Goal: Task Accomplishment & Management: Manage account settings

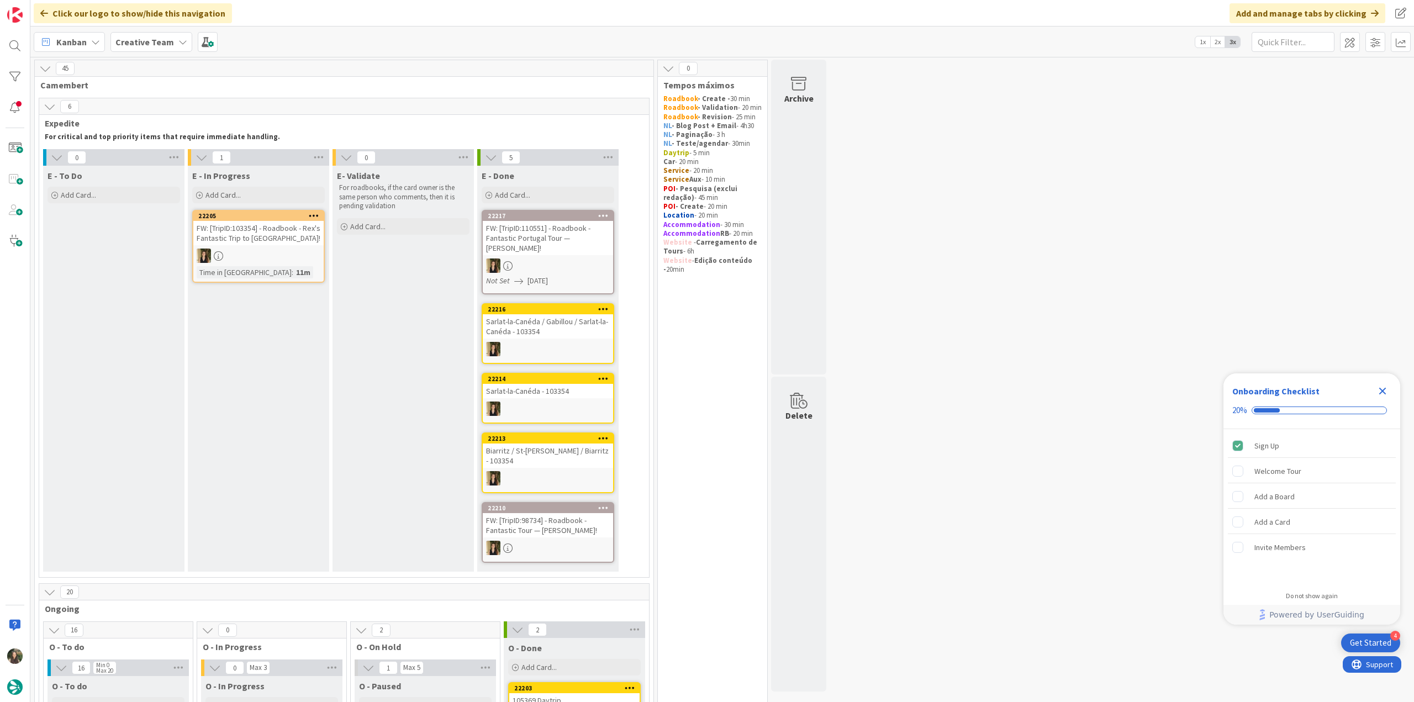
click at [1387, 395] on icon "Close Checklist" at bounding box center [1382, 391] width 13 height 13
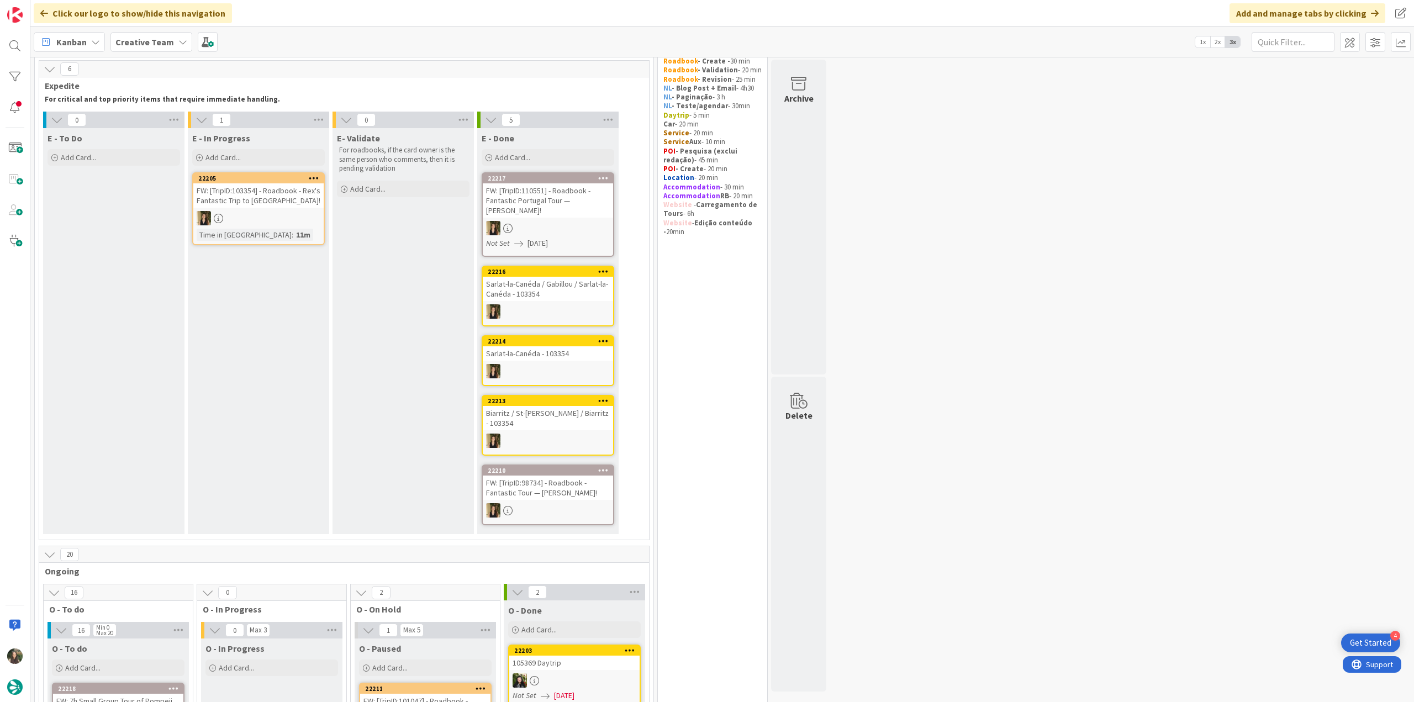
scroll to position [55, 0]
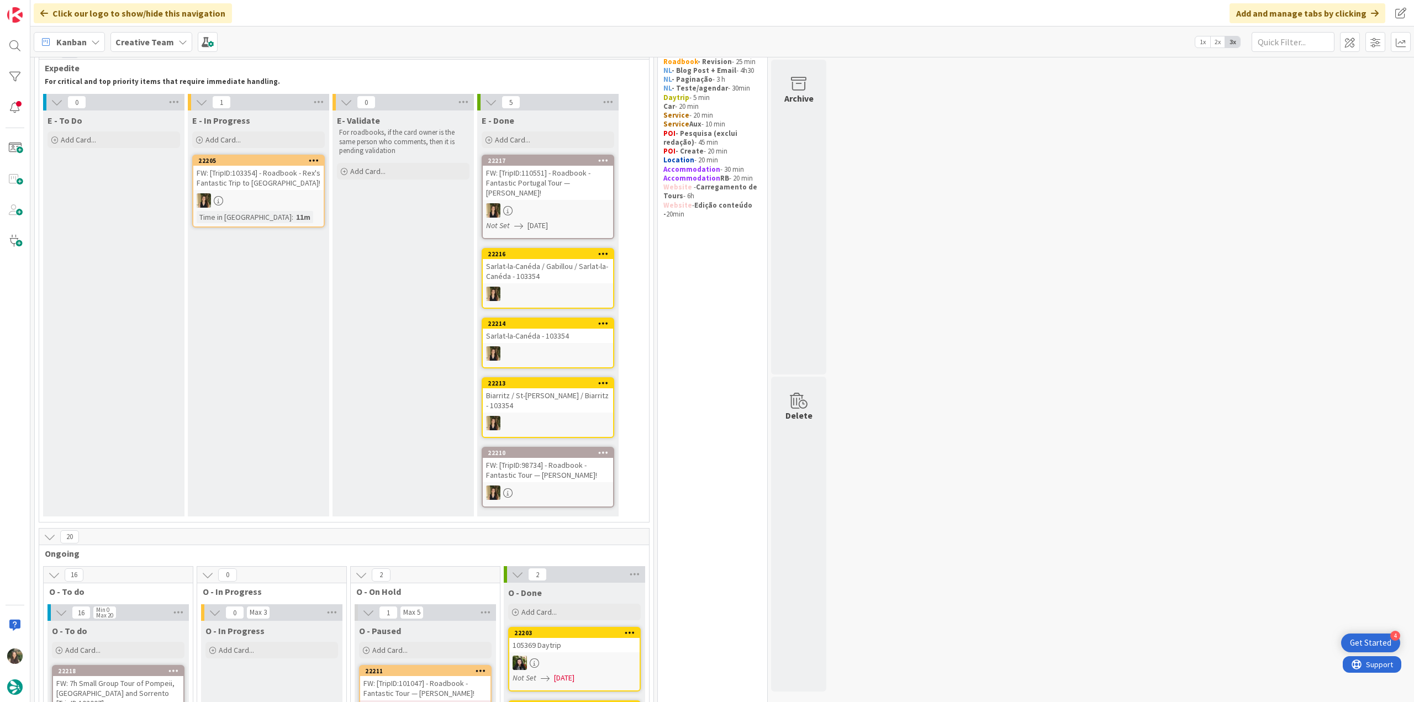
click at [293, 201] on div at bounding box center [258, 200] width 130 height 14
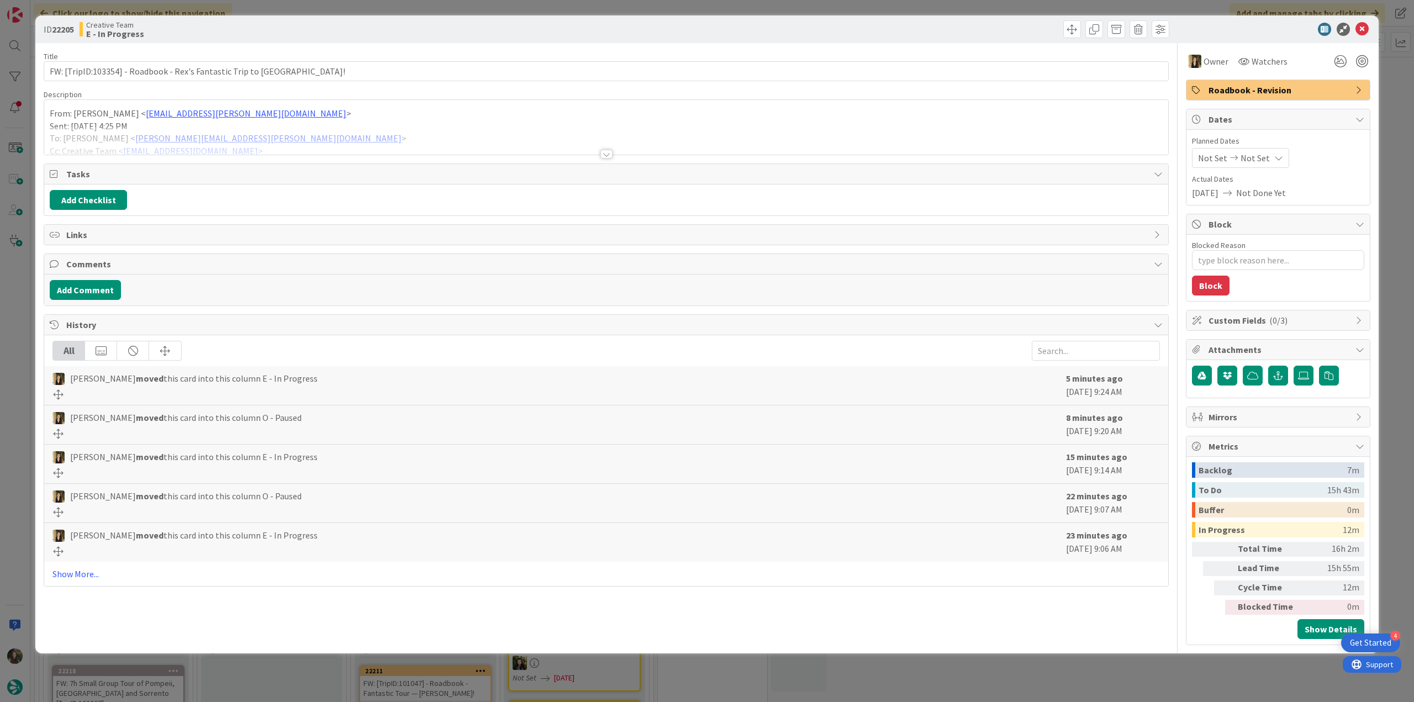
click at [344, 135] on div at bounding box center [606, 141] width 1124 height 28
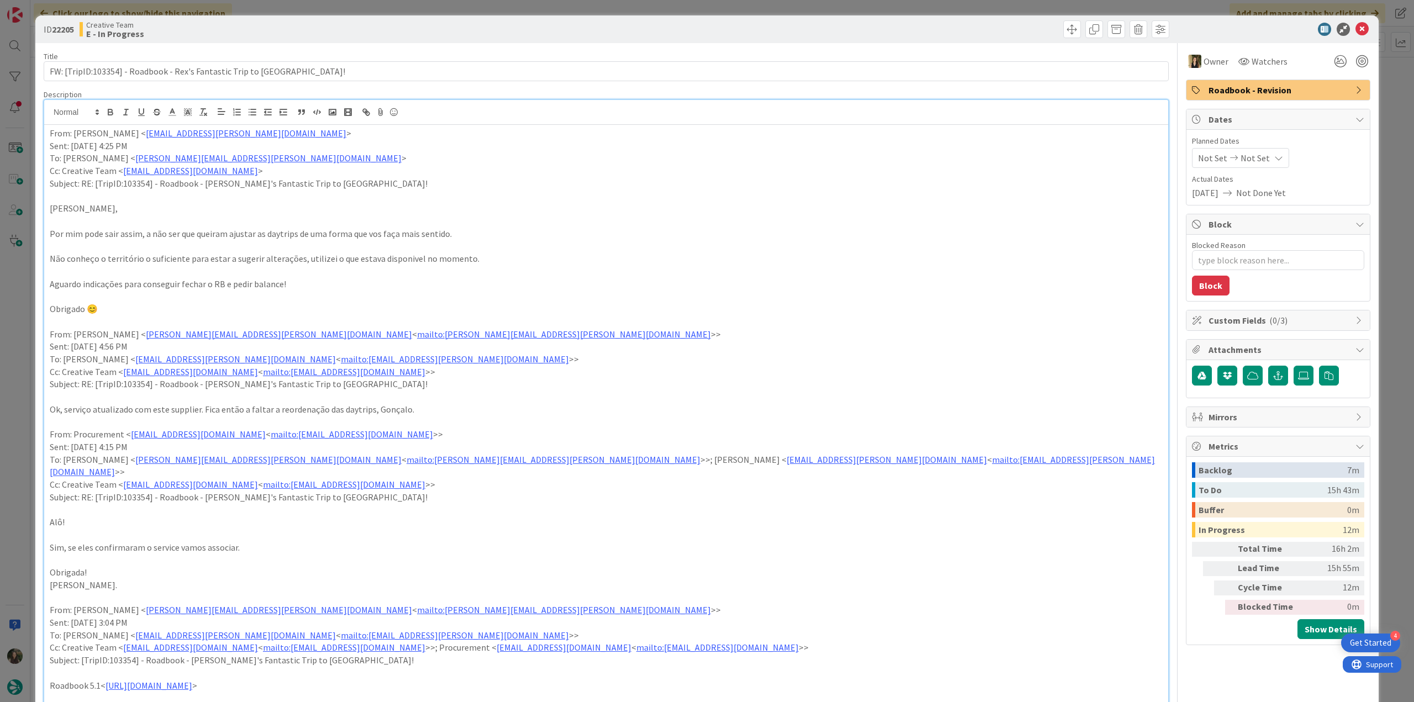
click at [25, 323] on div "ID 22205 Creative Team E - In Progress Title 64 / 128 FW: [TripID:103354] - Roa…" at bounding box center [707, 351] width 1414 height 702
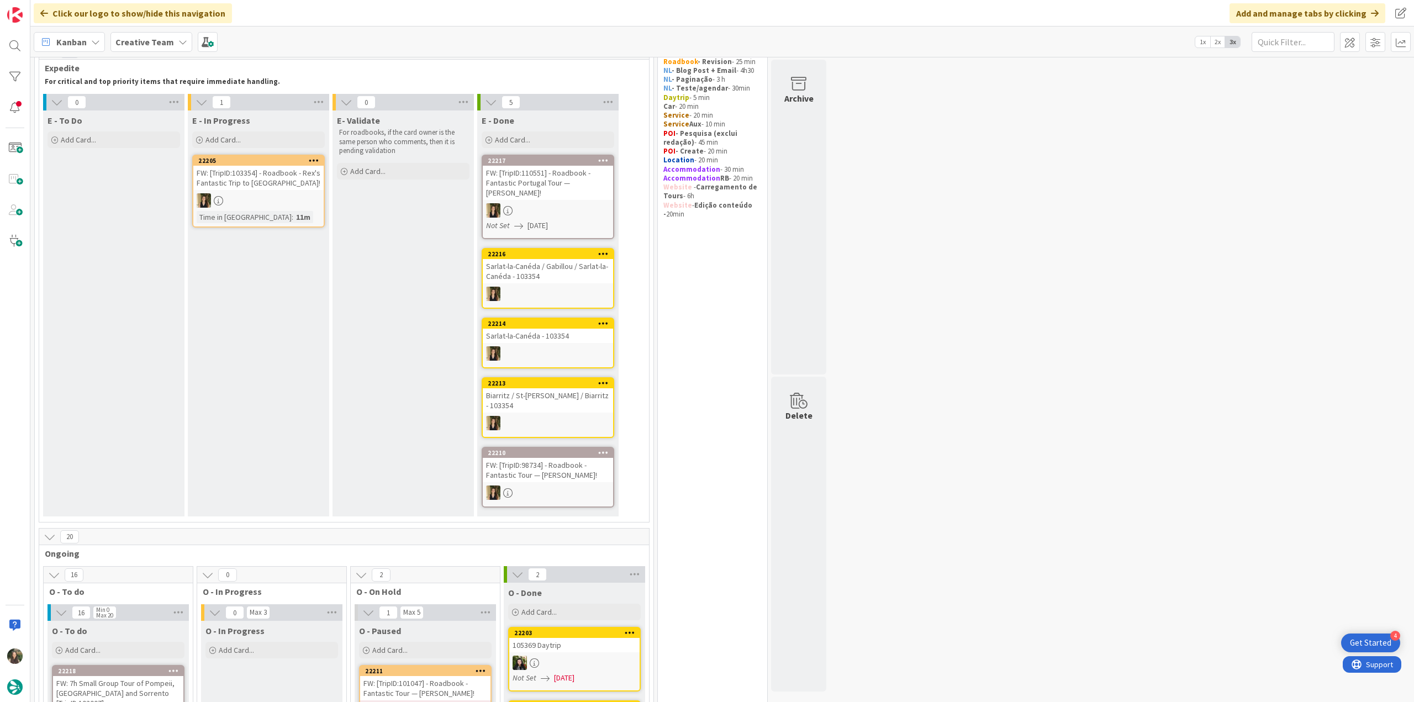
click at [581, 474] on link "22210 FW: [TripID:98734] - Roadbook - Fantastic Tour — Lindsay Griffith!" at bounding box center [548, 477] width 133 height 61
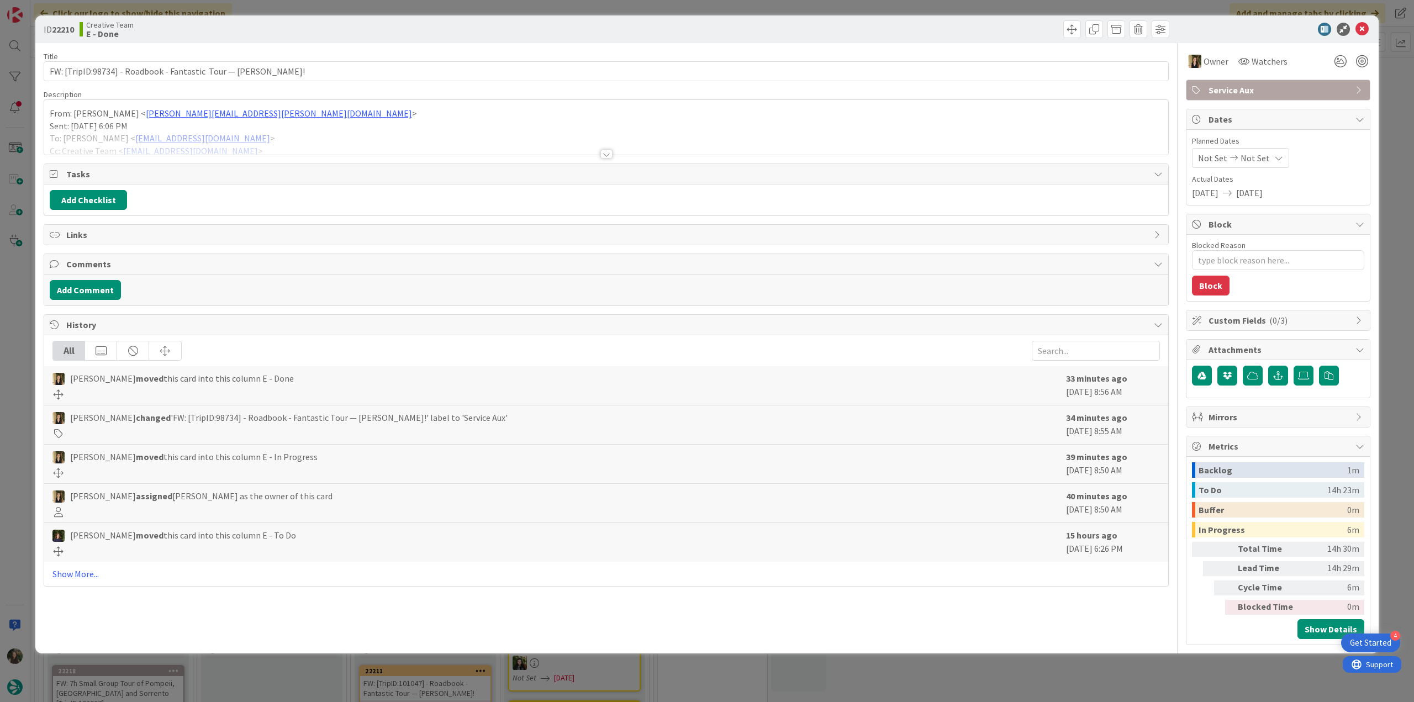
click at [7, 319] on div "ID 22210 Creative Team E - Done Title 67 / 128 FW: [TripID:98734] - Roadbook - …" at bounding box center [707, 351] width 1414 height 702
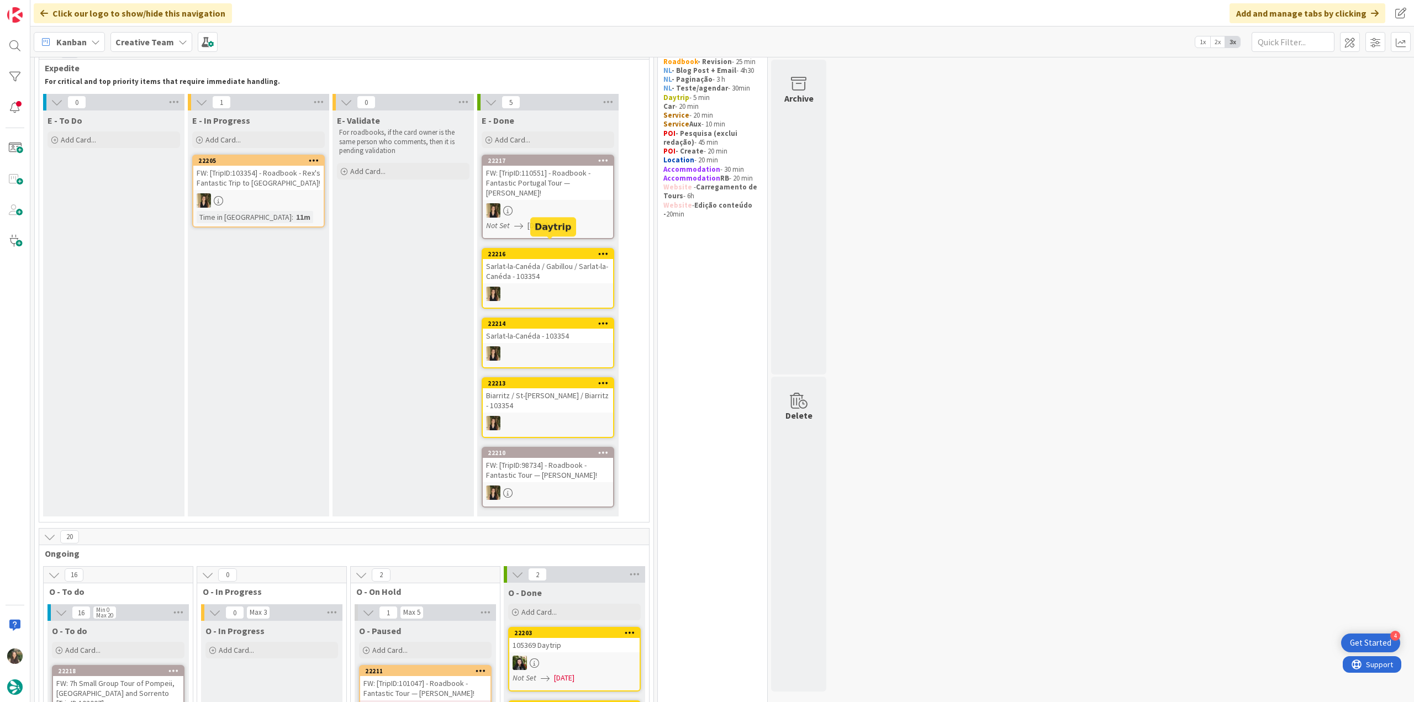
click at [557, 191] on link "22217 FW: [TripID:110551] - Roadbook - Fantastic Portugal Tour — Samuel Lo! Not…" at bounding box center [548, 197] width 133 height 85
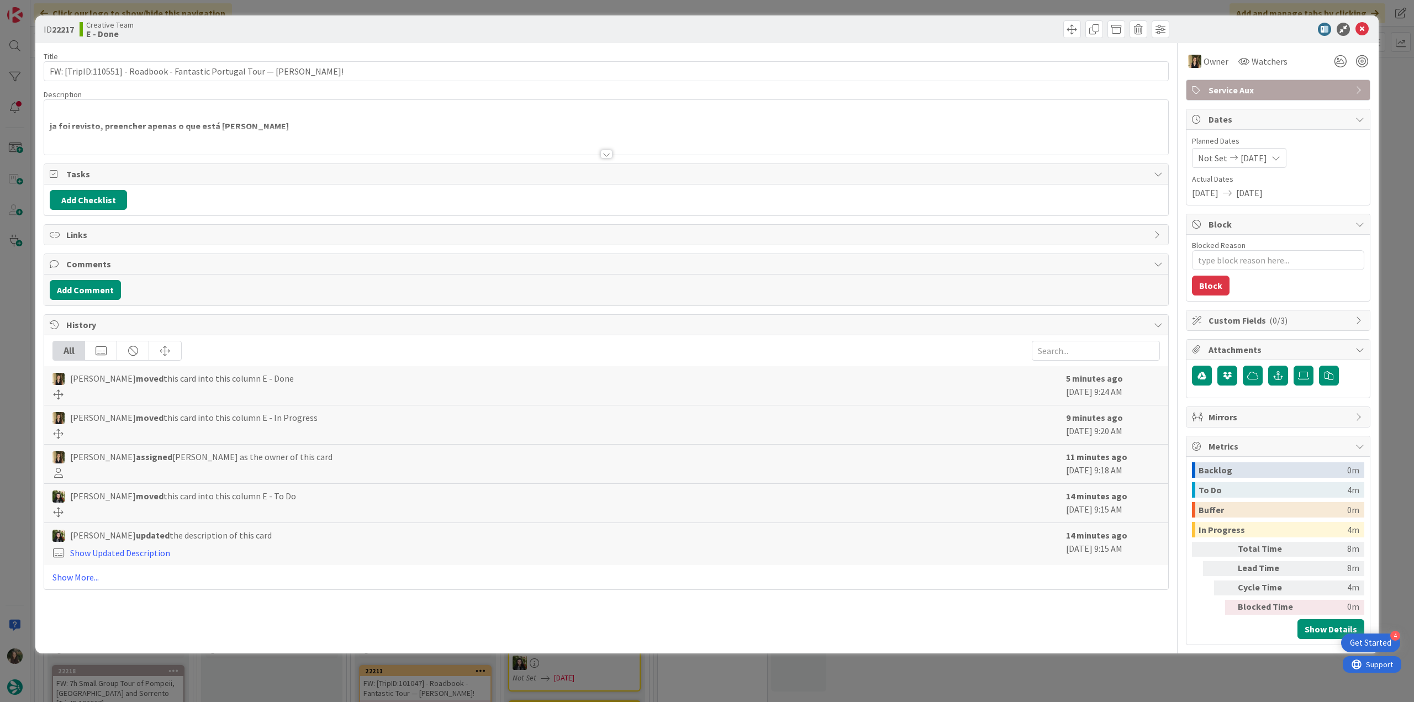
click at [265, 118] on div "ja foi revisto, preencher apenas o que está em falta From: Maria Henriques < ma…" at bounding box center [606, 127] width 1124 height 55
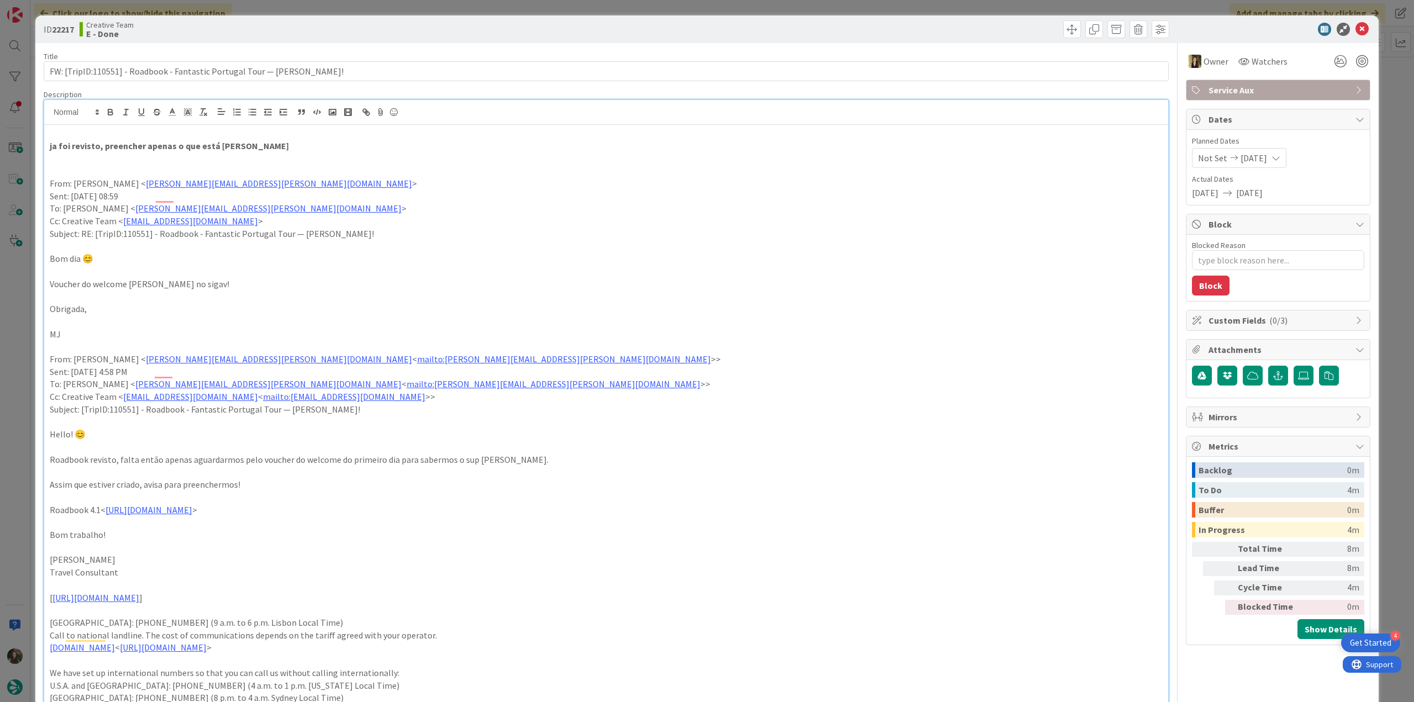
click at [33, 294] on div "ID 22217 Creative Team E - Done Title 69 / 128 FW: [TripID:110551] - Roadbook -…" at bounding box center [707, 351] width 1414 height 702
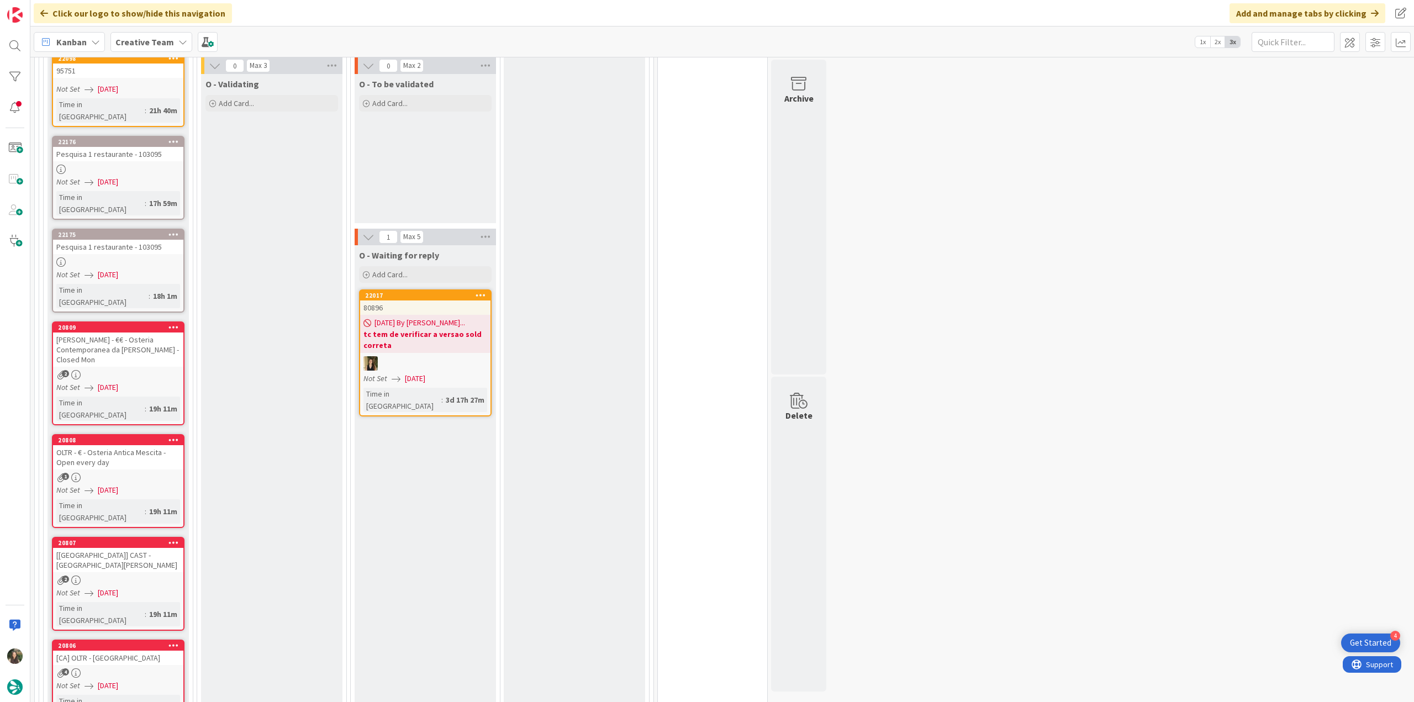
scroll to position [553, 0]
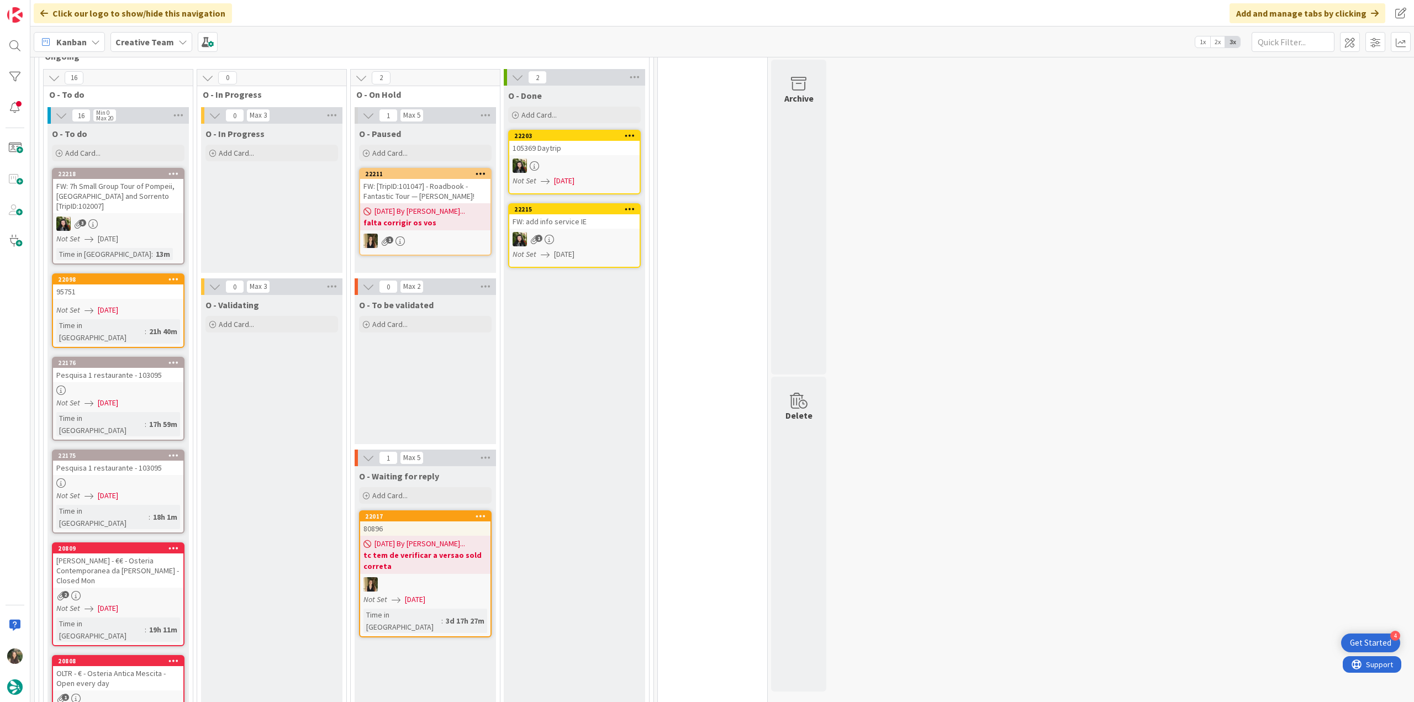
click at [146, 357] on link "22176 Pesquisa 1 restaurante - 103095 Not Set 09/01/2025 Time in Column : 17h 5…" at bounding box center [118, 399] width 133 height 84
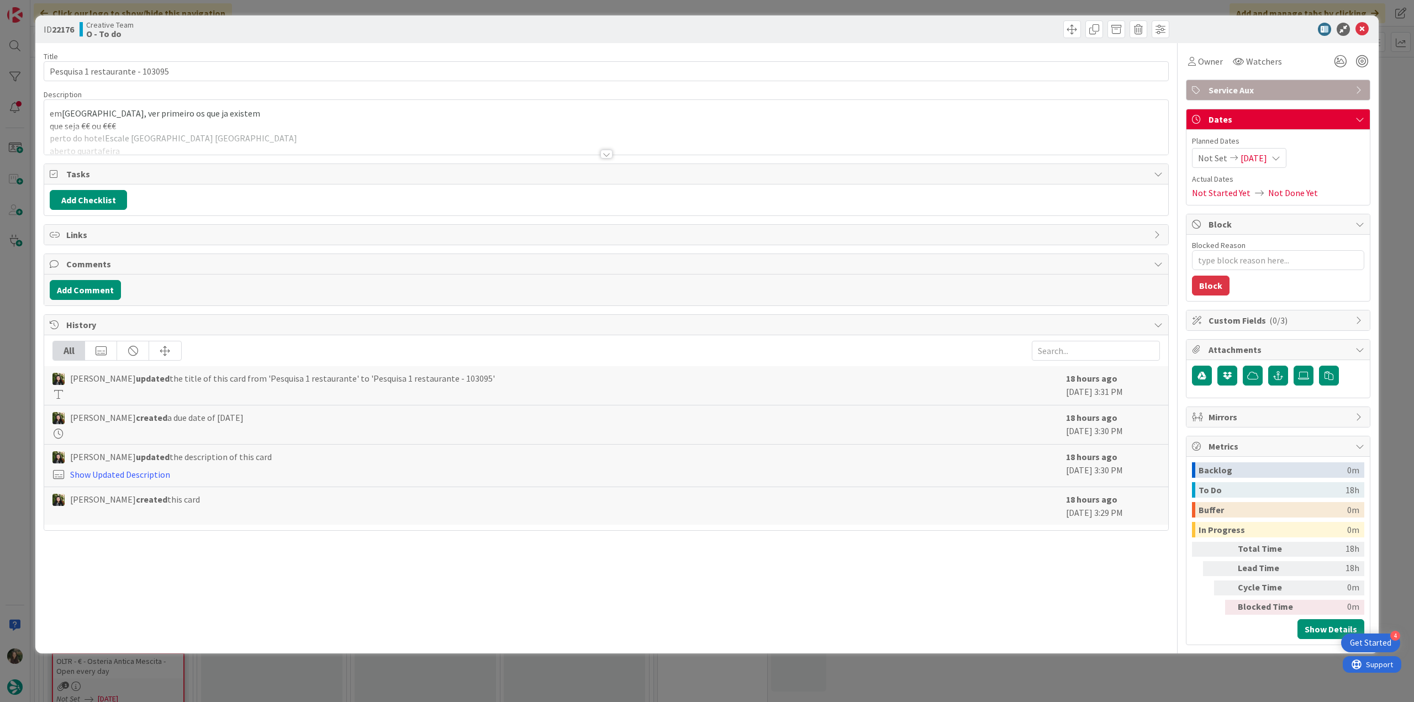
click at [36, 293] on div "ID 22176 Creative Team O - To do Title 31 / 128 Pesquisa 1 restaurante - 103095…" at bounding box center [707, 334] width 1344 height 638
click at [26, 292] on div "ID 22176 Creative Team O - To do Title 31 / 128 Pesquisa 1 restaurante - 103095…" at bounding box center [707, 351] width 1414 height 702
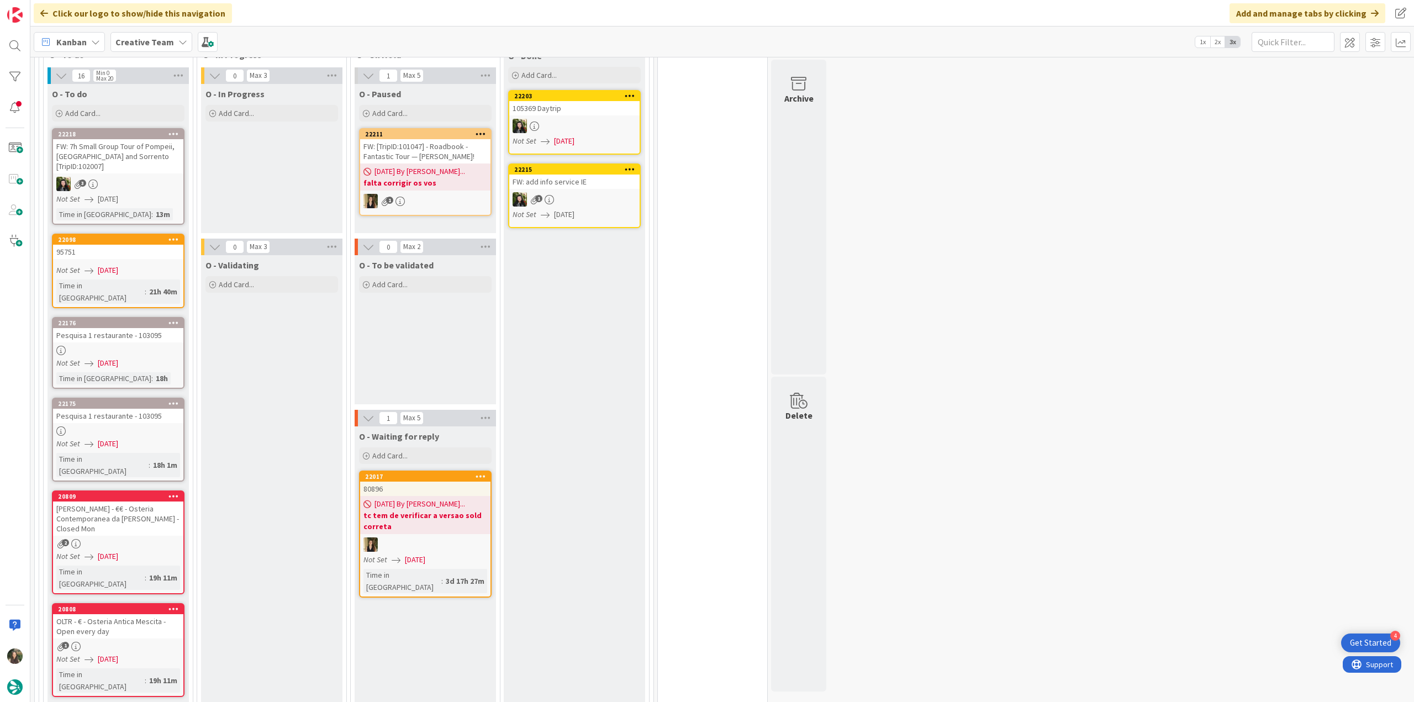
scroll to position [608, 0]
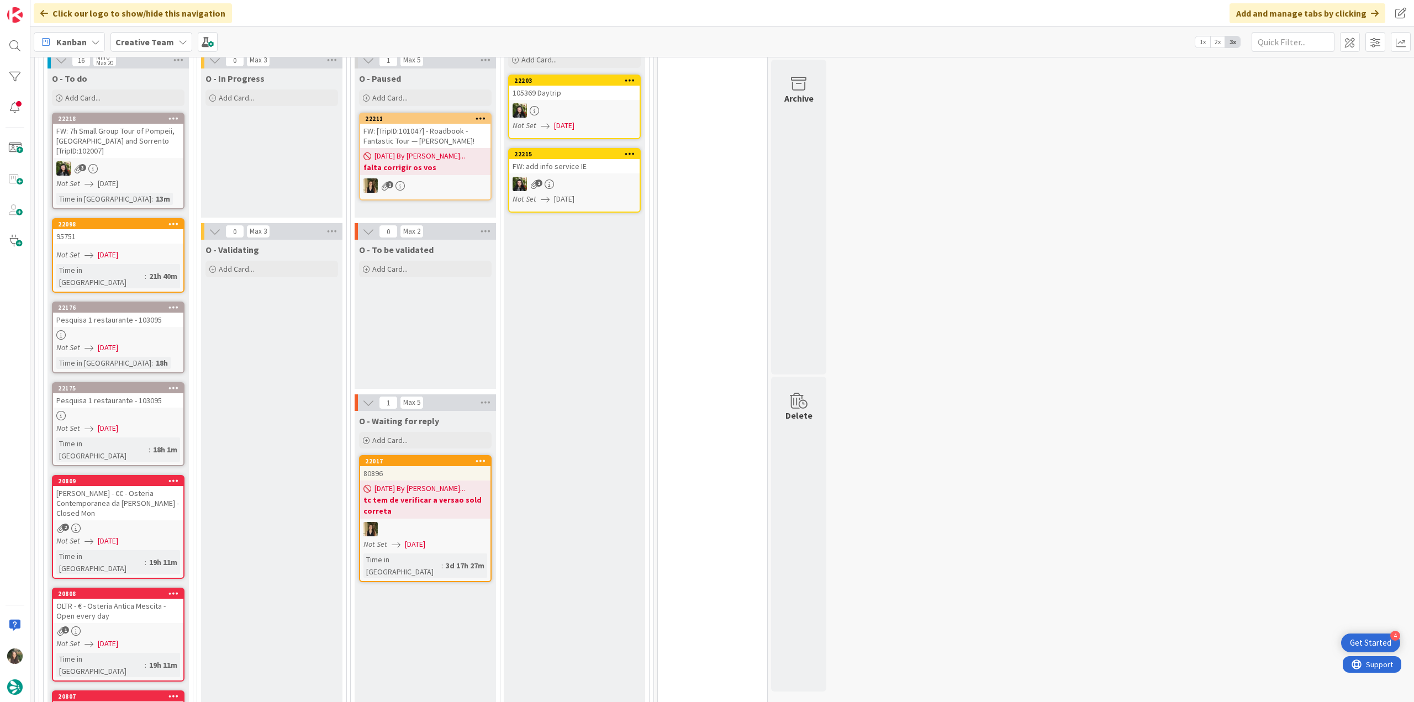
click at [156, 486] on div "[PERSON_NAME] - €€ - Osteria Contemporanea da [PERSON_NAME] - Closed Mon" at bounding box center [118, 503] width 130 height 34
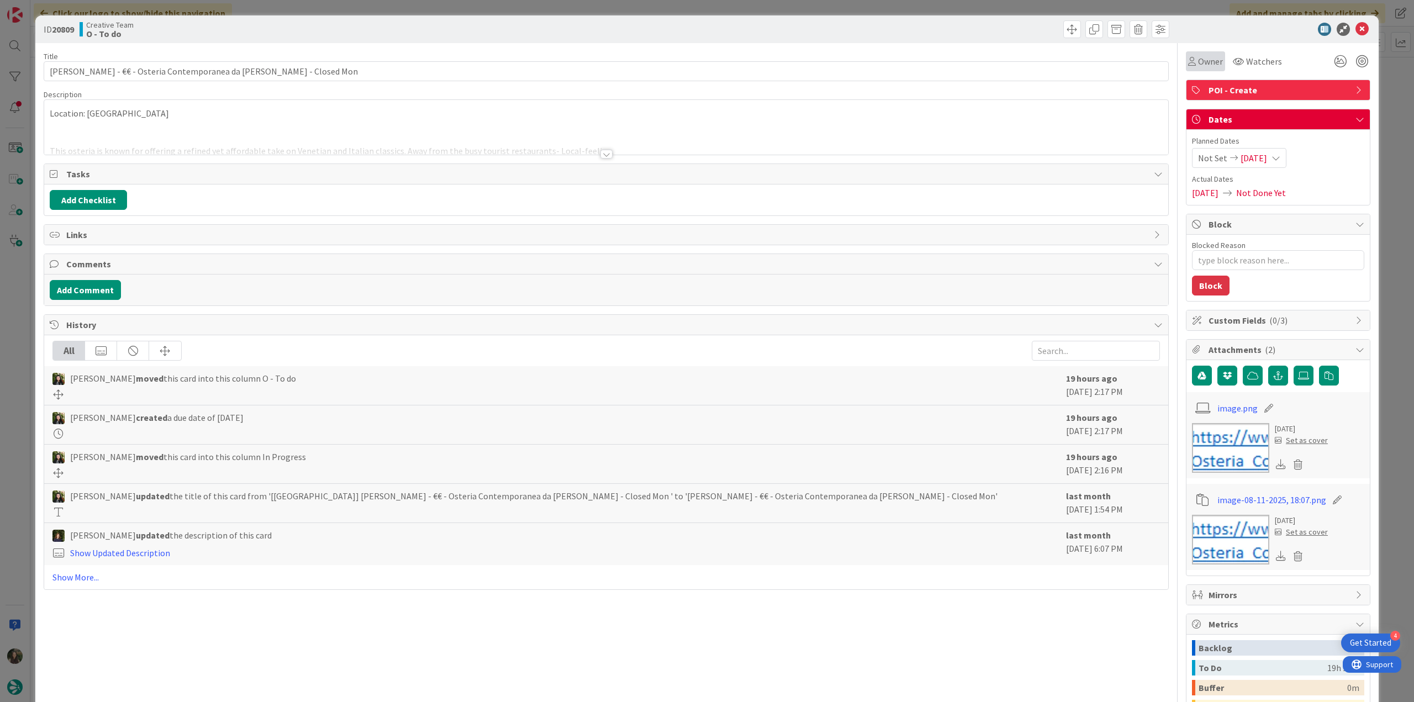
click at [1217, 62] on div "Owner" at bounding box center [1205, 61] width 39 height 20
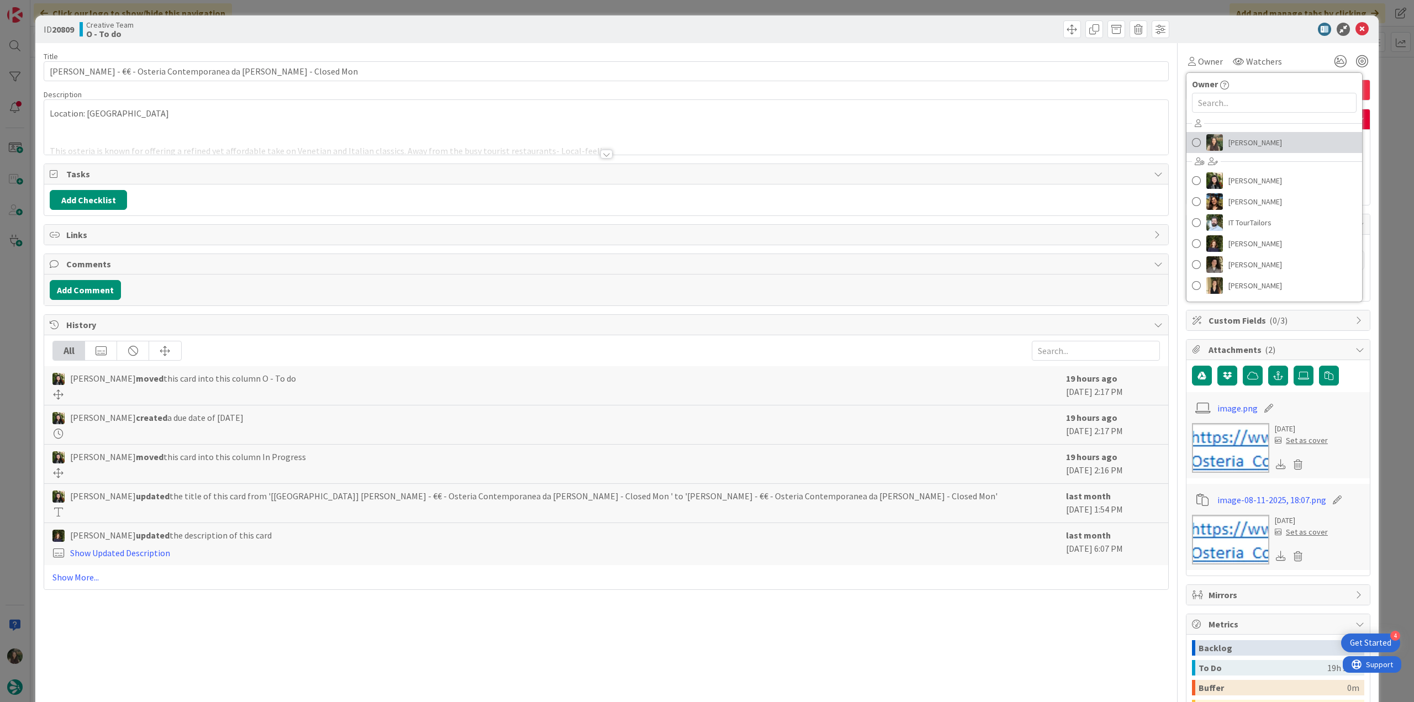
drag, startPoint x: 1243, startPoint y: 141, endPoint x: 1377, endPoint y: 125, distance: 135.2
click at [1243, 141] on span "[PERSON_NAME]" at bounding box center [1256, 142] width 54 height 17
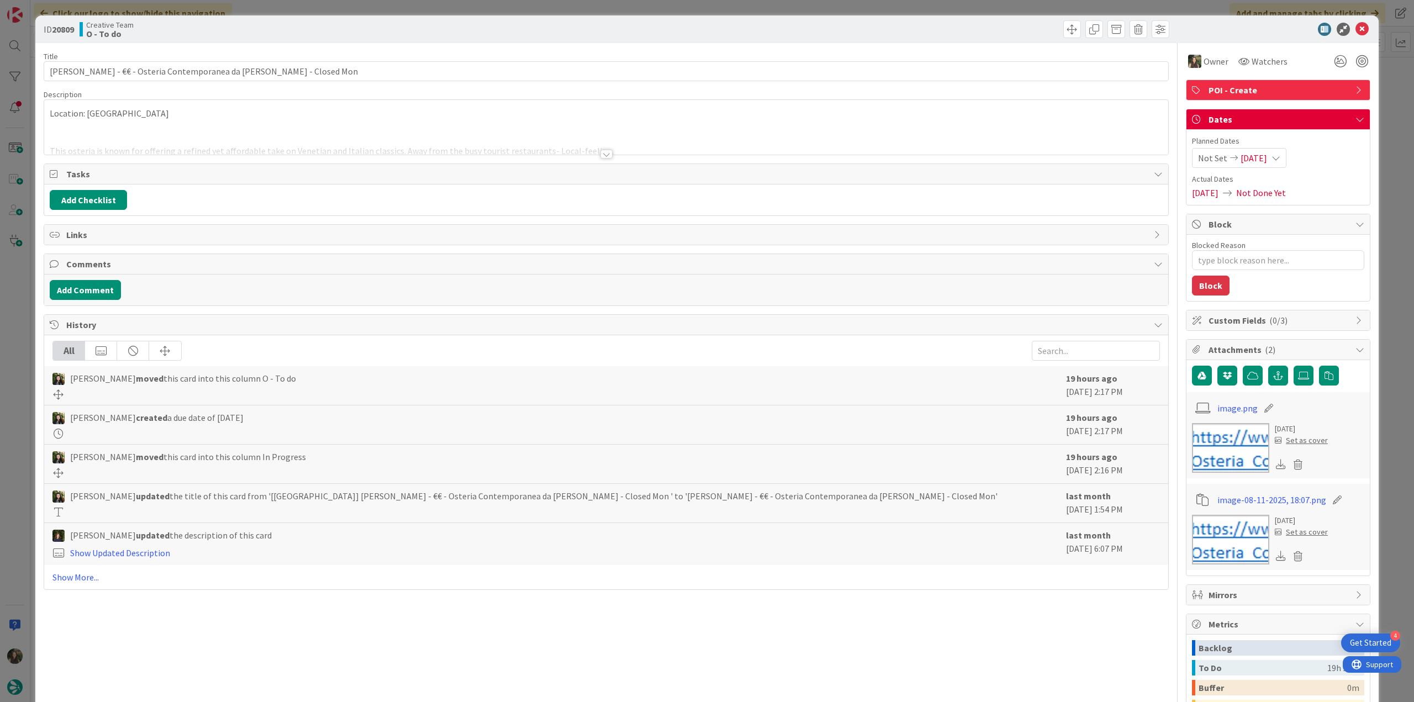
click at [1397, 116] on div "ID 20809 Creative Team O - To do Title 58 / 128 CANN - €€ - Osteria Contemporan…" at bounding box center [707, 351] width 1414 height 702
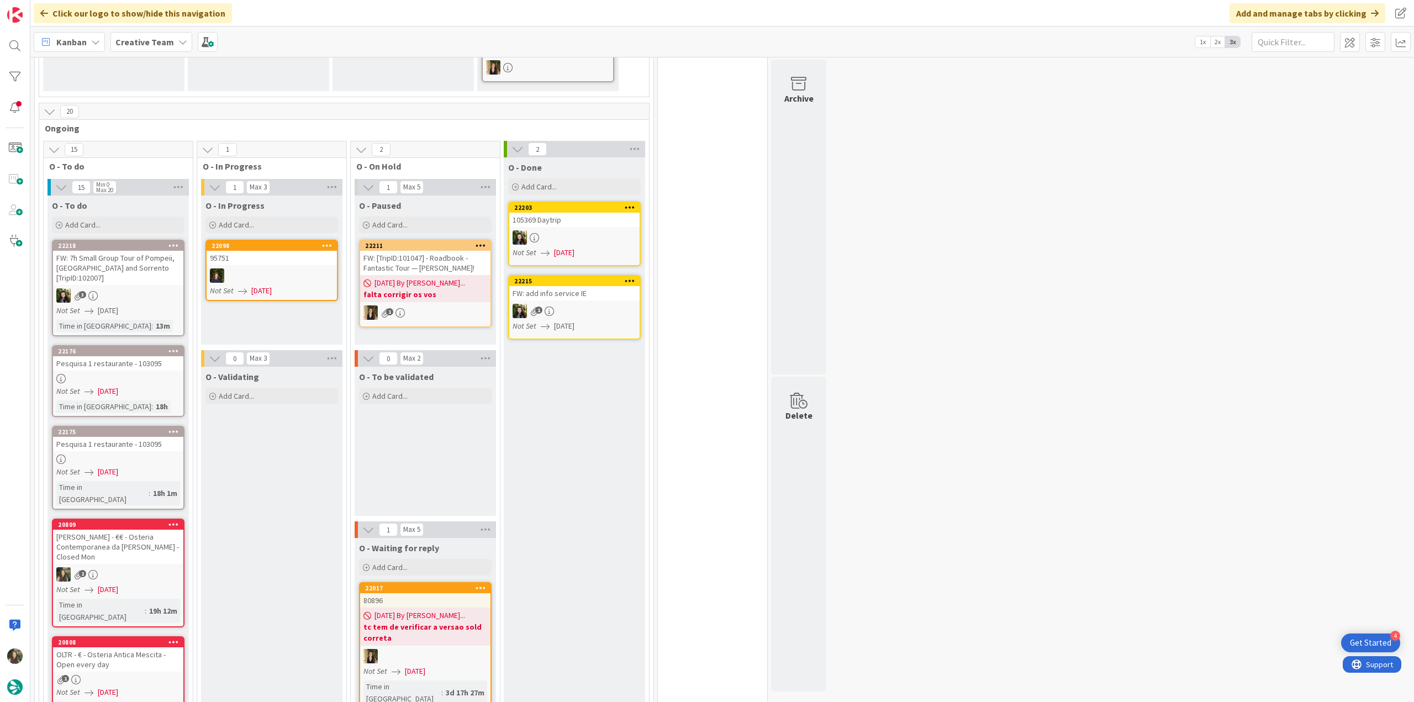
scroll to position [497, 0]
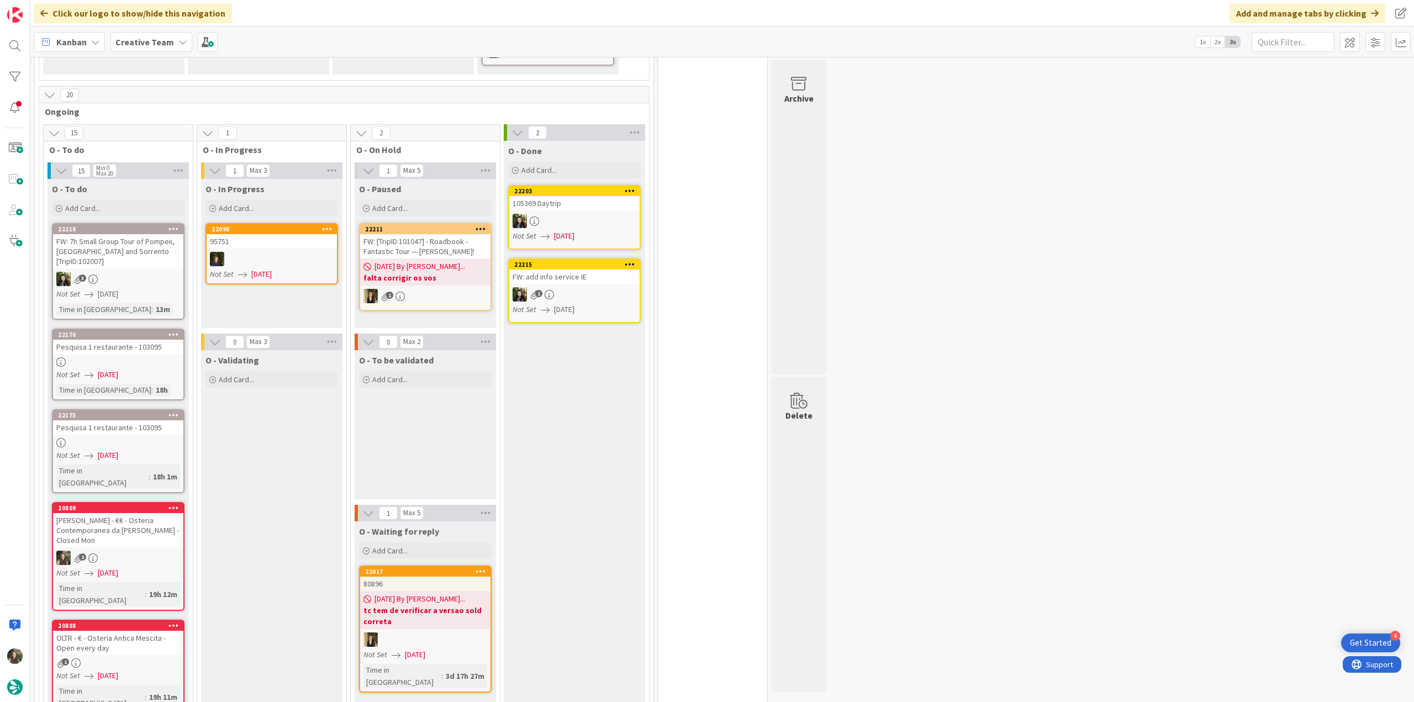
click at [132, 340] on div "Pesquisa 1 restaurante - 103095" at bounding box center [118, 347] width 130 height 14
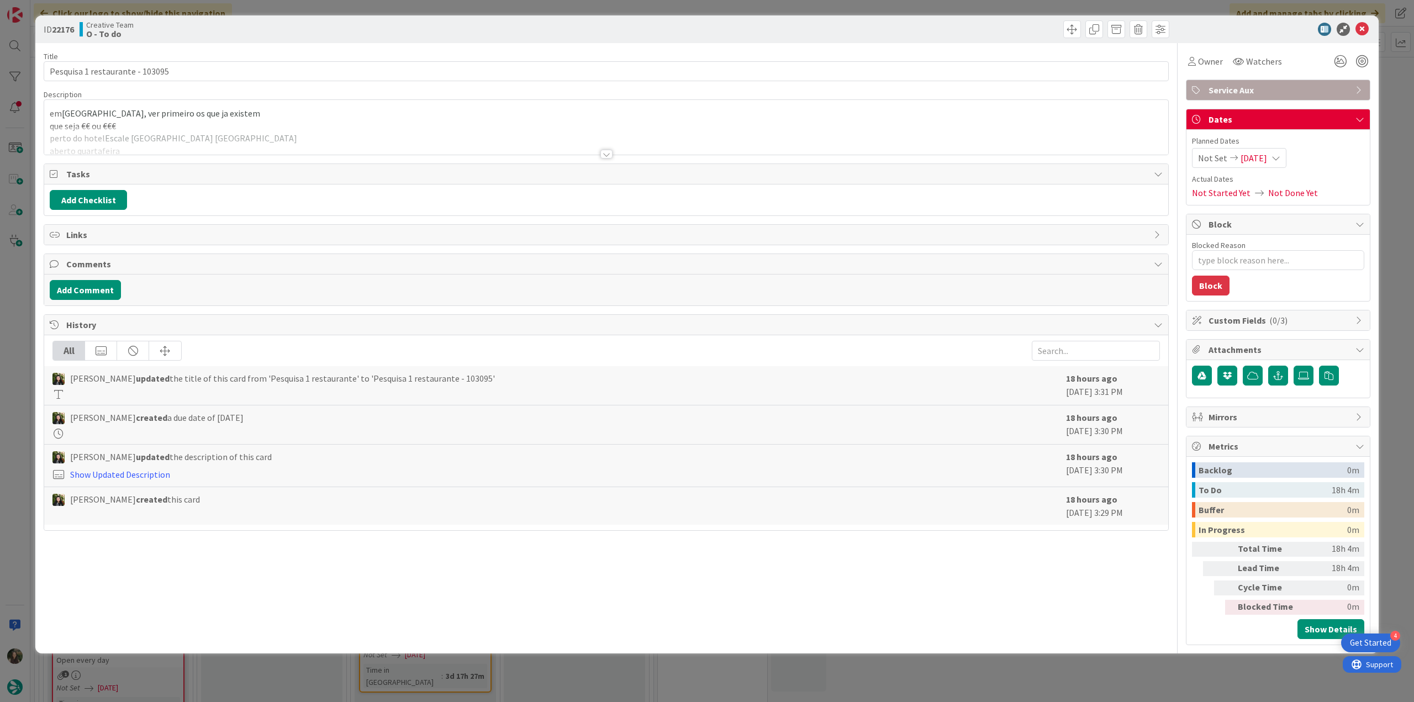
click at [277, 129] on div at bounding box center [606, 141] width 1124 height 28
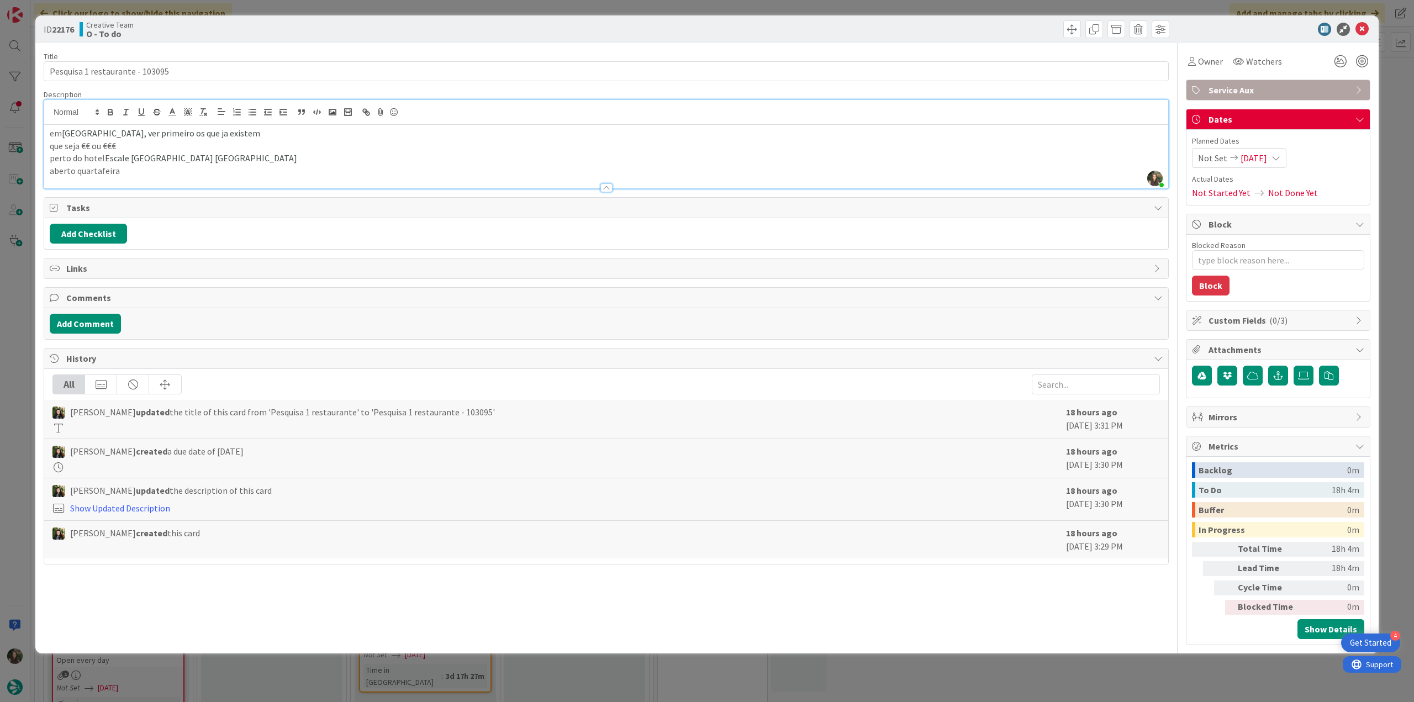
click at [19, 287] on div "ID 22176 Creative Team O - To do Title 31 / 128 Pesquisa 1 restaurante - 103095…" at bounding box center [707, 351] width 1414 height 702
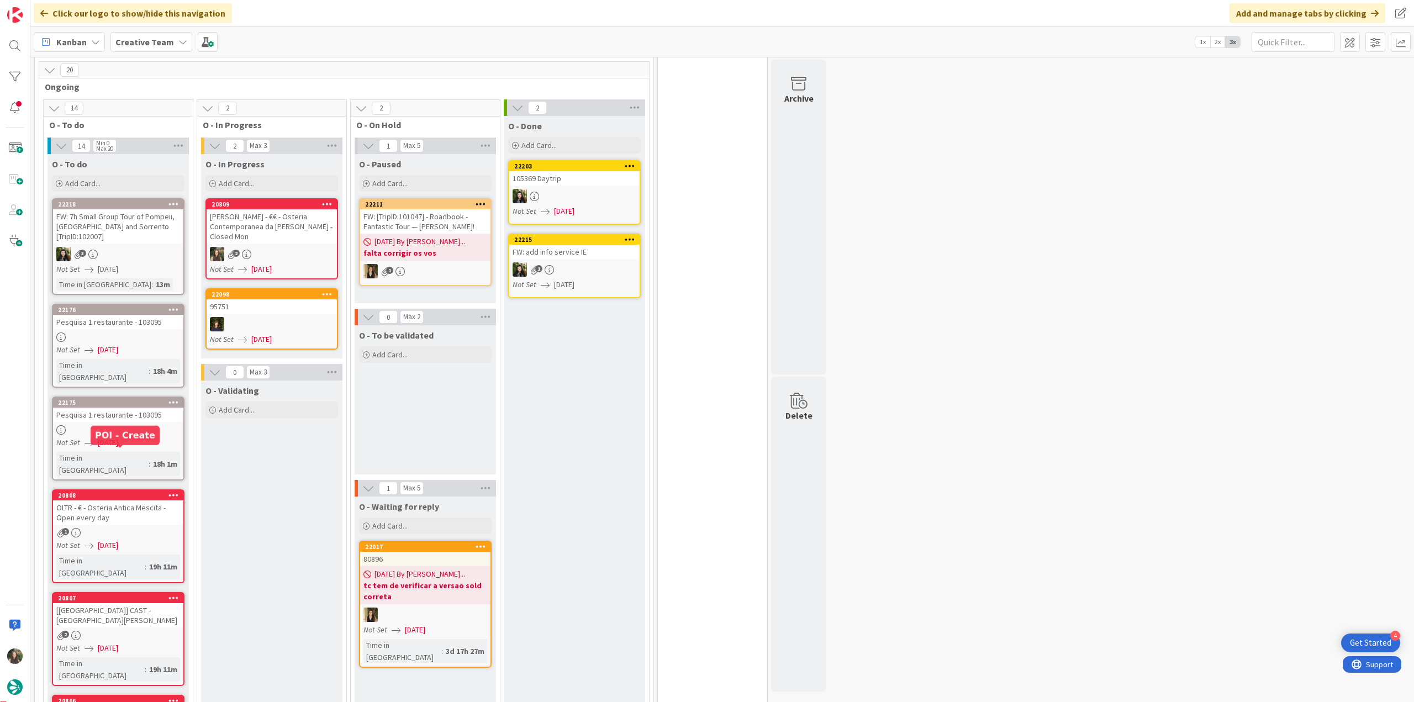
scroll to position [520, 0]
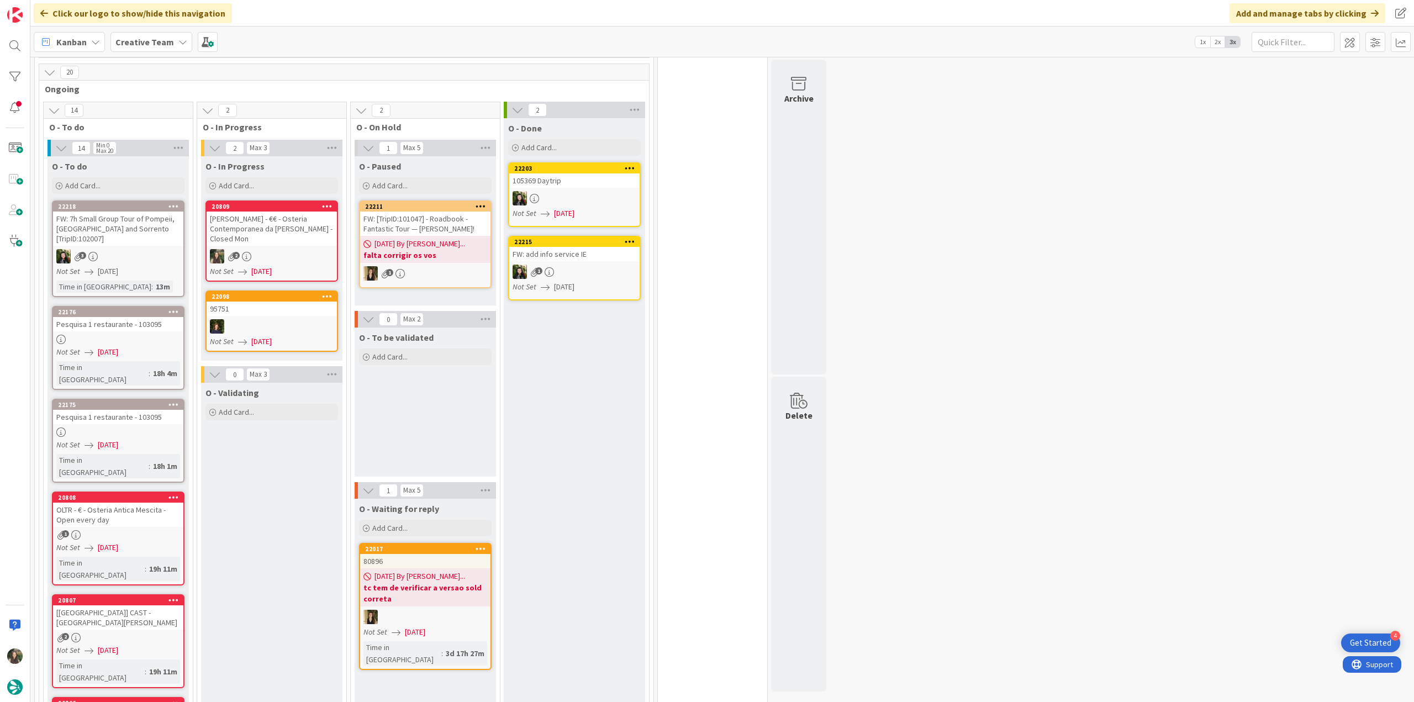
click at [286, 249] on div "2" at bounding box center [272, 256] width 130 height 14
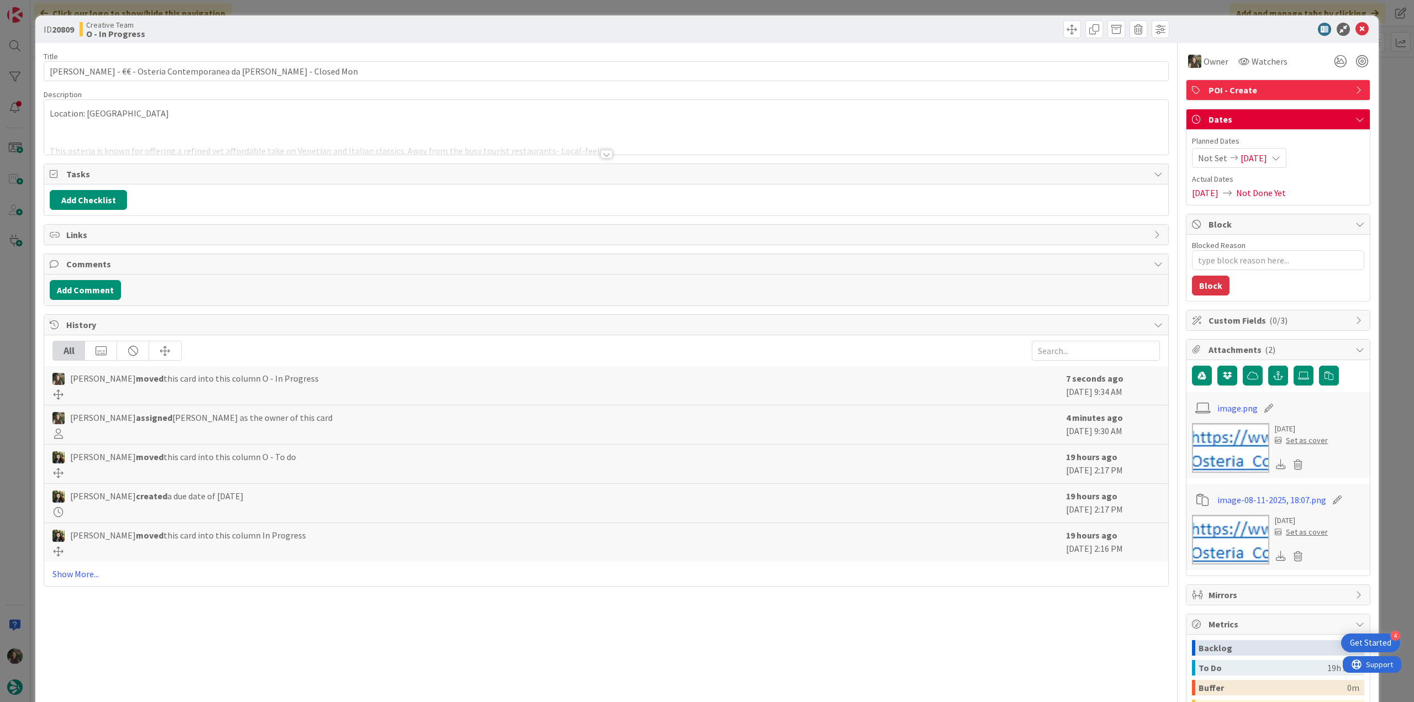
click at [217, 120] on div "Location: Florence This osteria is known for offering a refined yet affordable …" at bounding box center [606, 127] width 1124 height 55
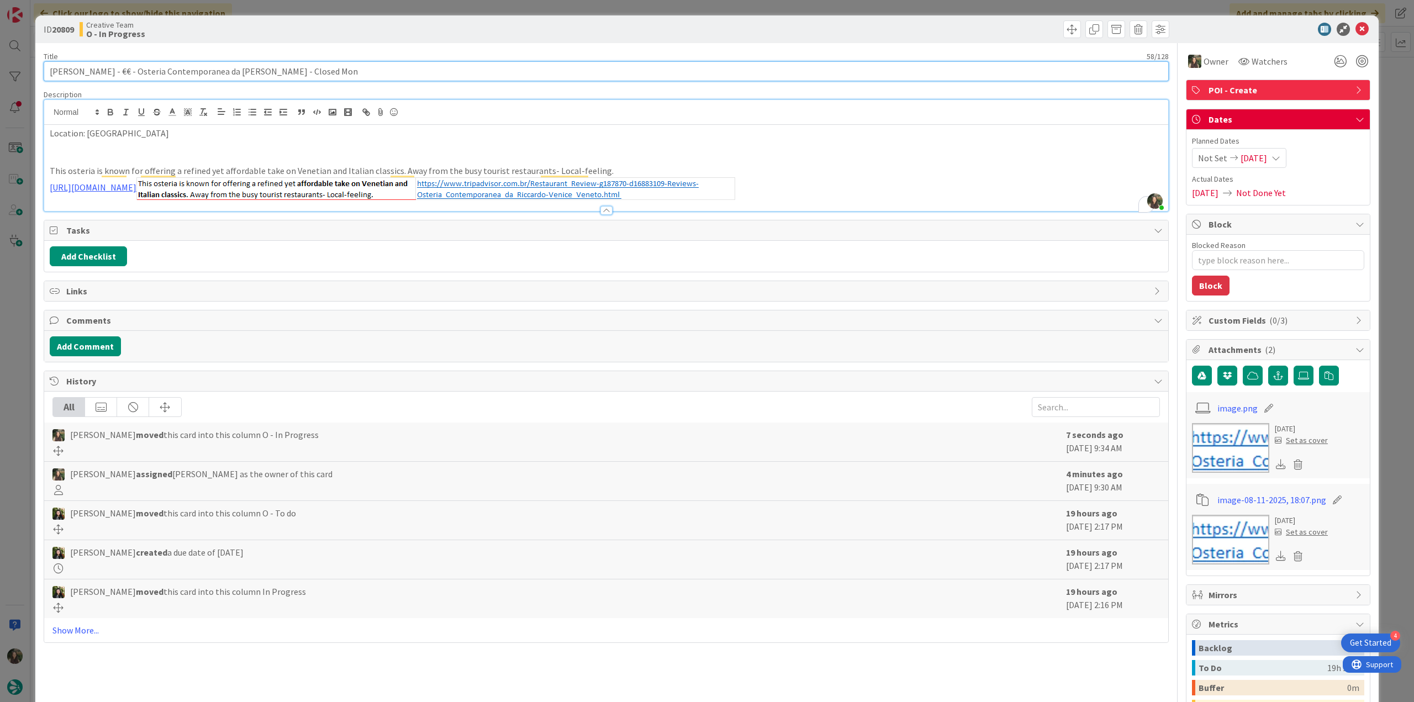
drag, startPoint x: 281, startPoint y: 71, endPoint x: 114, endPoint y: 87, distance: 167.6
click at [15, 79] on div "ID 20809 Creative Team O - In Progress Title 58 / 128 CANN - €€ - Osteria Conte…" at bounding box center [707, 351] width 1414 height 702
click at [136, 182] on link "https://www.tripadvisor.com.br/Restaurant_Review-g187870-d16883109-Reviews-Oste…" at bounding box center [93, 187] width 87 height 11
click at [277, 205] on link "https://www.tripadvisor.com.br/Restaurant_Review-g187870-d16883109-Reviews-Oste…" at bounding box center [283, 205] width 76 height 14
click at [22, 320] on div "ID 20809 Creative Team O - In Progress Title 58 / 128 CANN - €€ - Osteria Conte…" at bounding box center [707, 351] width 1414 height 702
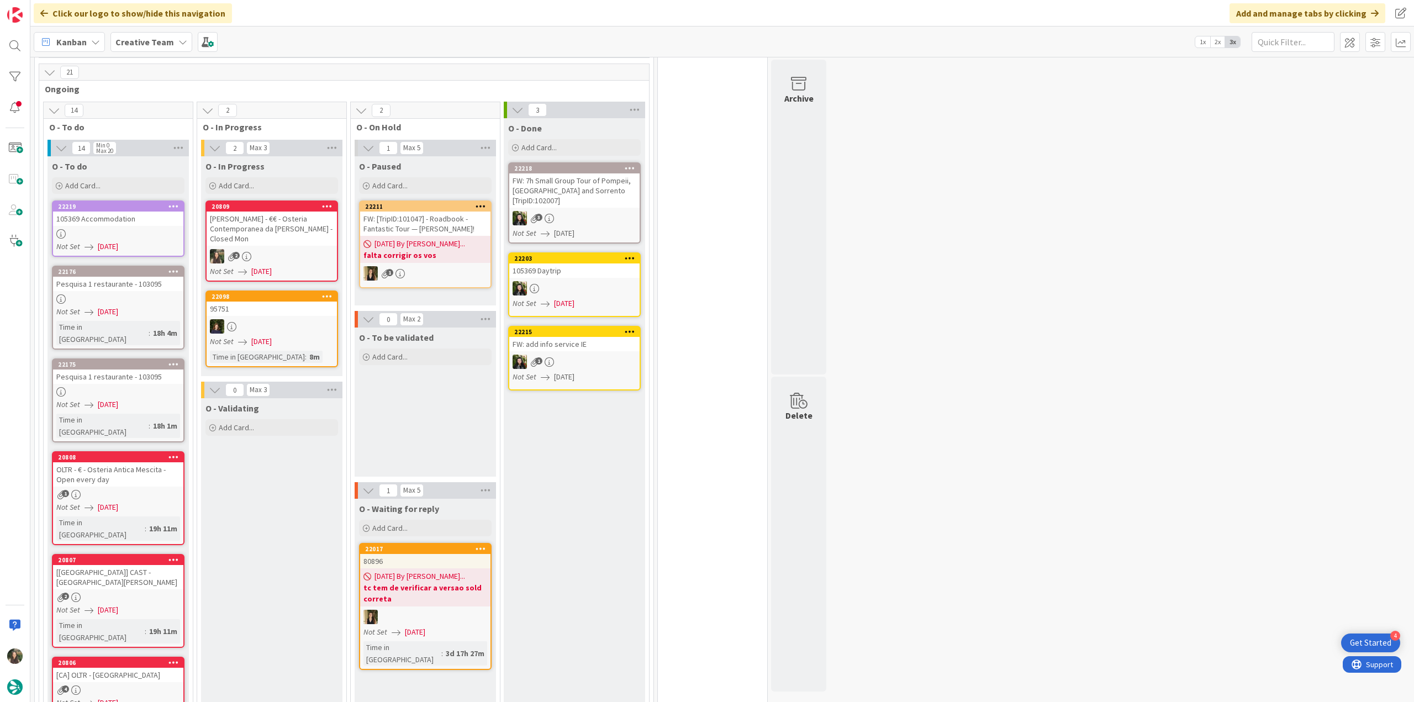
click at [157, 490] on div "1" at bounding box center [118, 494] width 130 height 9
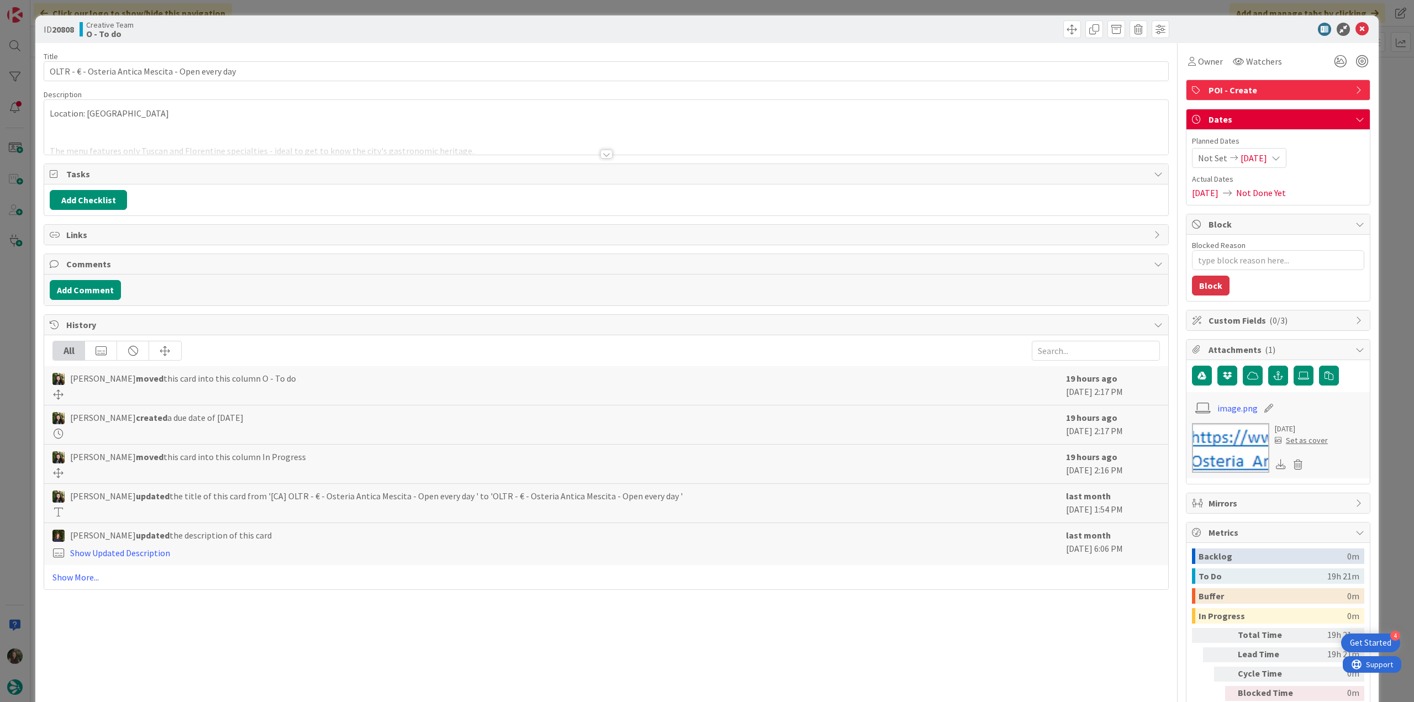
click at [314, 127] on div at bounding box center [606, 141] width 1124 height 28
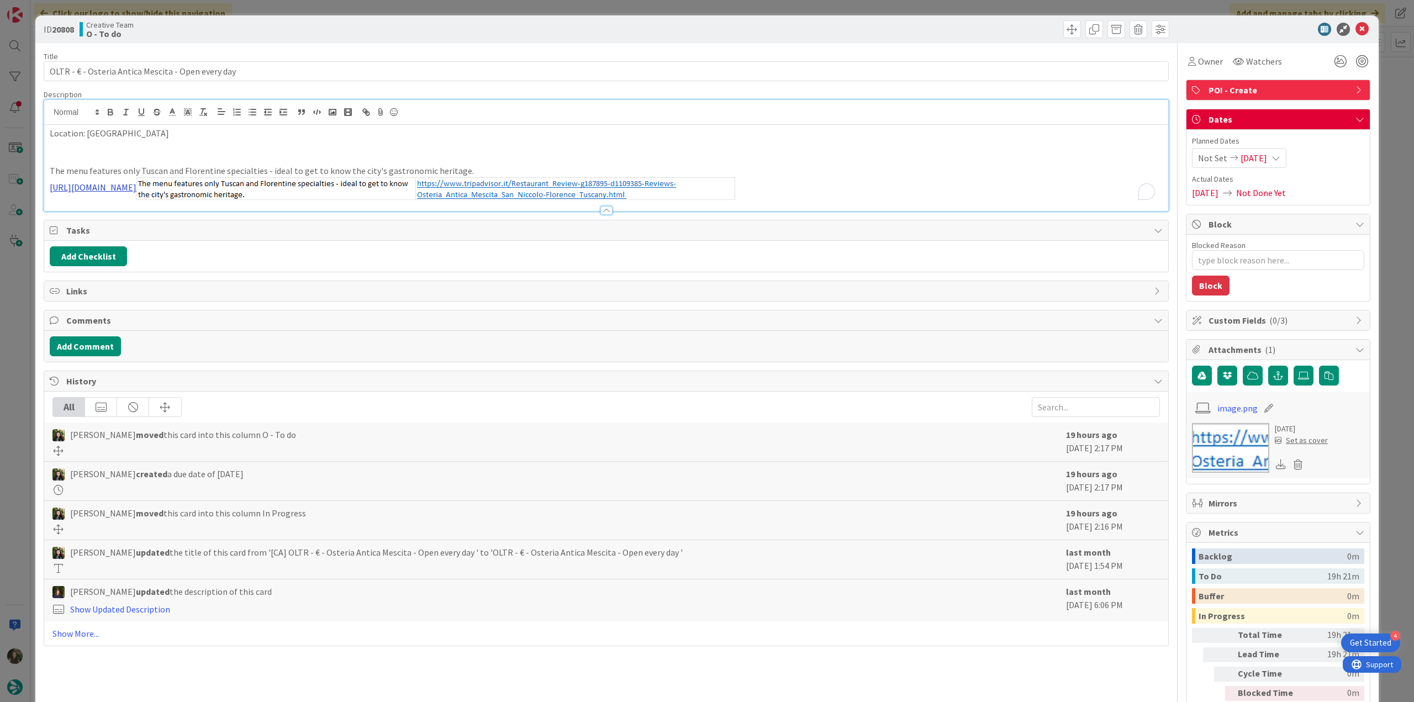
click at [136, 188] on link "https://www.tripadvisor.it/Restaurant_Review-g187895-d1109385-Reviews-Osteria_A…" at bounding box center [93, 187] width 87 height 11
click at [278, 208] on link "https://www.tripadvisor.it/Restaurant_Review-g187895-d1109385-Reviews-Osteria_A…" at bounding box center [274, 209] width 76 height 14
click at [19, 318] on div "ID 20808 Creative Team O - To do Title 51 / 128 OLTR - € - Osteria Antica Mesci…" at bounding box center [707, 351] width 1414 height 702
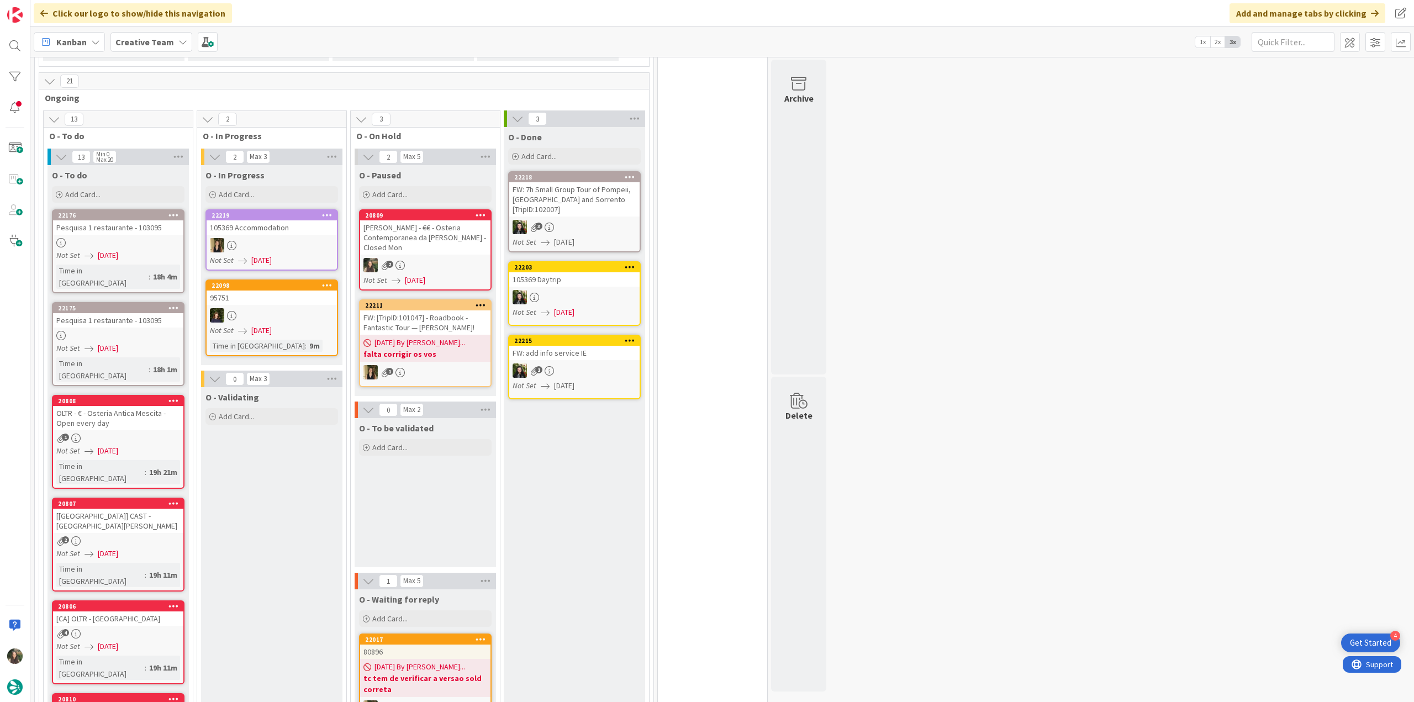
scroll to position [578, 0]
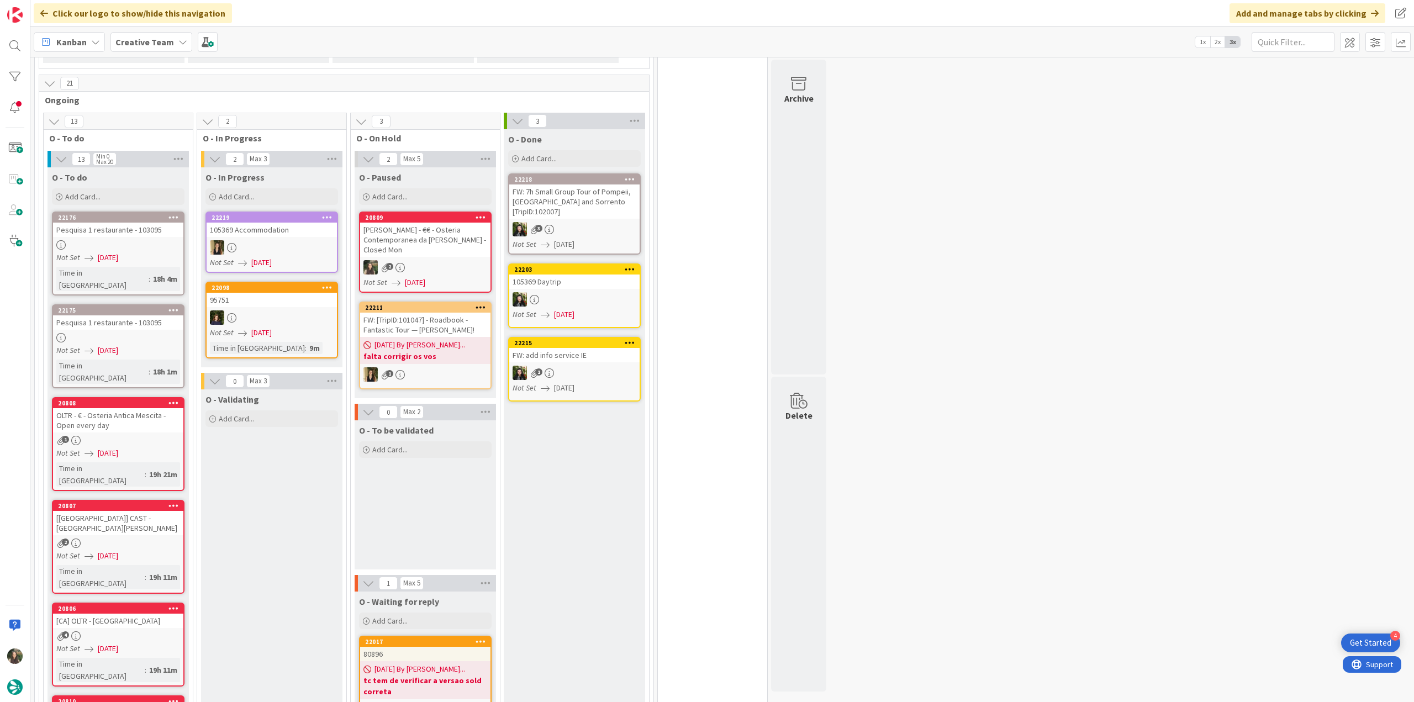
click at [166, 436] on div "1" at bounding box center [118, 440] width 130 height 9
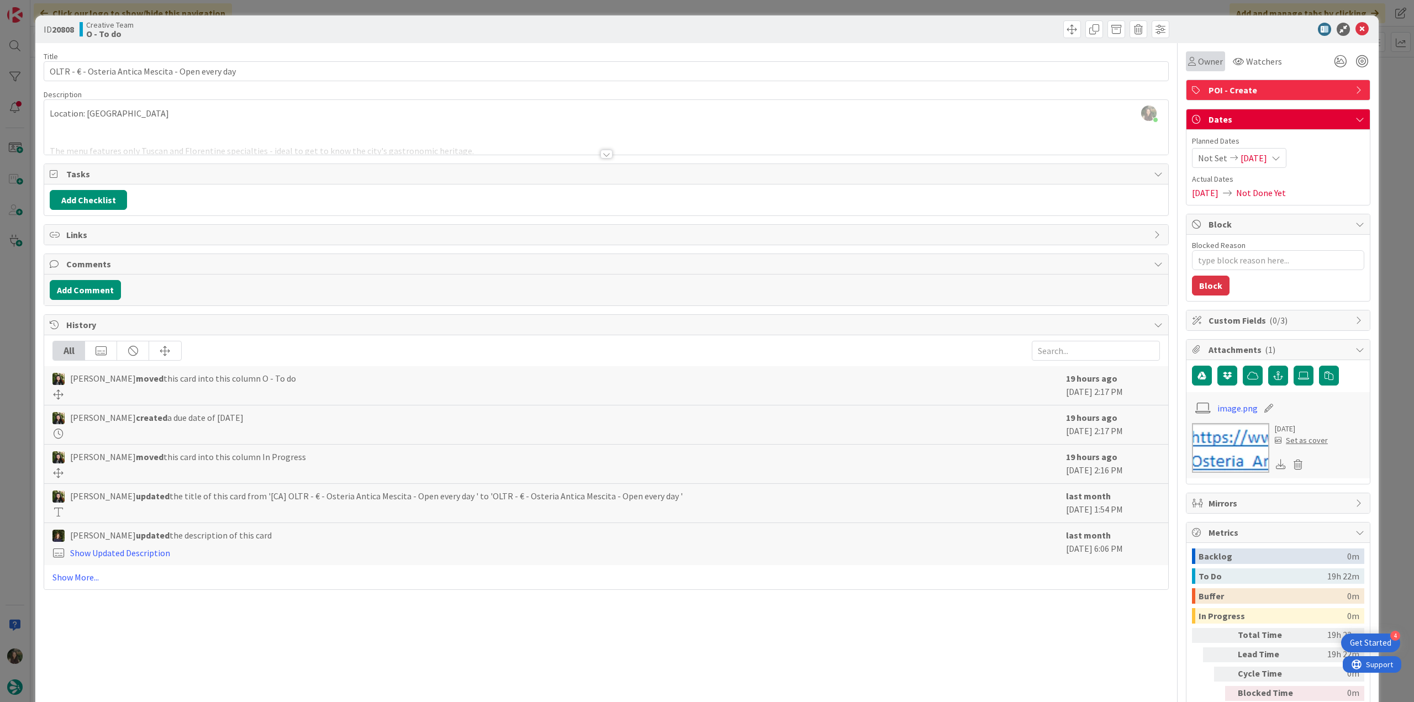
click at [1209, 62] on span "Owner" at bounding box center [1210, 61] width 25 height 13
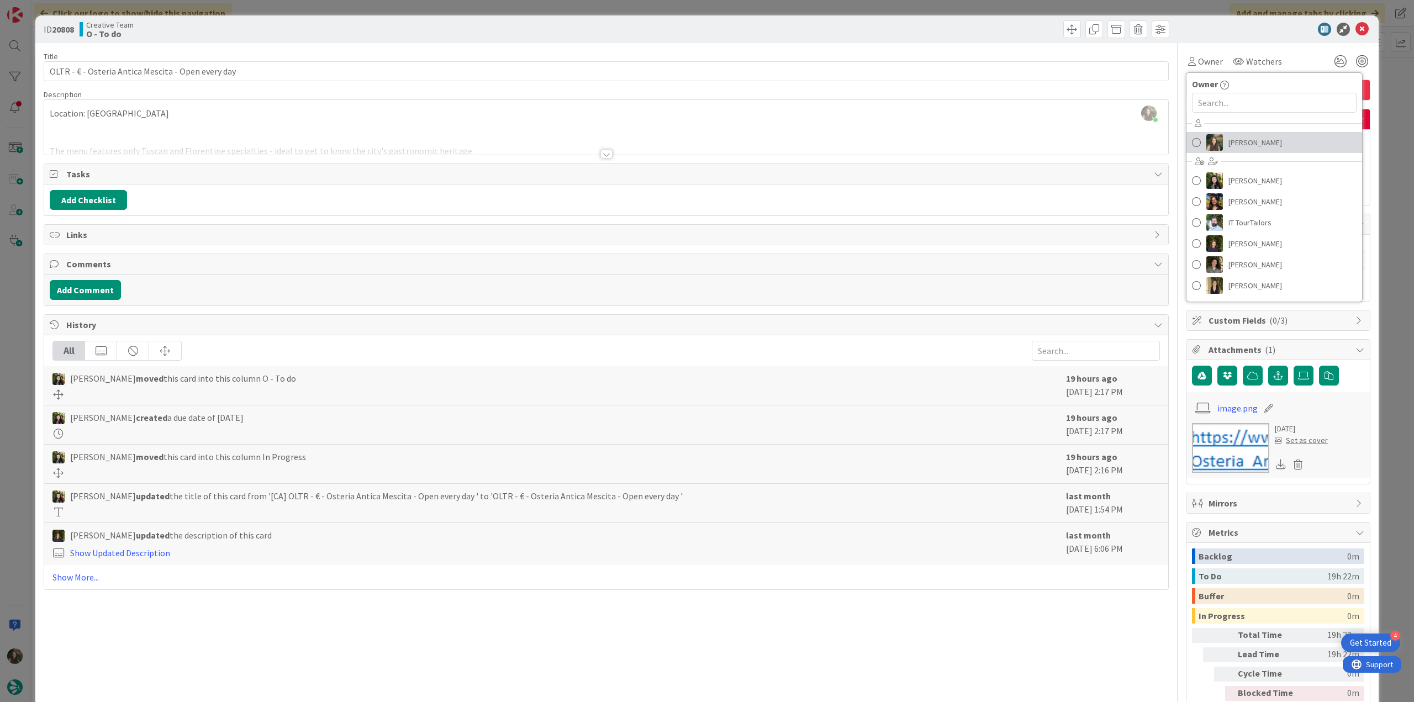
click at [1234, 140] on span "[PERSON_NAME]" at bounding box center [1256, 142] width 54 height 17
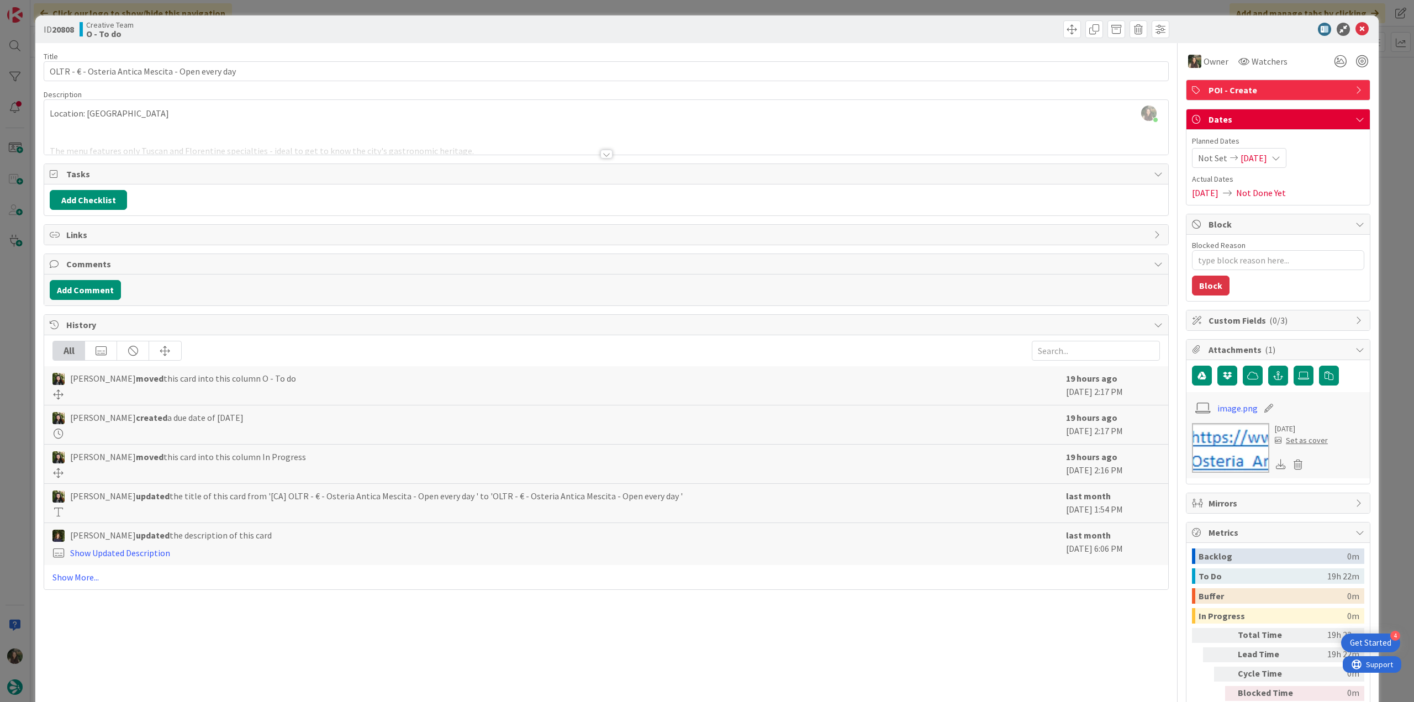
click at [1388, 89] on div "ID 20808 Creative Team O - To do Title 51 / 128 OLTR - € - Osteria Antica Mesci…" at bounding box center [707, 351] width 1414 height 702
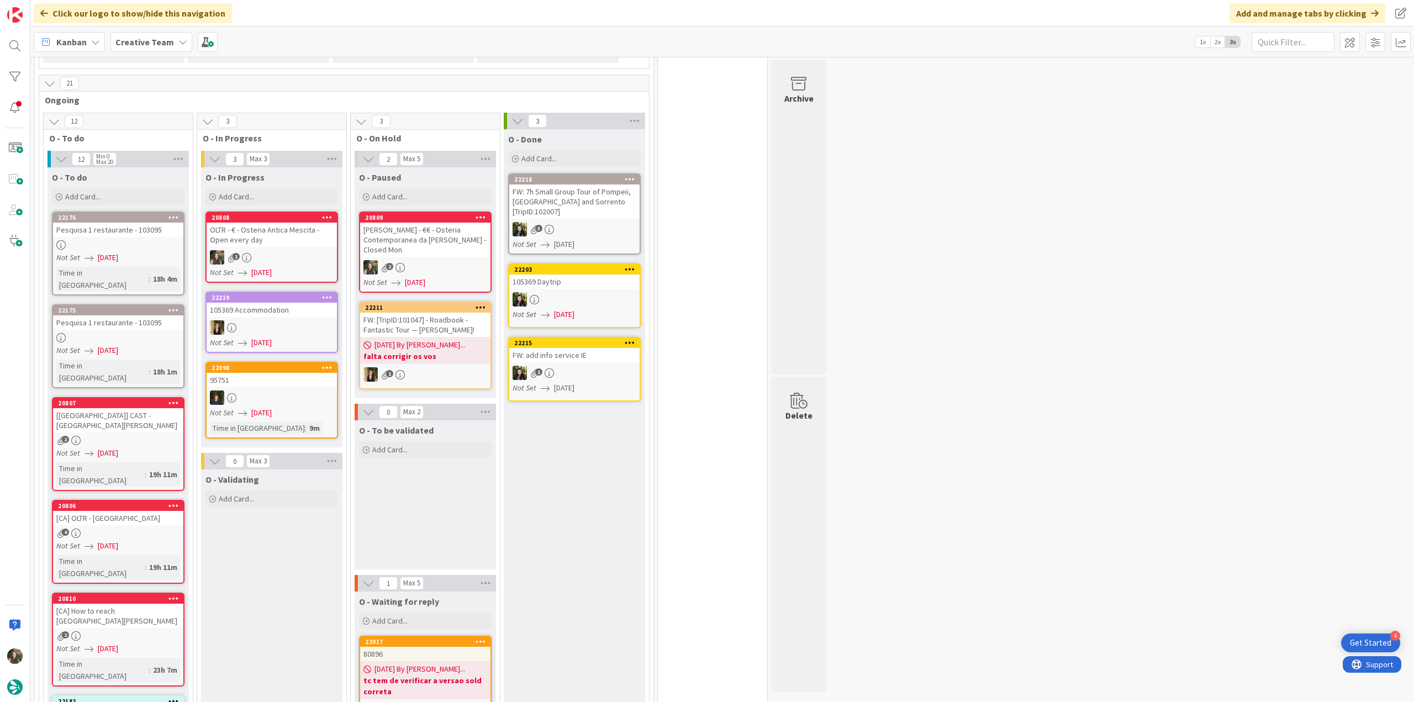
click at [318, 228] on div "OLTR - € - Osteria Antica Mescita - Open every day" at bounding box center [272, 235] width 130 height 24
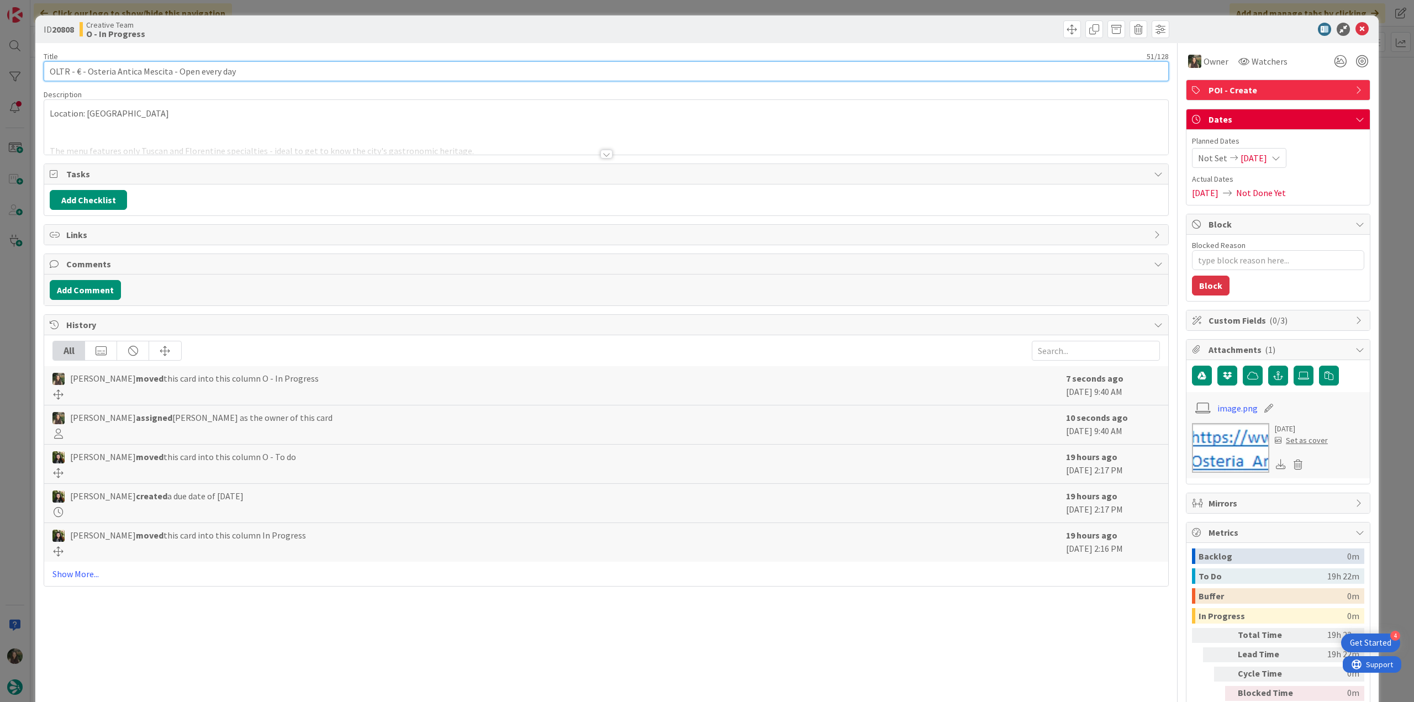
drag, startPoint x: 240, startPoint y: 70, endPoint x: -8, endPoint y: 357, distance: 378.8
click at [0, 357] on html "4 Get Started Click our logo to show/hide this navigation Add and manage tabs b…" at bounding box center [707, 351] width 1414 height 702
click at [231, 124] on div "Location: Florence The menu features only Tuscan and Florentine specialties - i…" at bounding box center [606, 130] width 1124 height 50
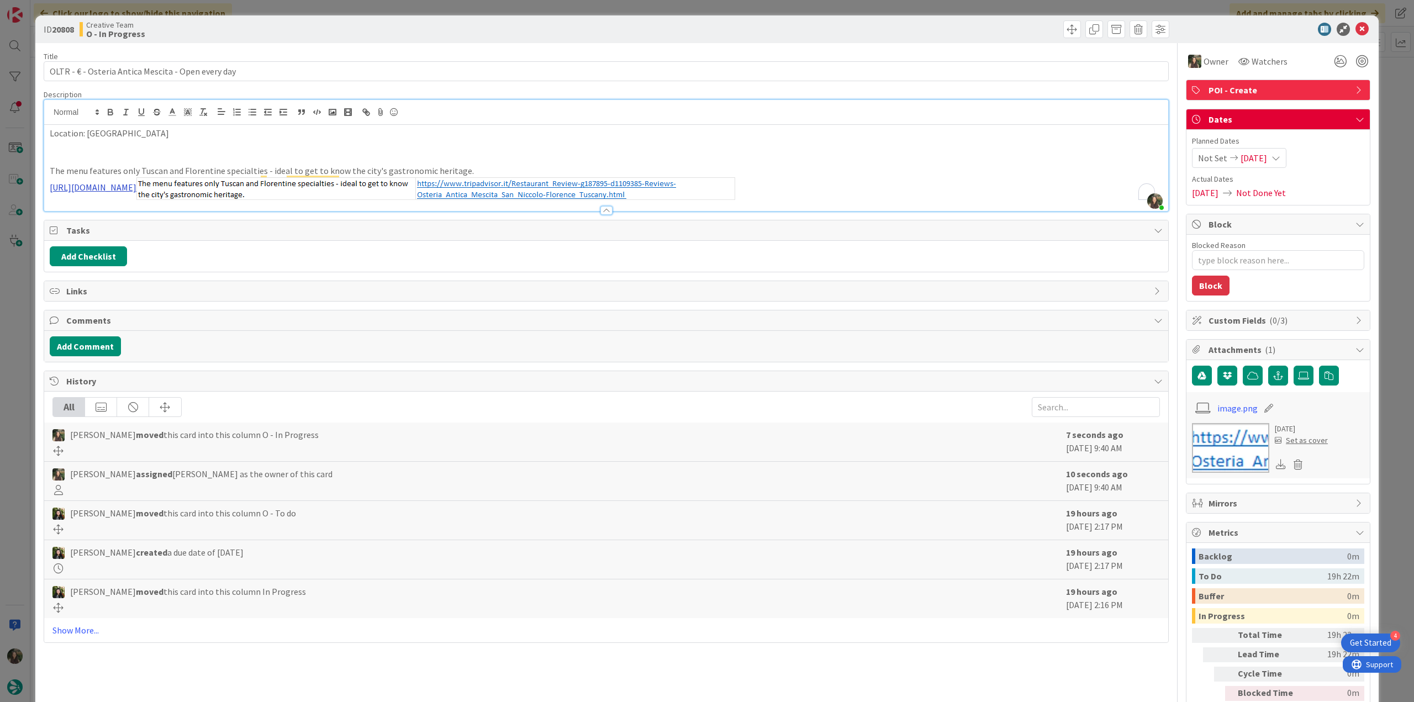
click at [136, 185] on link "https://www.tripadvisor.it/Restaurant_Review-g187895-d1109385-Reviews-Osteria_A…" at bounding box center [93, 187] width 87 height 11
click at [297, 205] on link "https://www.tripadvisor.it/Restaurant_Review-g187895-d1109385-Reviews-Osteria_A…" at bounding box center [274, 209] width 76 height 14
click at [22, 299] on div "ID 20808 Creative Team O - In Progress Title 51 / 128 OLTR - € - Osteria Antica…" at bounding box center [707, 351] width 1414 height 702
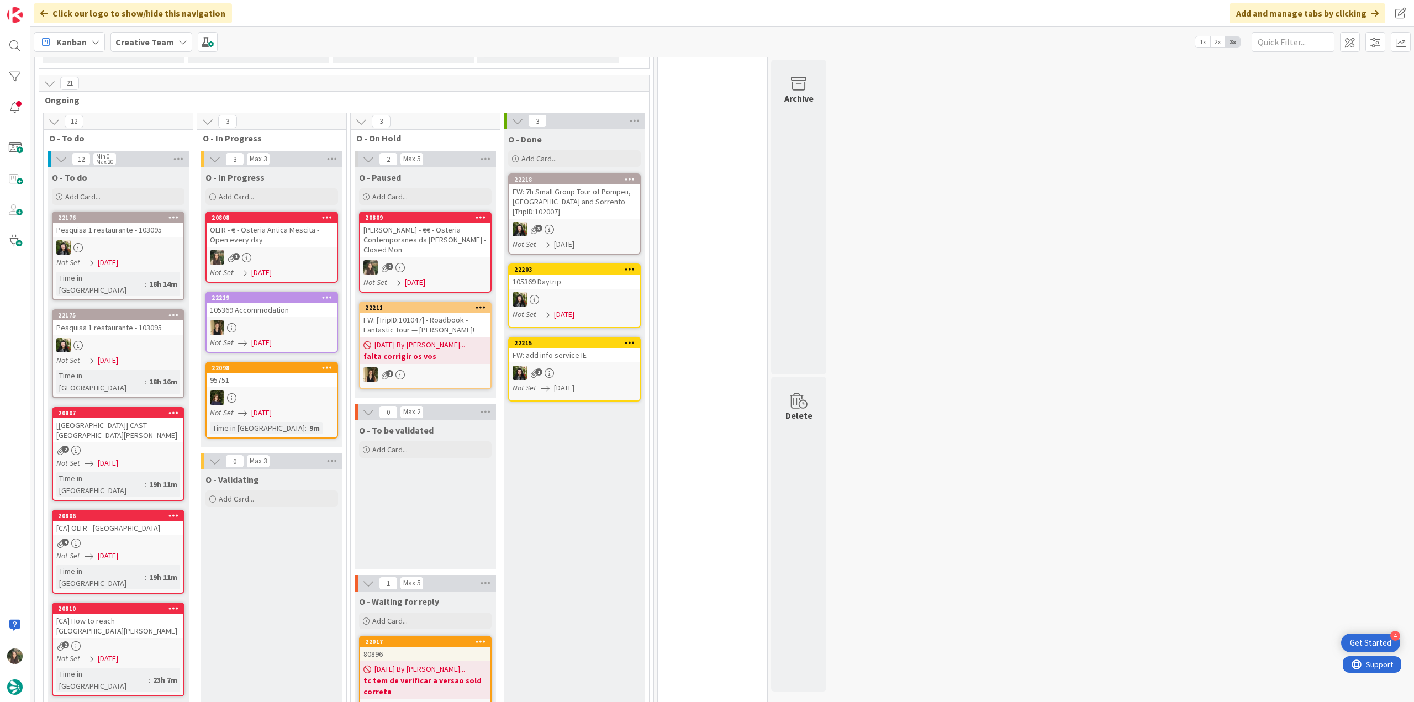
click at [449, 260] on div "2" at bounding box center [425, 267] width 130 height 14
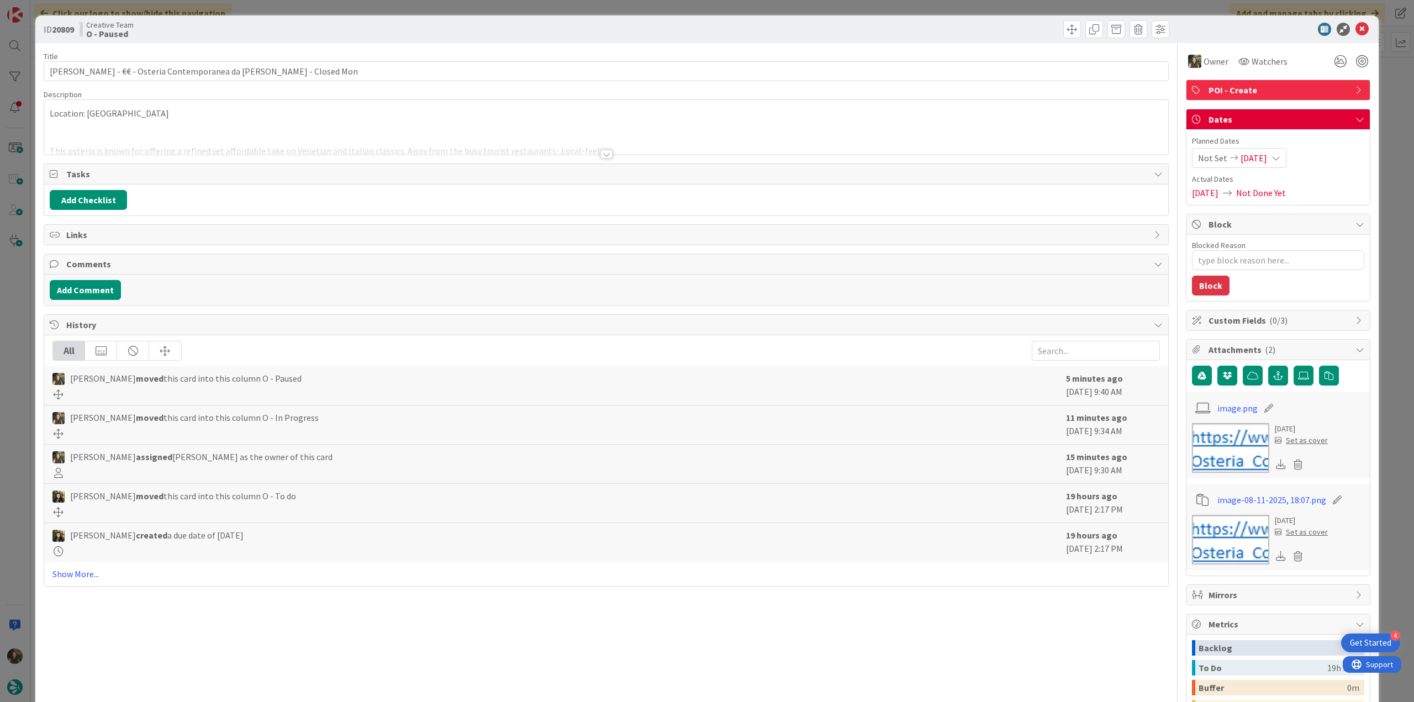
click at [154, 130] on div at bounding box center [606, 141] width 1124 height 28
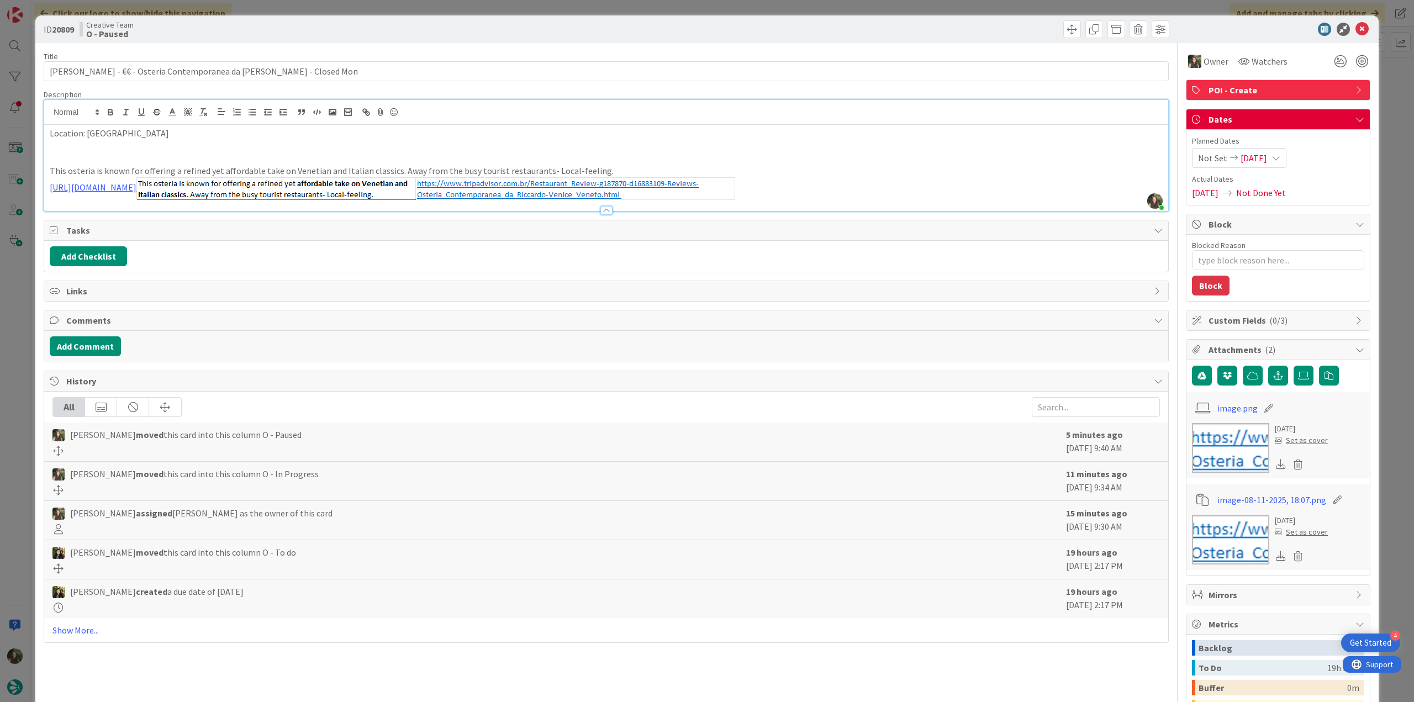
click at [21, 293] on div "ID 20809 Creative Team O - Paused Title 58 / 128 CANN - €€ - Osteria Contempora…" at bounding box center [707, 351] width 1414 height 702
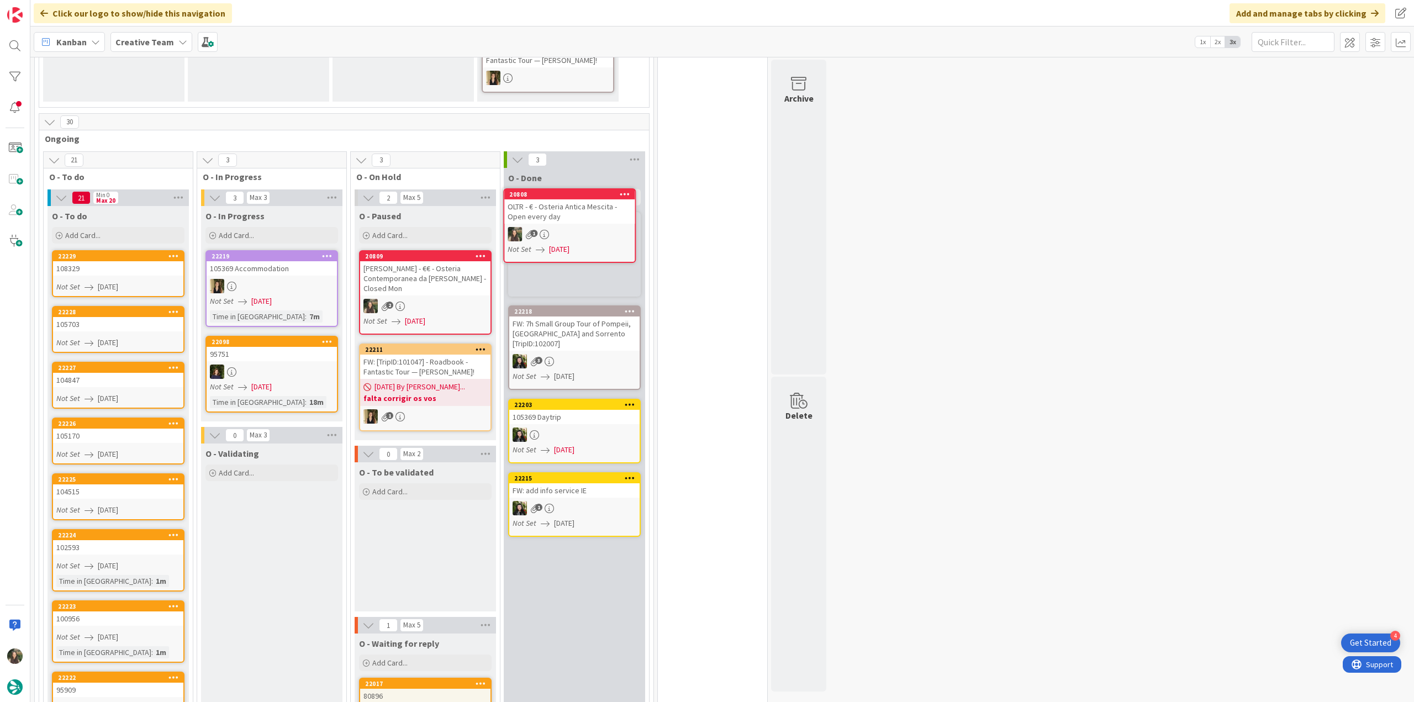
scroll to position [538, 0]
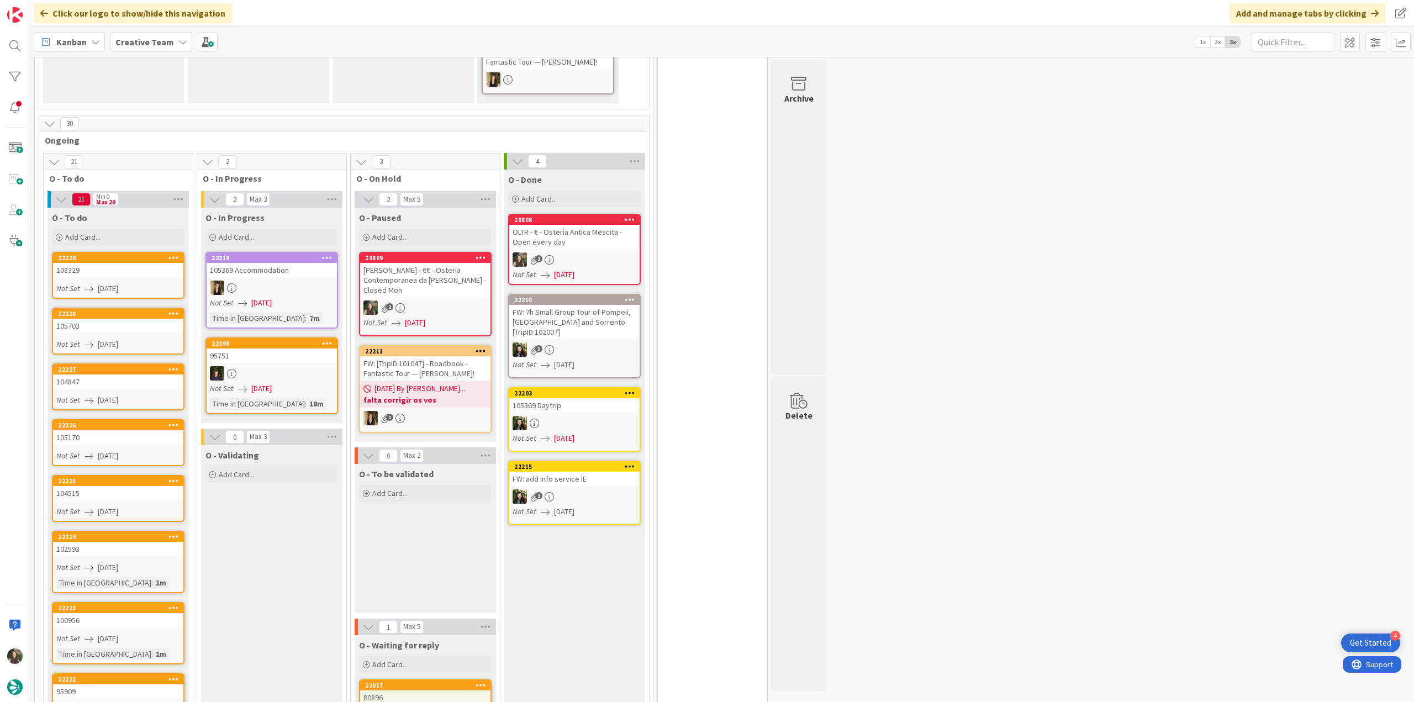
click at [596, 230] on div "OLTR - € - Osteria Antica Mescita - Open every day" at bounding box center [574, 237] width 130 height 24
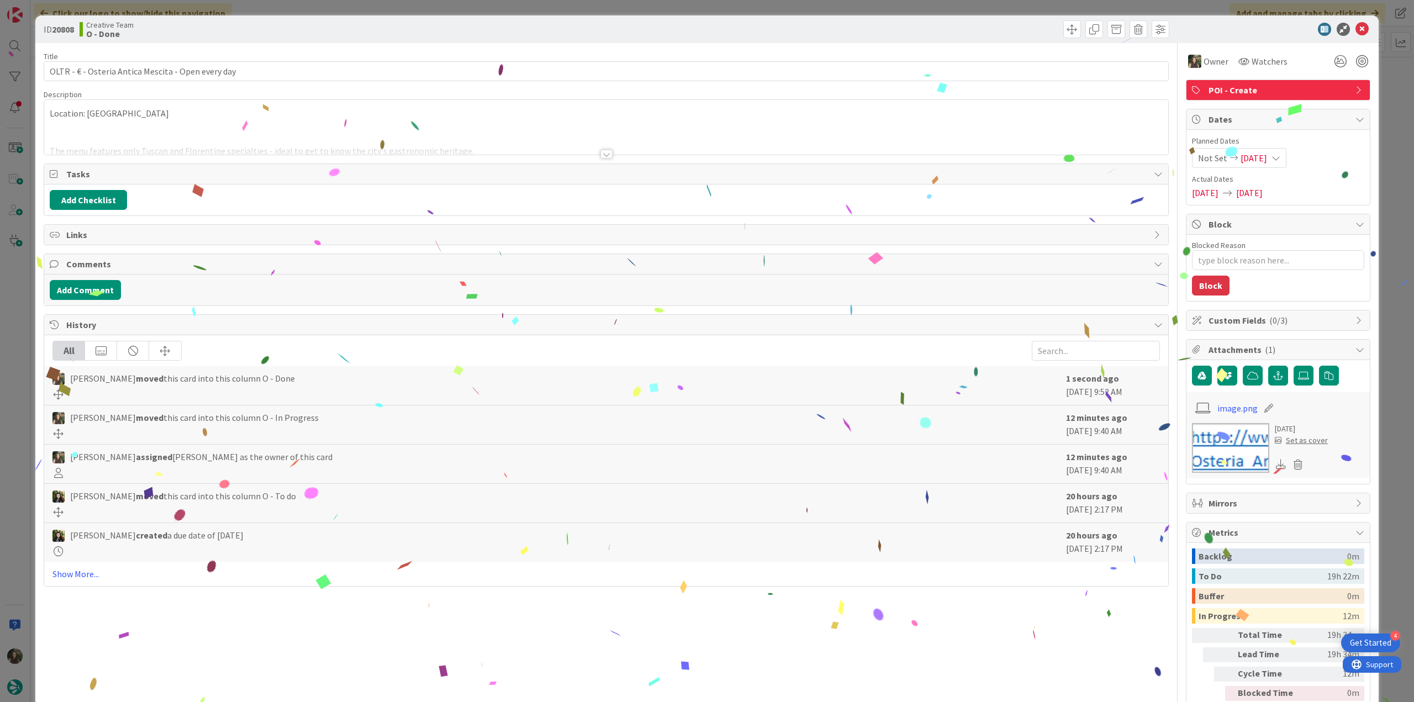
click at [1393, 512] on div "ID 20808 Creative Team O - Done Title 51 / 128 OLTR - € - Osteria Antica Mescit…" at bounding box center [707, 351] width 1414 height 702
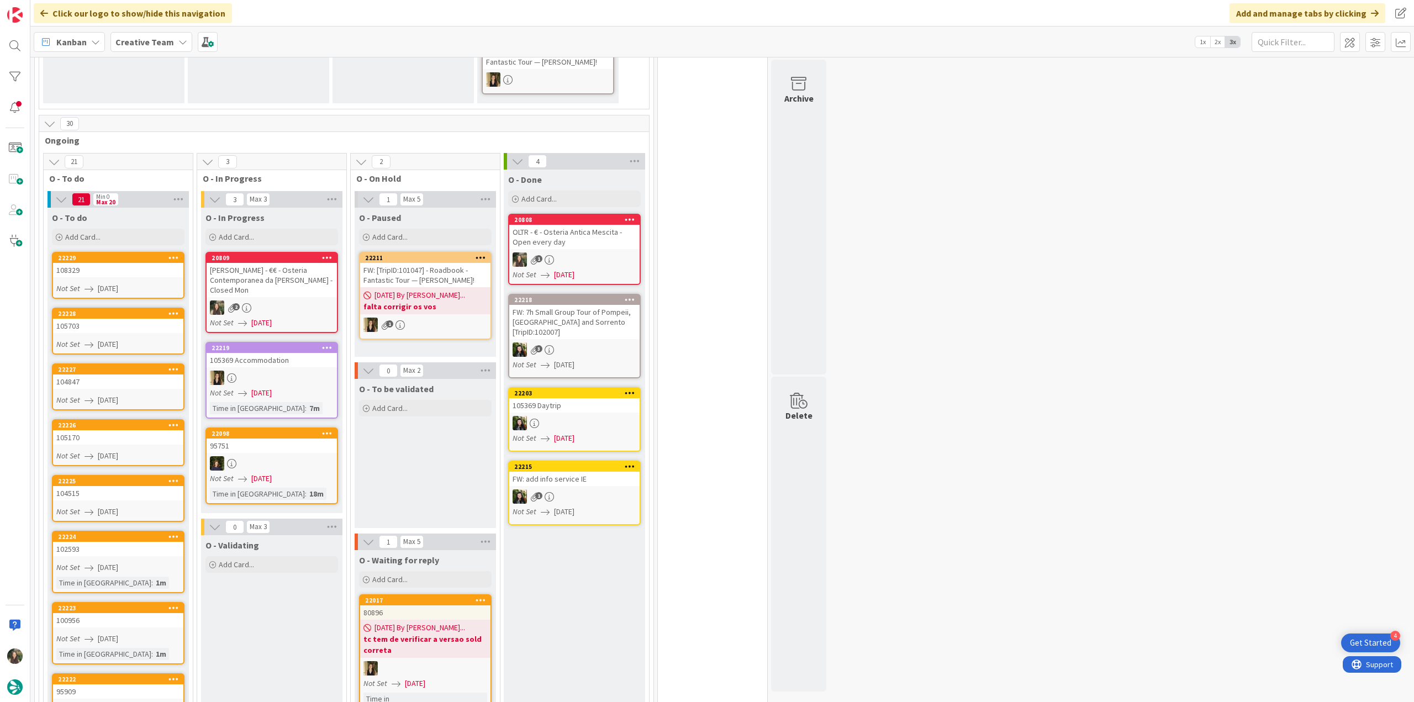
click at [265, 263] on div "[PERSON_NAME] - €€ - Osteria Contemporanea da [PERSON_NAME] - Closed Mon" at bounding box center [272, 280] width 130 height 34
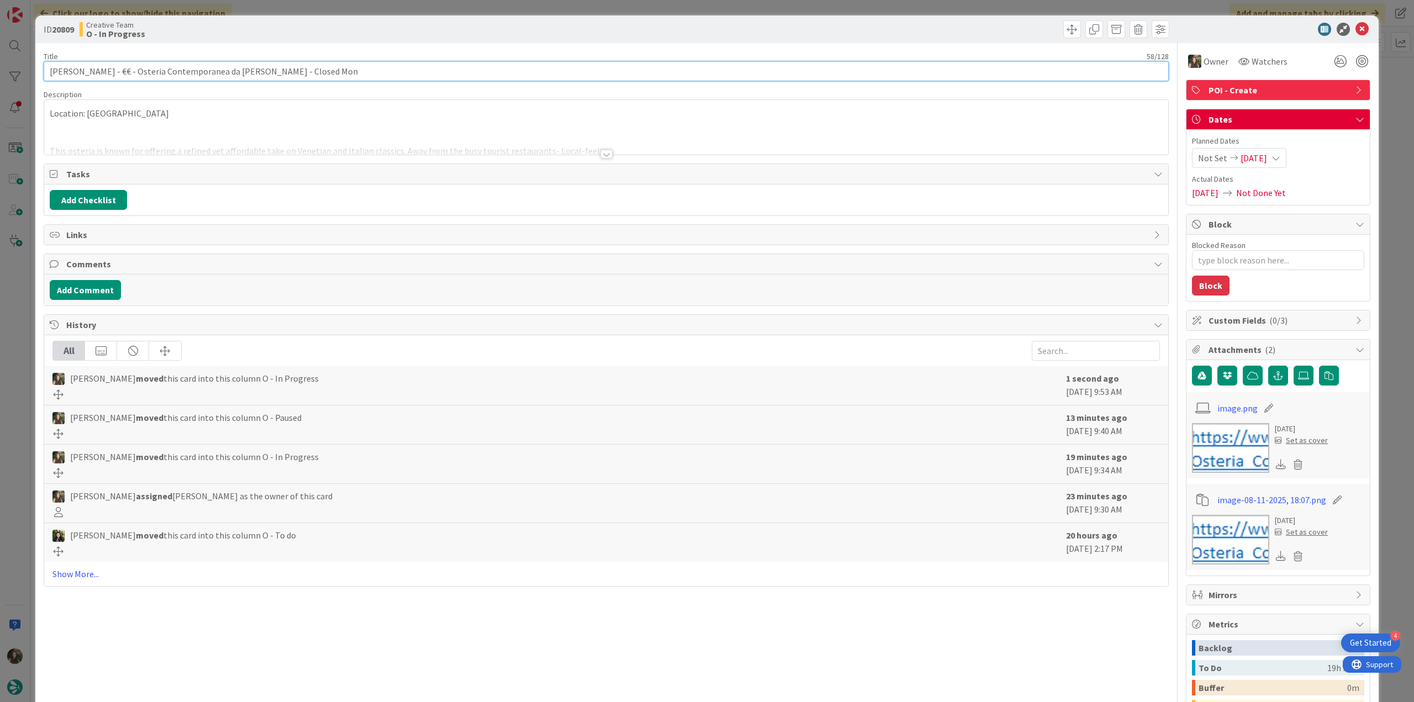
drag, startPoint x: 240, startPoint y: 70, endPoint x: 33, endPoint y: 73, distance: 207.2
click at [30, 70] on div "ID 20809 Creative Team O - In Progress Title 58 / 128 CANN - €€ - Osteria Conte…" at bounding box center [707, 351] width 1414 height 702
drag, startPoint x: 234, startPoint y: 81, endPoint x: 203, endPoint y: 77, distance: 31.2
click at [233, 81] on div "Title 58 / 128 CANN - €€ - Osteria Contemporanea da Riccardo - Closed Mon Descr…" at bounding box center [606, 433] width 1125 height 780
click at [134, 67] on input "[PERSON_NAME] - €€ - Osteria Contemporanea da [PERSON_NAME] - Closed Mon" at bounding box center [606, 71] width 1125 height 20
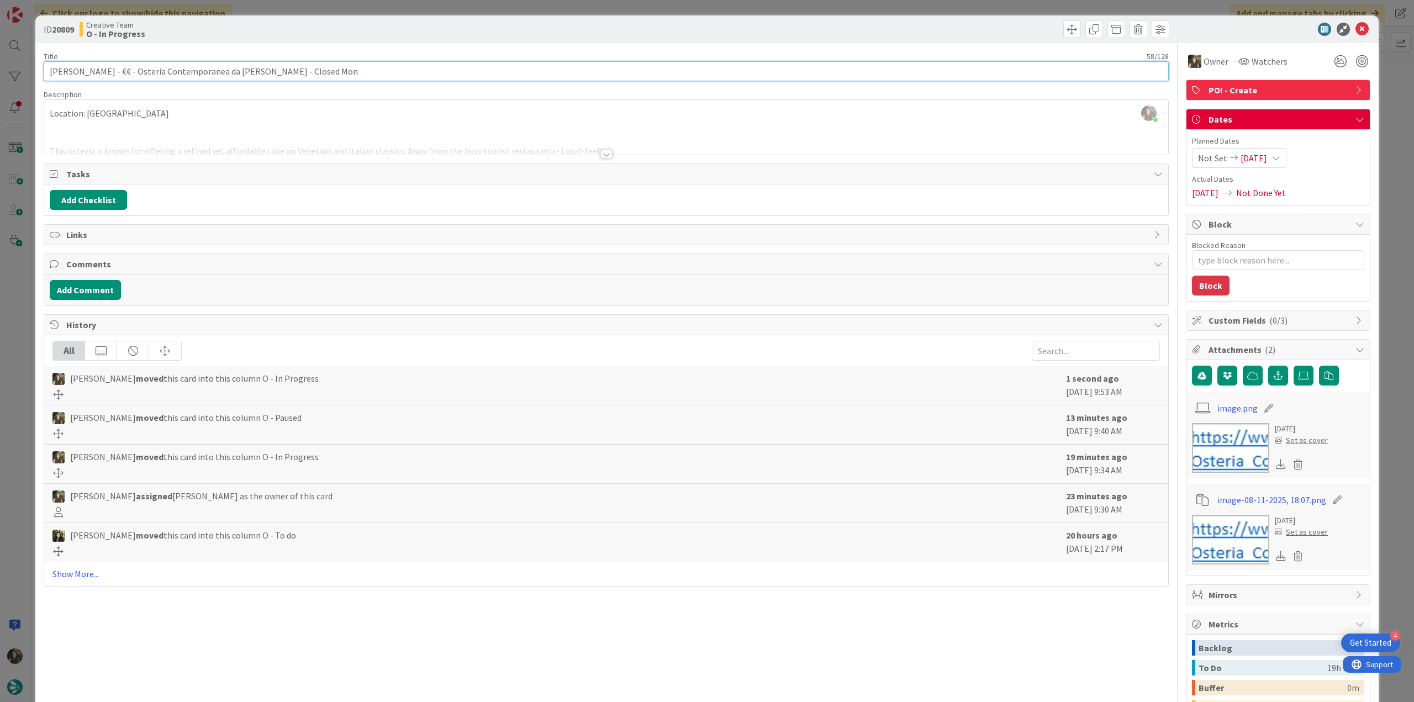
drag, startPoint x: 92, startPoint y: 72, endPoint x: 225, endPoint y: 71, distance: 133.7
click at [225, 71] on input "[PERSON_NAME] - €€ - Osteria Contemporanea da [PERSON_NAME] - Closed Mon" at bounding box center [606, 71] width 1125 height 20
click at [24, 293] on div "ID 20809 Creative Team O - In Progress Title 58 / 128 CANN - €€ - Osteria Conte…" at bounding box center [707, 351] width 1414 height 702
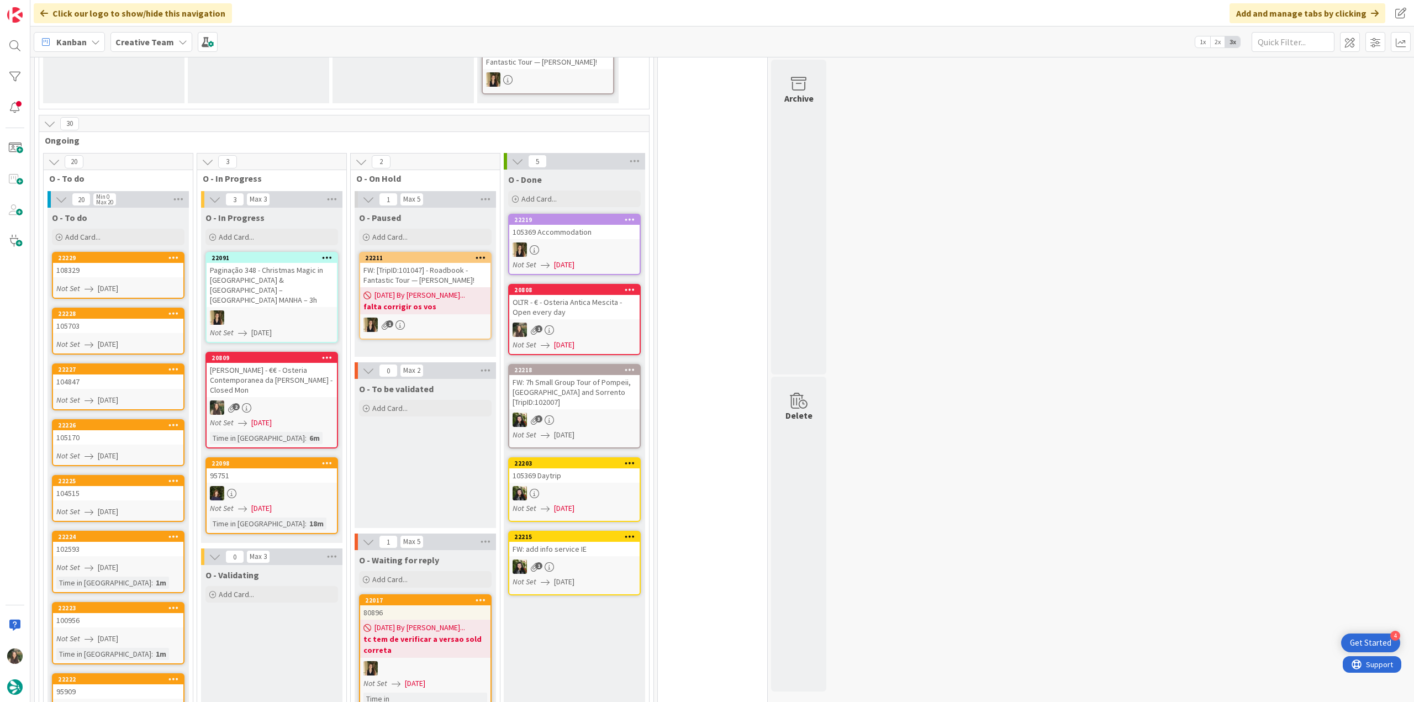
click at [301, 365] on div "[PERSON_NAME] - €€ - Osteria Contemporanea da [PERSON_NAME] - Closed Mon" at bounding box center [272, 380] width 130 height 34
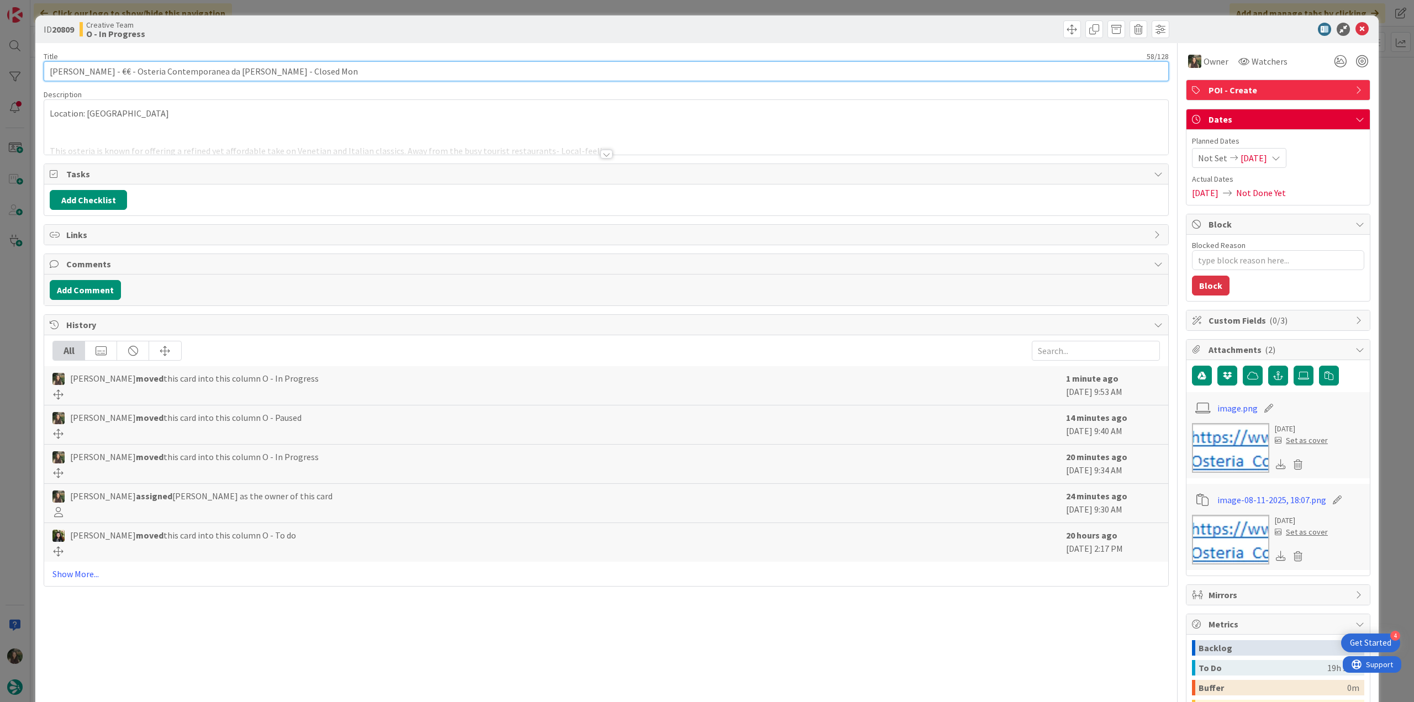
drag, startPoint x: 286, startPoint y: 76, endPoint x: 26, endPoint y: 82, distance: 260.3
click at [23, 81] on div "ID 20809 Creative Team O - In Progress Title 58 / 128 CANN - €€ - Osteria Conte…" at bounding box center [707, 351] width 1414 height 702
click at [13, 373] on div "ID 20809 Creative Team O - In Progress Title 58 / 128 CANN - €€ - Osteria Conte…" at bounding box center [707, 351] width 1414 height 702
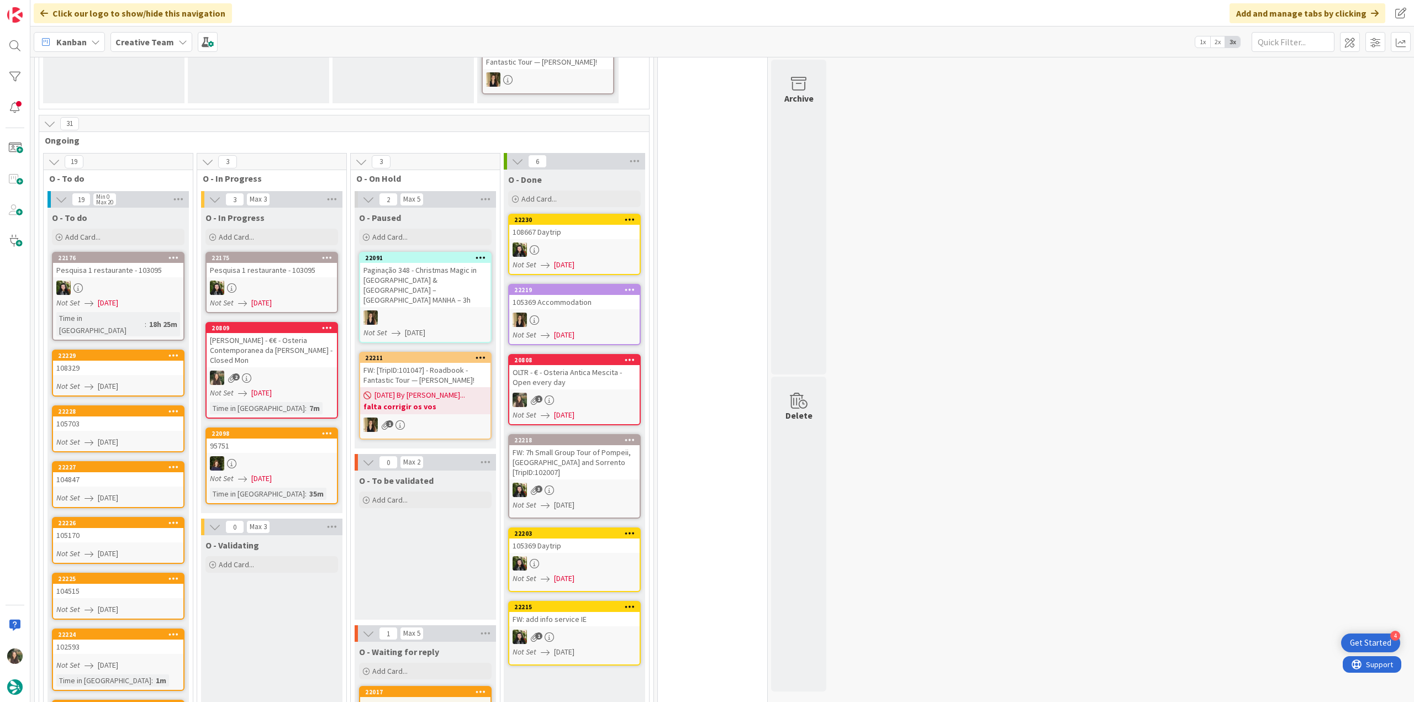
click at [299, 371] on div "2" at bounding box center [272, 378] width 130 height 14
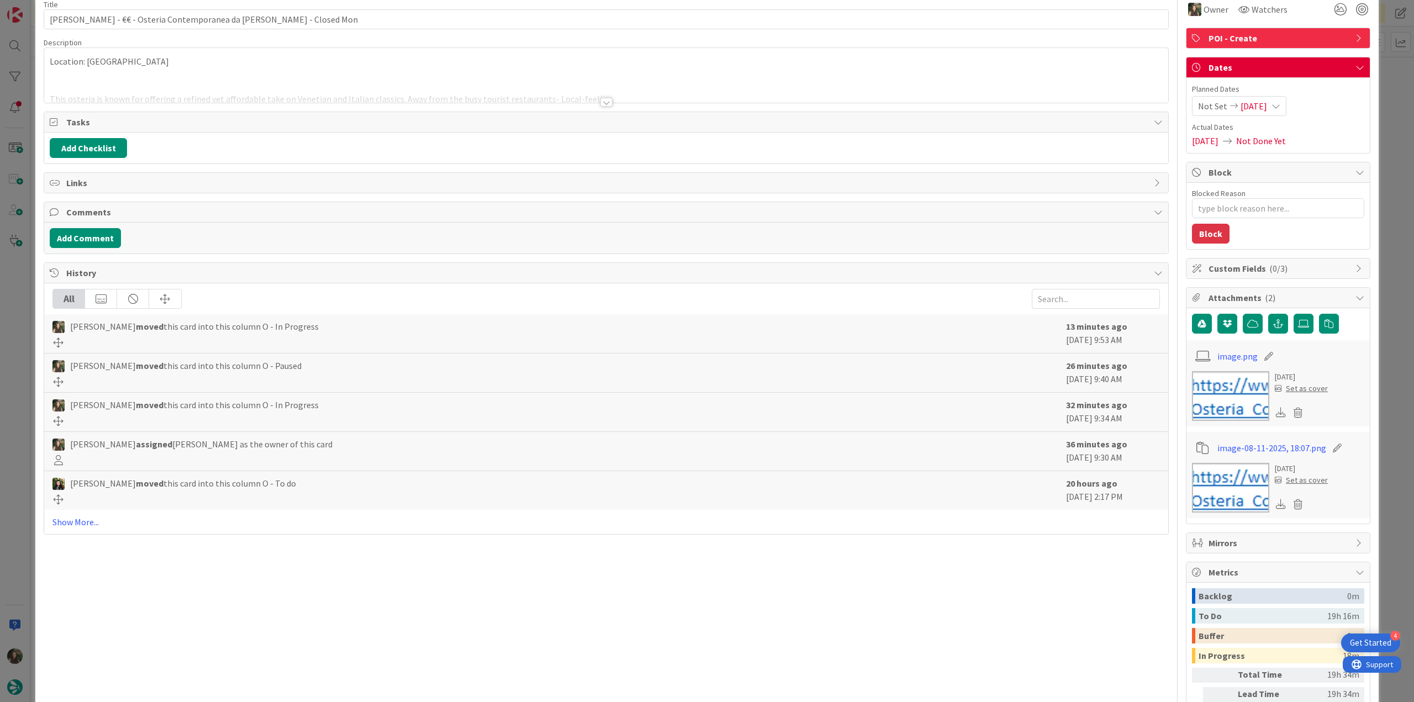
scroll to position [111, 0]
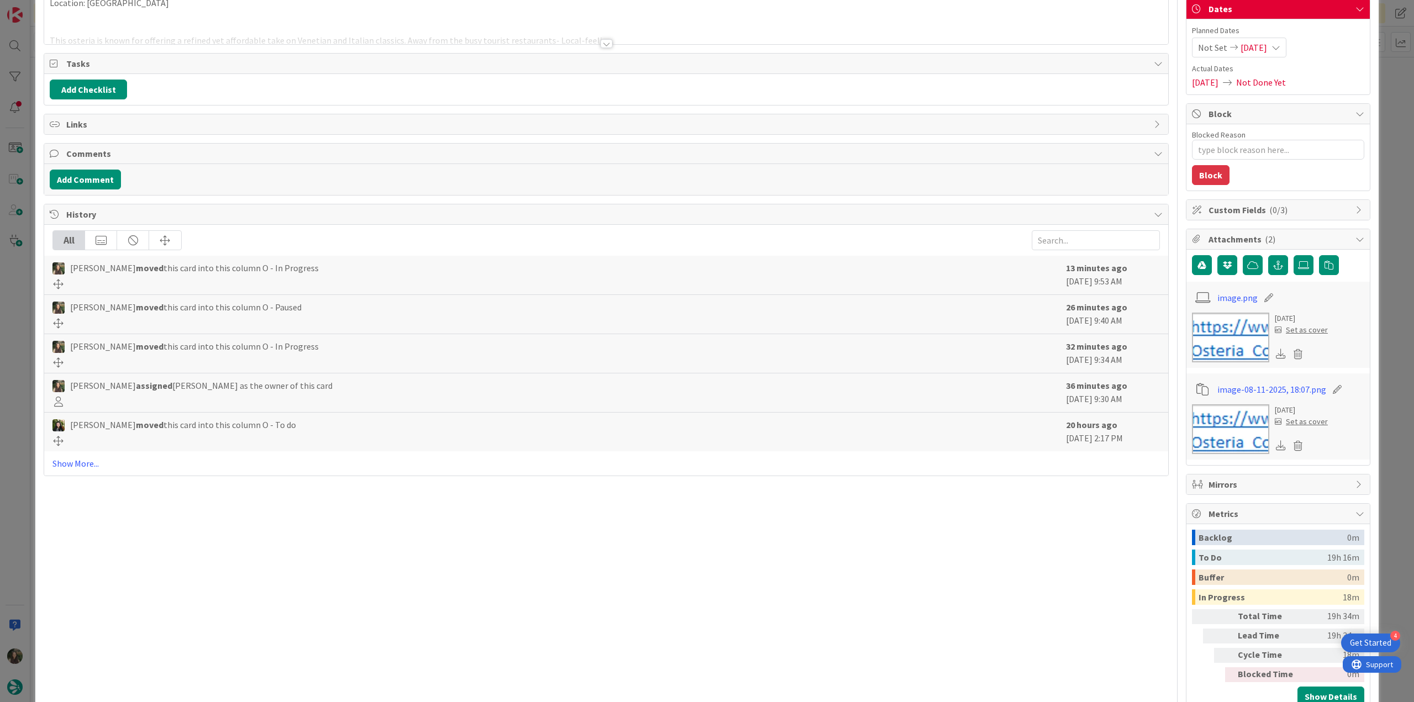
click at [1380, 518] on div "ID 20809 Creative Team O - In Progress Title 58 / 128 CANN - €€ - Osteria Conte…" at bounding box center [707, 351] width 1414 height 702
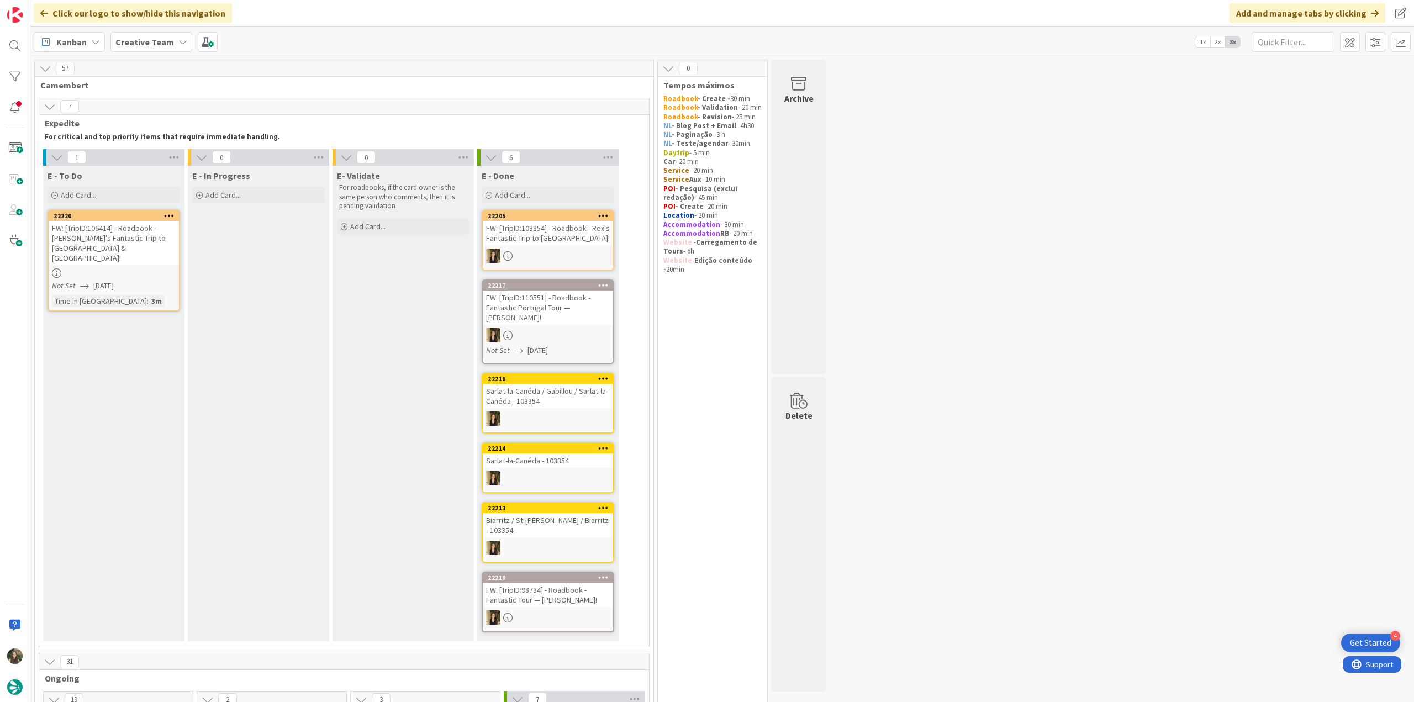
click at [126, 269] on div at bounding box center [114, 273] width 130 height 9
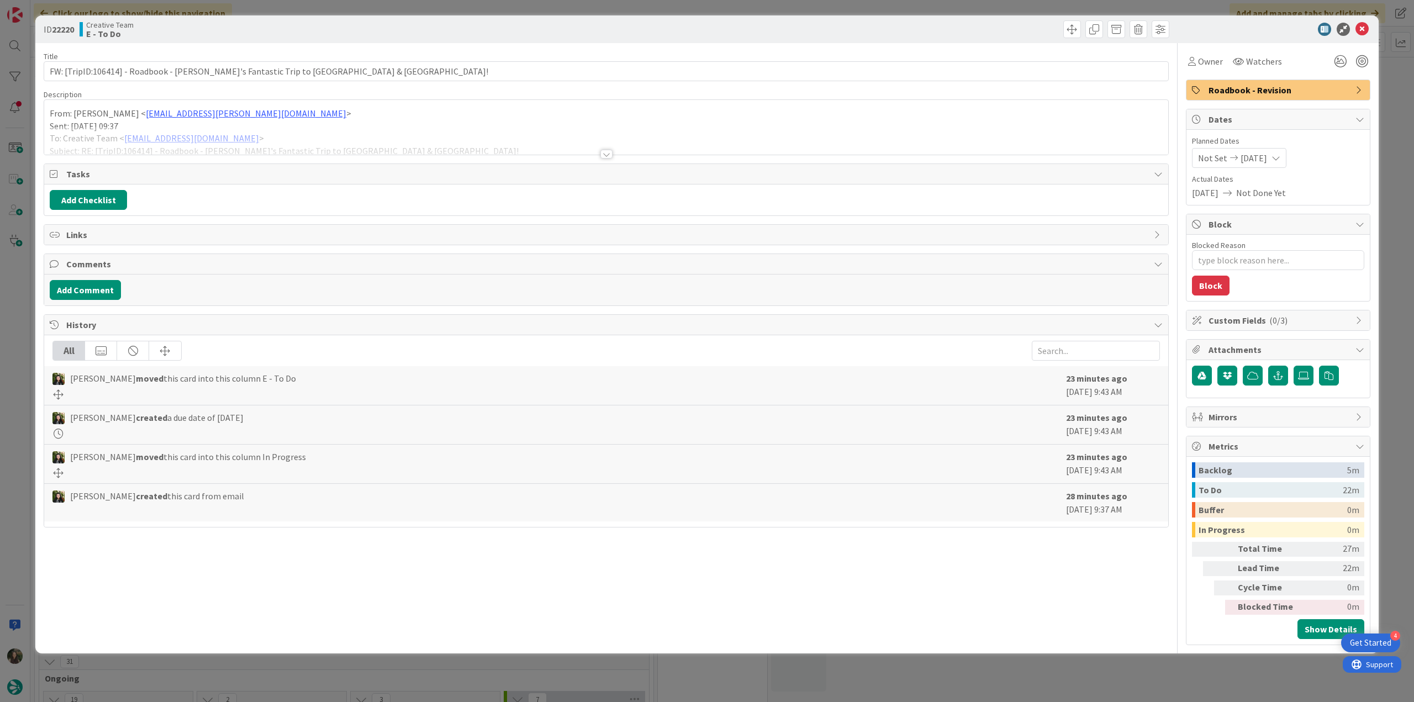
click at [353, 136] on div at bounding box center [606, 141] width 1124 height 28
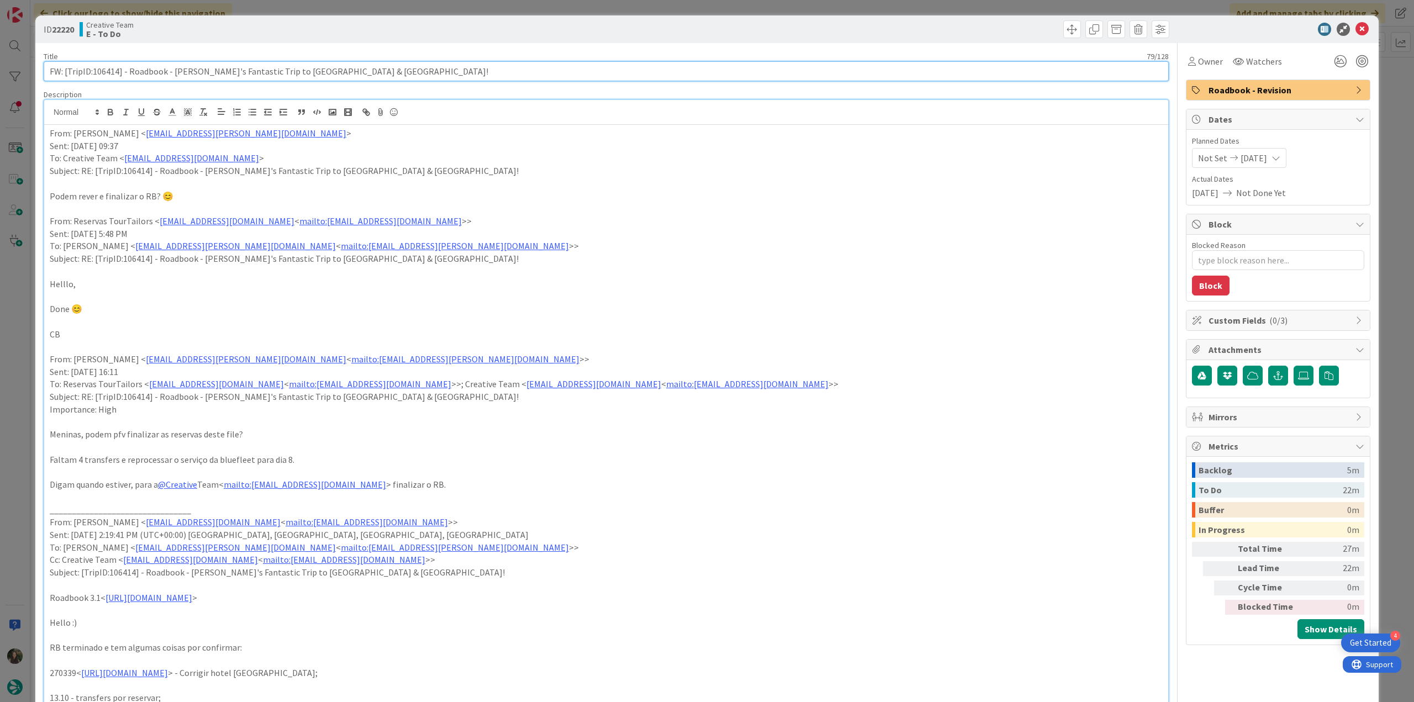
click at [115, 70] on input "FW: [TripID:106414] - Roadbook - [PERSON_NAME]'s Fantastic Trip to [GEOGRAPHIC_…" at bounding box center [606, 71] width 1125 height 20
click at [1198, 59] on span "Owner" at bounding box center [1210, 61] width 25 height 13
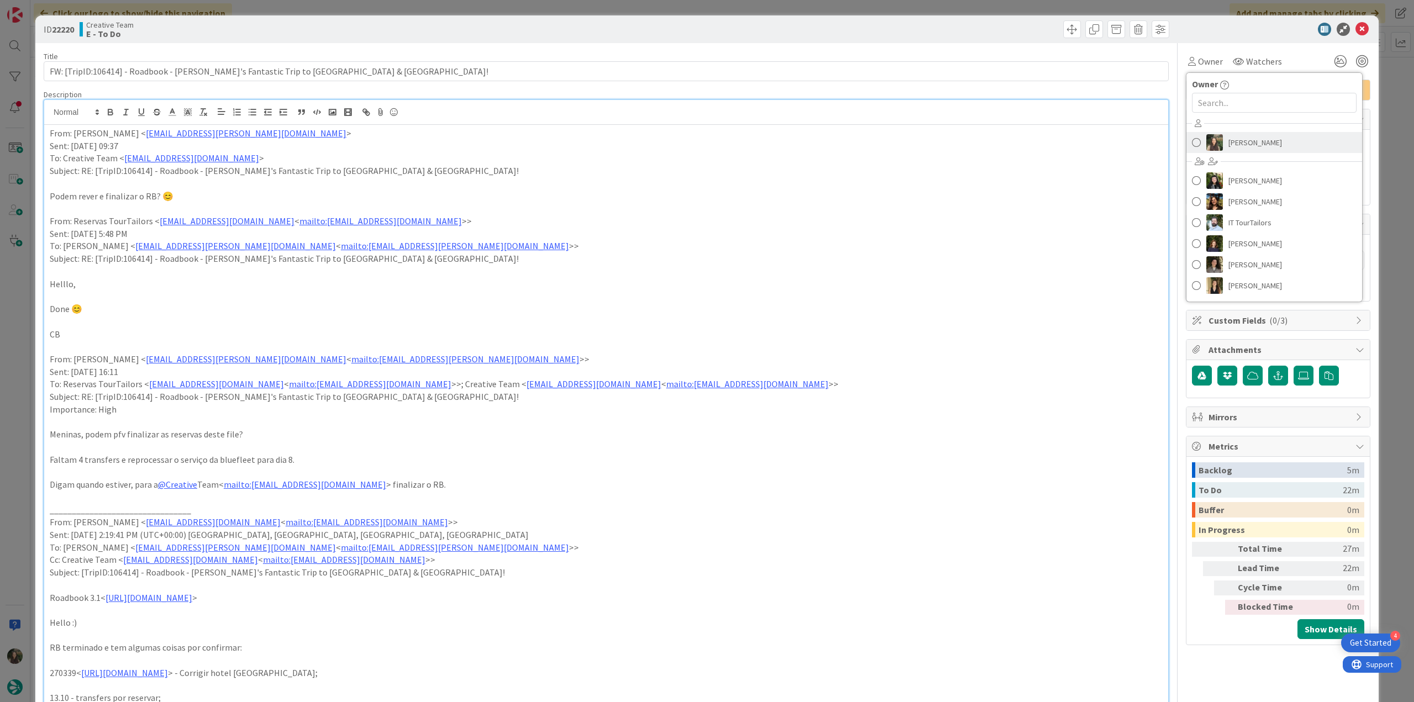
click at [1229, 142] on span "[PERSON_NAME]" at bounding box center [1256, 142] width 54 height 17
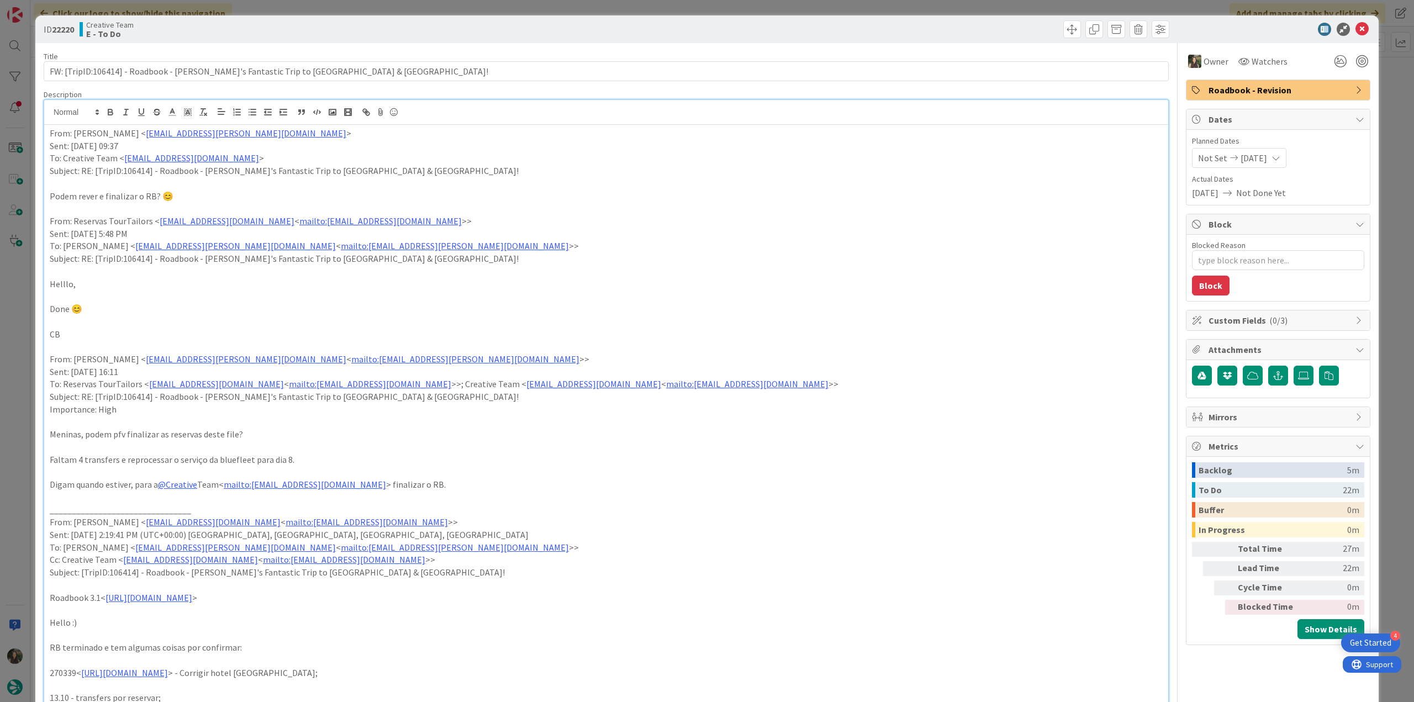
click at [12, 315] on div "ID 22220 Creative Team E - To Do Title 79 / 128 FW: [TripID:106414] - Roadbook …" at bounding box center [707, 351] width 1414 height 702
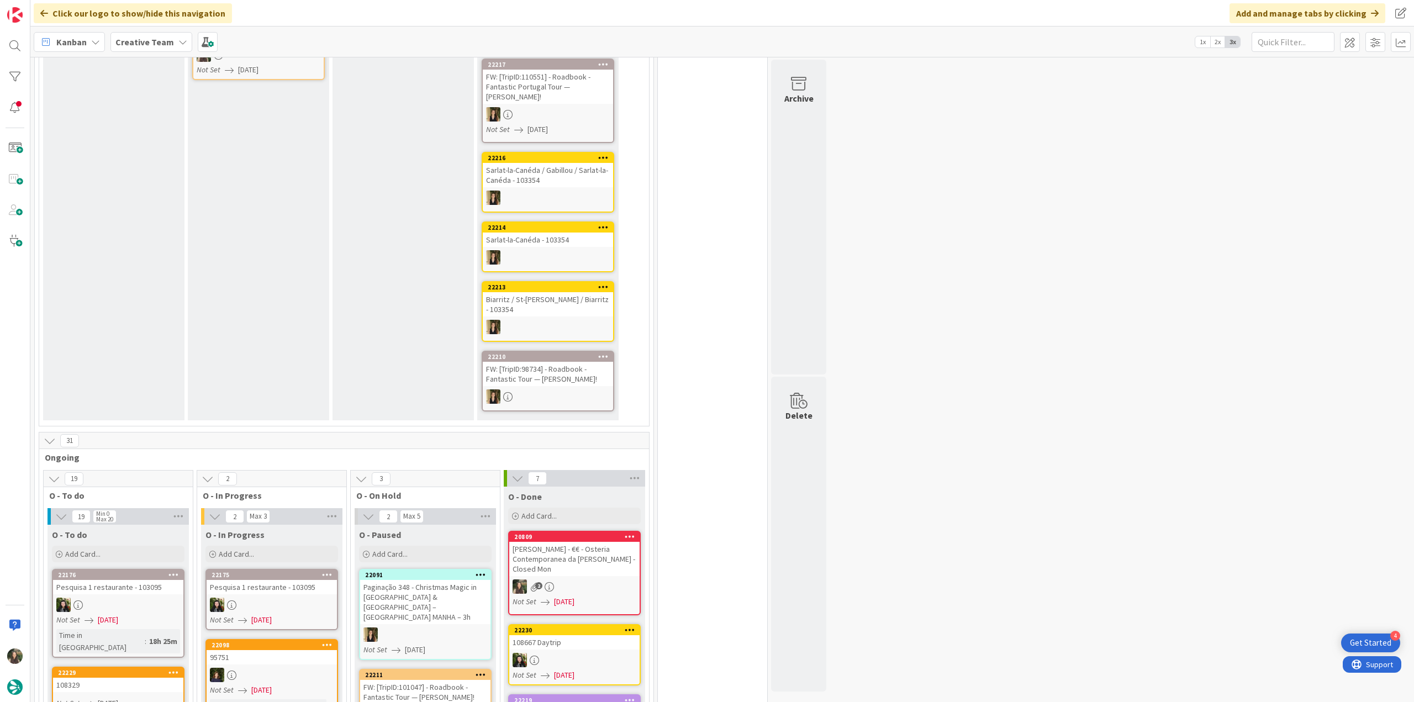
scroll to position [55, 0]
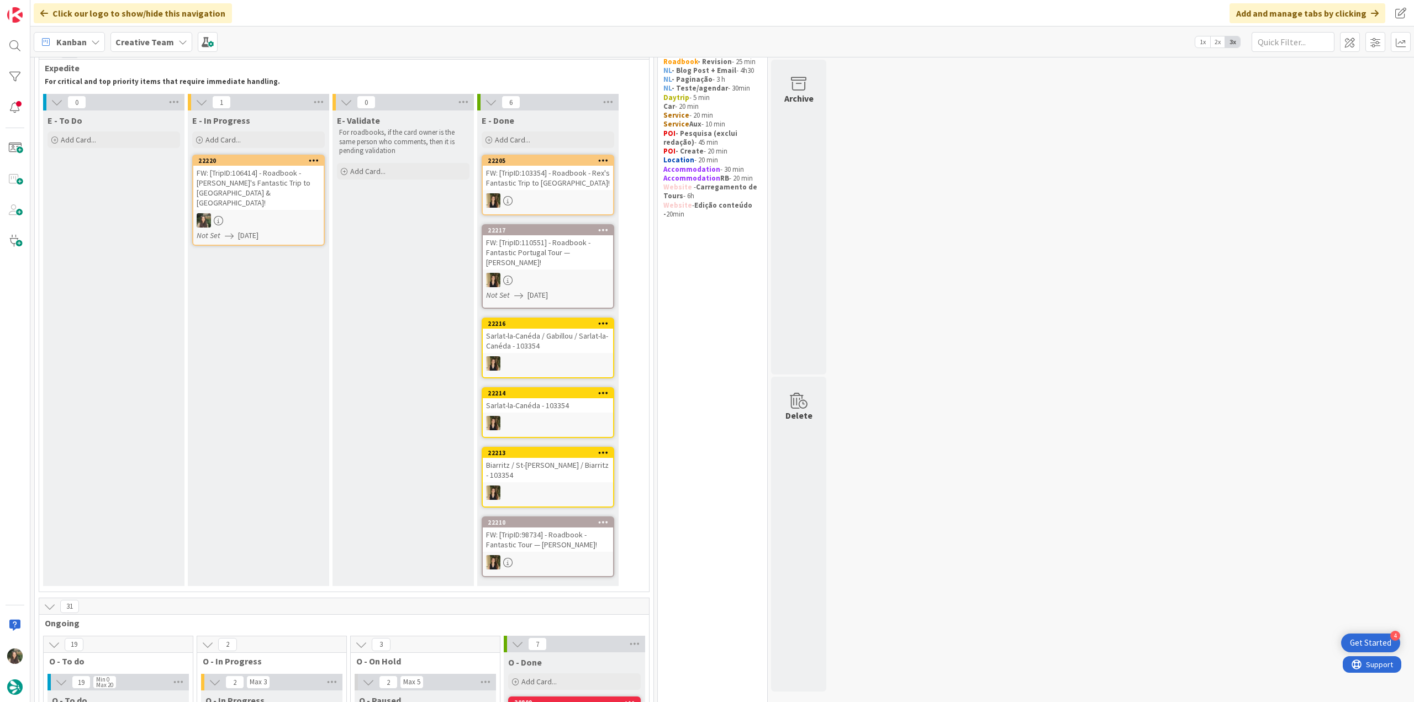
click at [289, 181] on div "FW: [TripID:106414] - Roadbook - [PERSON_NAME]'s Fantastic Trip to [GEOGRAPHIC_…" at bounding box center [258, 188] width 130 height 44
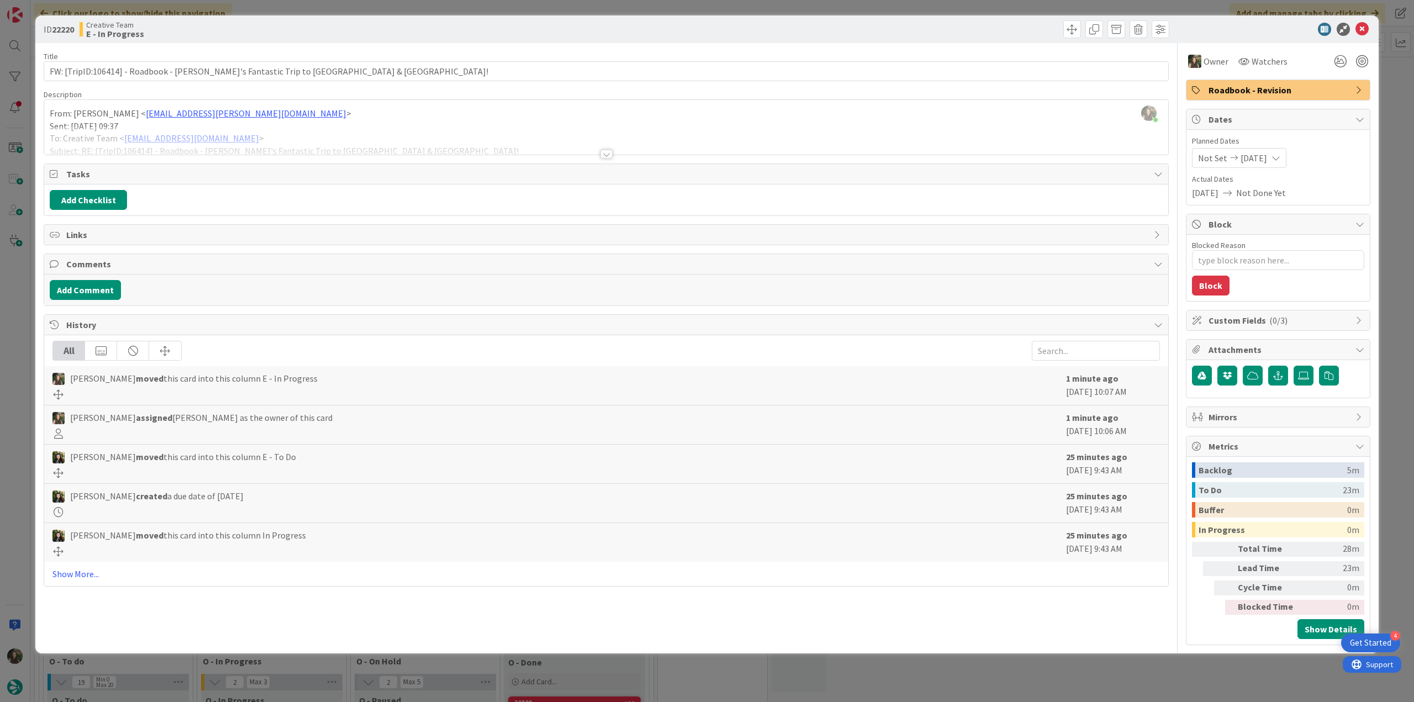
click at [8, 300] on div "ID 22220 Creative Team E - In Progress Title 79 / 128 FW: [TripID:106414] - Roa…" at bounding box center [707, 351] width 1414 height 702
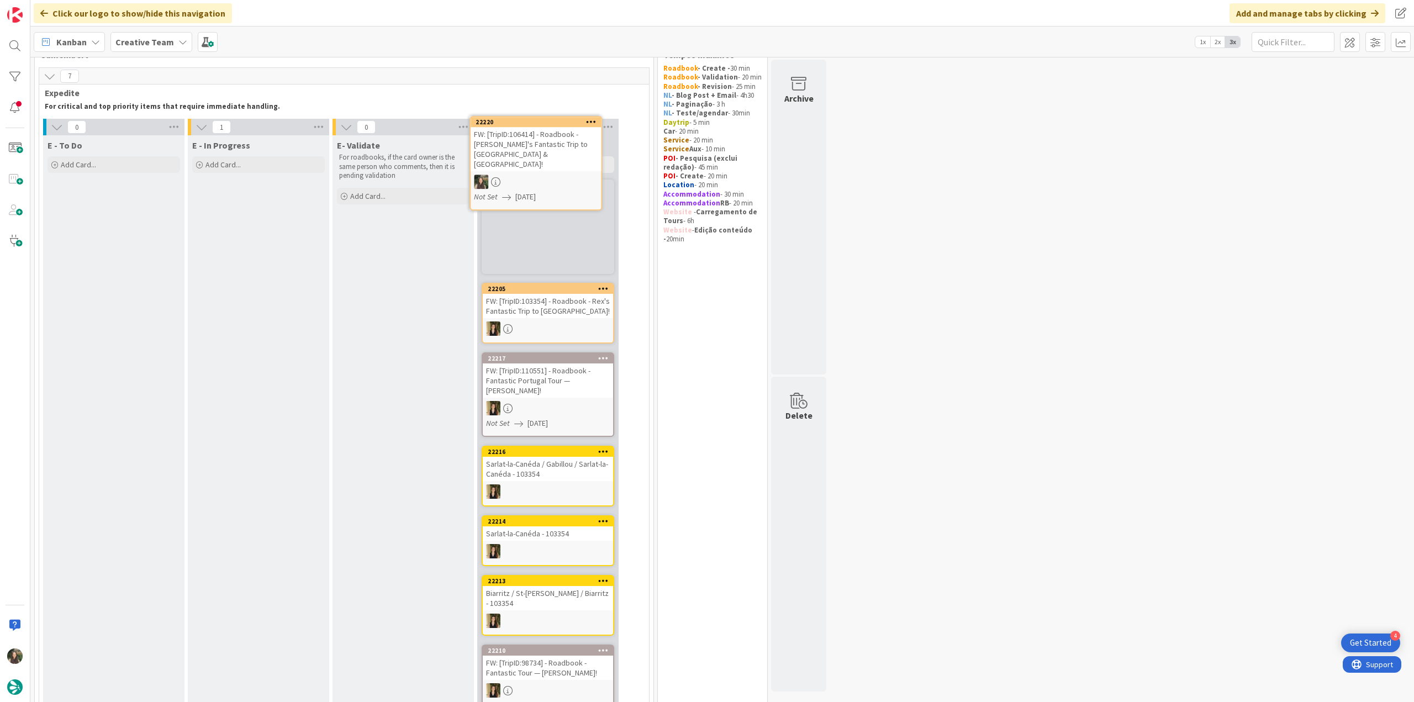
scroll to position [22, 0]
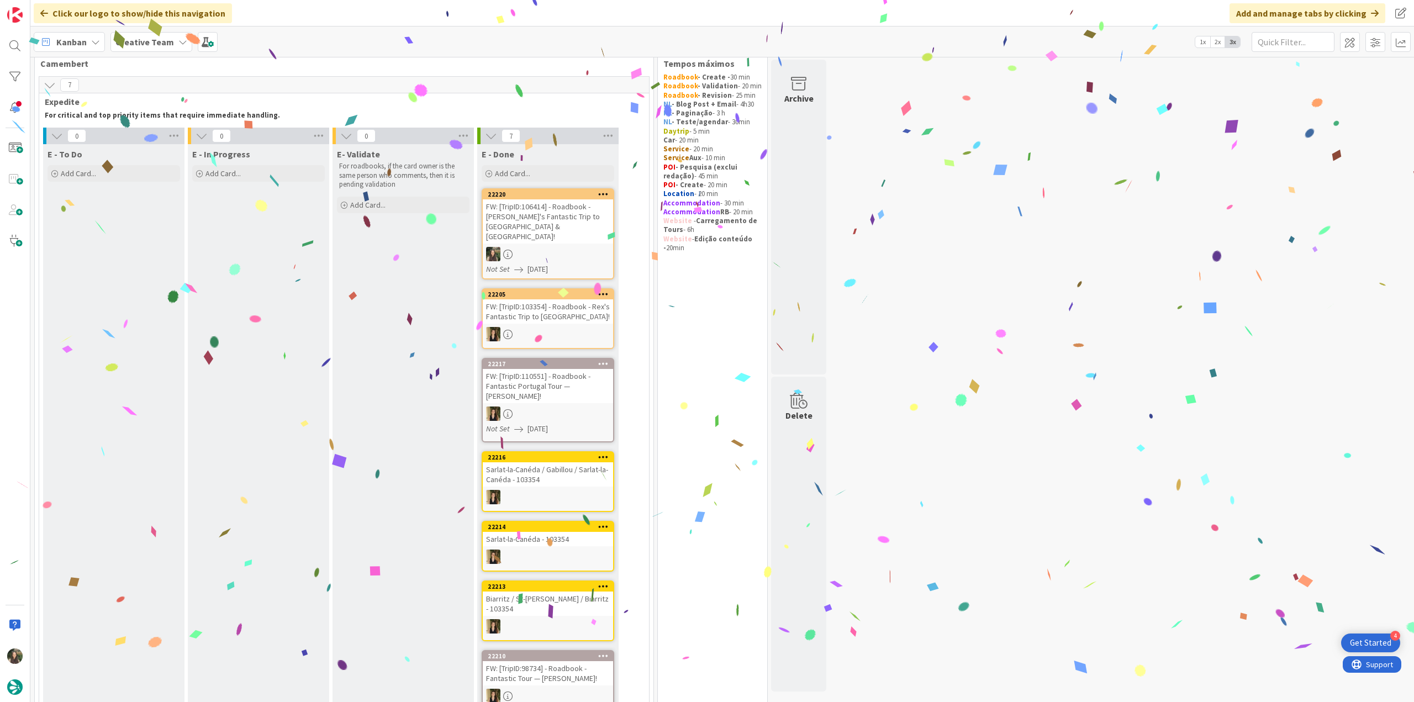
click at [566, 214] on div "FW: [TripID:106414] - Roadbook - [PERSON_NAME]'s Fantastic Trip to [GEOGRAPHIC_…" at bounding box center [548, 221] width 130 height 44
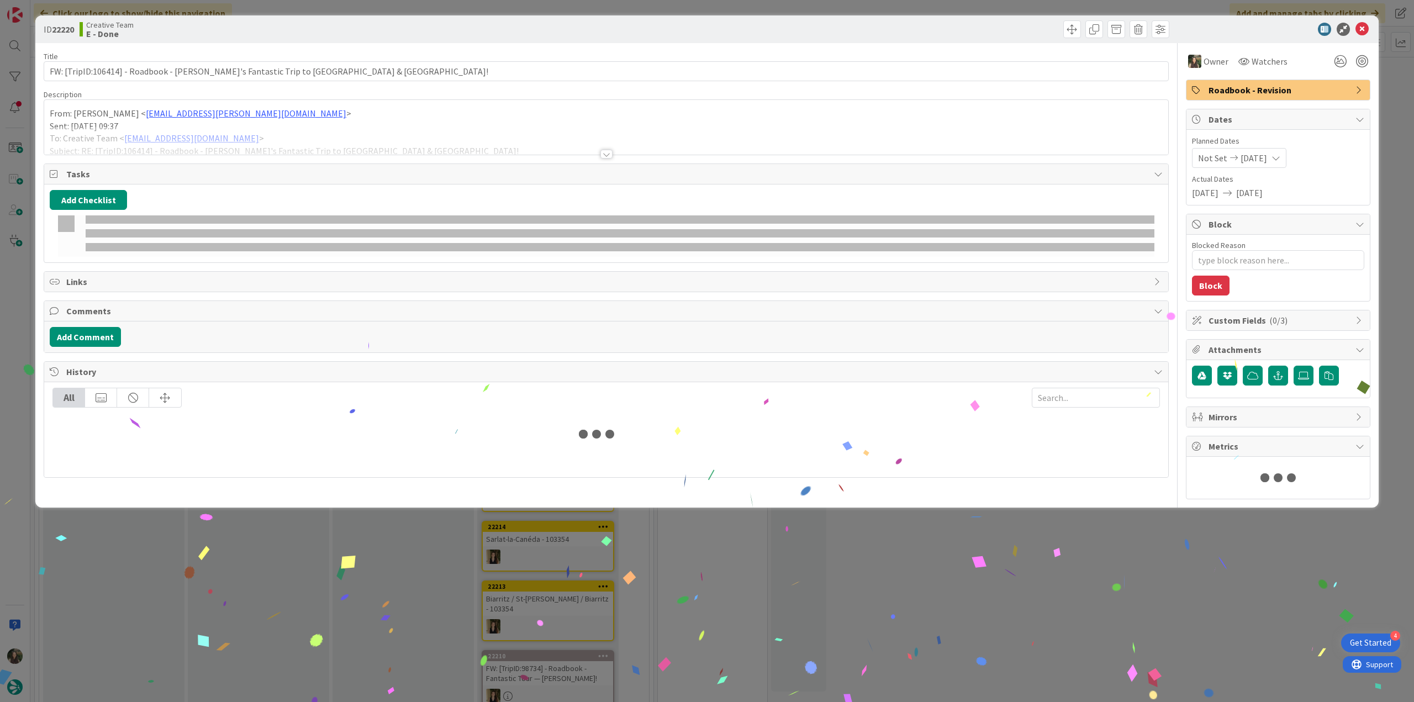
type textarea "x"
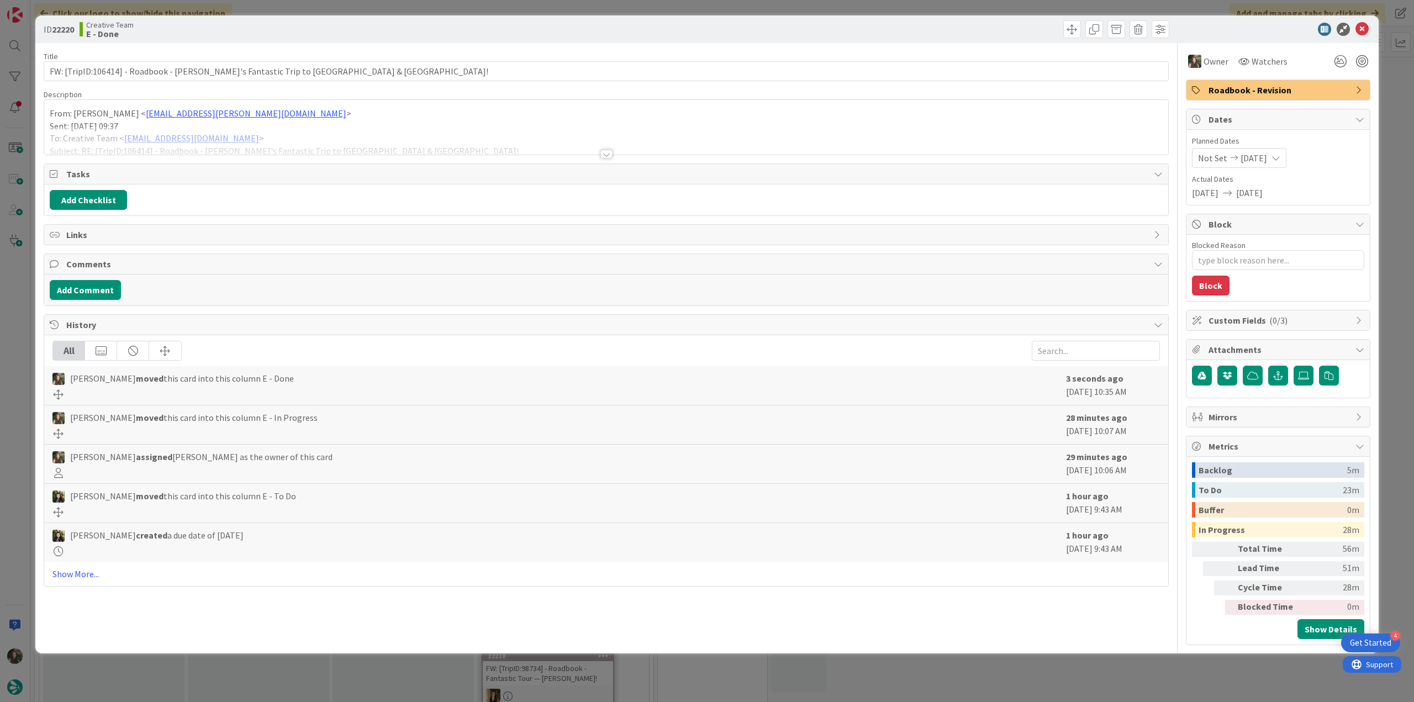
click at [1093, 671] on div "ID 22220 Creative Team E - Done Title 79 / 128 FW: [TripID:106414] - Roadbook -…" at bounding box center [707, 351] width 1414 height 702
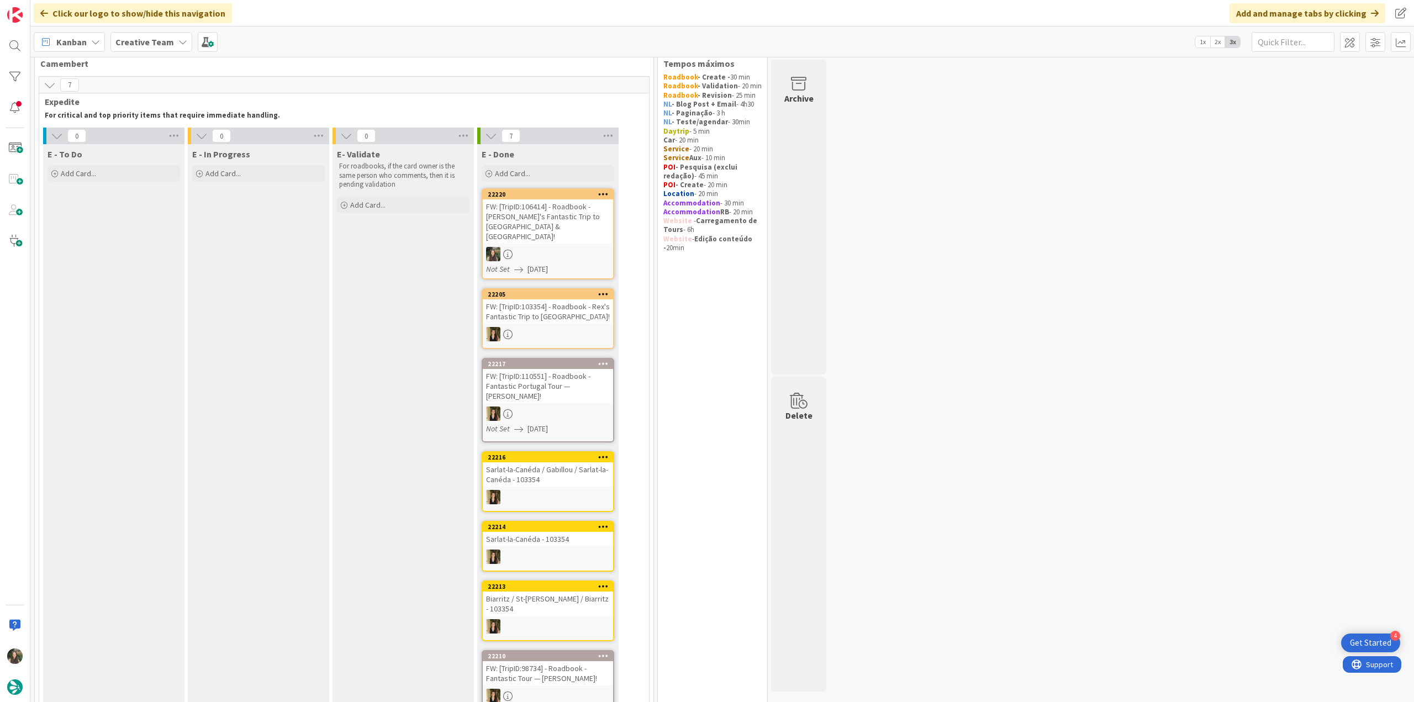
scroll to position [464, 0]
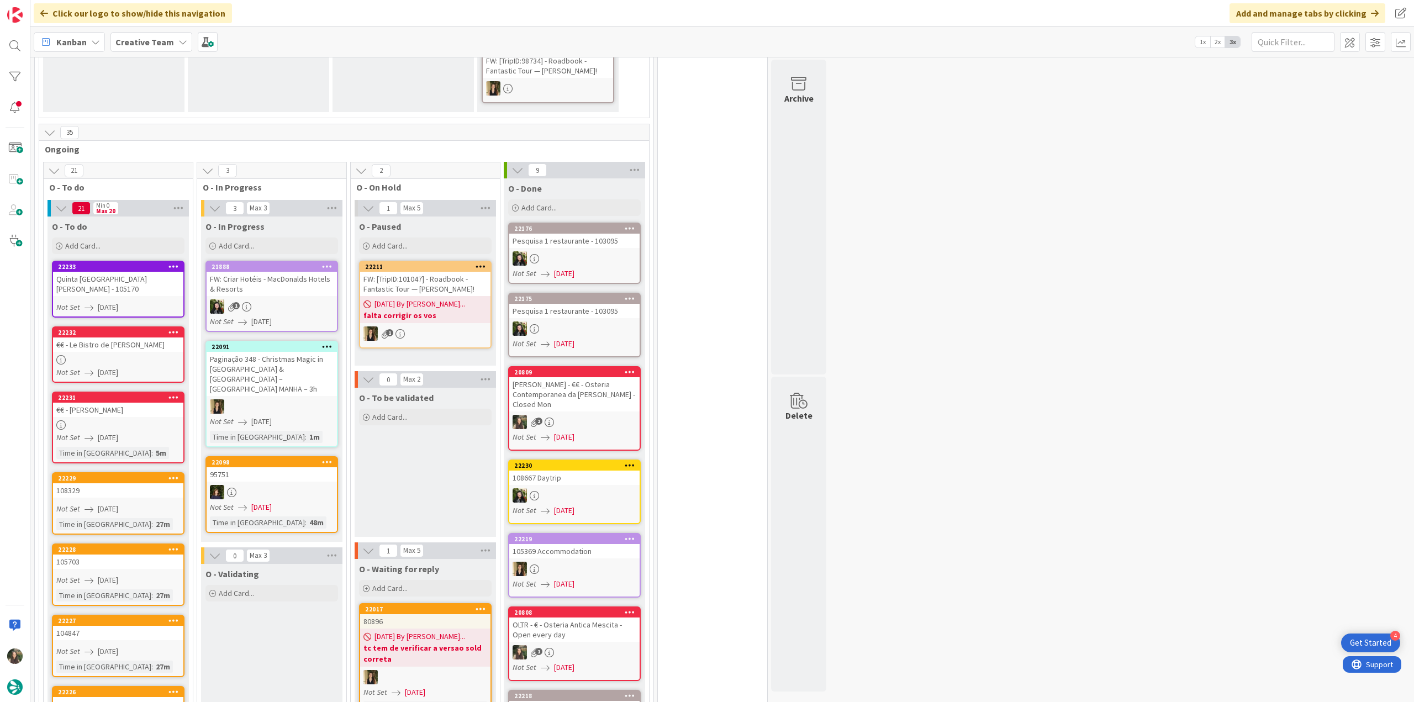
click at [128, 268] on link "22233 Quinta [GEOGRAPHIC_DATA][PERSON_NAME] - 105170 Not Set [DATE]" at bounding box center [118, 289] width 133 height 57
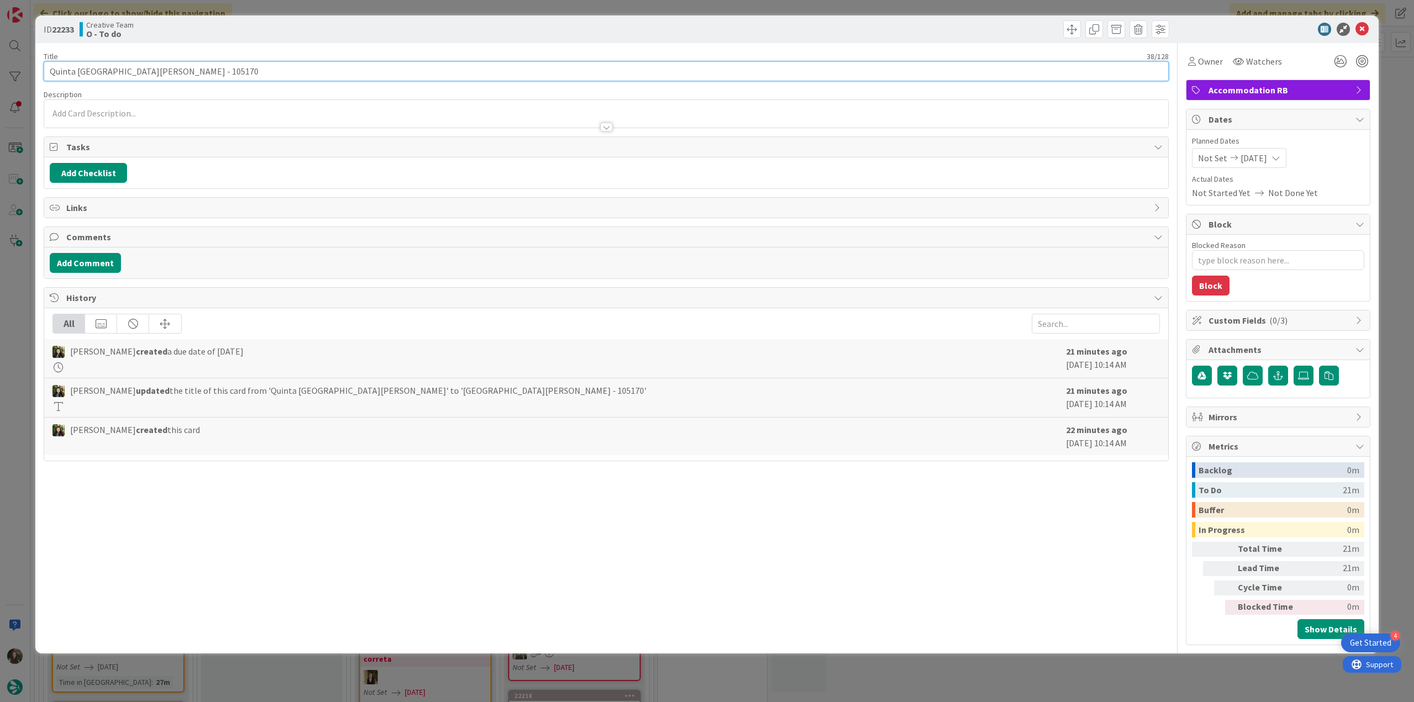
drag, startPoint x: 155, startPoint y: 70, endPoint x: 28, endPoint y: 75, distance: 127.2
click at [29, 72] on div "ID 22233 Creative Team O - To do Title 38 / 128 Quinta [GEOGRAPHIC_DATA][PERSON…" at bounding box center [707, 351] width 1414 height 702
click at [1222, 61] on span "Owner" at bounding box center [1210, 61] width 25 height 13
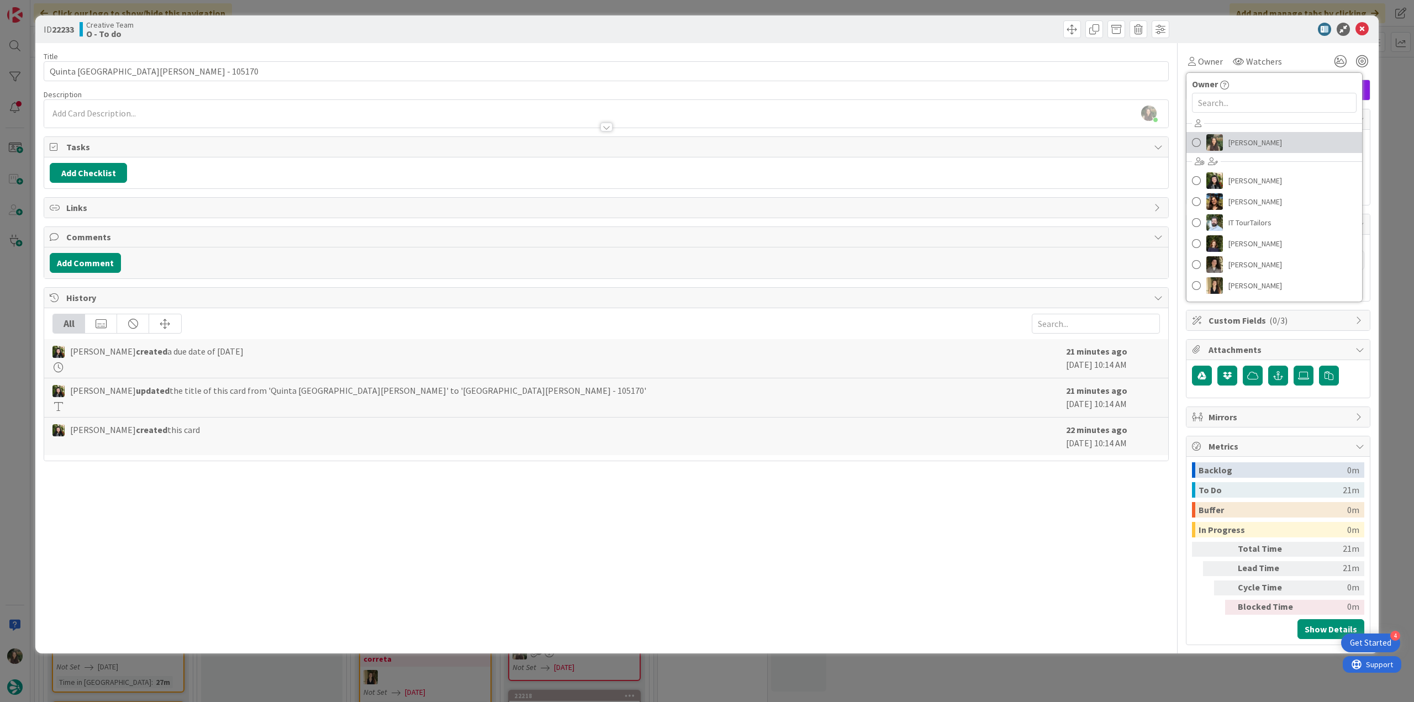
drag, startPoint x: 1250, startPoint y: 139, endPoint x: 1282, endPoint y: 143, distance: 32.8
click at [1250, 139] on span "[PERSON_NAME]" at bounding box center [1256, 142] width 54 height 17
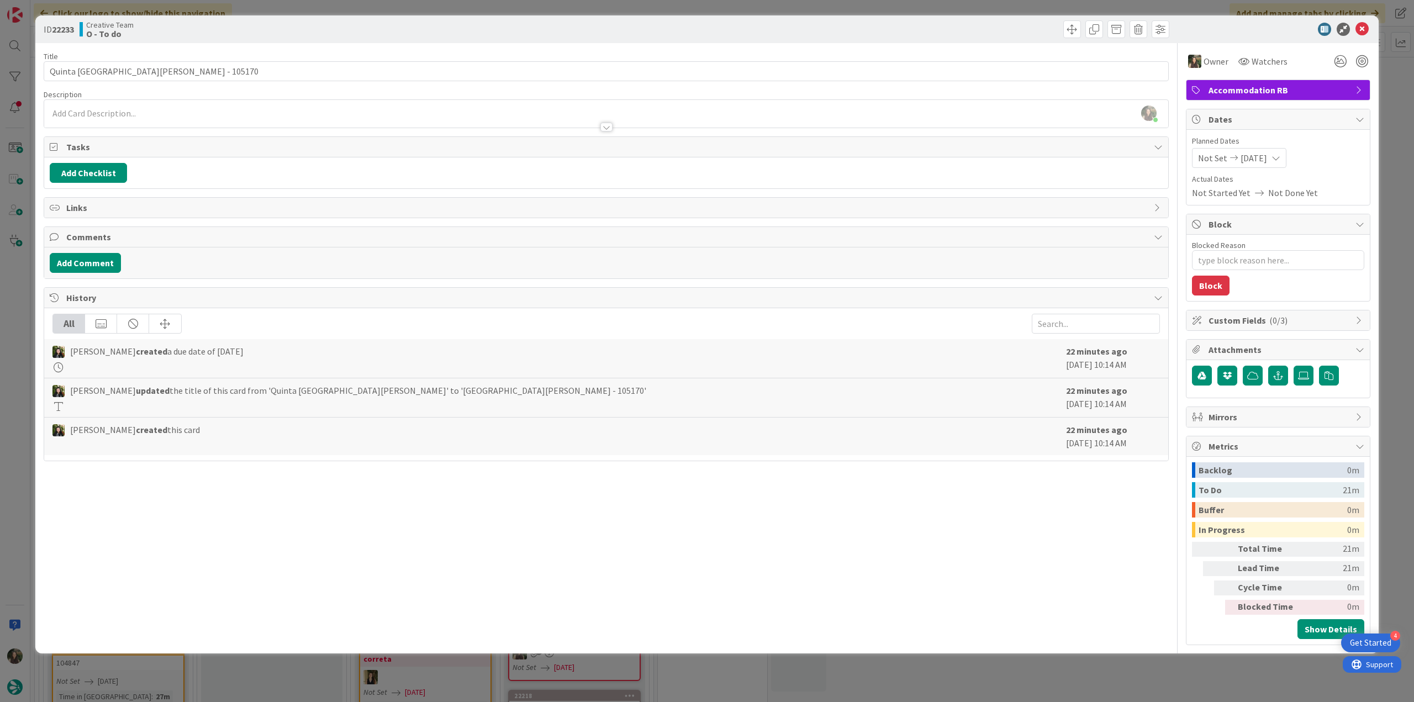
click at [1382, 114] on div "ID 22233 Creative Team O - To do Title 38 / 128 Quinta [GEOGRAPHIC_DATA][PERSON…" at bounding box center [707, 351] width 1414 height 702
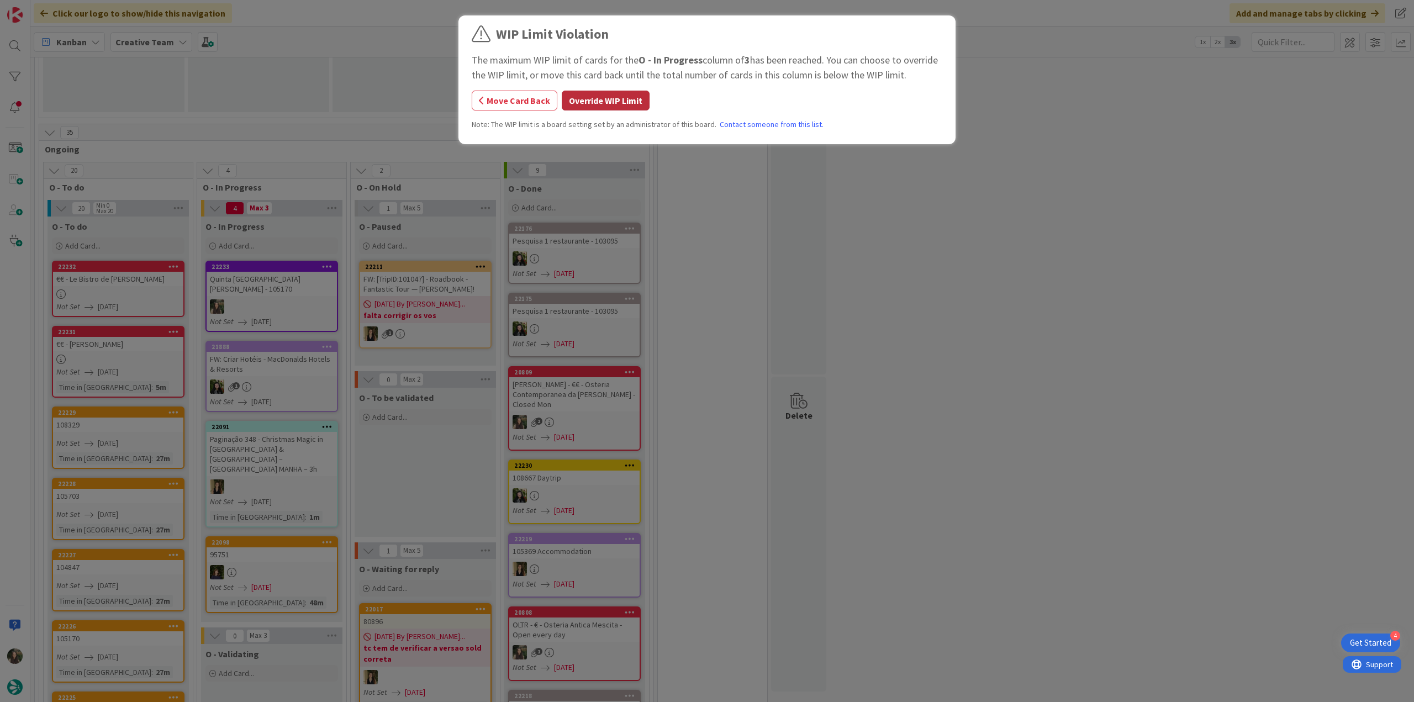
click at [613, 104] on button "Override WIP Limit" at bounding box center [606, 101] width 88 height 20
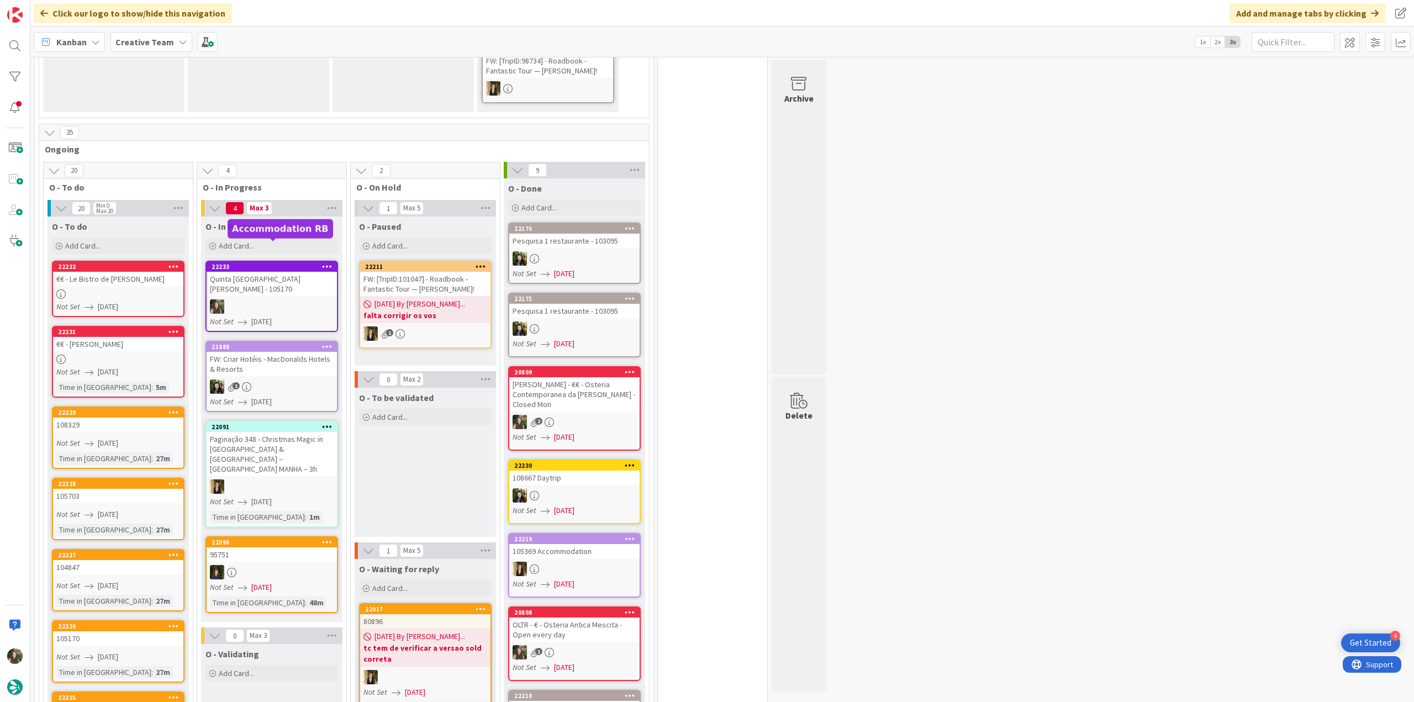
click at [262, 299] on div at bounding box center [272, 306] width 130 height 14
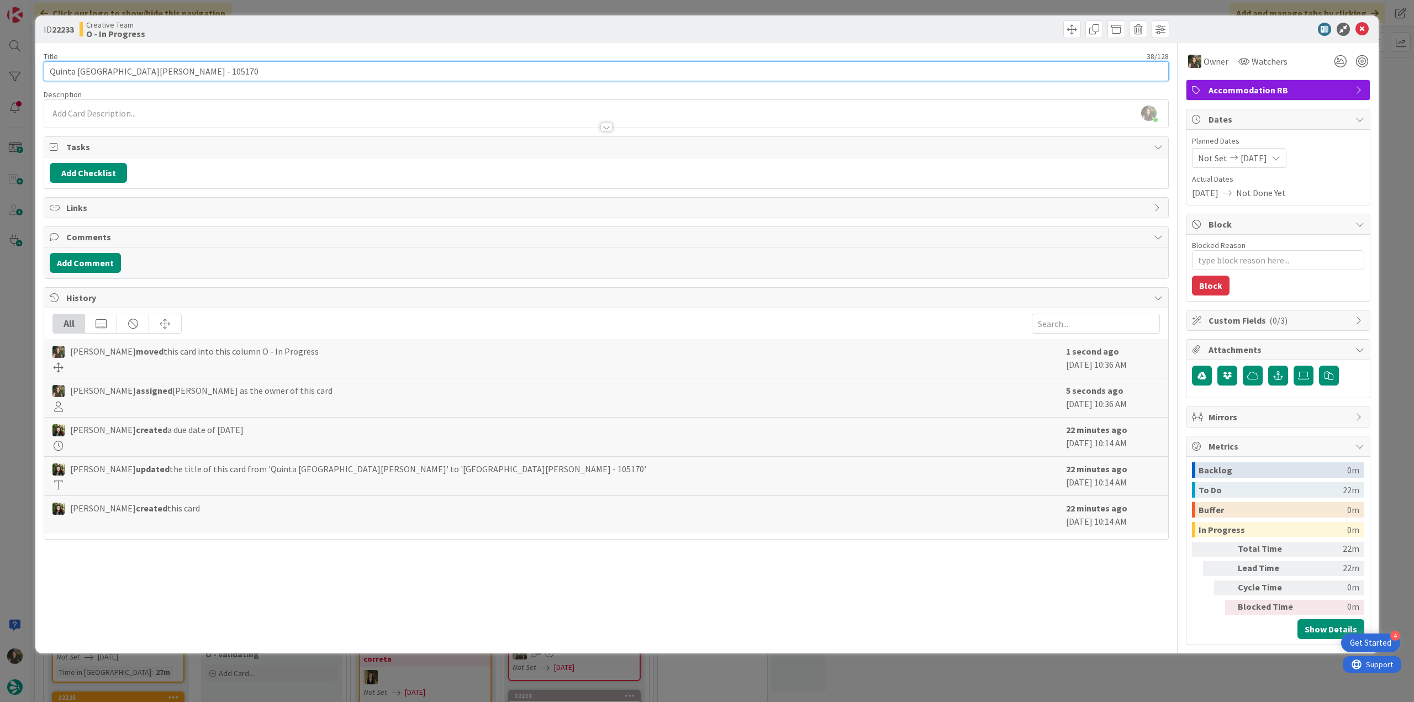
drag, startPoint x: 157, startPoint y: 73, endPoint x: 52, endPoint y: 73, distance: 105.5
click at [31, 75] on div "ID 22233 Creative Team O - In Progress Title 38 / 128 Quinta [GEOGRAPHIC_DATA][…" at bounding box center [707, 351] width 1414 height 702
click at [18, 275] on div "ID 22233 Creative Team O - In Progress Title 38 / 128 Quinta [GEOGRAPHIC_DATA][…" at bounding box center [707, 351] width 1414 height 702
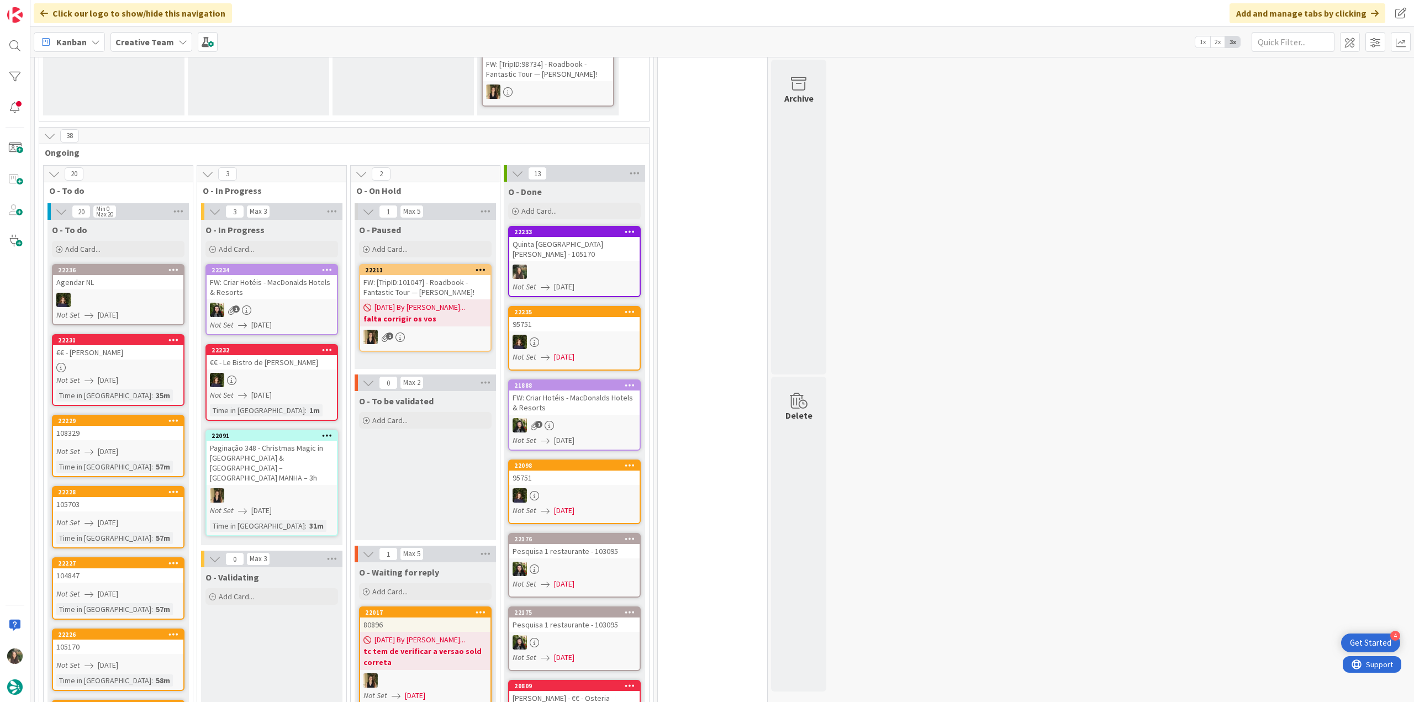
click at [598, 265] on div at bounding box center [574, 272] width 130 height 14
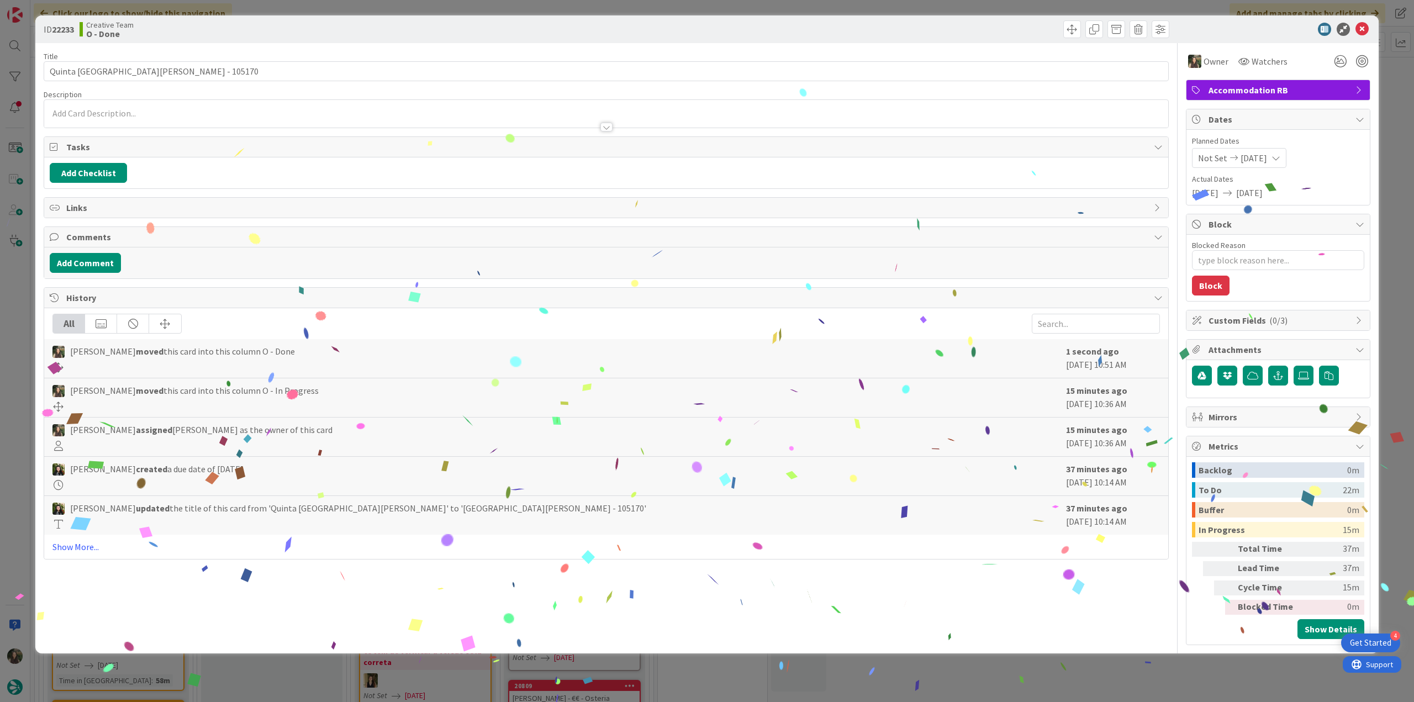
click at [1178, 671] on div "ID 22233 Creative Team O - Done Title 38 / 128 Quinta [GEOGRAPHIC_DATA][PERSON_…" at bounding box center [707, 351] width 1414 height 702
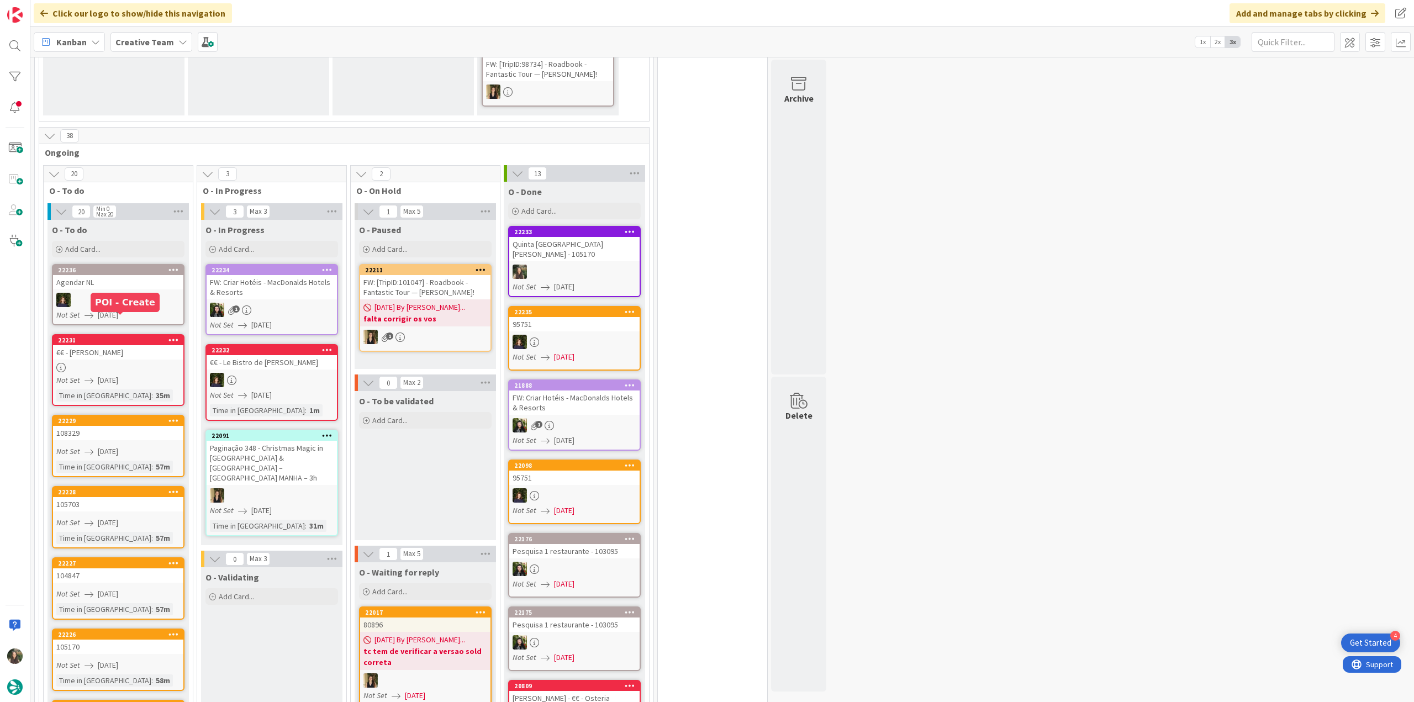
click at [99, 363] on div at bounding box center [118, 367] width 130 height 9
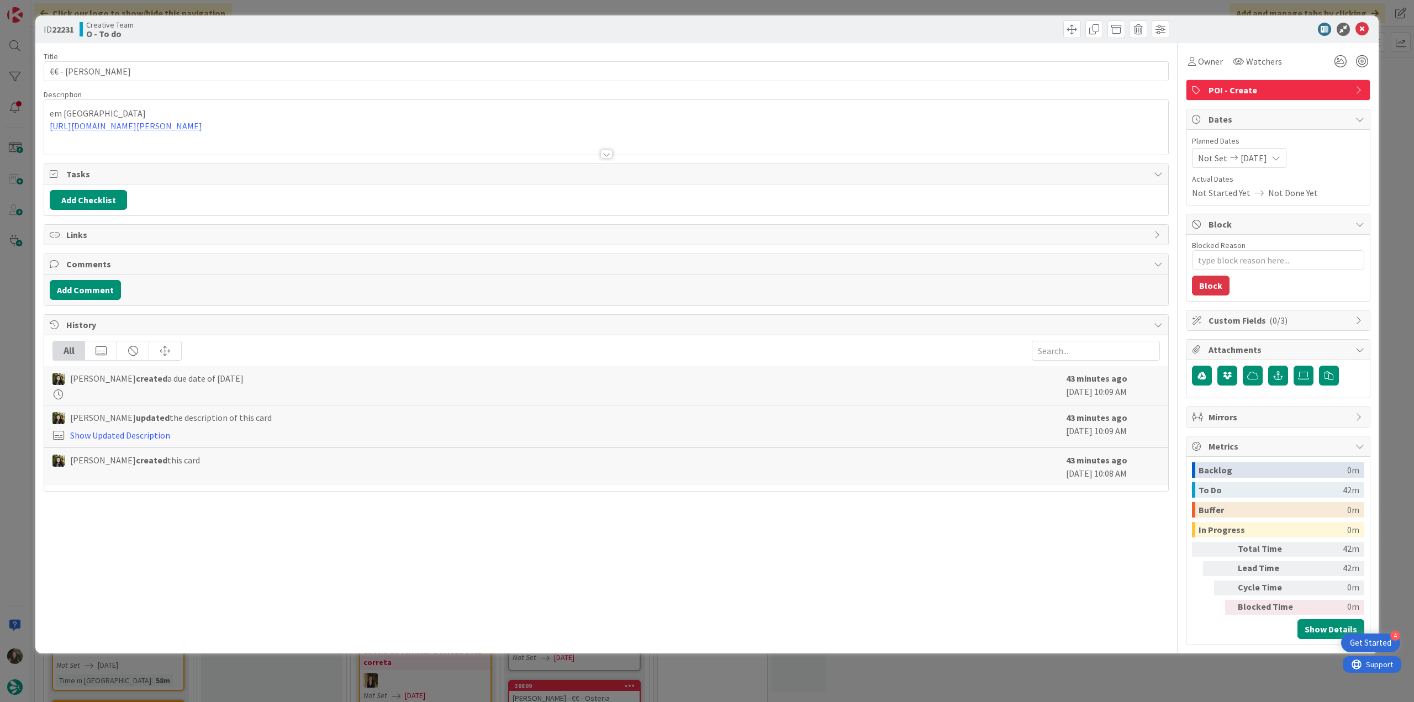
click at [16, 340] on div "ID 22231 Creative Team O - To do Title 11 / 128 €€ - [PERSON_NAME] Description …" at bounding box center [707, 351] width 1414 height 702
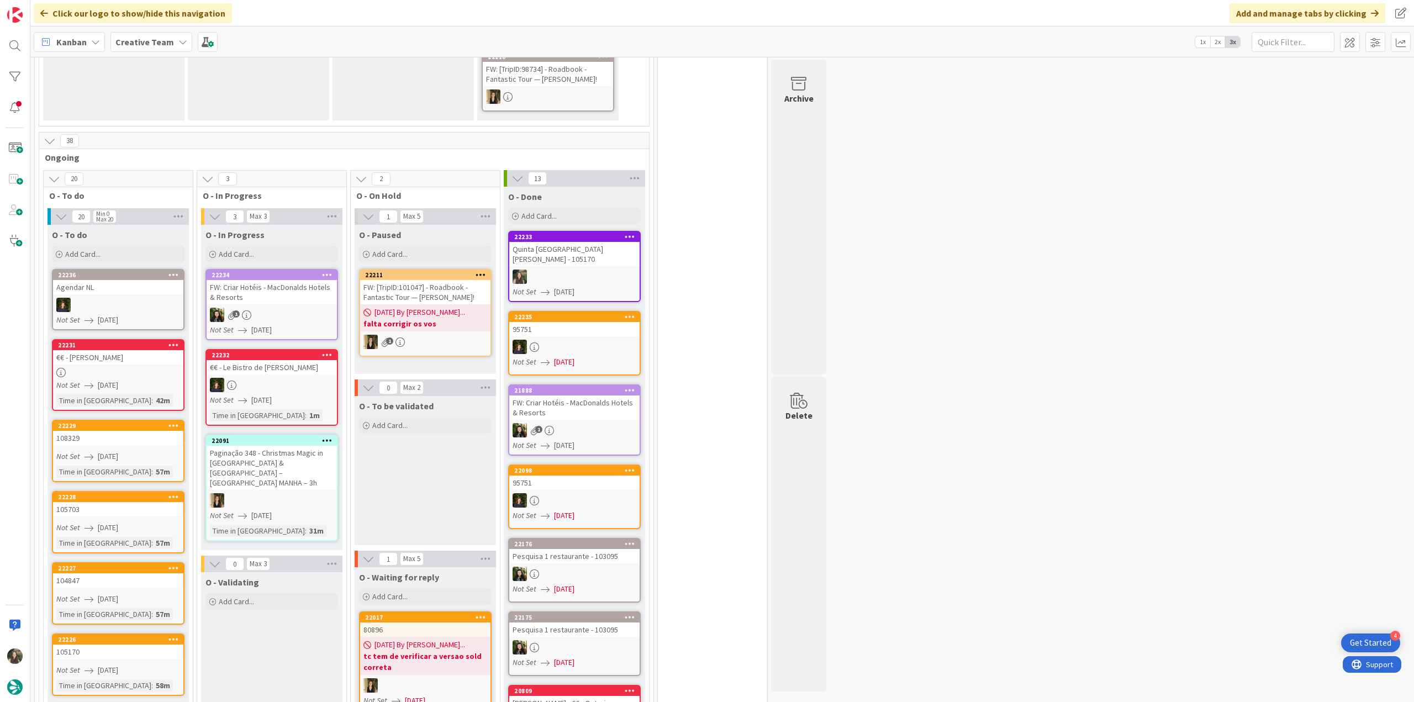
scroll to position [608, 0]
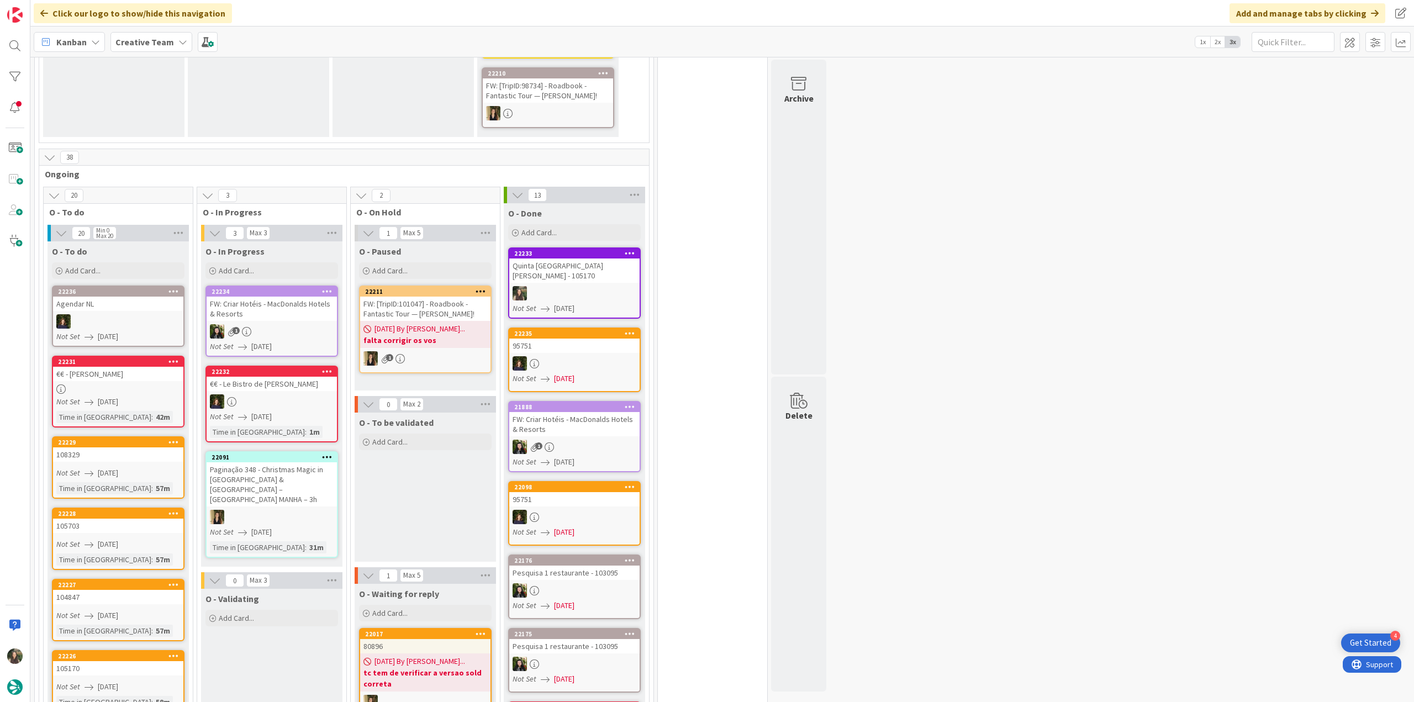
click at [145, 363] on link "22231 €€ - [PERSON_NAME] Not Set [DATE] Time in [GEOGRAPHIC_DATA] : 42m" at bounding box center [118, 392] width 133 height 72
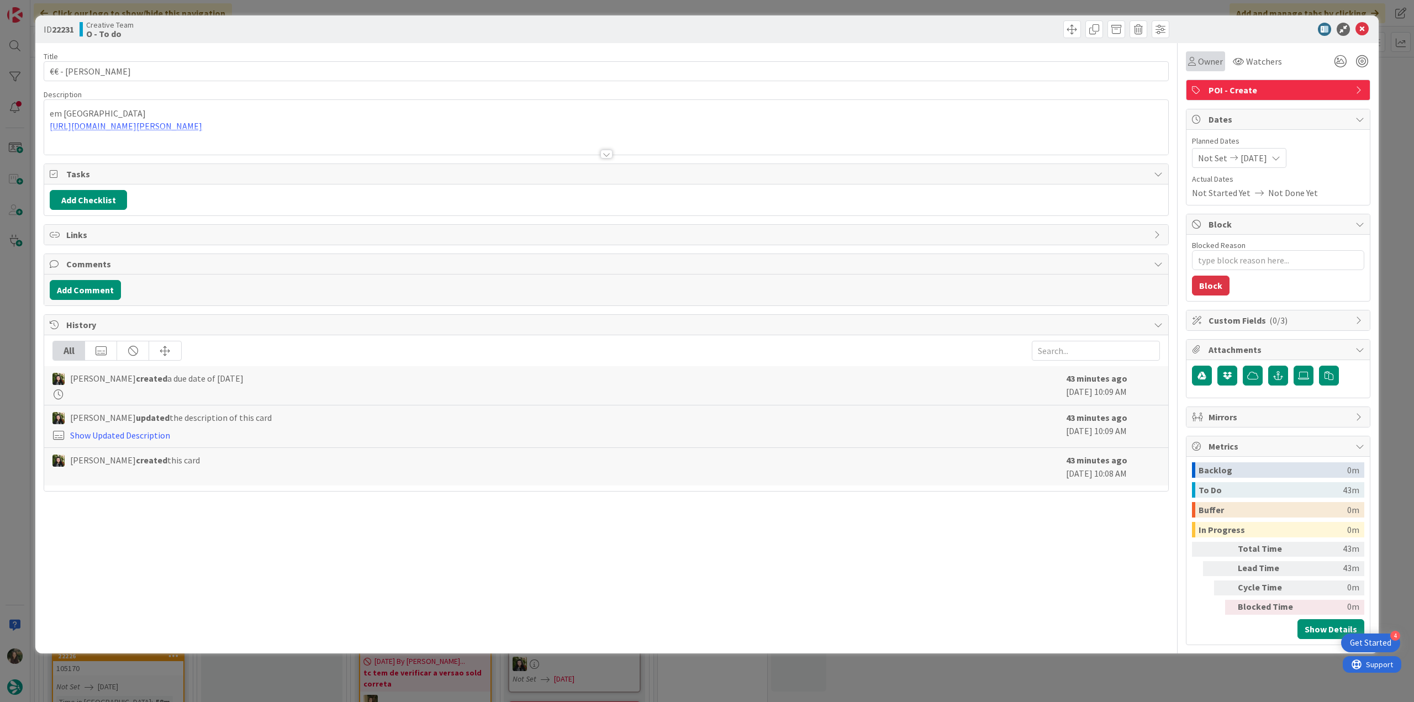
click at [1198, 68] on div "Owner" at bounding box center [1205, 61] width 39 height 20
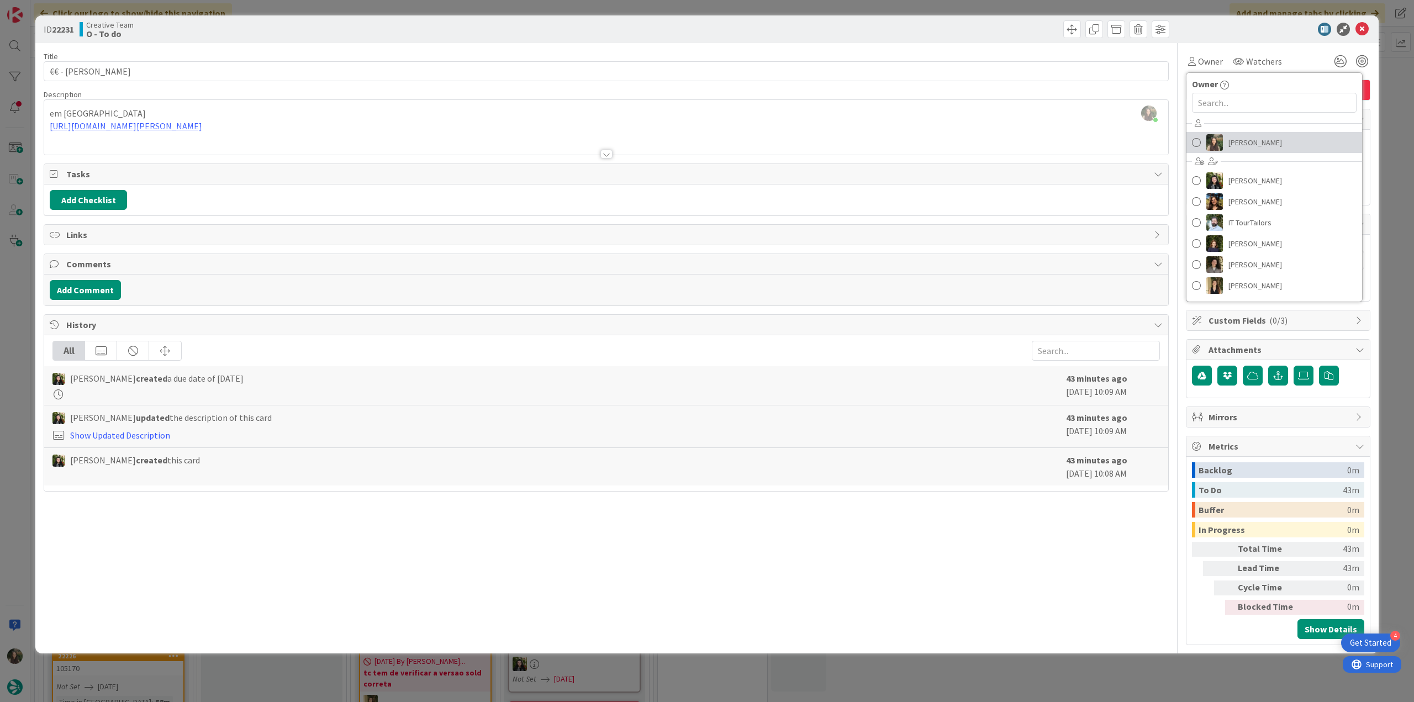
click at [1229, 138] on span "[PERSON_NAME]" at bounding box center [1256, 142] width 54 height 17
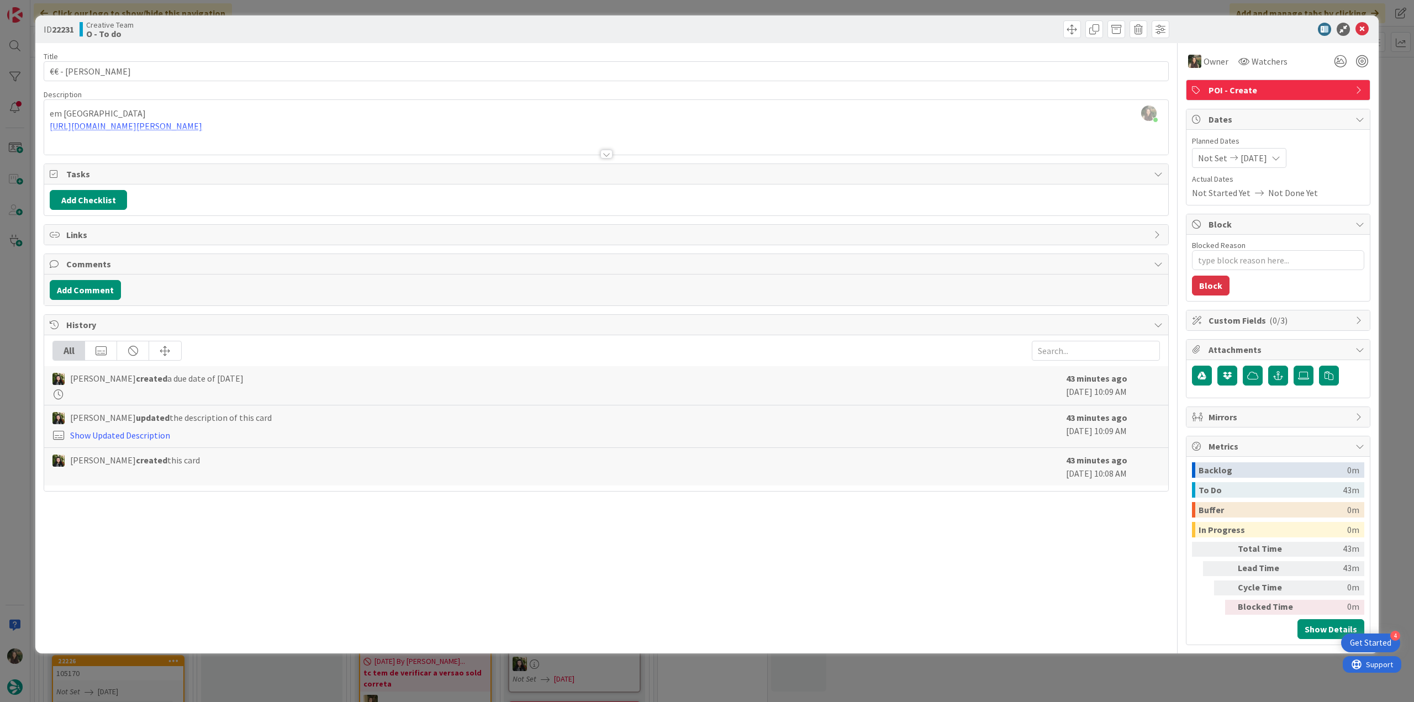
click at [1389, 98] on div "ID 22231 Creative Team O - To do Title 11 / 128 €€ - [PERSON_NAME] Description …" at bounding box center [707, 351] width 1414 height 702
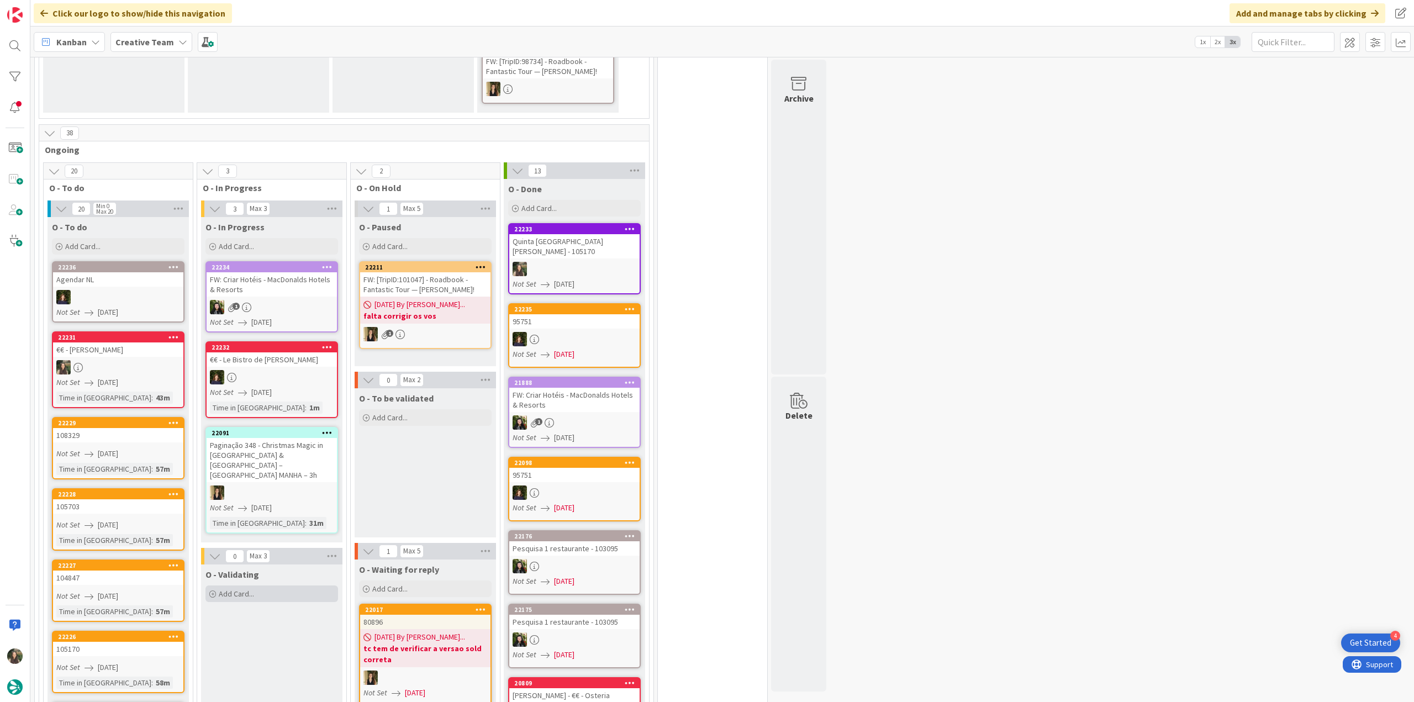
scroll to position [608, 0]
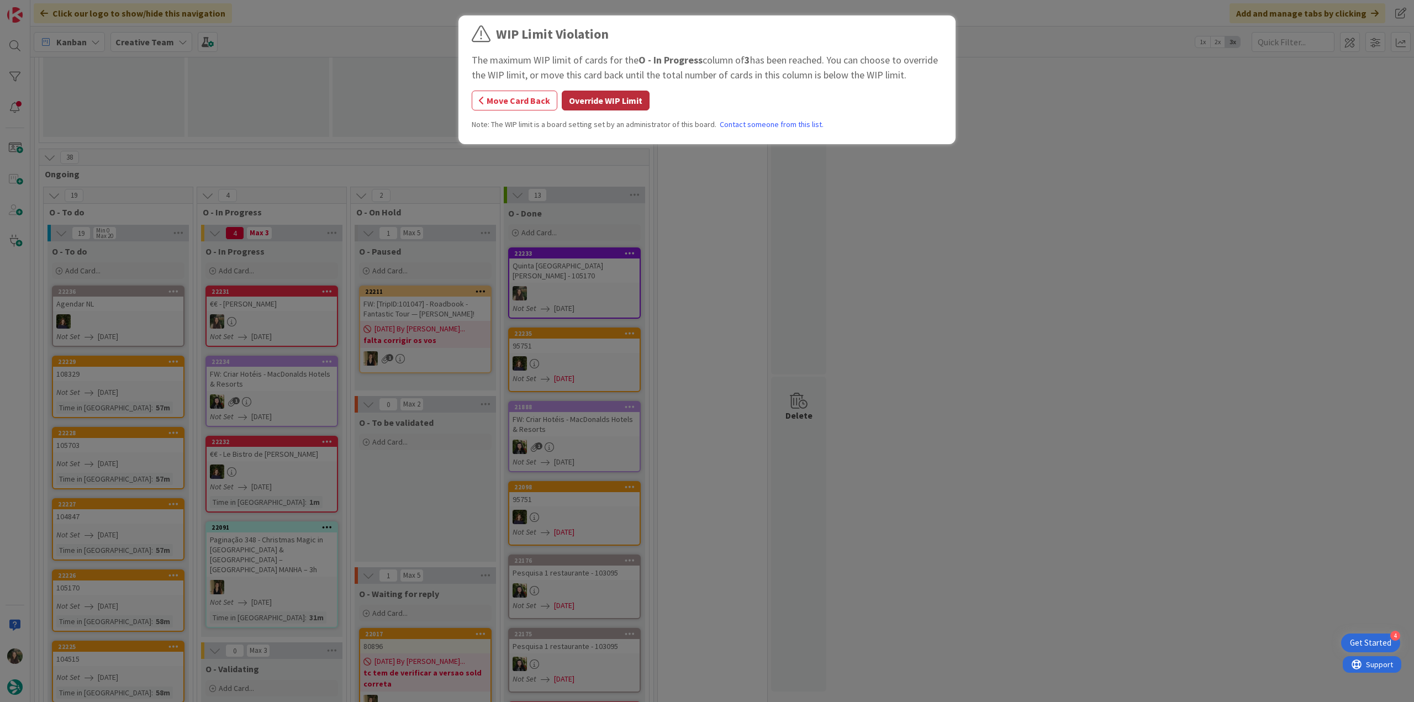
click at [611, 101] on button "Override WIP Limit" at bounding box center [606, 101] width 88 height 20
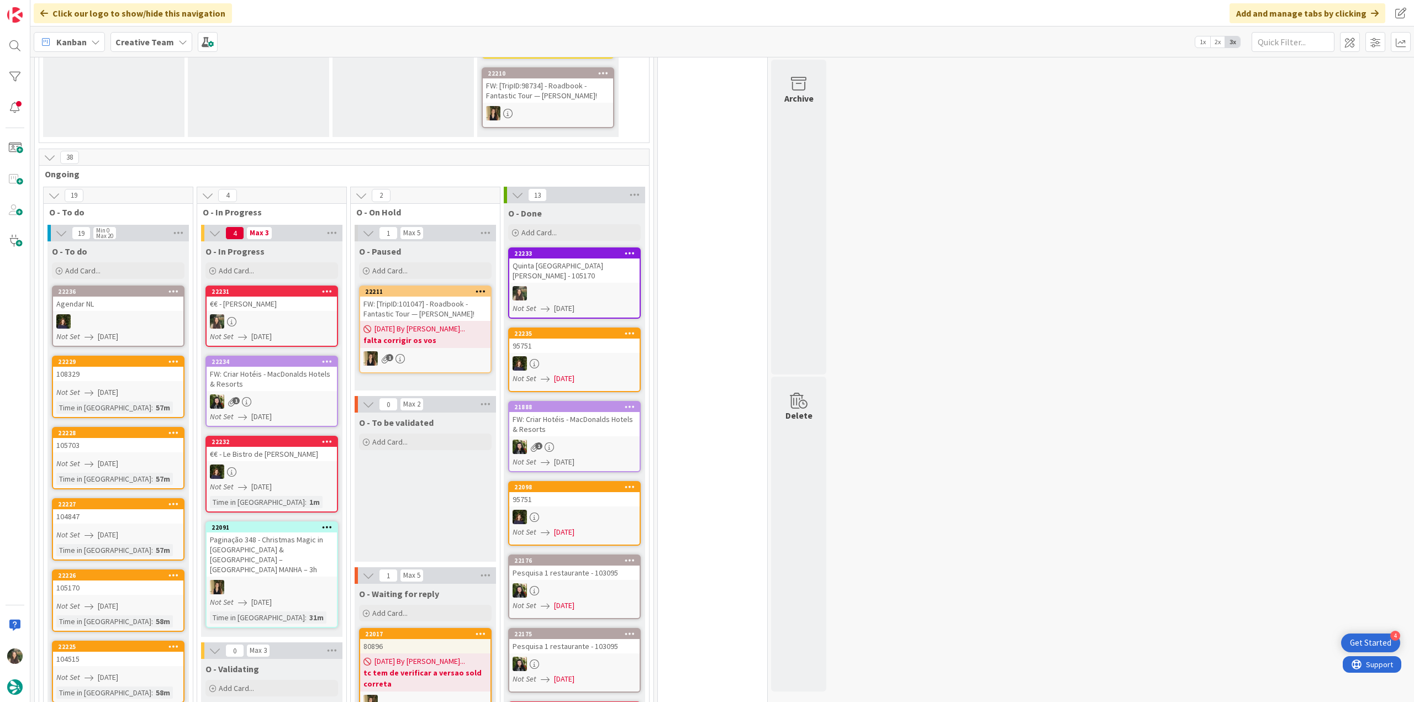
click at [280, 293] on link "22231 €€ - [PERSON_NAME] Not Set [DATE]" at bounding box center [272, 316] width 133 height 61
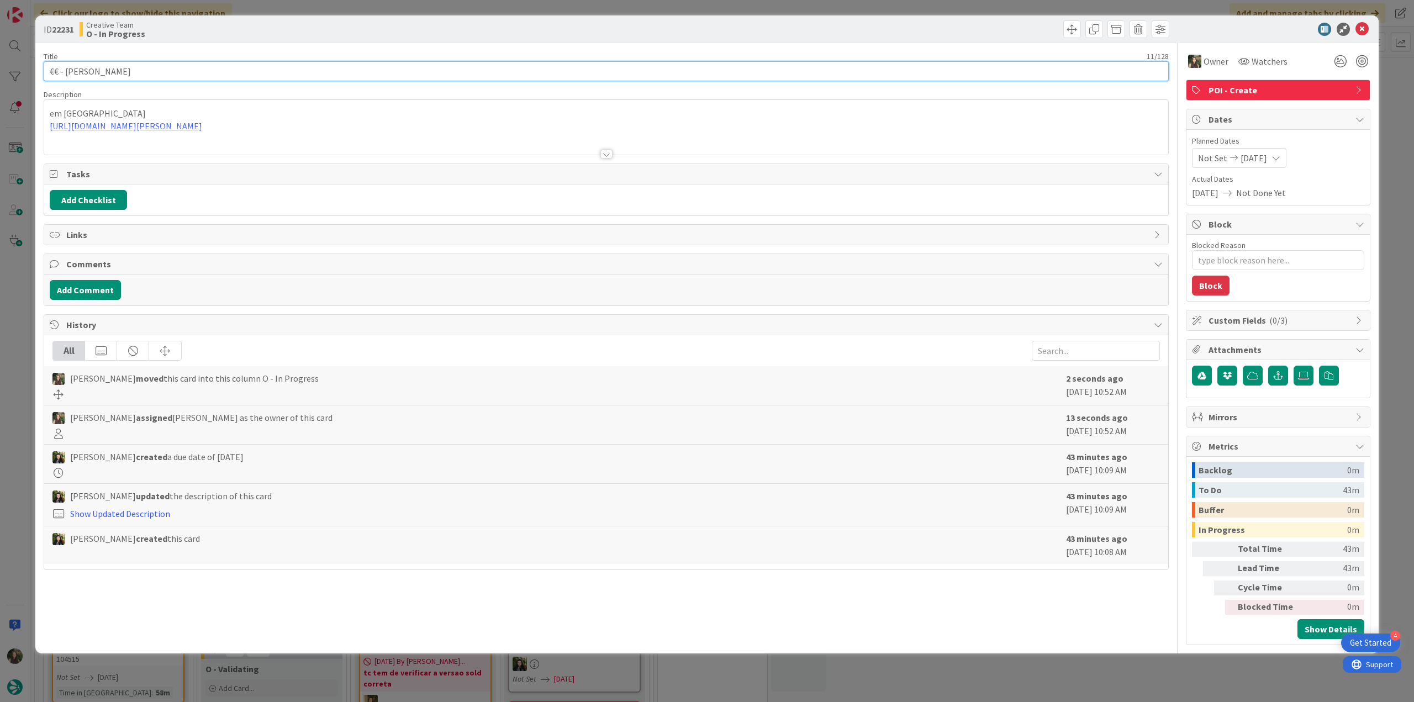
click at [84, 71] on input "€€ - [PERSON_NAME]" at bounding box center [606, 71] width 1125 height 20
click at [118, 60] on div "Title 11 / 128" at bounding box center [606, 56] width 1125 height 10
click at [105, 66] on input "€€ - [PERSON_NAME]" at bounding box center [606, 71] width 1125 height 20
click at [102, 74] on input "€€ - [PERSON_NAME]" at bounding box center [606, 71] width 1125 height 20
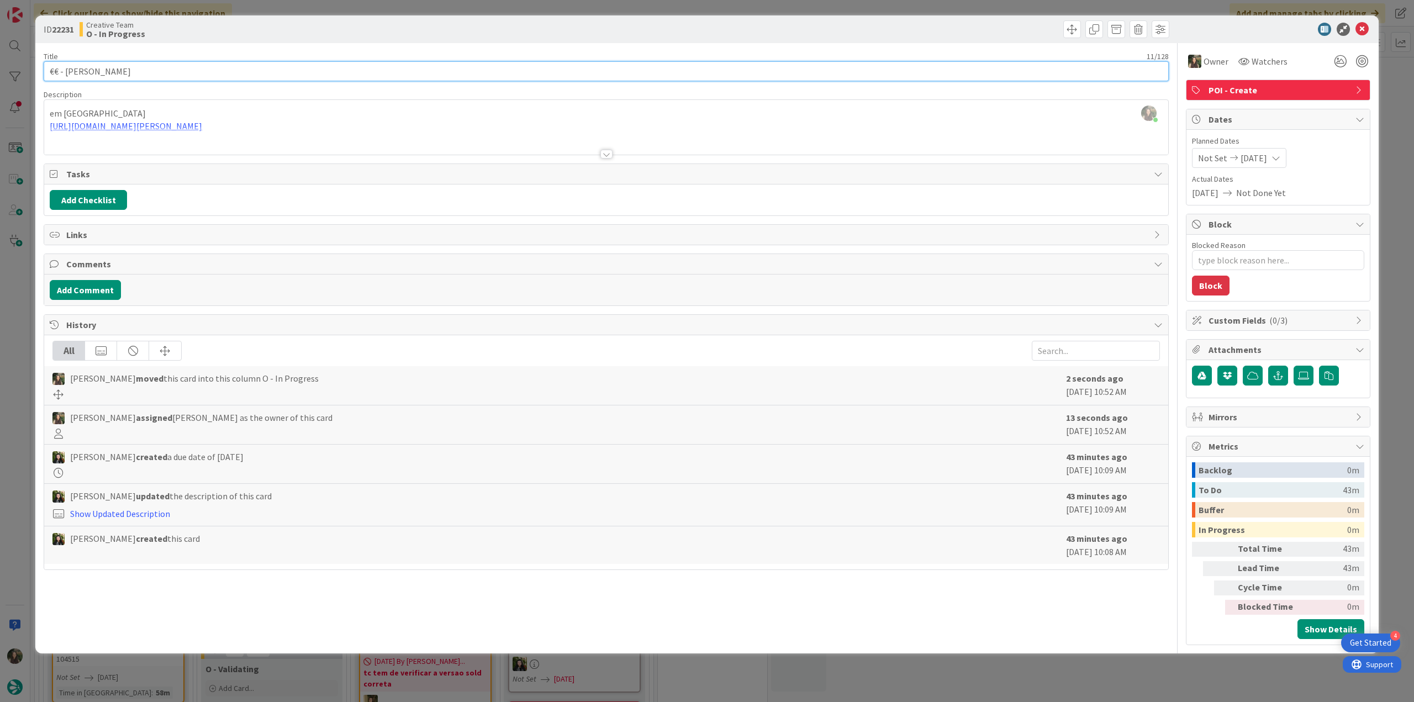
click at [82, 75] on input "€€ - [PERSON_NAME]" at bounding box center [606, 71] width 1125 height 20
drag, startPoint x: 109, startPoint y: 72, endPoint x: 7, endPoint y: 75, distance: 102.3
click at [3, 72] on div "ID 22231 Creative Team O - In Progress Title 11 / 128 €€ - [PERSON_NAME] Descri…" at bounding box center [707, 351] width 1414 height 702
click at [17, 377] on div "ID 22231 Creative Team O - In Progress Title 11 / 128 €€ - [PERSON_NAME] Descri…" at bounding box center [707, 351] width 1414 height 702
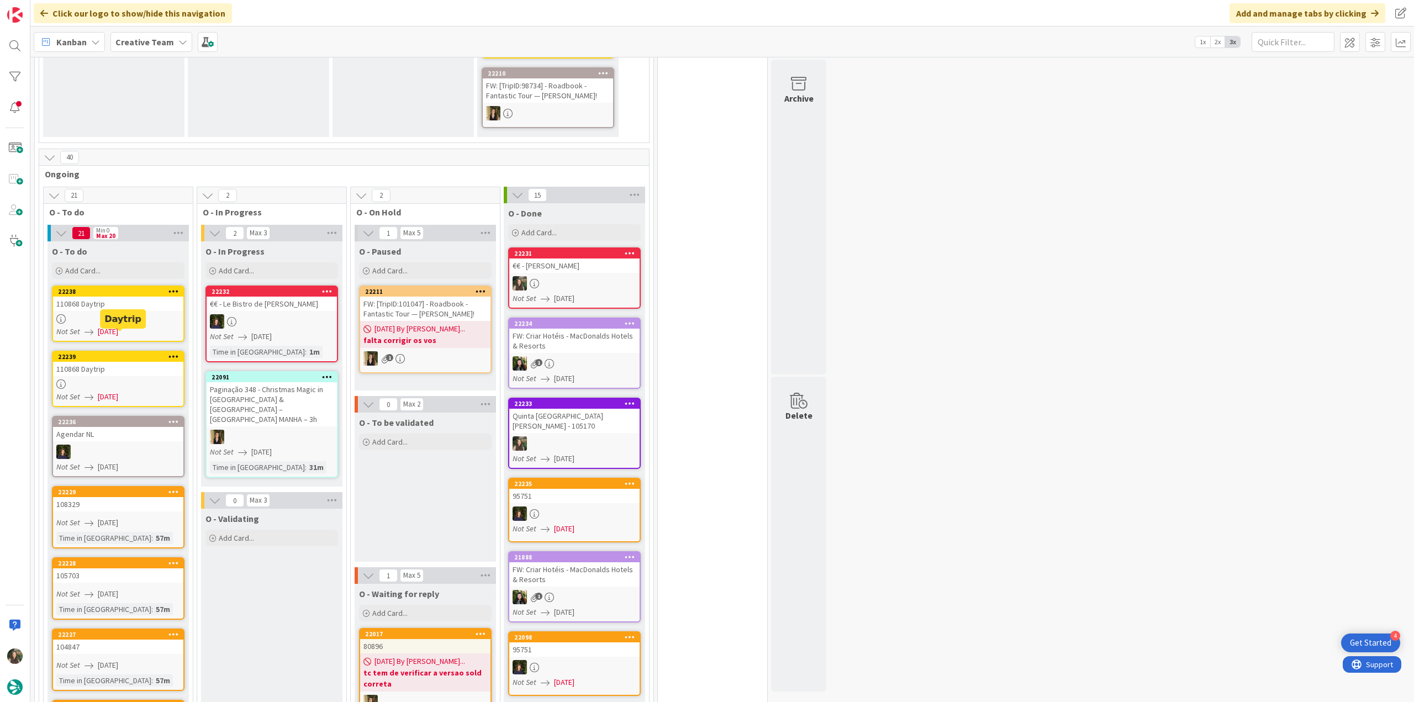
click at [96, 314] on div at bounding box center [118, 318] width 130 height 9
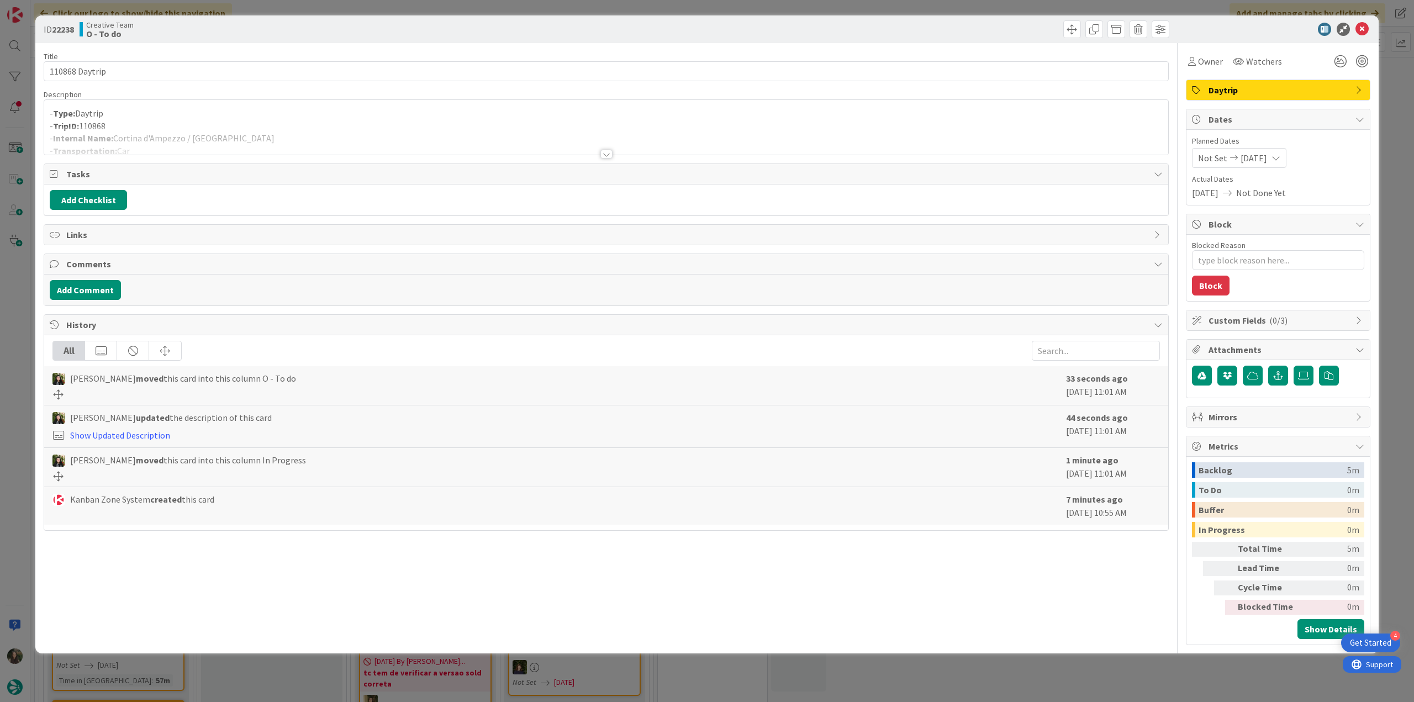
click at [240, 133] on div at bounding box center [606, 141] width 1124 height 28
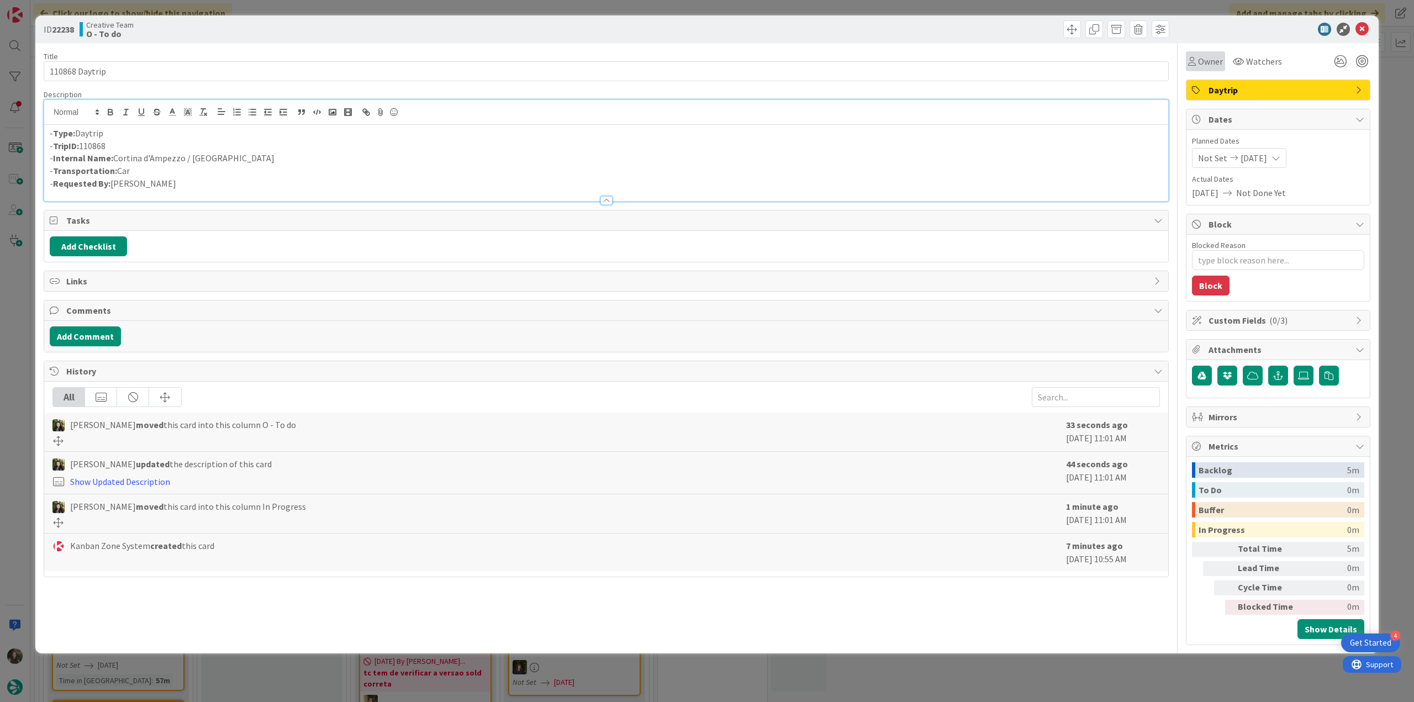
click at [1214, 71] on div "Owner" at bounding box center [1205, 61] width 39 height 20
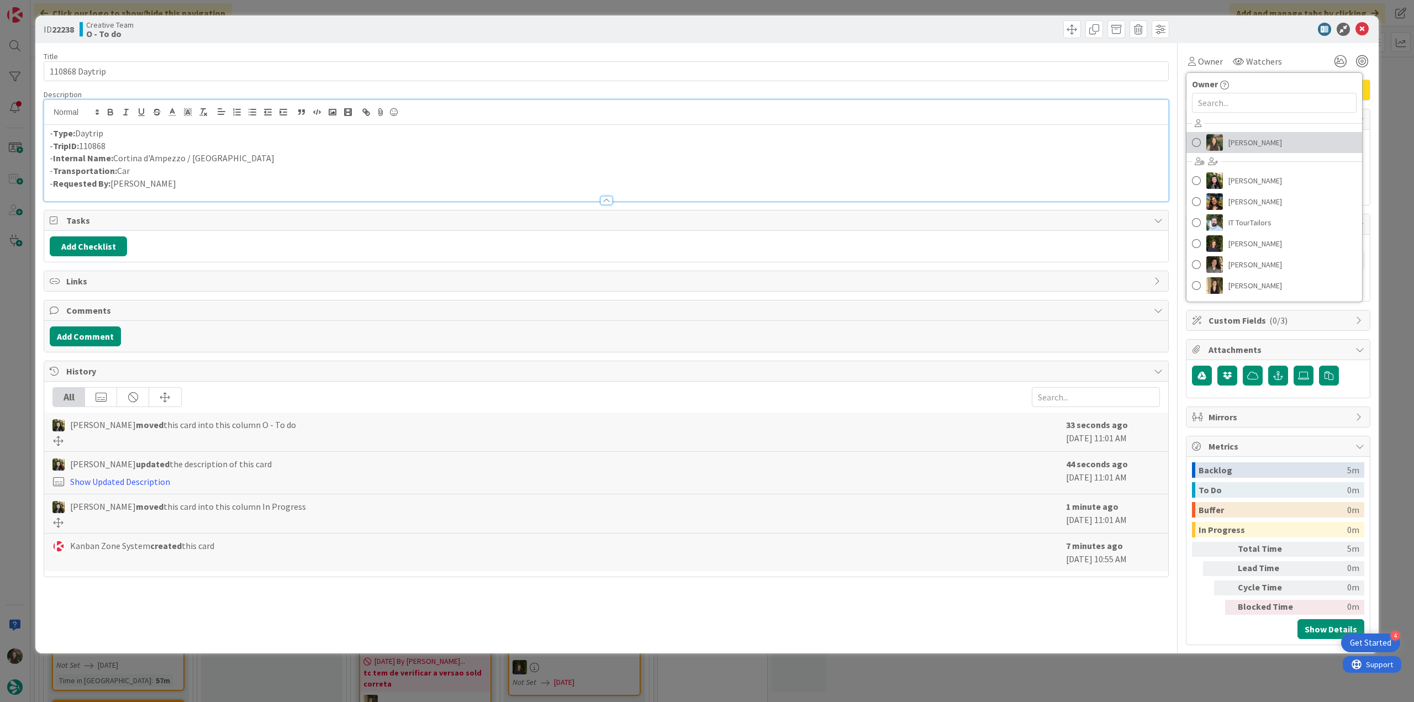
click at [1235, 139] on span "[PERSON_NAME]" at bounding box center [1256, 142] width 54 height 17
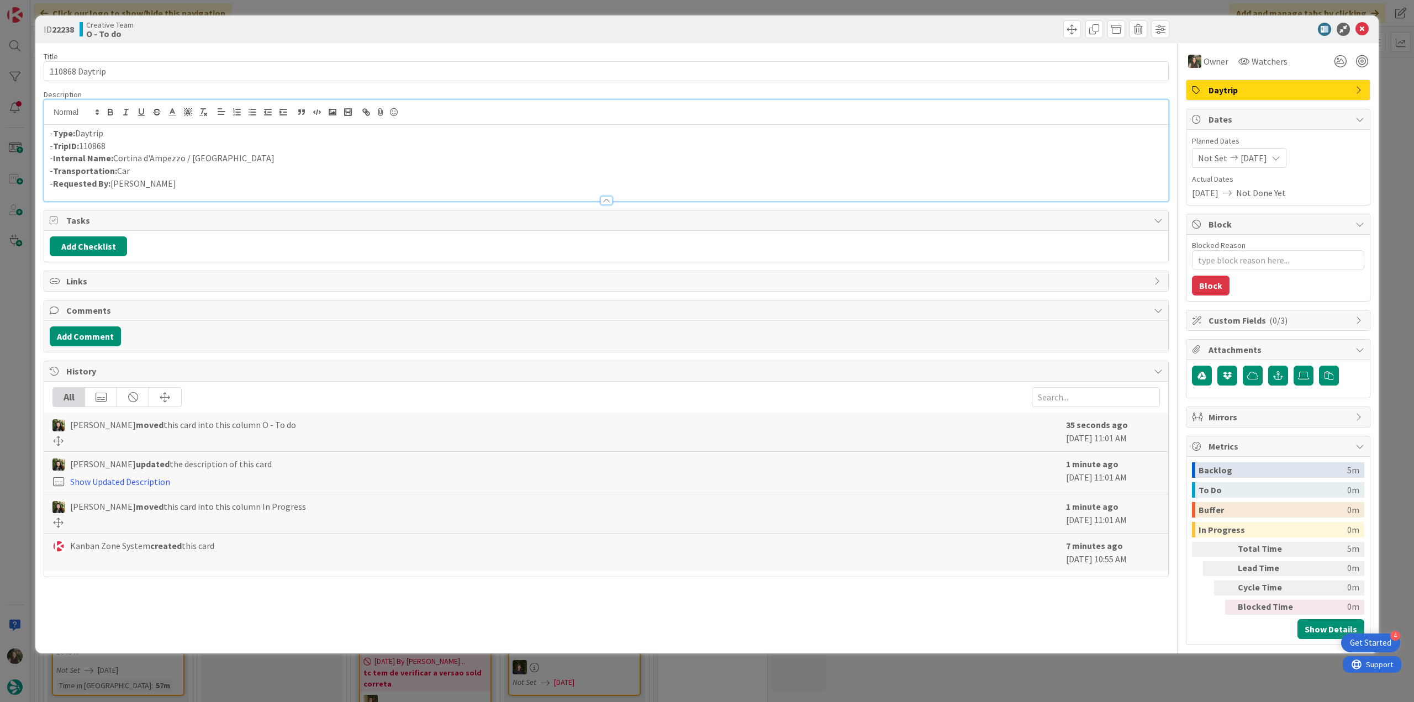
click at [1104, 682] on div "ID 22238 Creative Team O - To do Title 14 / 128 110868 Daytrip Description - Ty…" at bounding box center [707, 351] width 1414 height 702
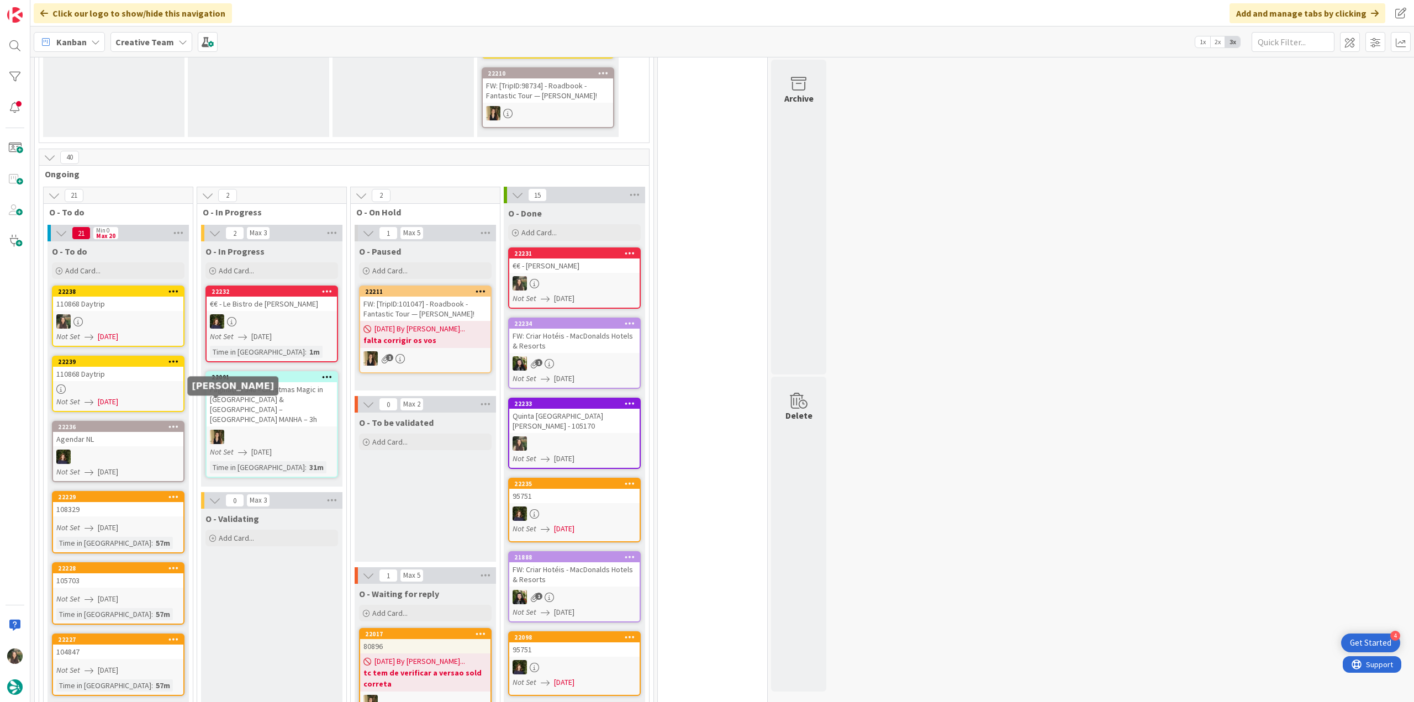
click at [144, 361] on link "22239 110868 Daytrip Not Set [DATE]" at bounding box center [118, 384] width 133 height 56
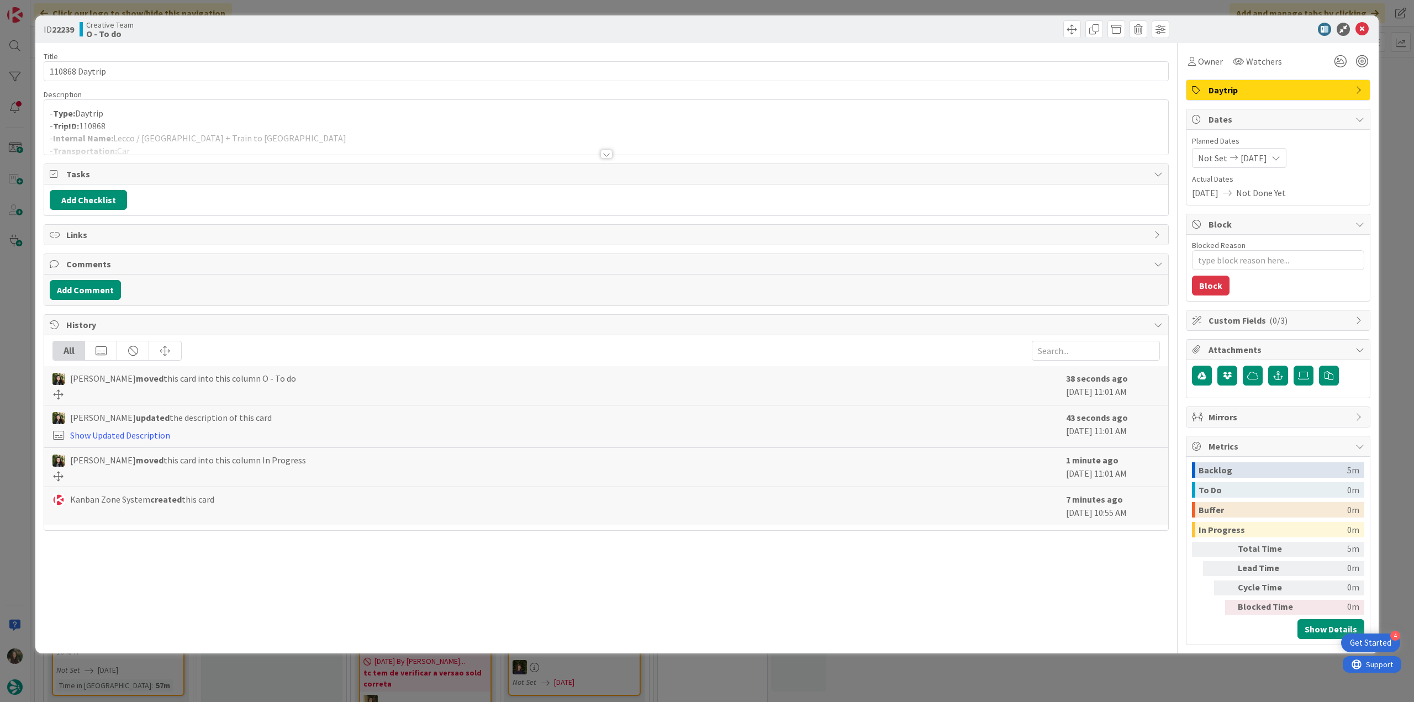
click at [291, 133] on div at bounding box center [606, 141] width 1124 height 28
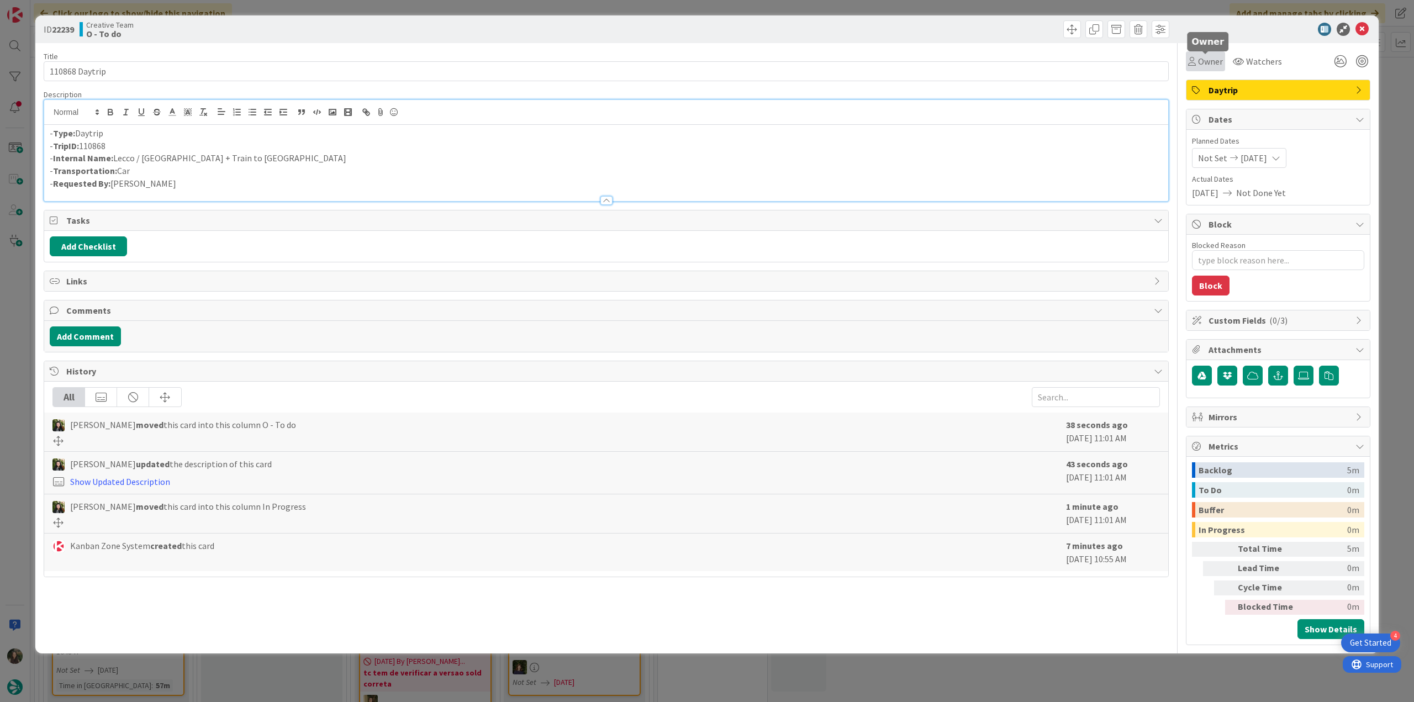
click at [1214, 64] on span "Owner" at bounding box center [1210, 61] width 25 height 13
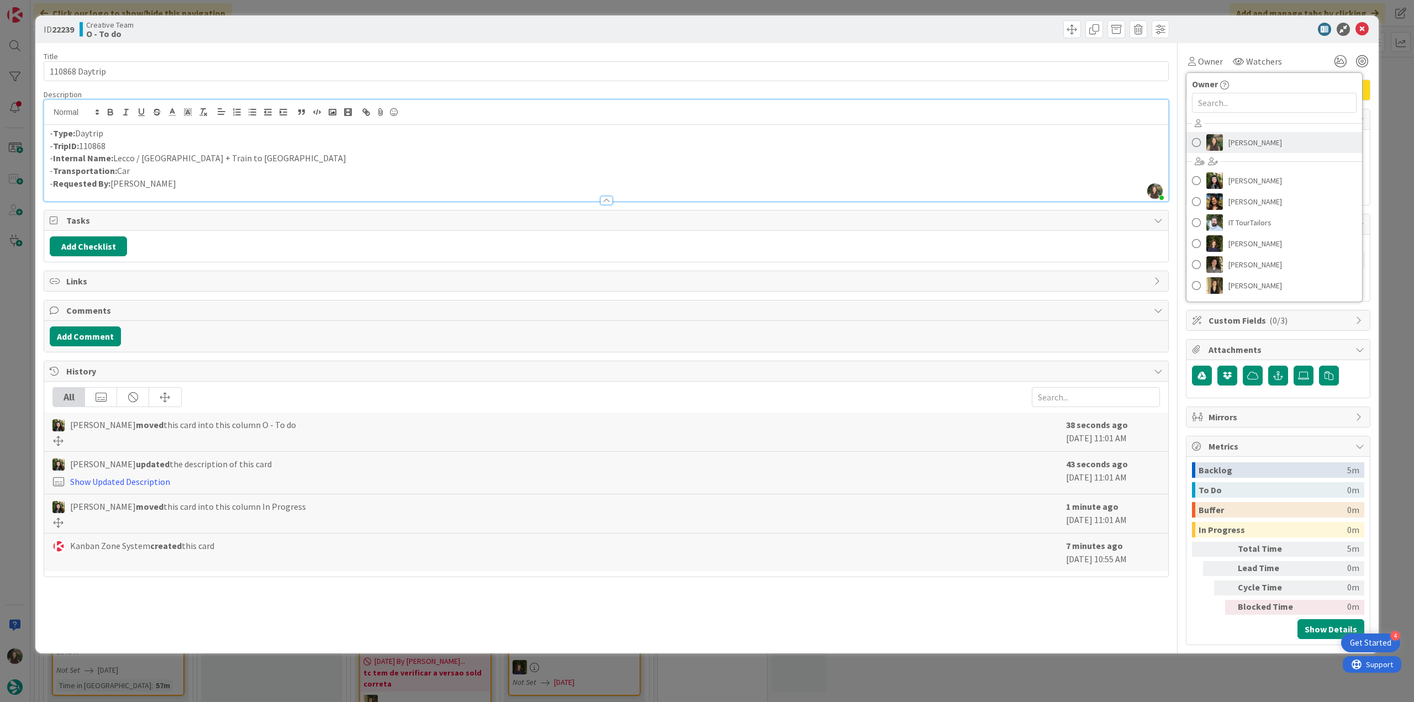
click at [1249, 143] on span "[PERSON_NAME]" at bounding box center [1256, 142] width 54 height 17
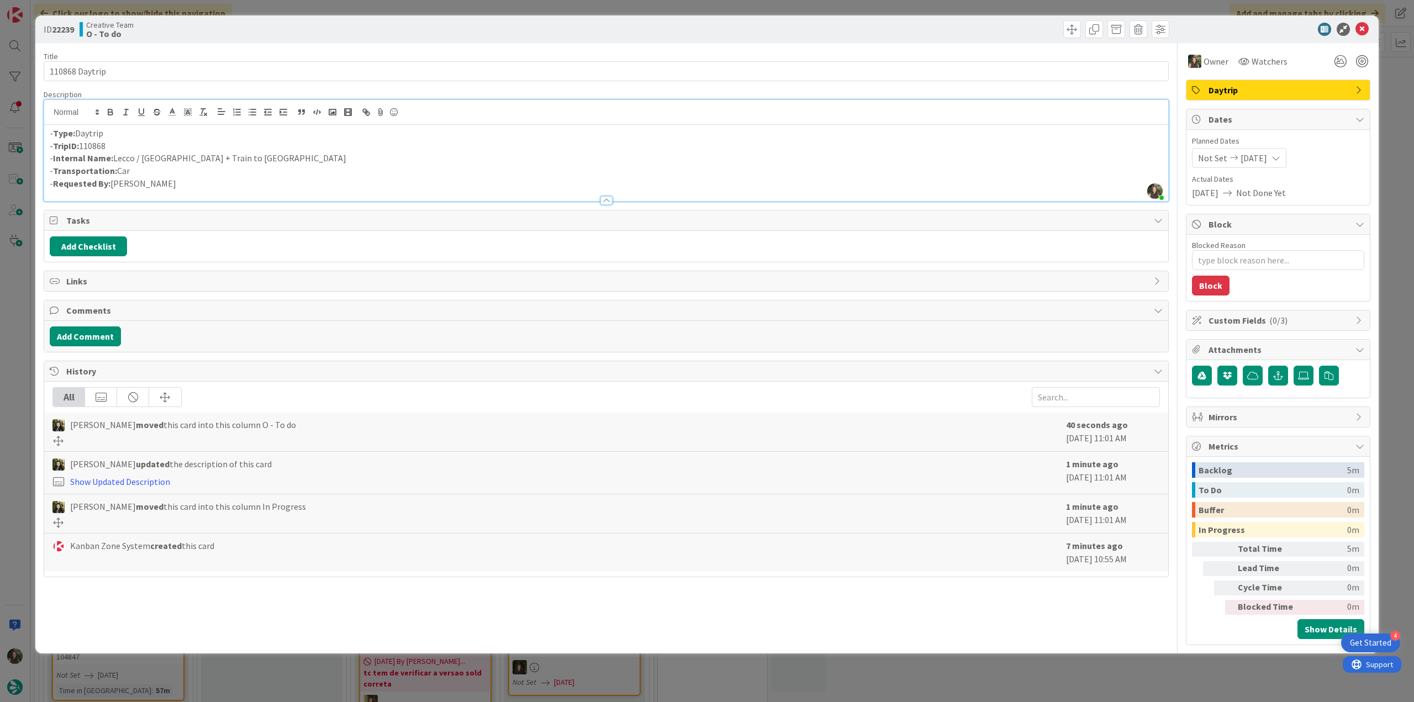
click at [1138, 651] on div "ID 22239 Creative Team O - To do Title 14 / 128 110868 Daytrip Description [PER…" at bounding box center [707, 351] width 1414 height 702
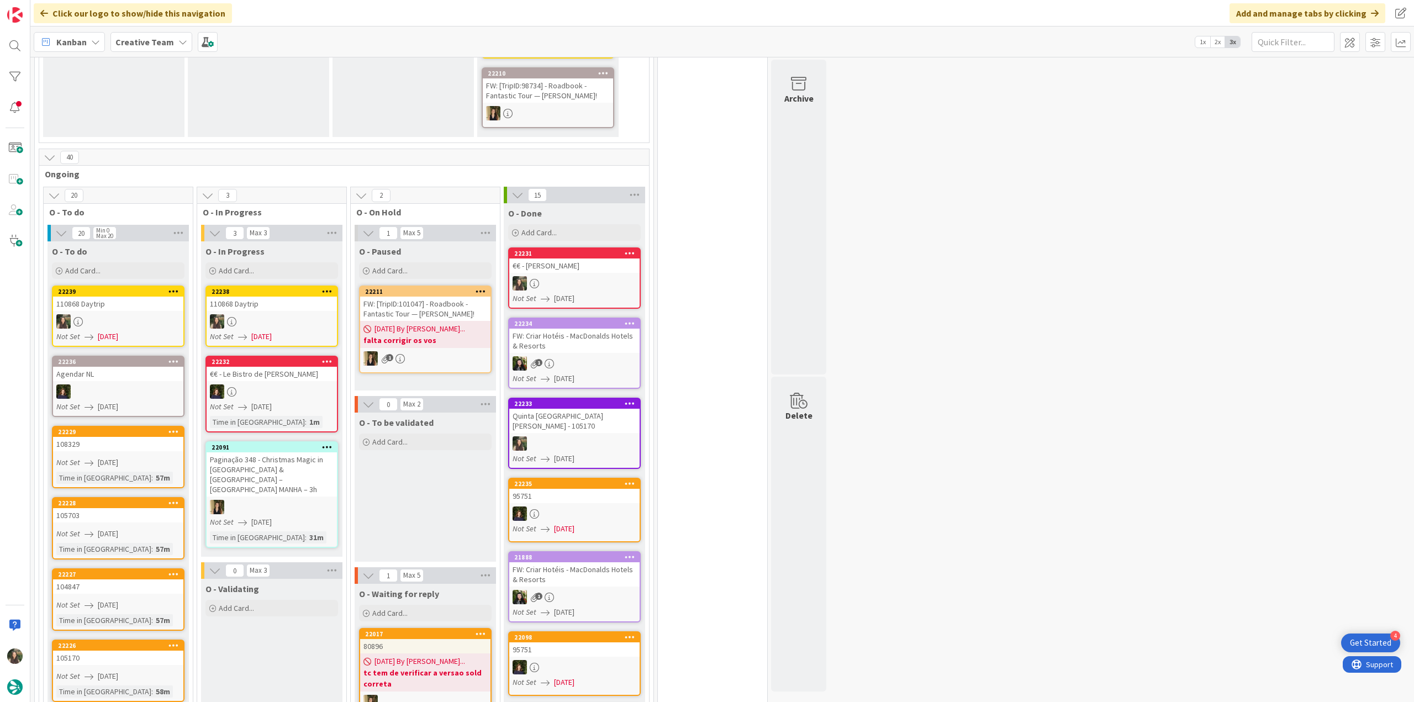
click at [304, 309] on link "22238 110868 Daytrip Not Set [DATE]" at bounding box center [272, 316] width 133 height 61
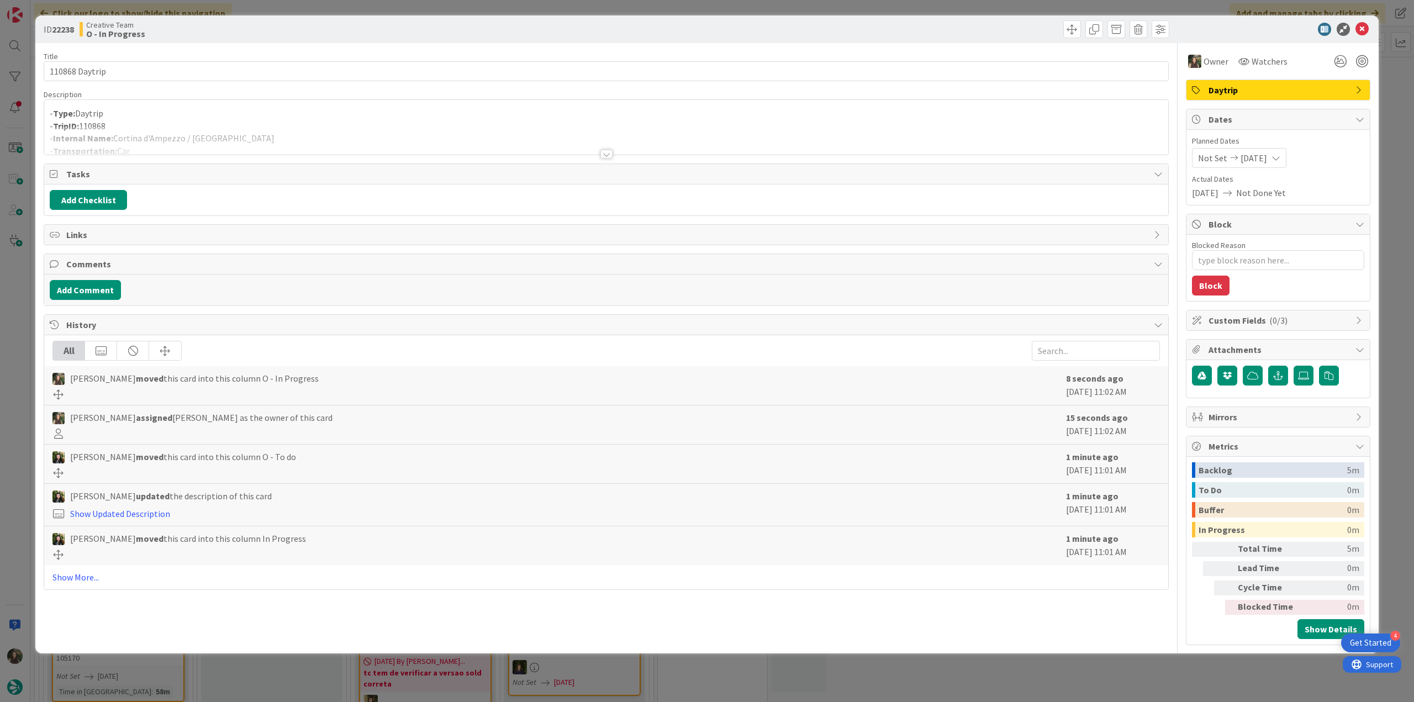
click at [191, 131] on div at bounding box center [606, 141] width 1124 height 28
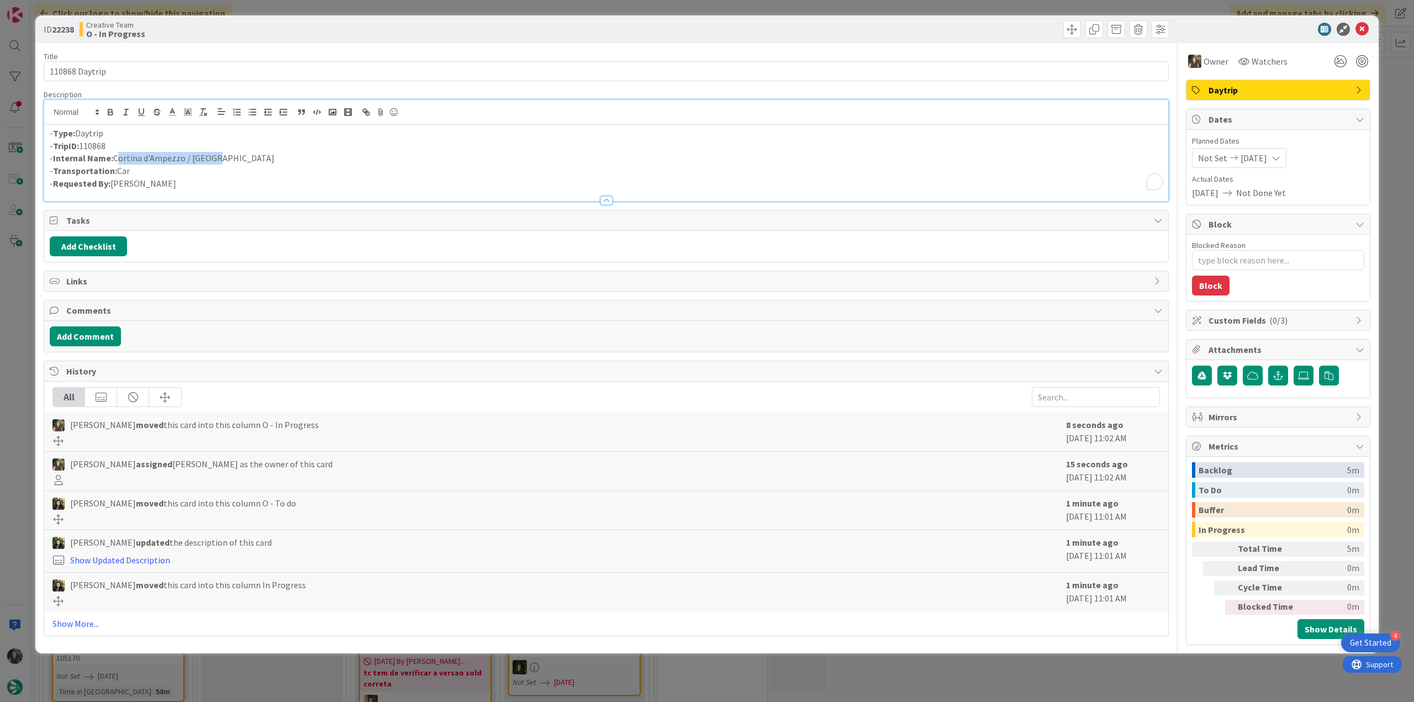
drag, startPoint x: 185, startPoint y: 155, endPoint x: 115, endPoint y: 157, distance: 69.1
click at [115, 157] on p "- Internal Name: Cortina d'Ampezzo / [GEOGRAPHIC_DATA]" at bounding box center [606, 158] width 1113 height 13
copy p "Cortina d'Ampezzo / [GEOGRAPHIC_DATA]"
click at [28, 294] on div "ID 22238 Creative Team O - In Progress Title 14 / 128 110868 Daytrip Descriptio…" at bounding box center [707, 351] width 1414 height 702
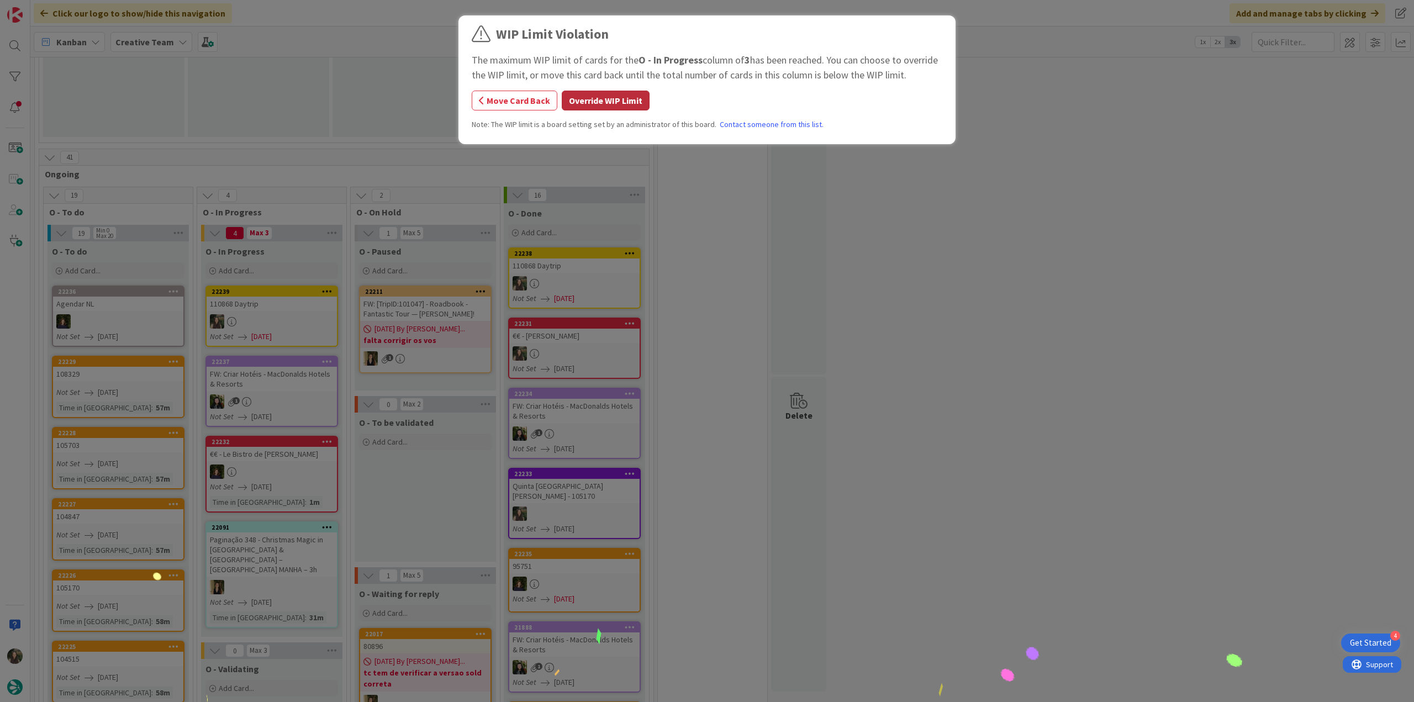
click at [588, 97] on button "Override WIP Limit" at bounding box center [606, 101] width 88 height 20
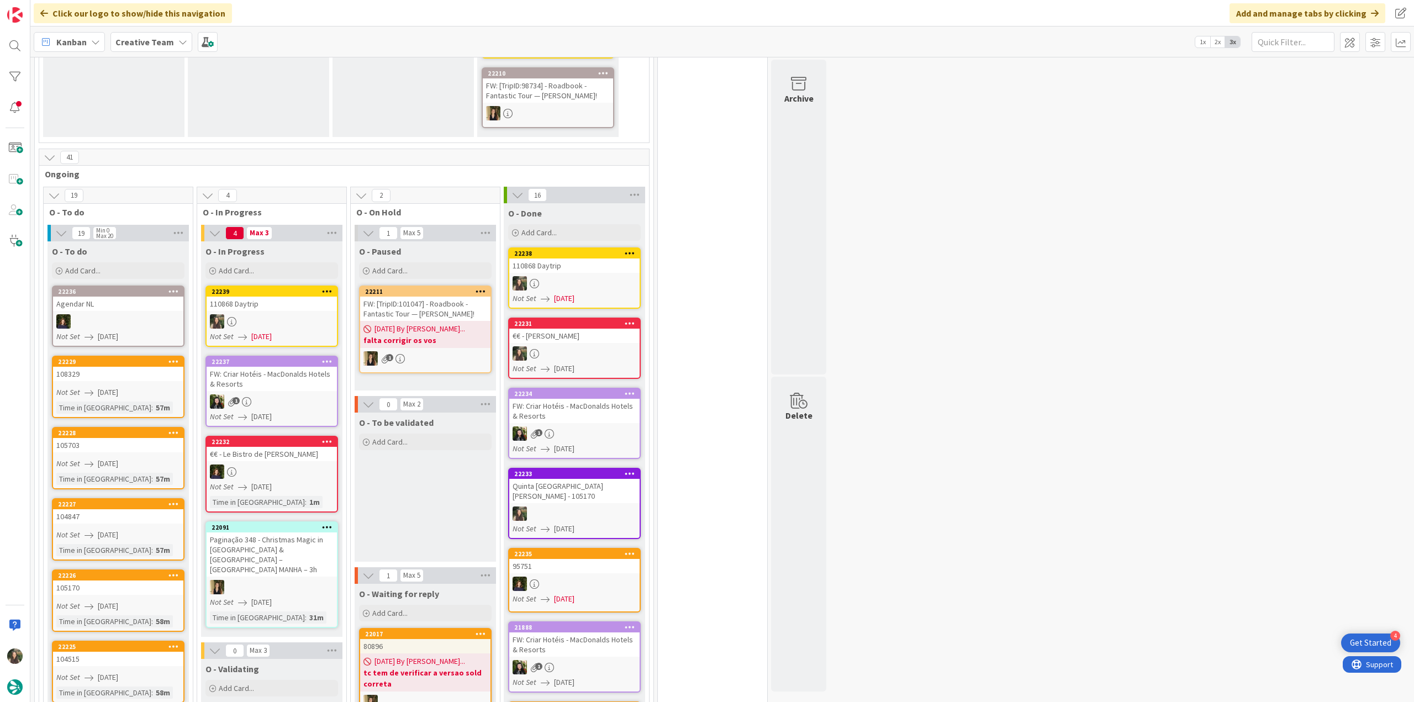
click at [269, 293] on link "22239 110868 Daytrip Not Set [DATE]" at bounding box center [272, 316] width 133 height 61
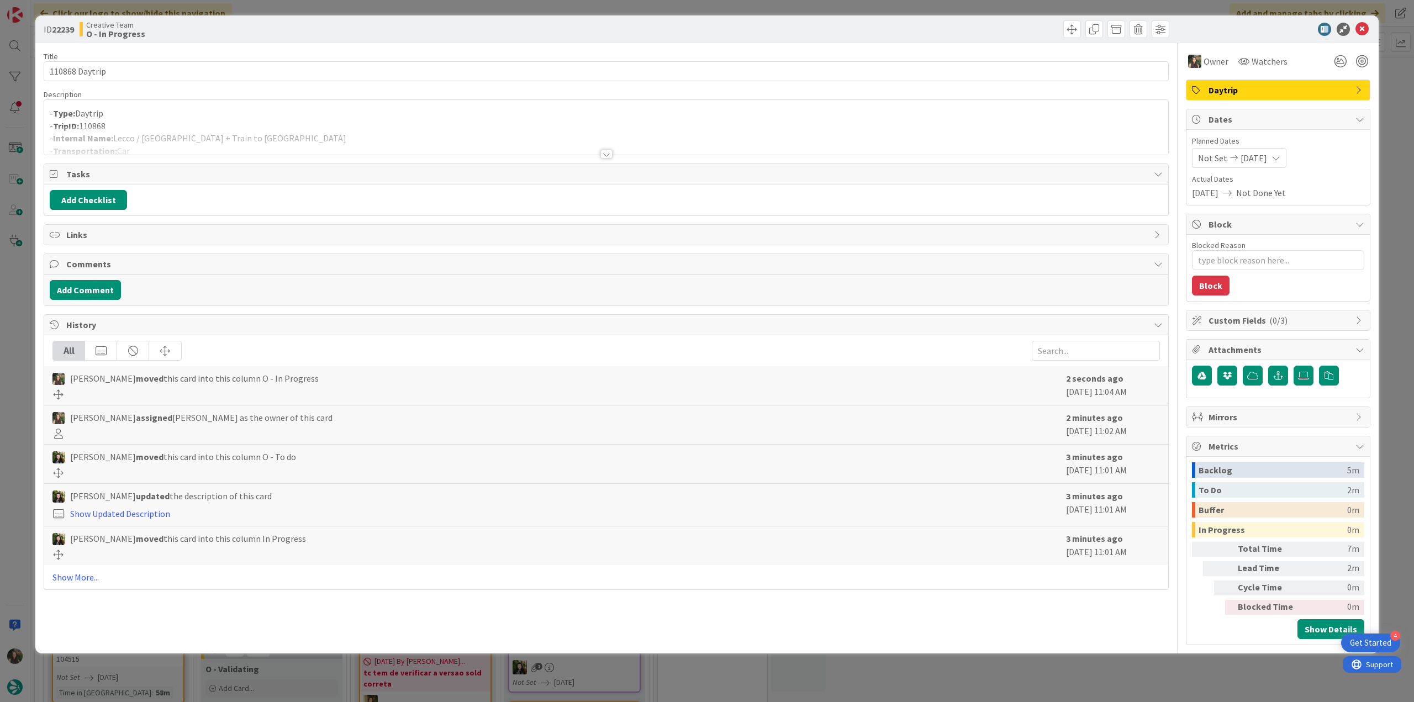
click at [317, 115] on p "- Type: Daytrip" at bounding box center [606, 113] width 1113 height 13
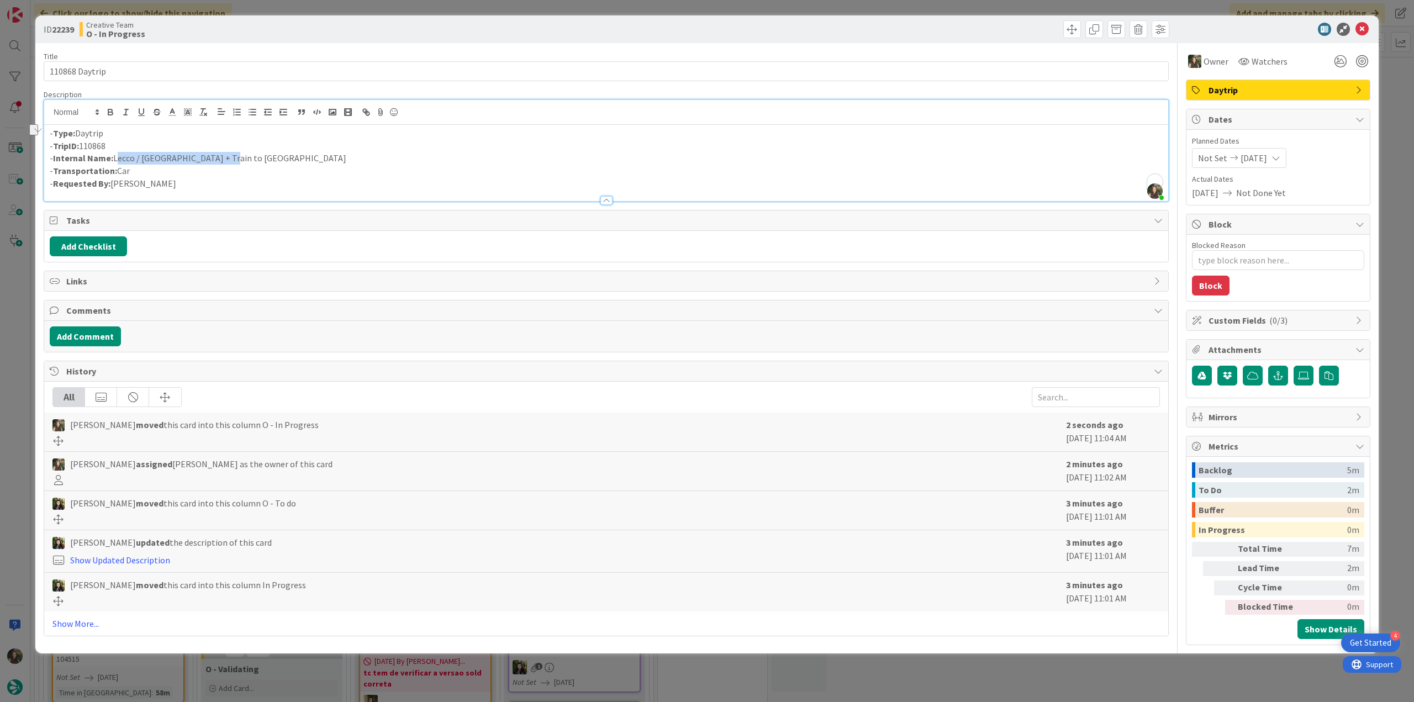
drag, startPoint x: 232, startPoint y: 160, endPoint x: 115, endPoint y: 157, distance: 116.1
click at [115, 157] on p "- Internal Name: [PERSON_NAME] / [GEOGRAPHIC_DATA] + Train to [GEOGRAPHIC_DATA]" at bounding box center [606, 158] width 1113 height 13
copy p "Lecco / [GEOGRAPHIC_DATA] + Train to [GEOGRAPHIC_DATA]"
drag, startPoint x: 114, startPoint y: 72, endPoint x: 3, endPoint y: 91, distance: 112.1
click at [2, 76] on div "ID 22239 Creative Team O - In Progress Title 14 / 128 110868 Daytrip Descriptio…" at bounding box center [707, 351] width 1414 height 702
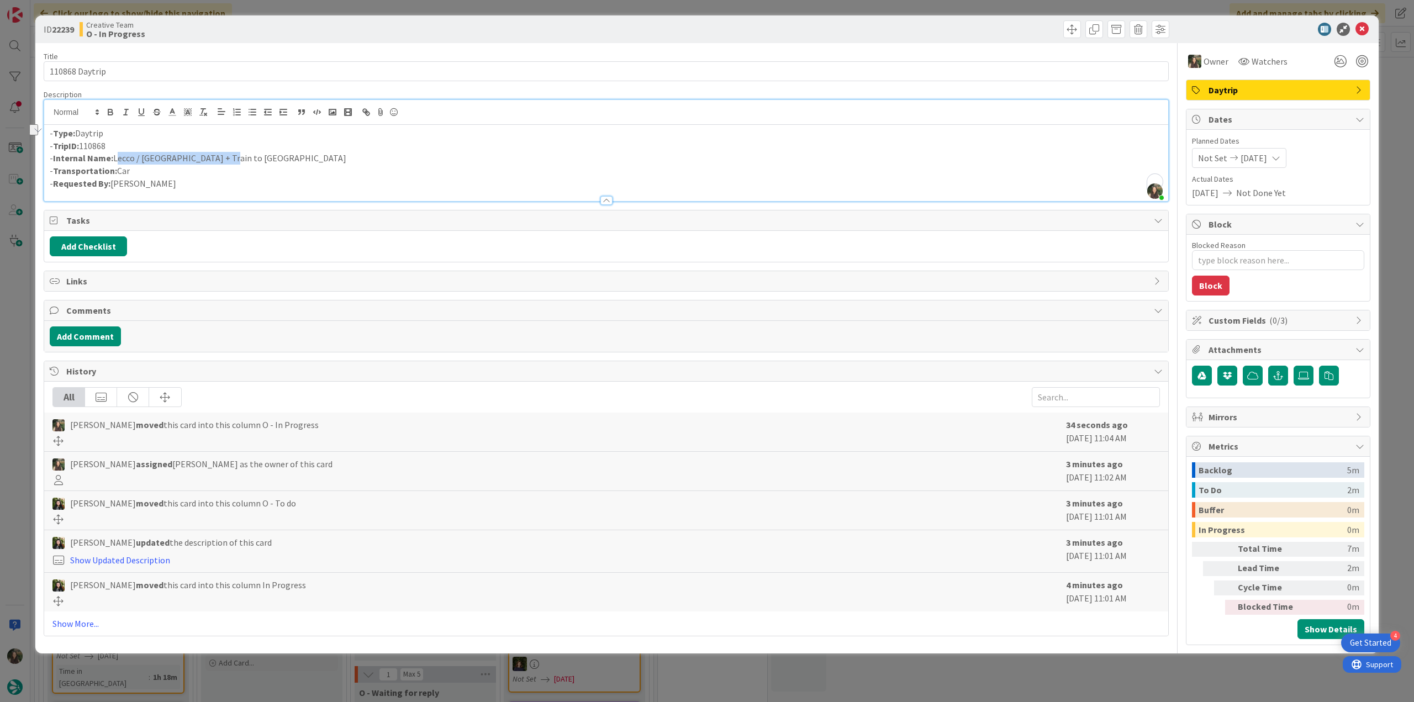
drag, startPoint x: 229, startPoint y: 156, endPoint x: 115, endPoint y: 157, distance: 113.8
click at [115, 157] on p "- Internal Name: [PERSON_NAME] / [GEOGRAPHIC_DATA] + Train to [GEOGRAPHIC_DATA]" at bounding box center [606, 158] width 1113 height 13
click at [18, 388] on div "ID 22239 Creative Team O - In Progress Title 14 / 128 110868 Daytrip Descriptio…" at bounding box center [707, 351] width 1414 height 702
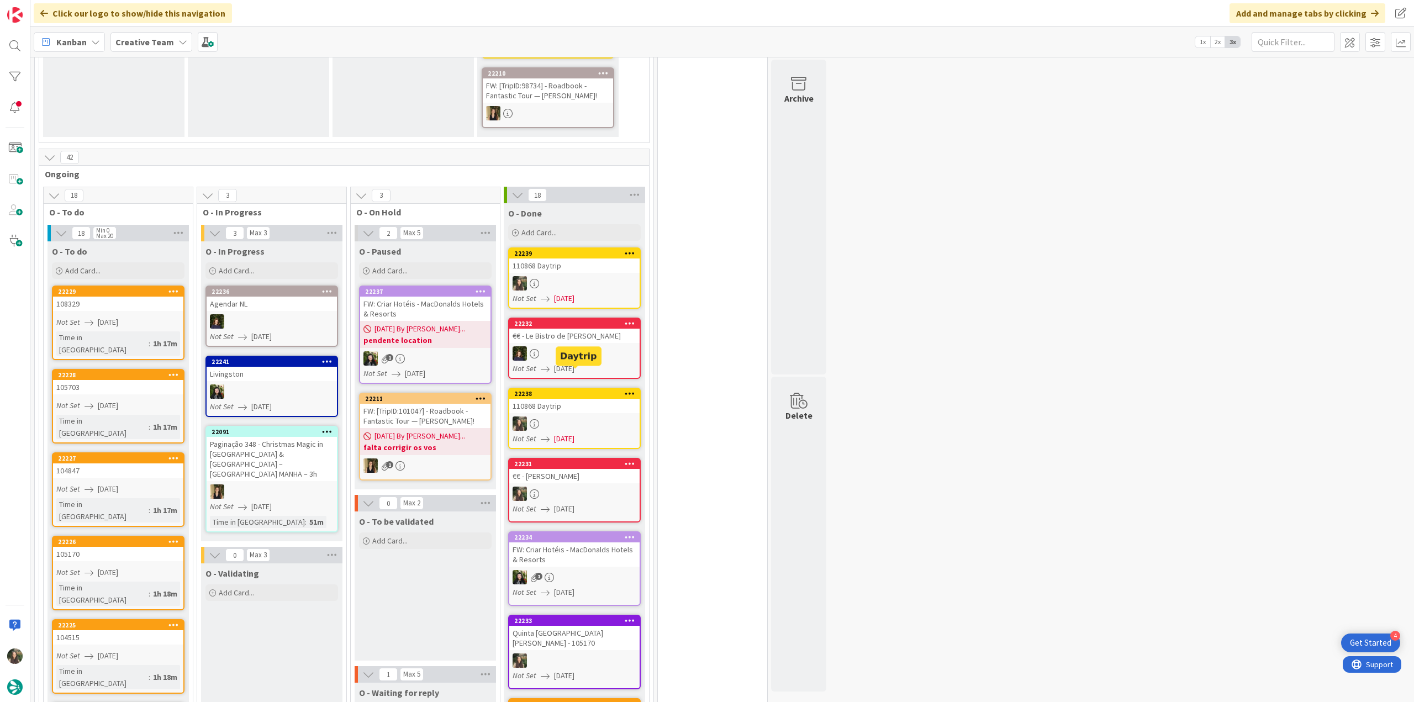
click at [595, 390] on div "22238" at bounding box center [576, 394] width 125 height 8
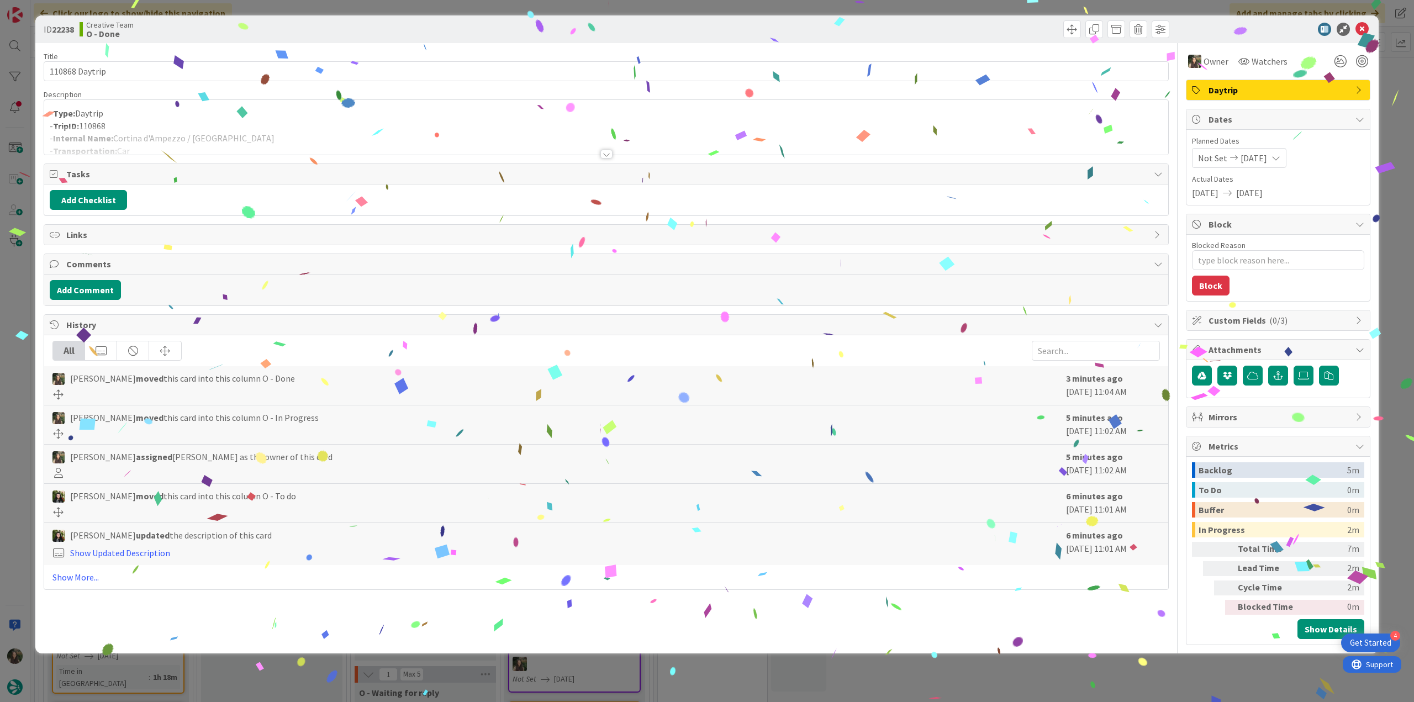
type textarea "x"
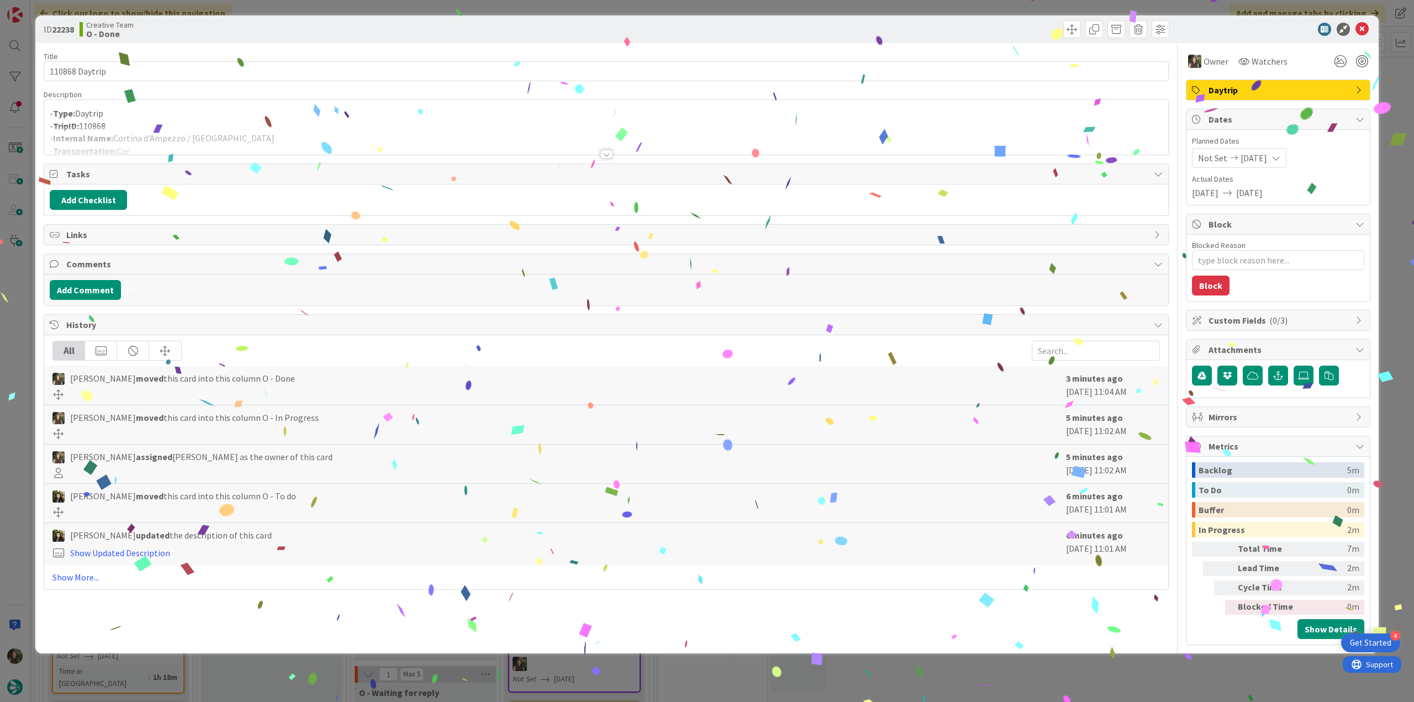
click at [281, 128] on div at bounding box center [606, 141] width 1124 height 28
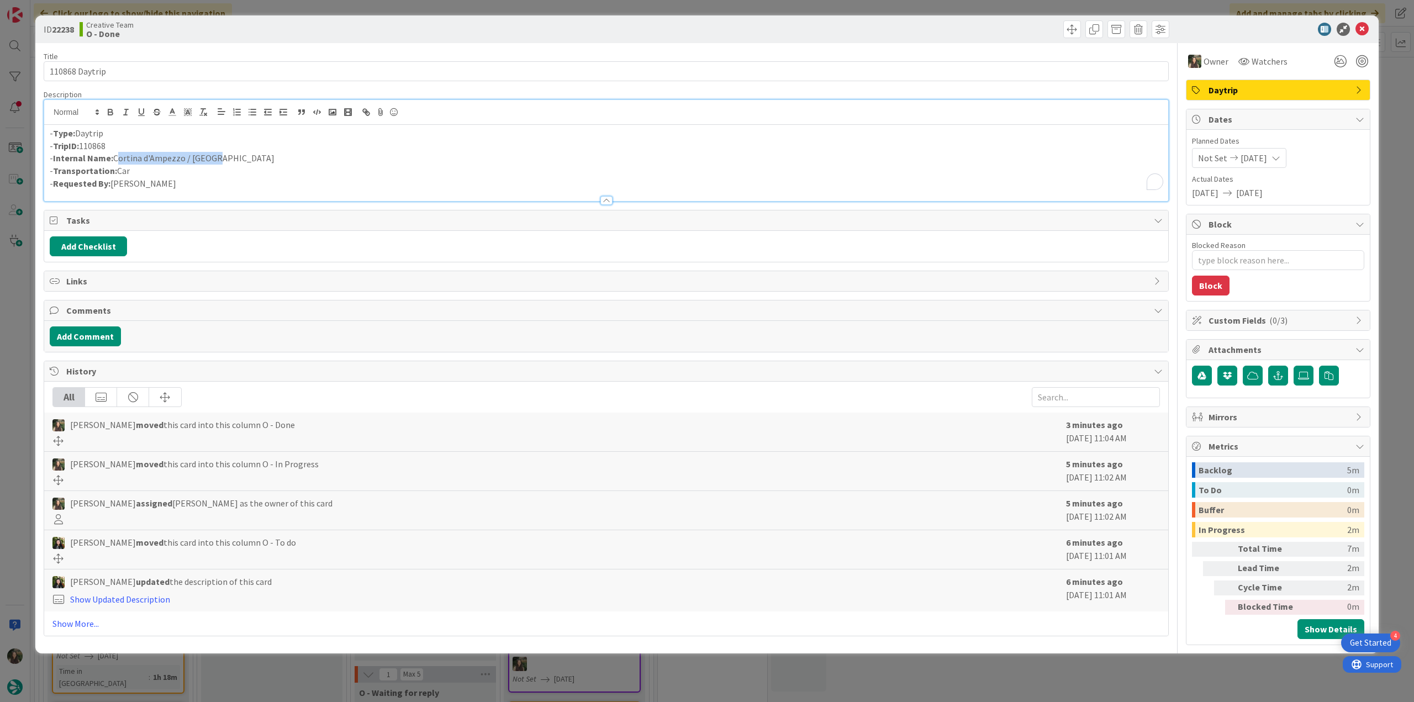
drag, startPoint x: 181, startPoint y: 158, endPoint x: 115, endPoint y: 157, distance: 65.8
click at [115, 157] on p "- Internal Name: Cortina d'Ampezzo / [GEOGRAPHIC_DATA]" at bounding box center [606, 158] width 1113 height 13
copy p "Cortina d'Ampezzo / [GEOGRAPHIC_DATA]"
drag, startPoint x: 23, startPoint y: 406, endPoint x: 7, endPoint y: 435, distance: 33.4
click at [24, 406] on div "ID 22238 Creative Team O - Done Title 14 / 128 110868 Daytrip Description [PERS…" at bounding box center [707, 351] width 1414 height 702
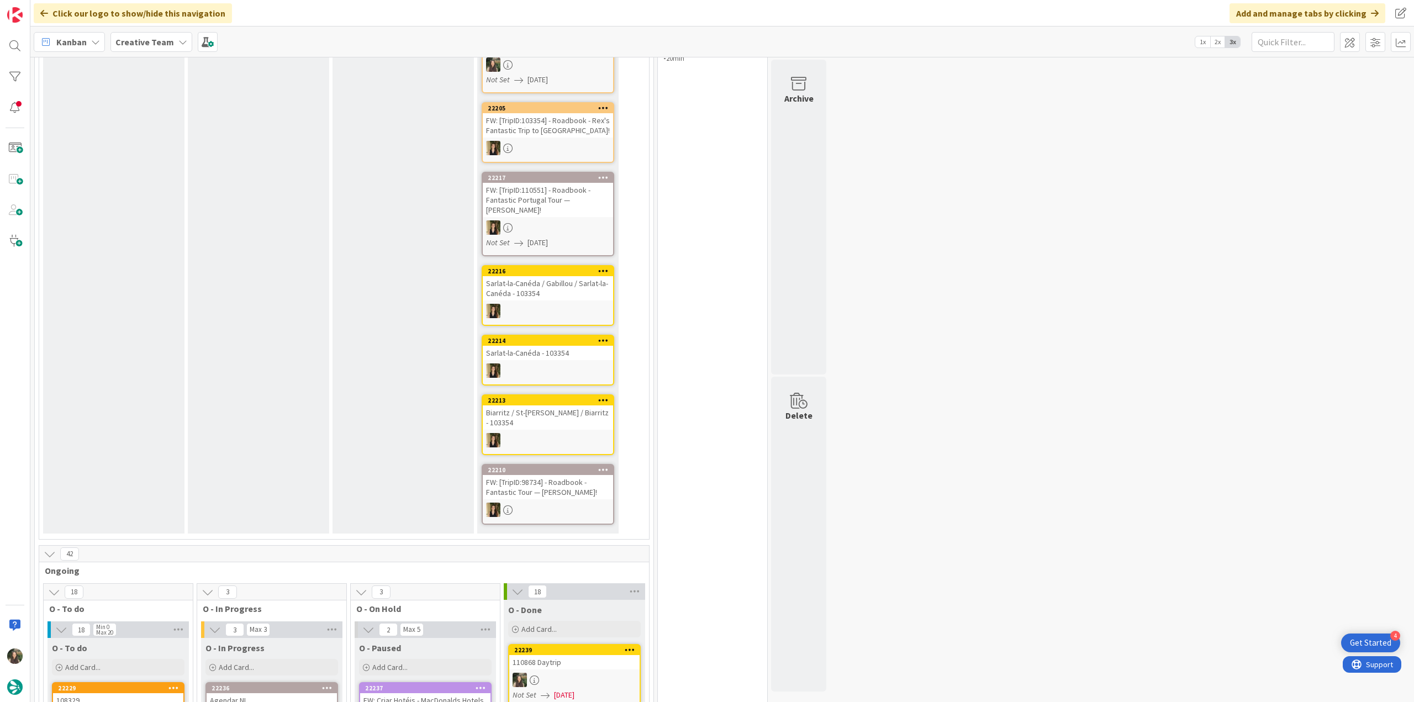
scroll to position [442, 0]
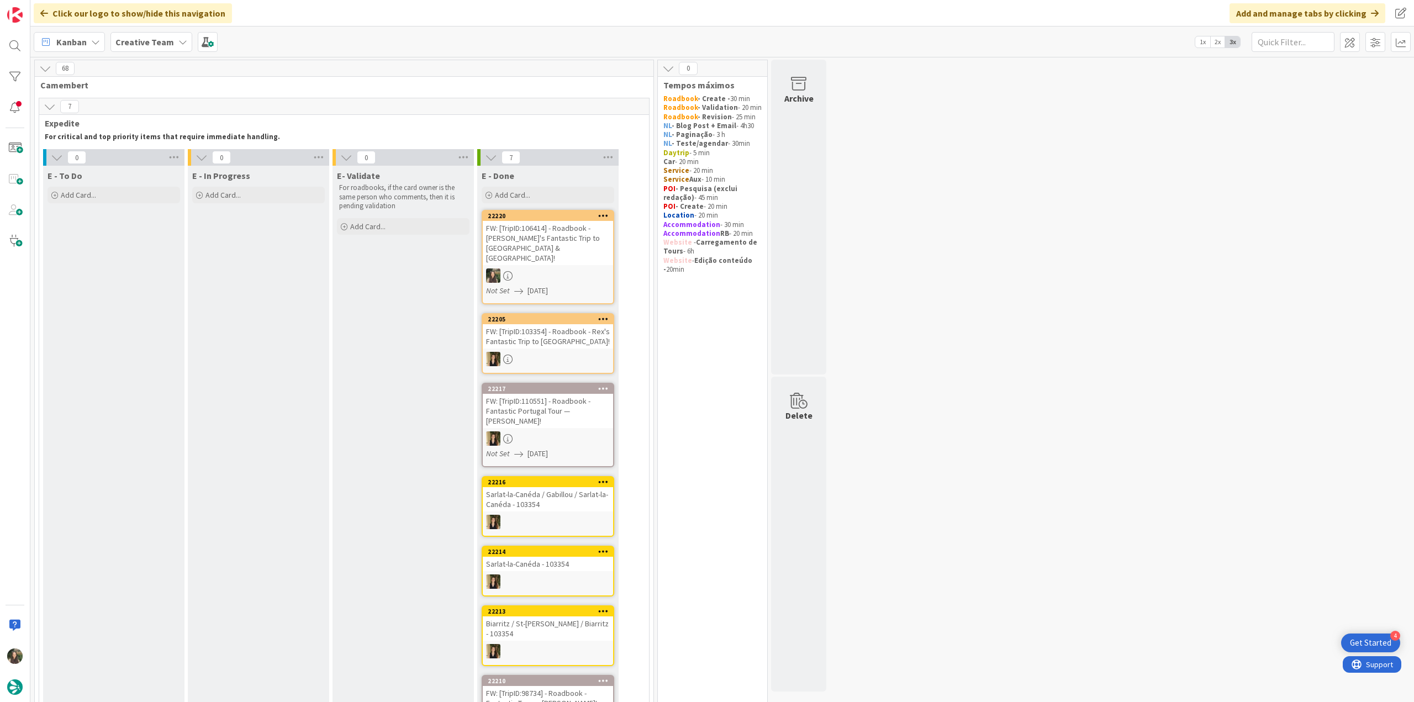
scroll to position [442, 0]
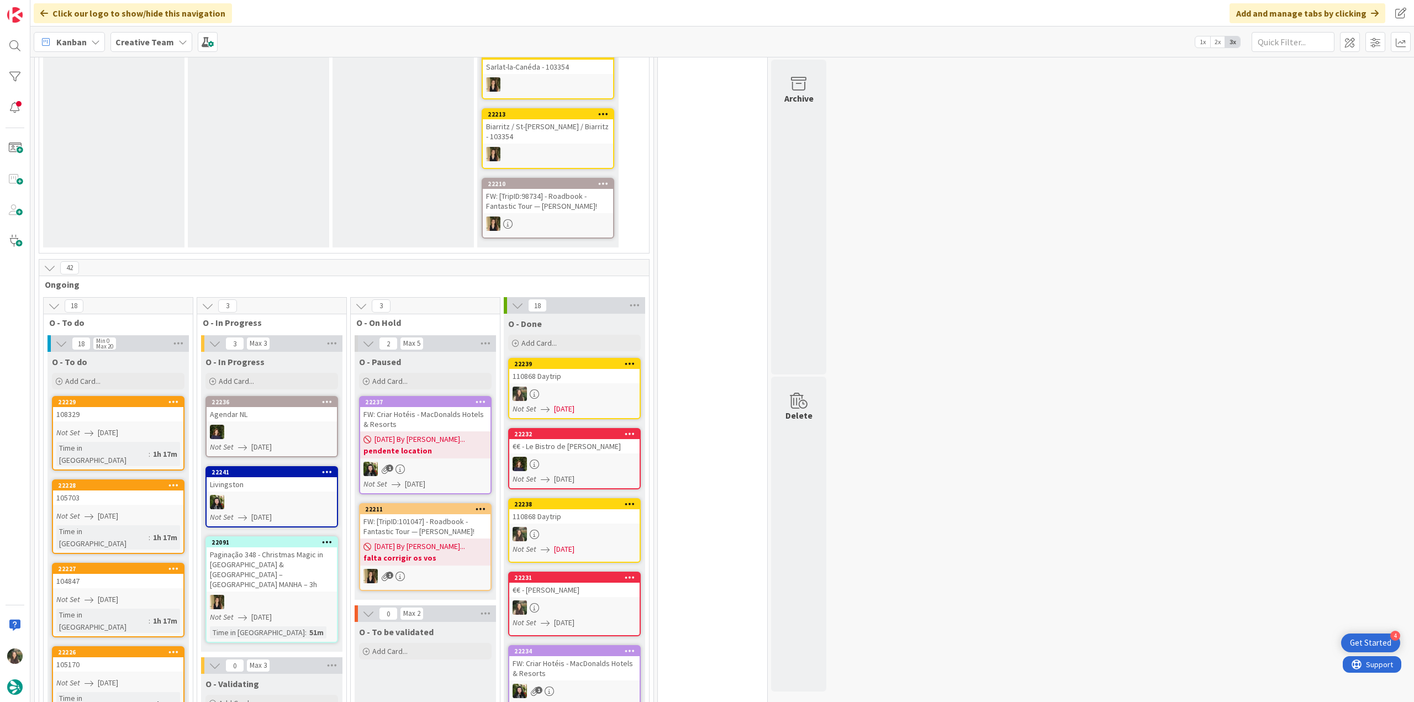
click at [152, 407] on div "108329" at bounding box center [118, 414] width 130 height 14
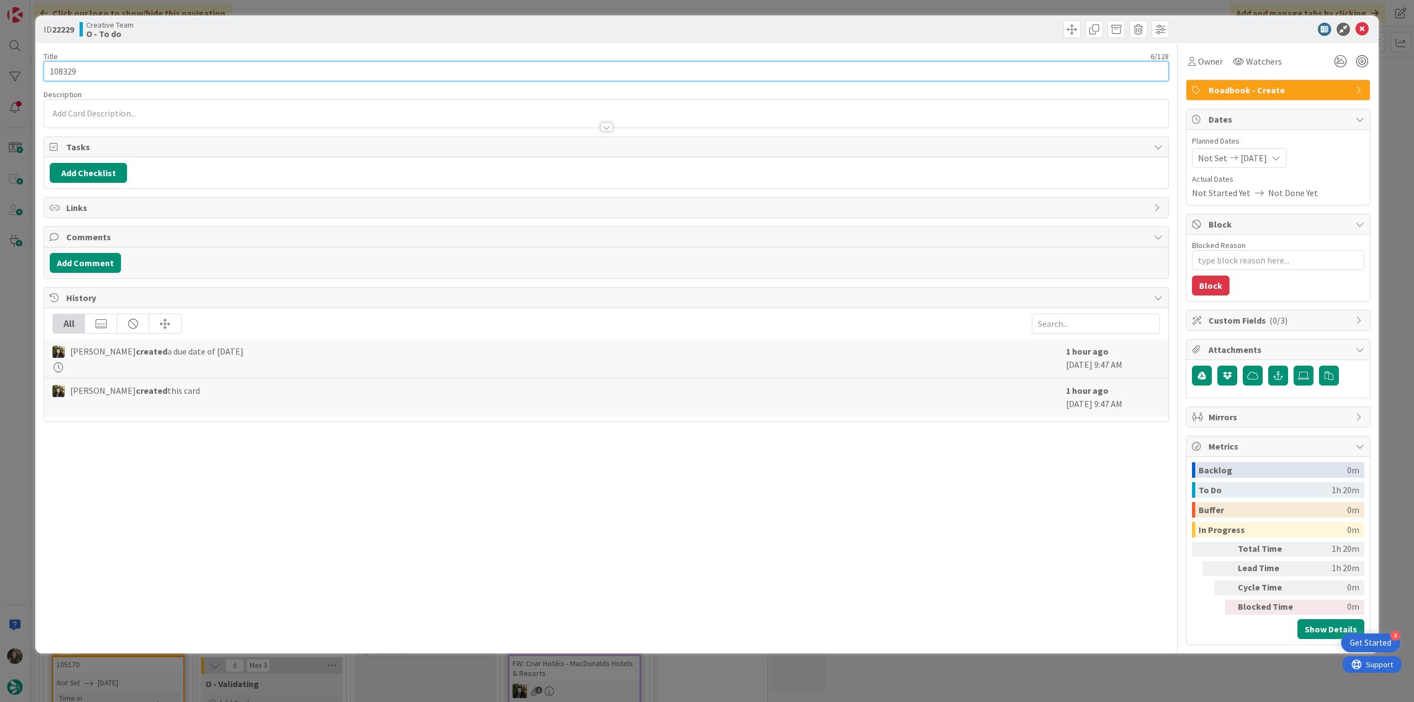
click at [70, 73] on input "108329" at bounding box center [606, 71] width 1125 height 20
click at [21, 336] on div "ID 22229 Creative Team O - To do Title 6 / 128 108329 Description Inês Gonçalve…" at bounding box center [707, 351] width 1414 height 702
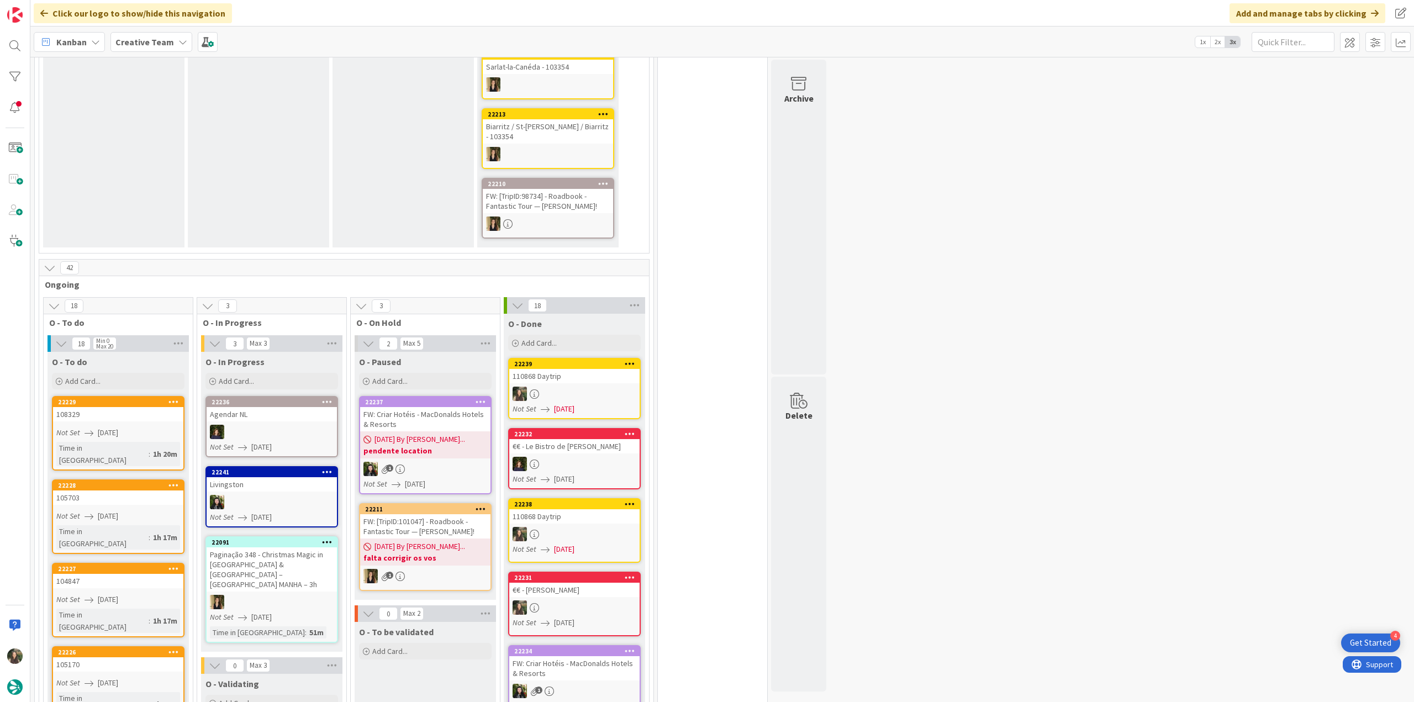
click at [118, 511] on span "[DATE]" at bounding box center [108, 517] width 20 height 12
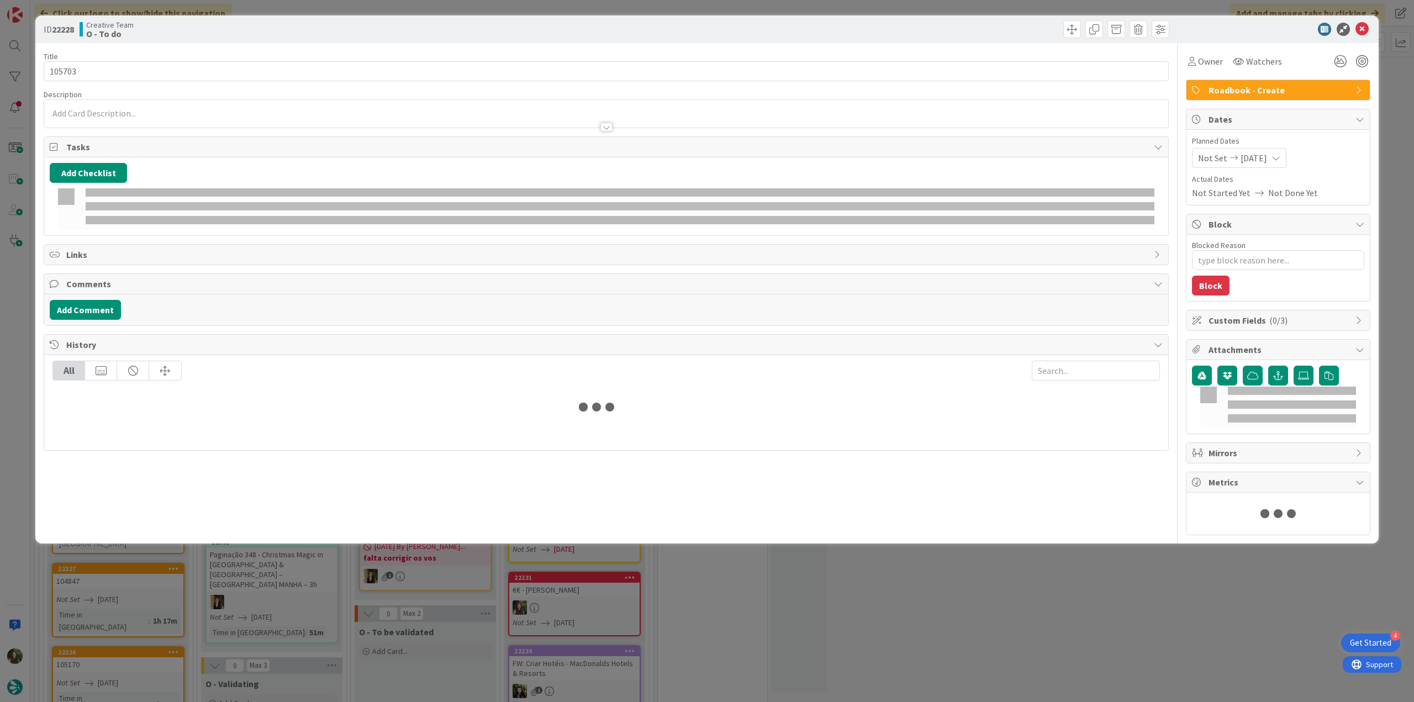
type textarea "x"
type input "105703"
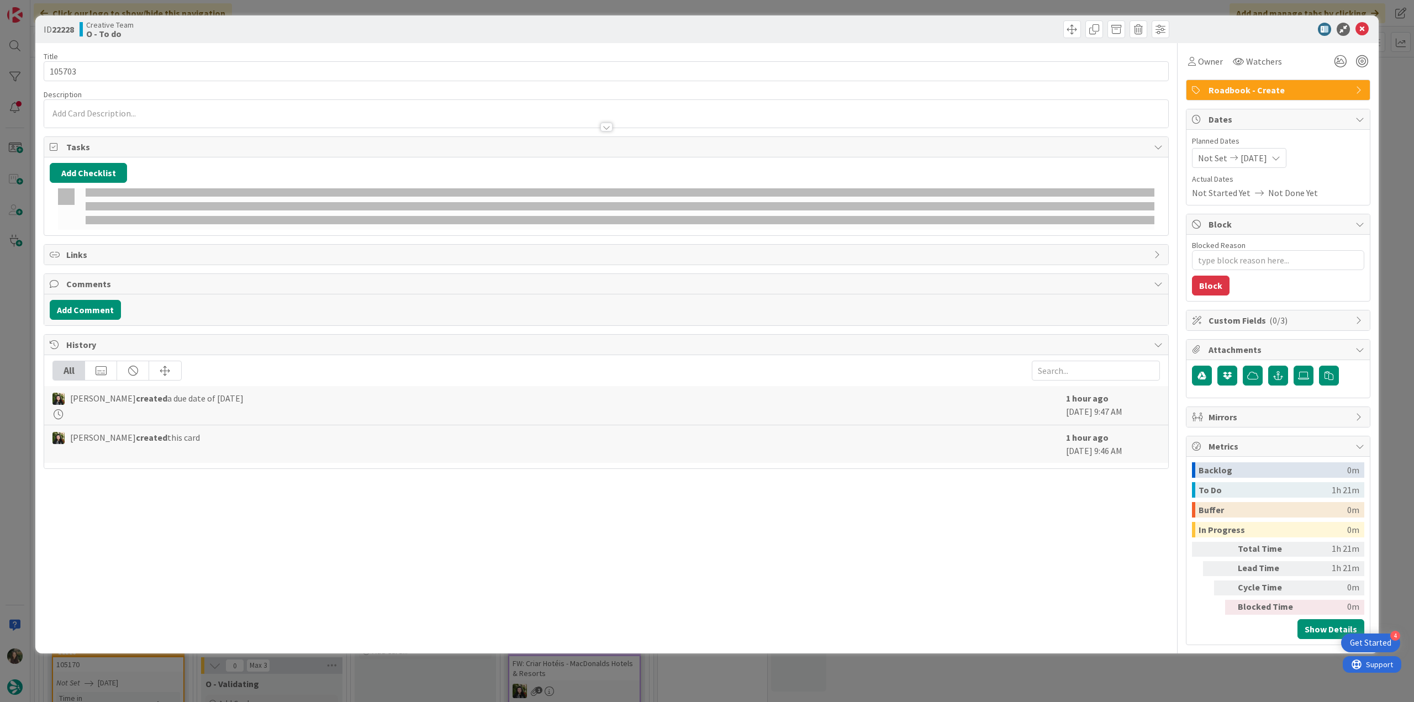
type textarea "x"
type input "105703"
click at [67, 70] on input "105703" at bounding box center [606, 71] width 1125 height 20
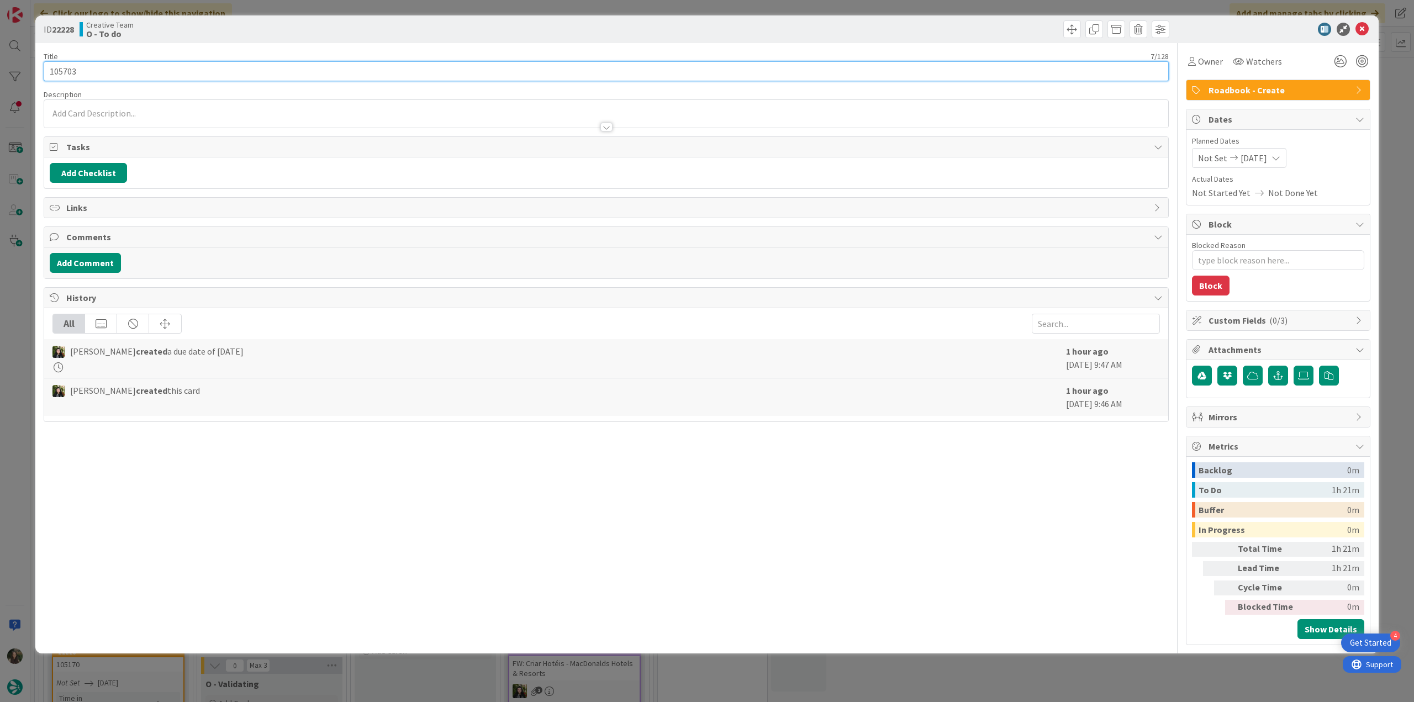
click at [67, 70] on input "105703" at bounding box center [606, 71] width 1125 height 20
click at [52, 67] on input "105703" at bounding box center [606, 71] width 1125 height 20
click at [61, 66] on input "105703" at bounding box center [606, 71] width 1125 height 20
click at [62, 72] on input "105703" at bounding box center [606, 71] width 1125 height 20
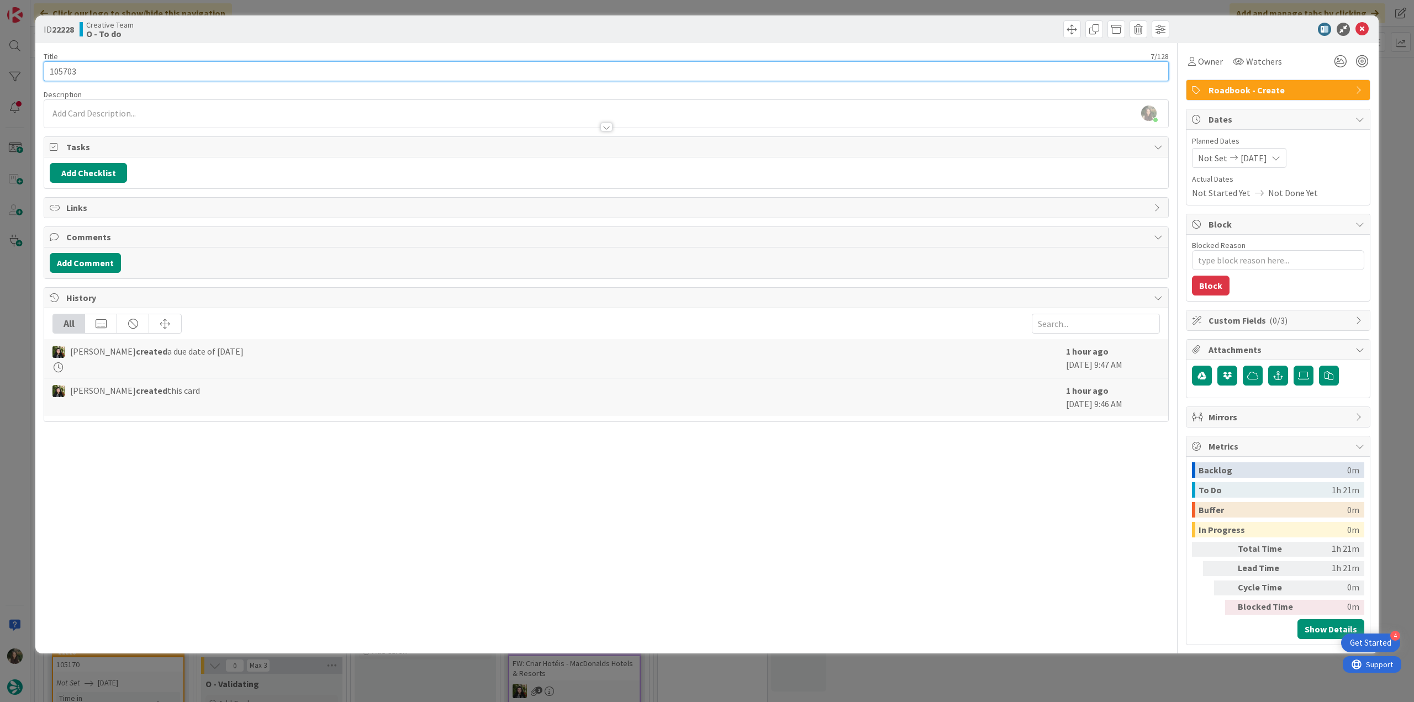
click at [62, 72] on input "105703" at bounding box center [606, 71] width 1125 height 20
click at [17, 297] on div "ID 22228 Creative Team O - To do Title 7 / 128 105703 Description Inês Gonçalve…" at bounding box center [707, 351] width 1414 height 702
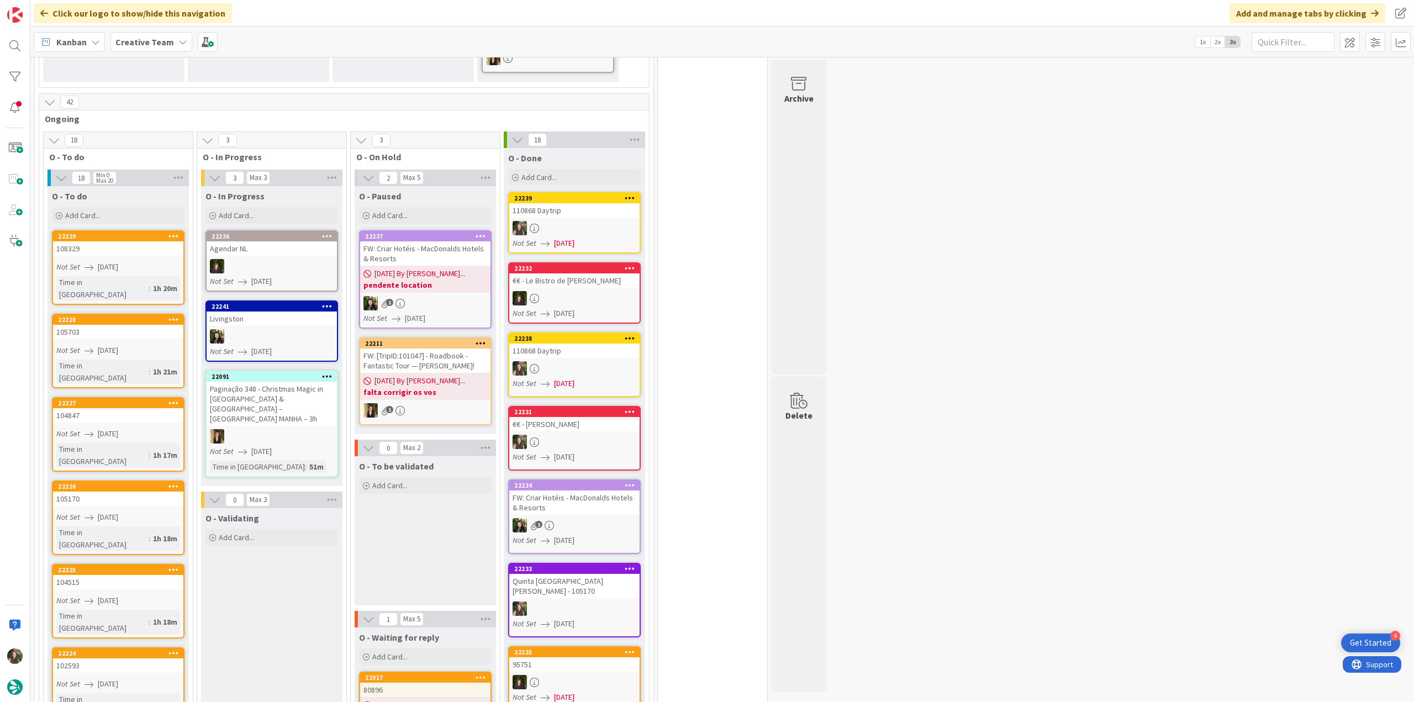
click at [157, 397] on link "22227 104847 Not Set 09/02/2025 Time in Column : 1h 17m" at bounding box center [118, 434] width 133 height 75
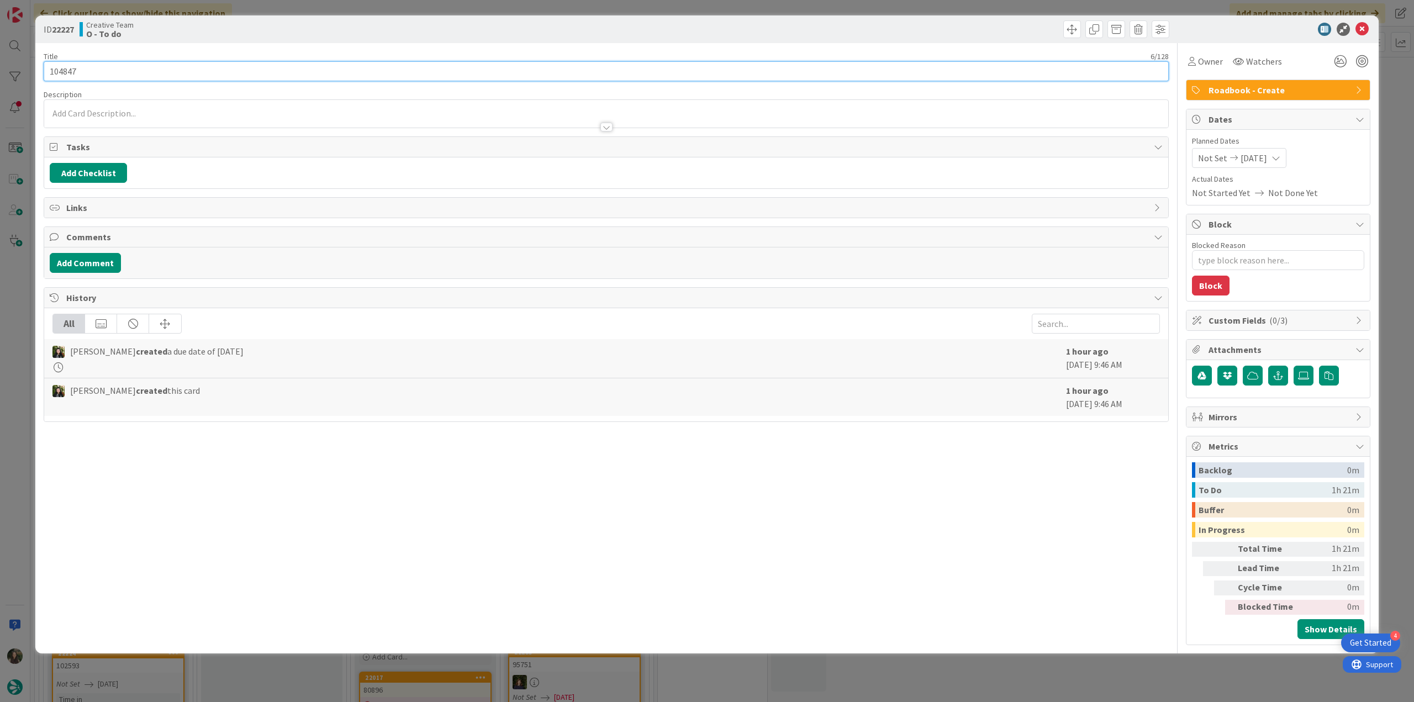
click at [70, 72] on input "104847" at bounding box center [606, 71] width 1125 height 20
click at [1186, 64] on div "Title 6 / 128 104847 Description Inês Gonçalves just joined Owner Watchers Road…" at bounding box center [707, 344] width 1327 height 602
click at [1205, 67] on span "Owner" at bounding box center [1210, 61] width 25 height 13
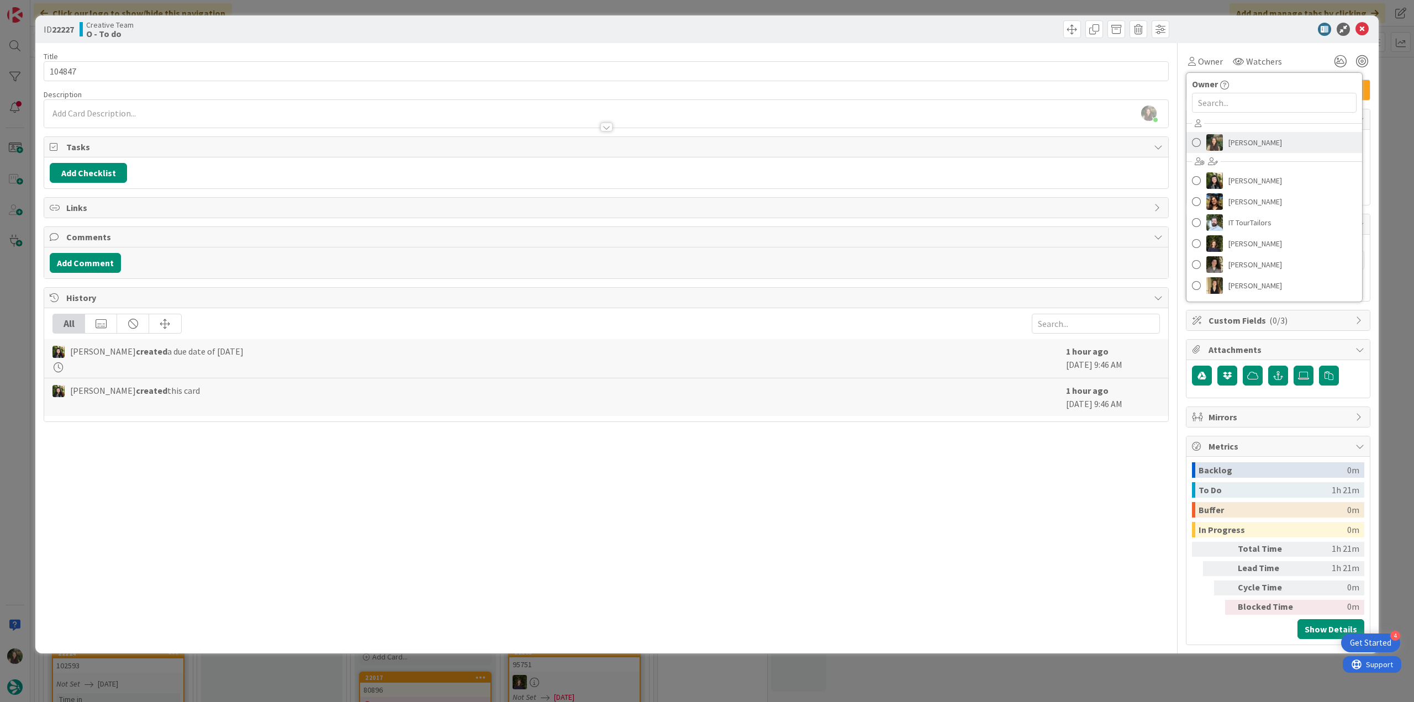
click at [1294, 140] on link "[PERSON_NAME]" at bounding box center [1275, 142] width 176 height 21
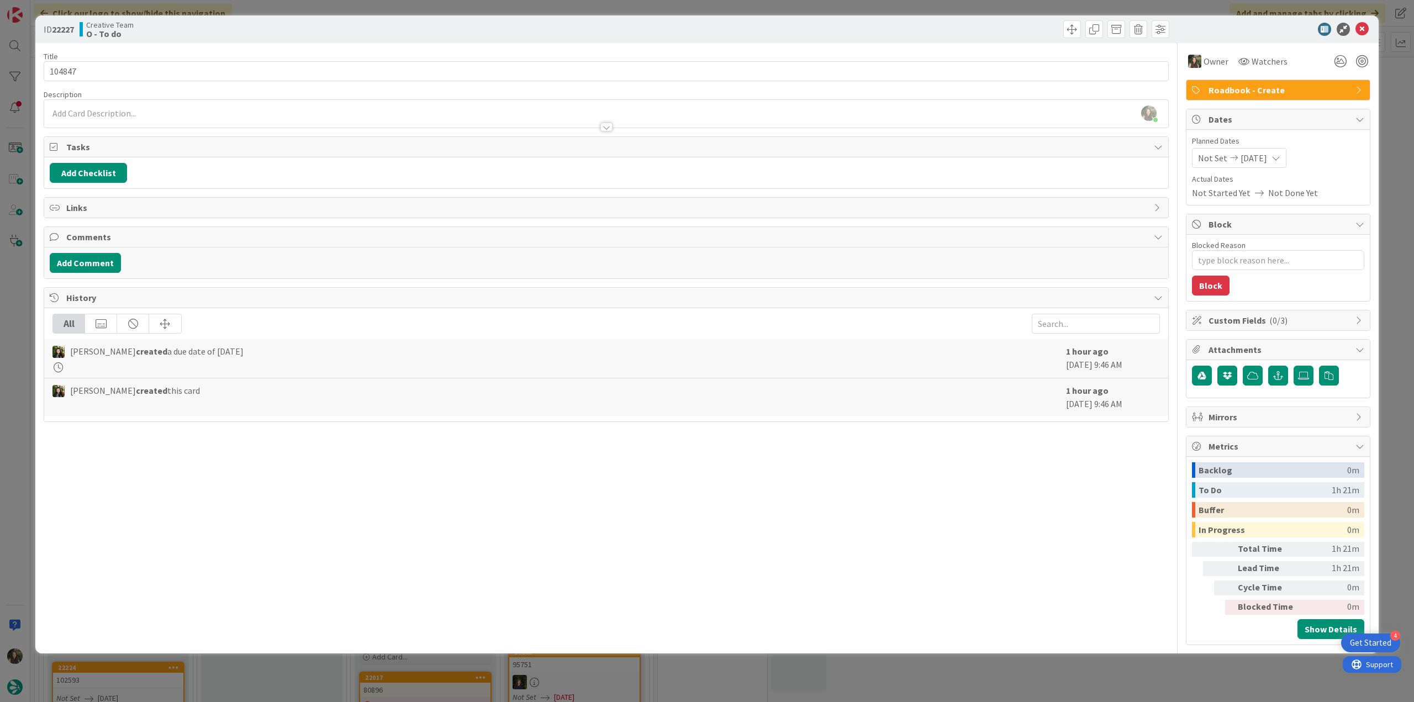
click at [1391, 97] on div "ID 22227 Creative Team O - To do Title 6 / 128 104847 Description Inês Gonçalve…" at bounding box center [707, 351] width 1414 height 702
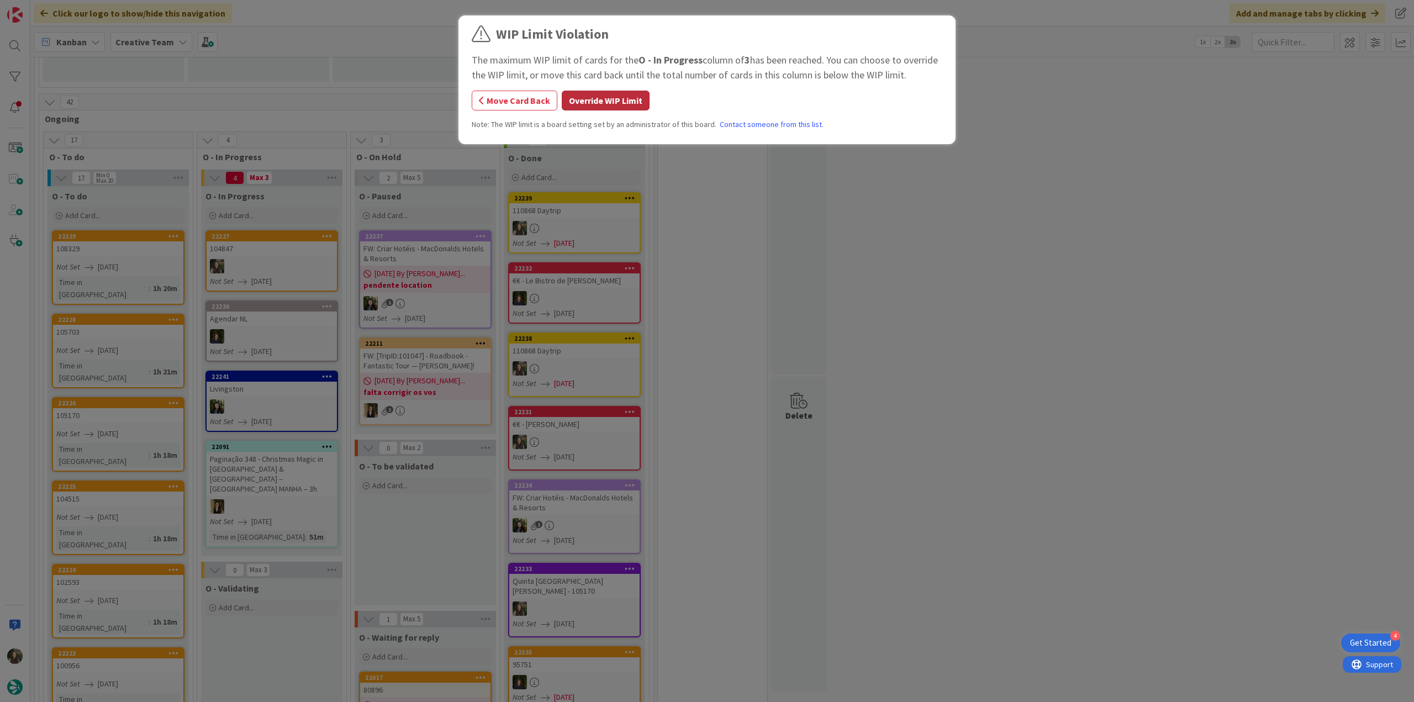
click at [618, 99] on button "Override WIP Limit" at bounding box center [606, 101] width 88 height 20
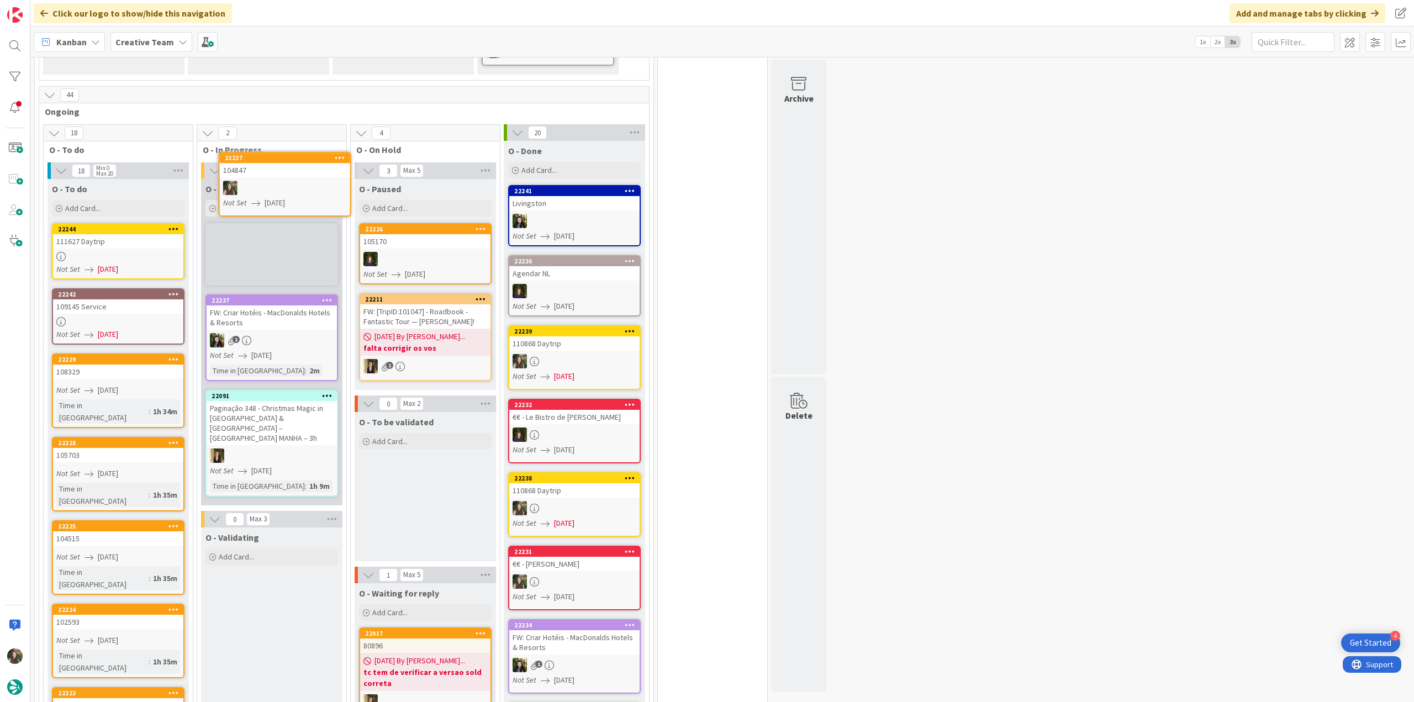
scroll to position [669, 0]
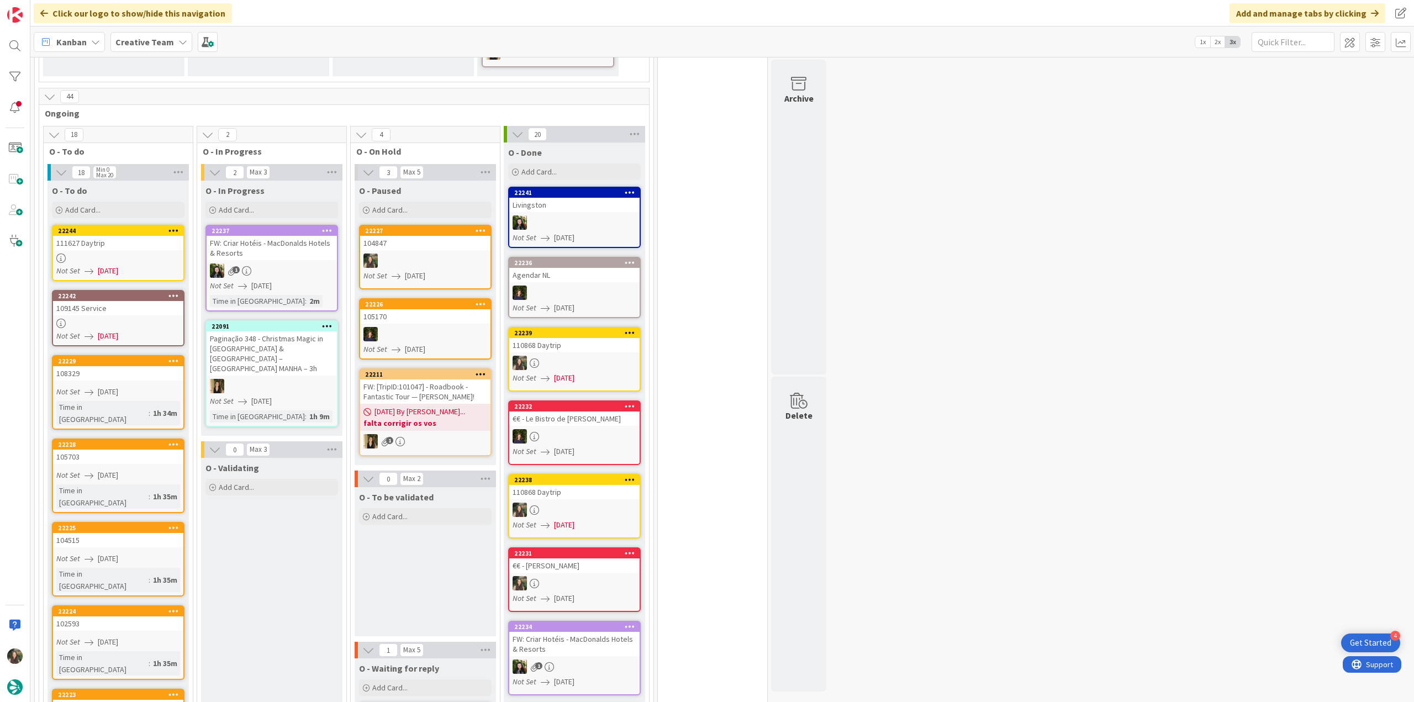
click at [141, 230] on link "22244 111627 Daytrip Not Set 09/02/2025" at bounding box center [118, 253] width 133 height 56
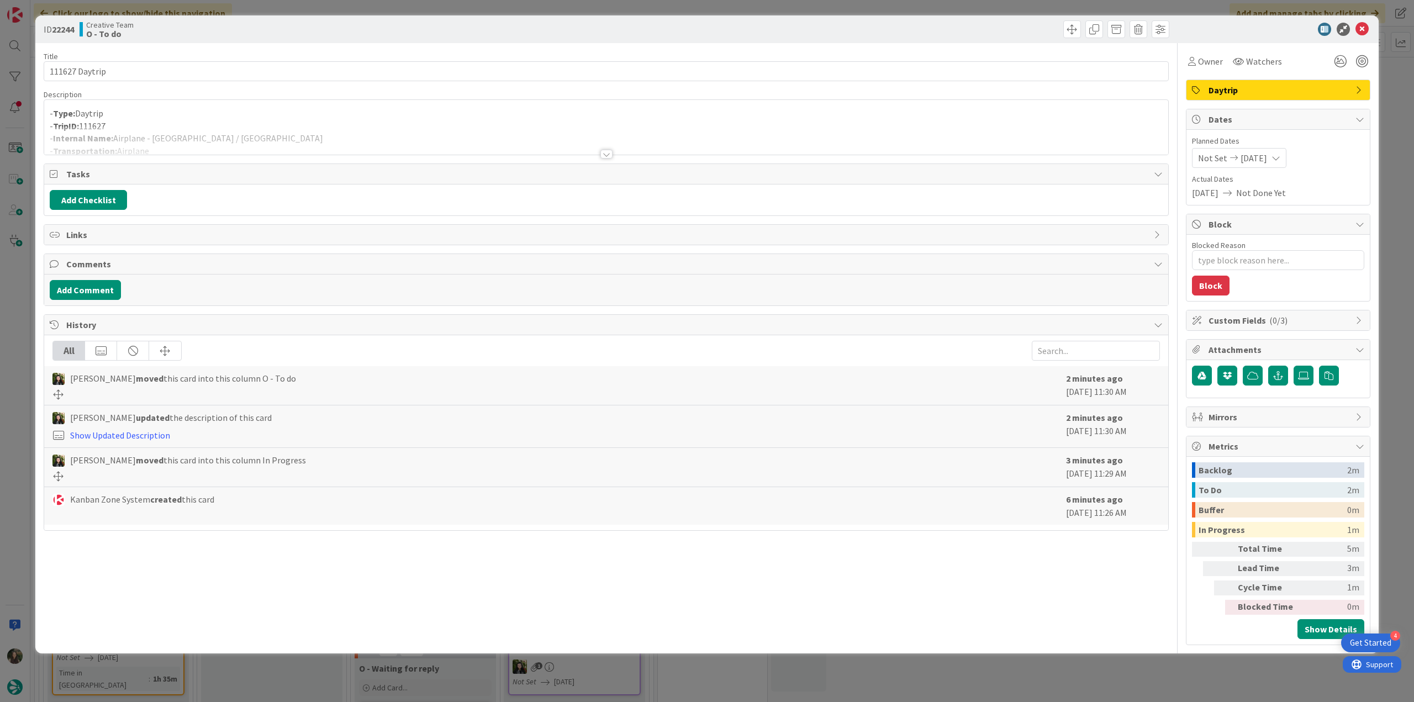
click at [14, 294] on div "ID 22244 Creative Team O - To do Title 14 / 128 111627 Daytrip Description - Ty…" at bounding box center [707, 351] width 1414 height 702
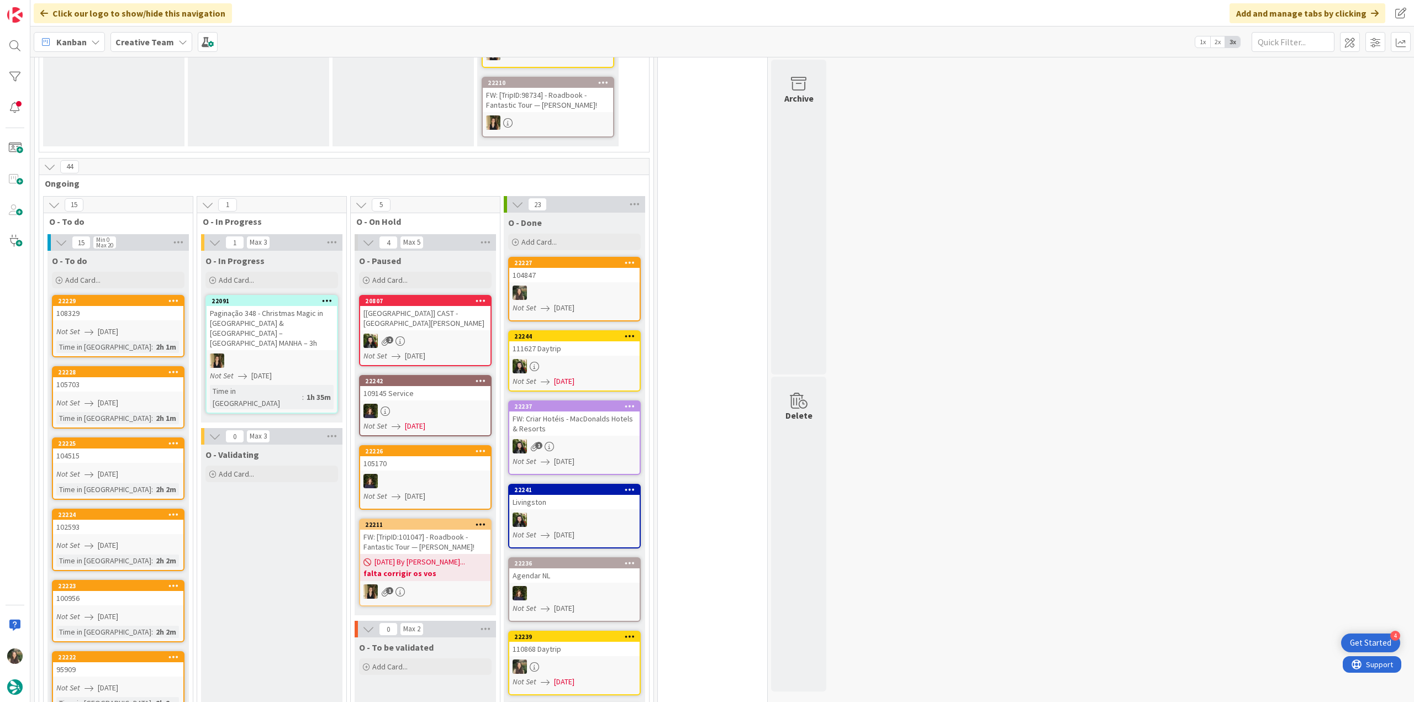
click at [592, 286] on div at bounding box center [574, 293] width 130 height 14
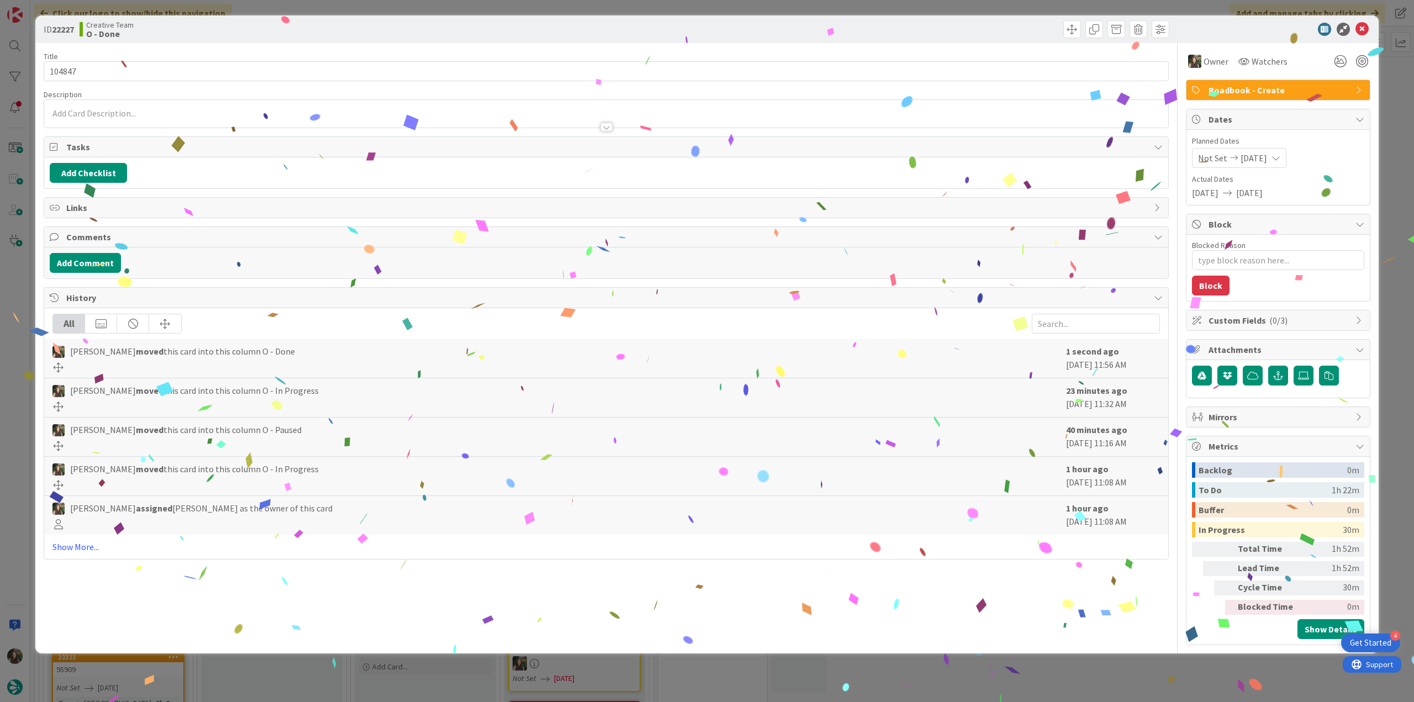
click at [1141, 667] on div "ID 22227 Creative Team O - Done Title 6 / 128 104847 Description Owner Watchers…" at bounding box center [707, 351] width 1414 height 702
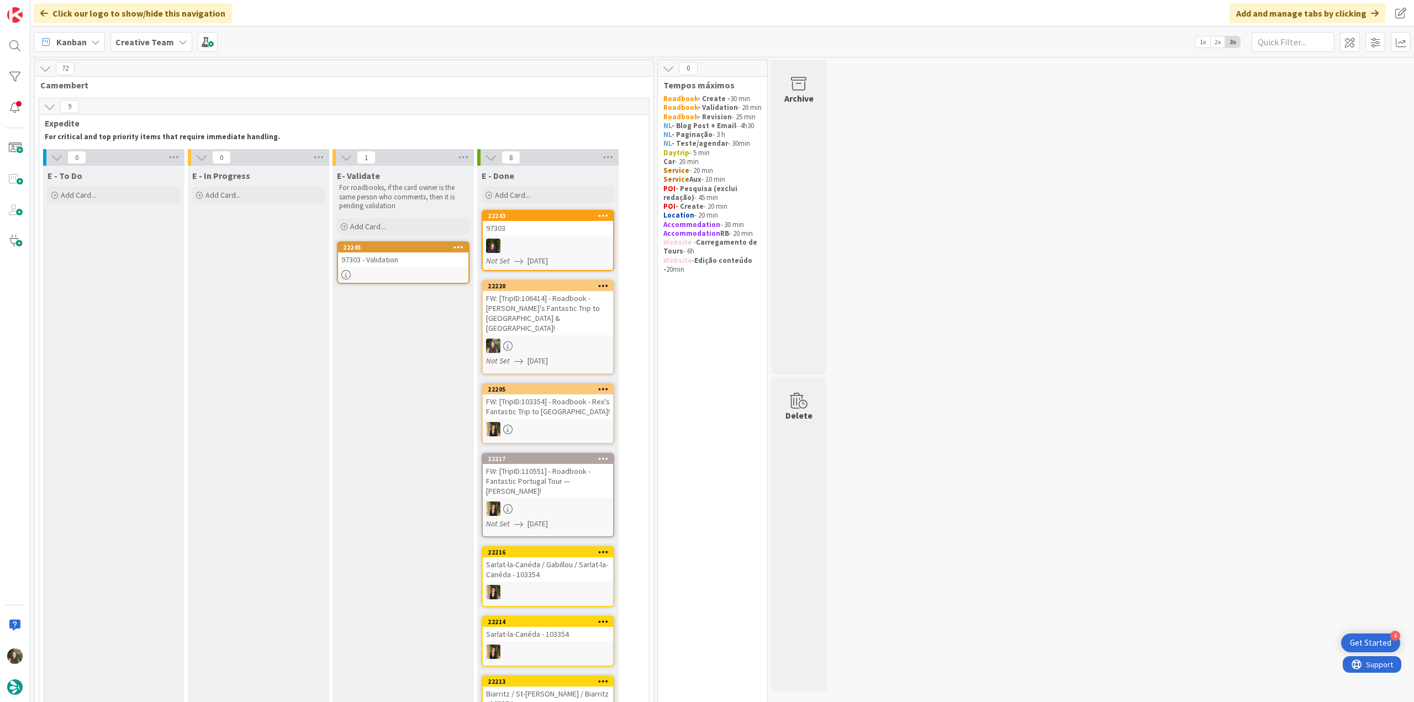
click at [428, 262] on div "97303 - Validation" at bounding box center [403, 260] width 130 height 14
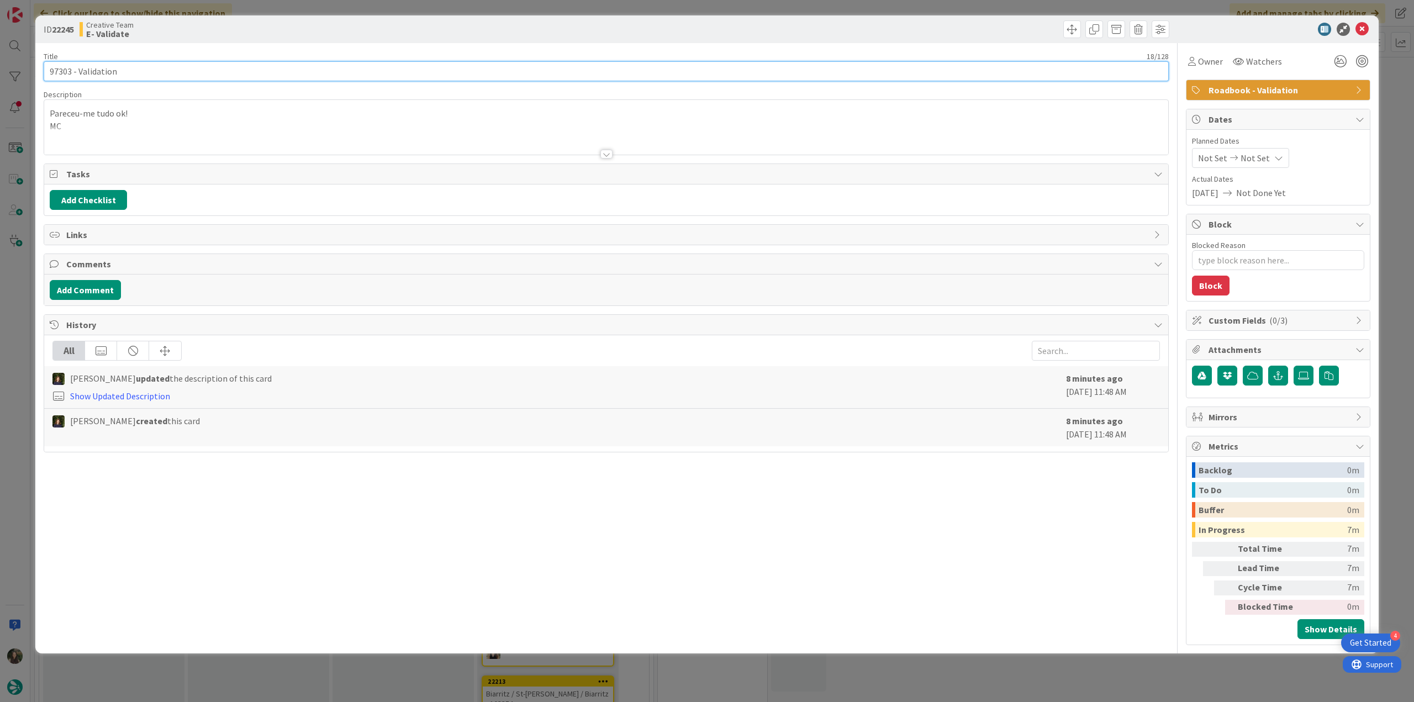
click at [61, 69] on input "97303 - Validation" at bounding box center [606, 71] width 1125 height 20
click at [1214, 62] on span "Owner" at bounding box center [1210, 61] width 25 height 13
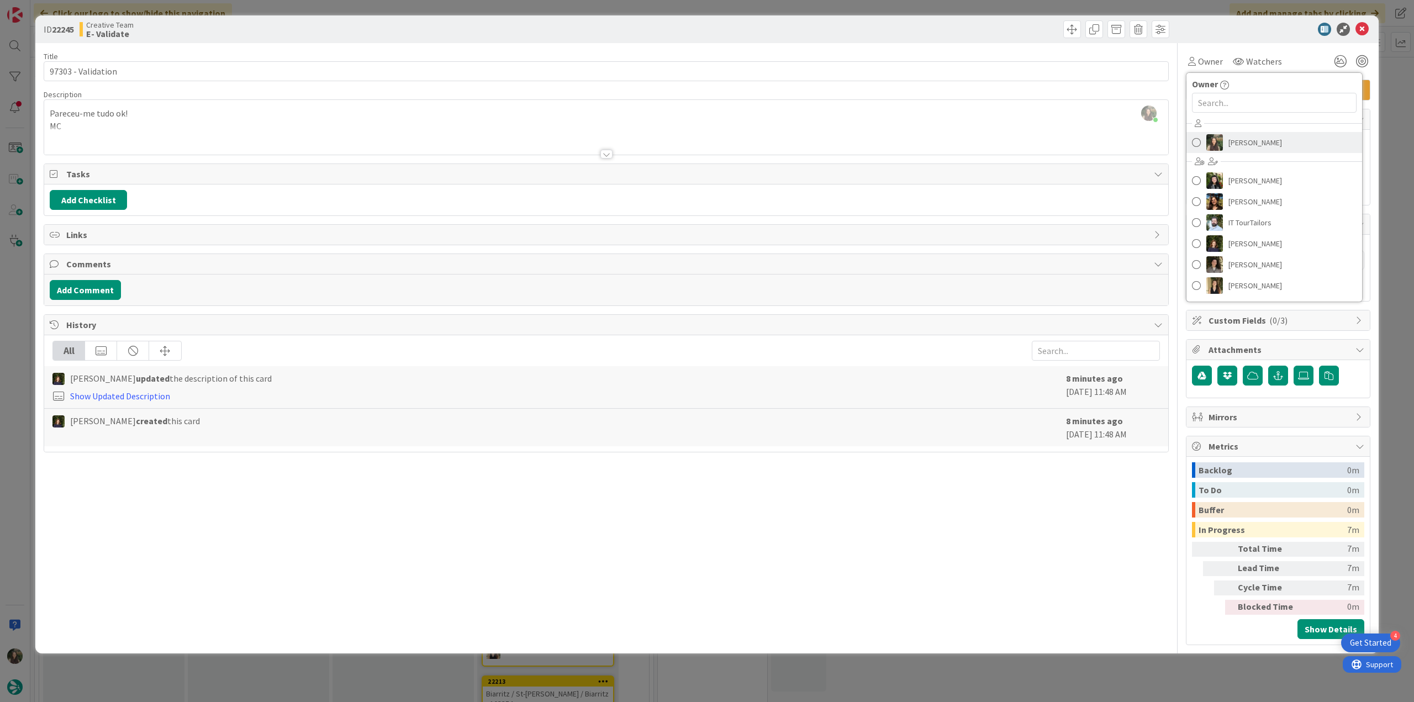
drag, startPoint x: 1245, startPoint y: 135, endPoint x: 1298, endPoint y: 128, distance: 53.0
click at [1246, 135] on span "[PERSON_NAME]" at bounding box center [1256, 142] width 54 height 17
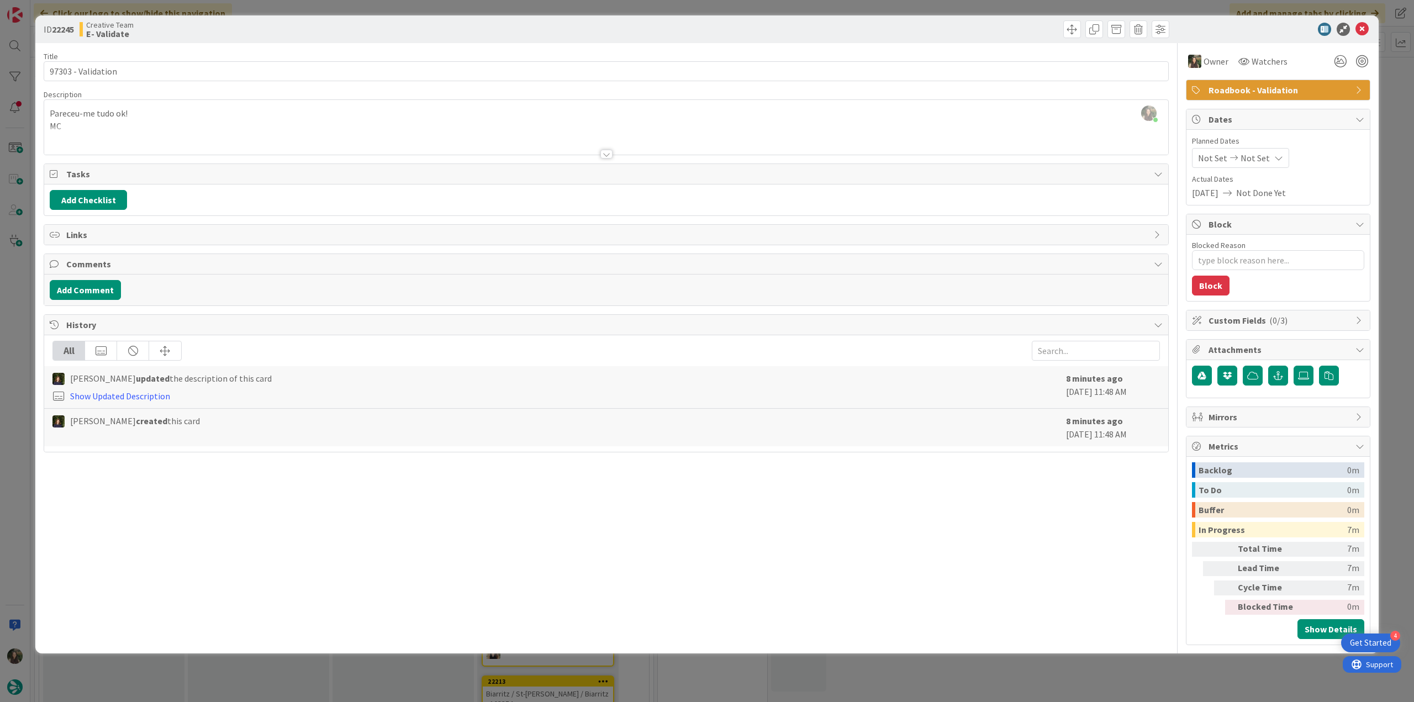
click at [1385, 93] on div "ID 22245 Creative Team E- Validate Title 18 / 128 97303 - Validation Descriptio…" at bounding box center [707, 351] width 1414 height 702
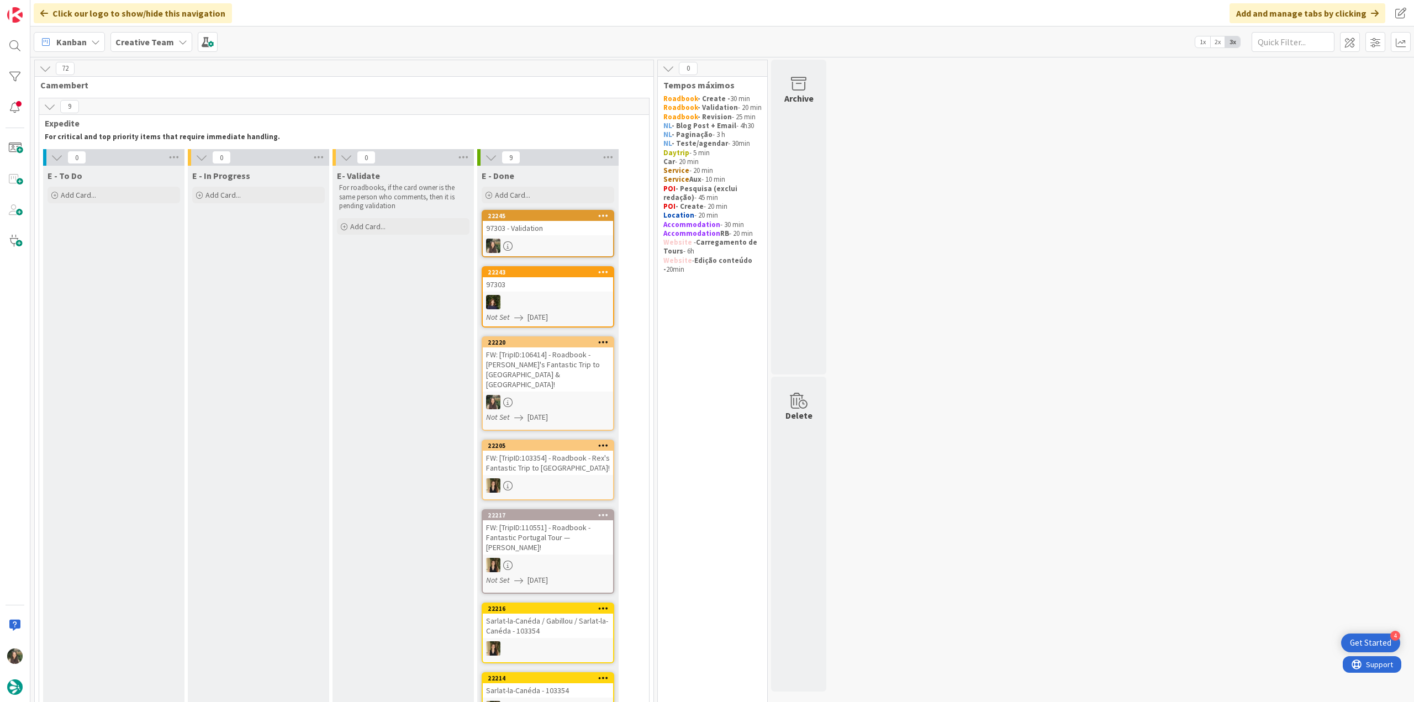
click at [576, 239] on div at bounding box center [548, 246] width 130 height 14
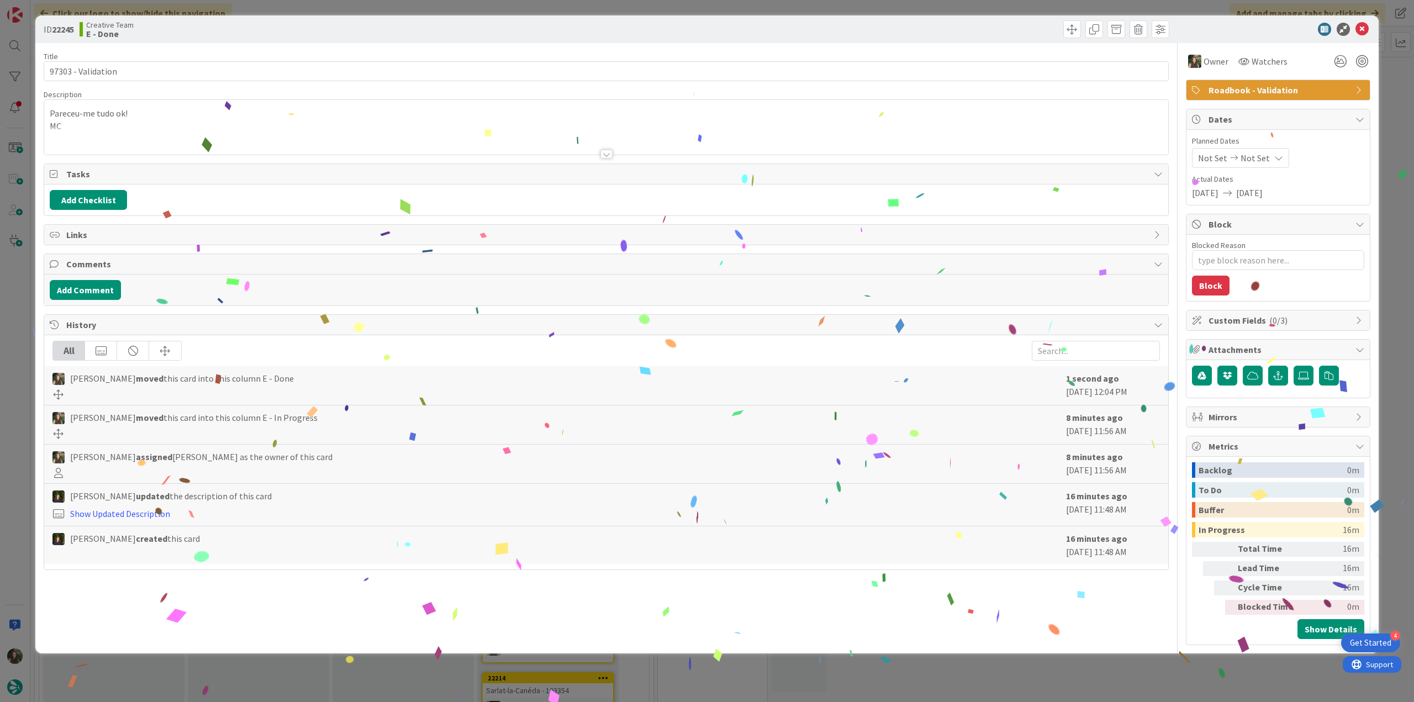
click at [1170, 674] on div "ID 22245 Creative Team E - Done Title 18 / 128 97303 - Validation Description P…" at bounding box center [707, 351] width 1414 height 702
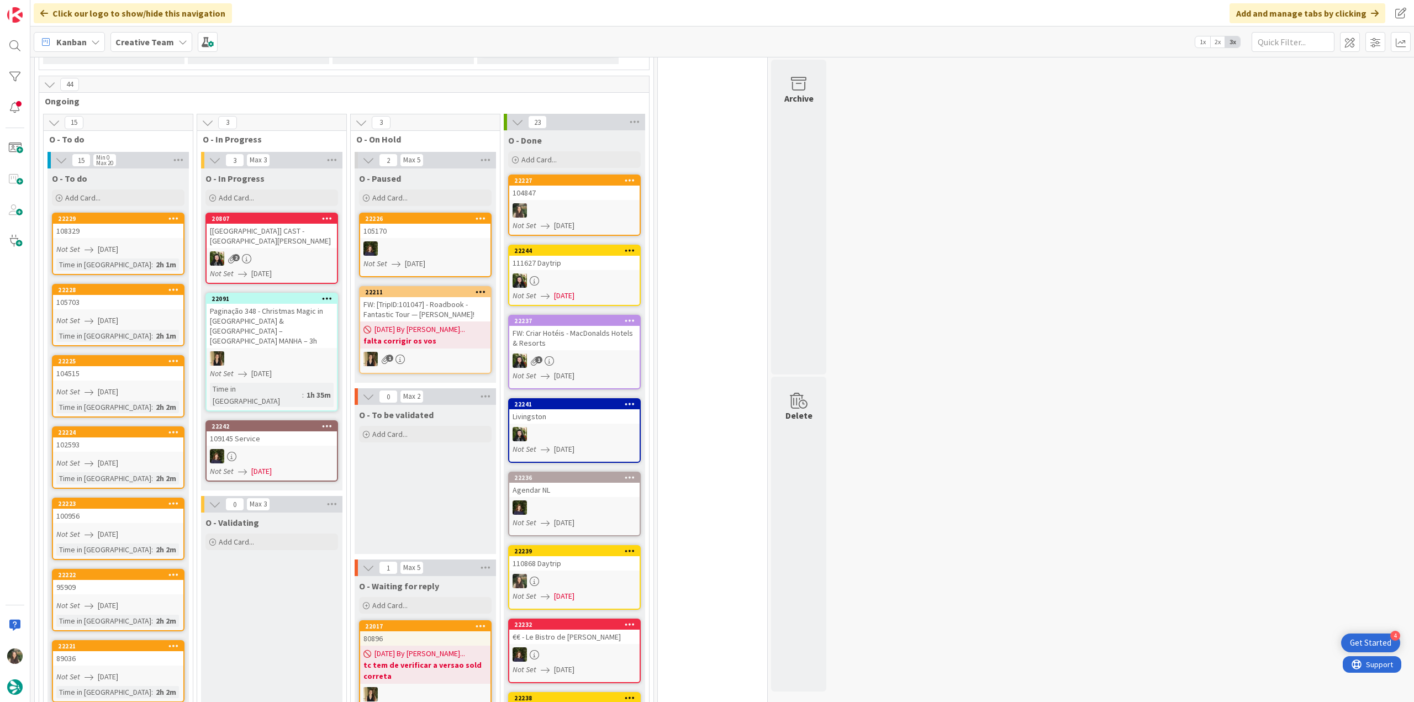
scroll to position [939, 0]
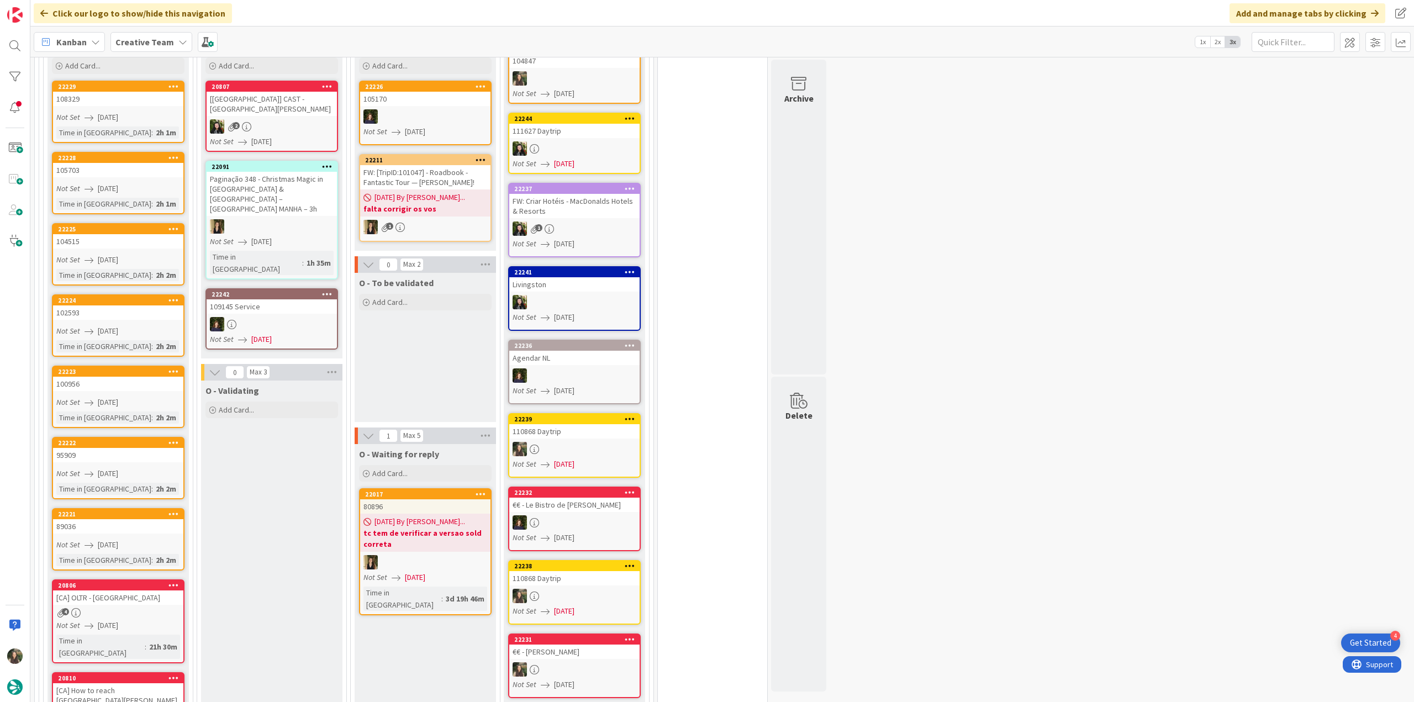
click at [149, 515] on link "22221 89036 Not Set 09/02/2025 Time in Column : 2h 2m" at bounding box center [118, 539] width 133 height 62
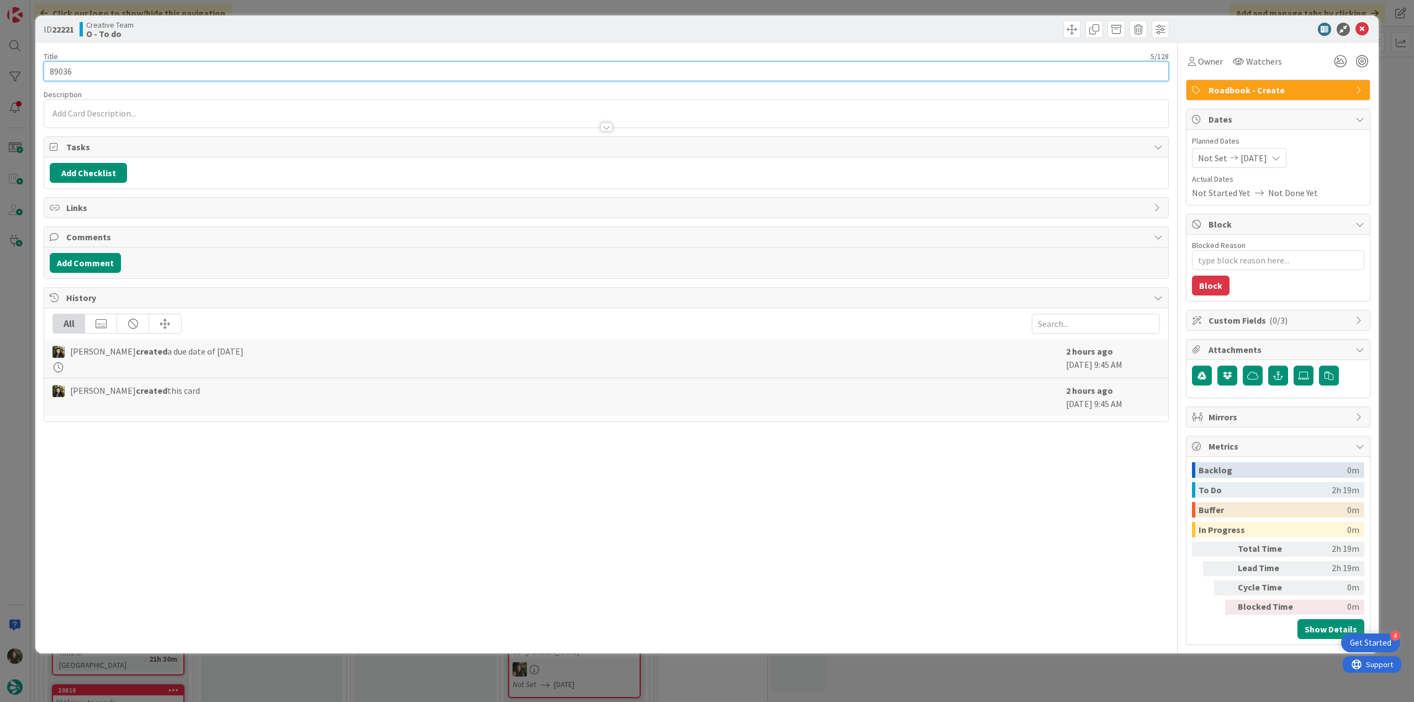
click at [63, 68] on input "89036" at bounding box center [606, 71] width 1125 height 20
click at [1207, 65] on span "Owner" at bounding box center [1210, 61] width 25 height 13
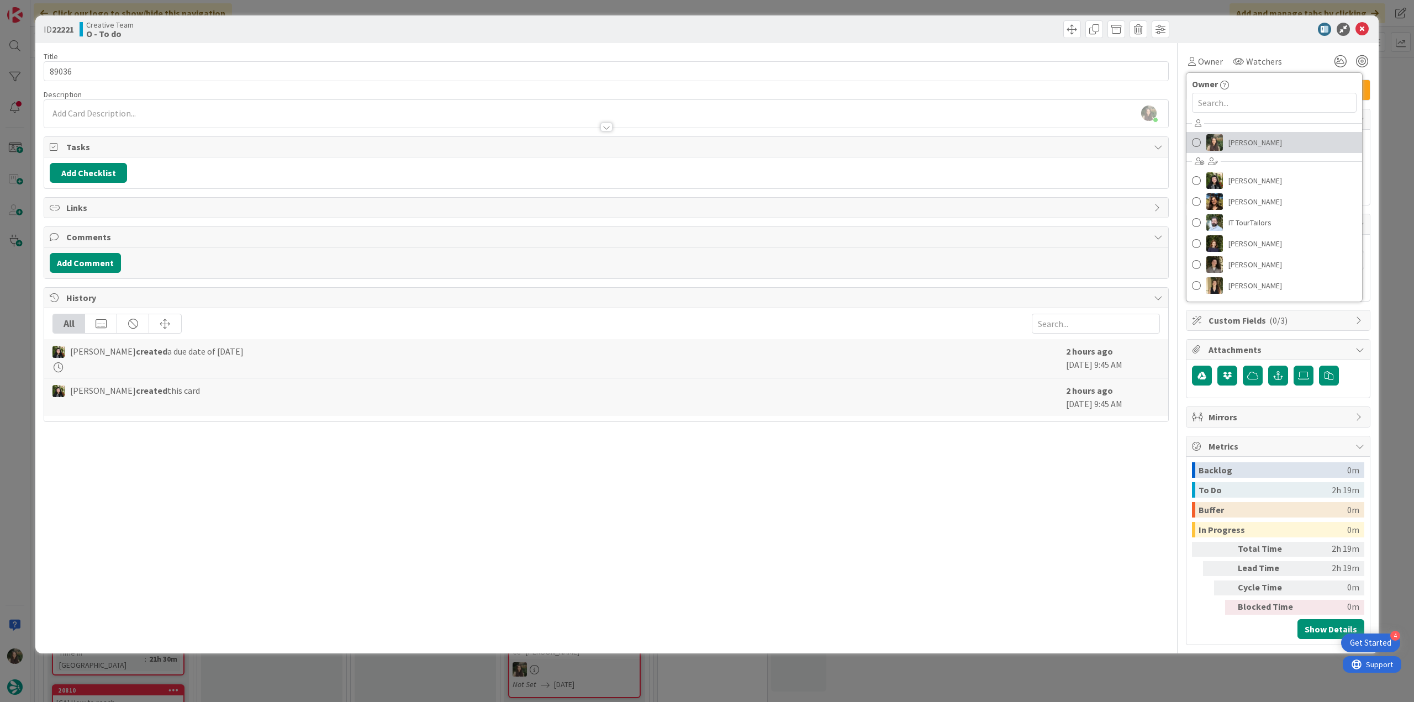
drag, startPoint x: 1241, startPoint y: 138, endPoint x: 1268, endPoint y: 138, distance: 27.1
click at [1241, 139] on span "[PERSON_NAME]" at bounding box center [1256, 142] width 54 height 17
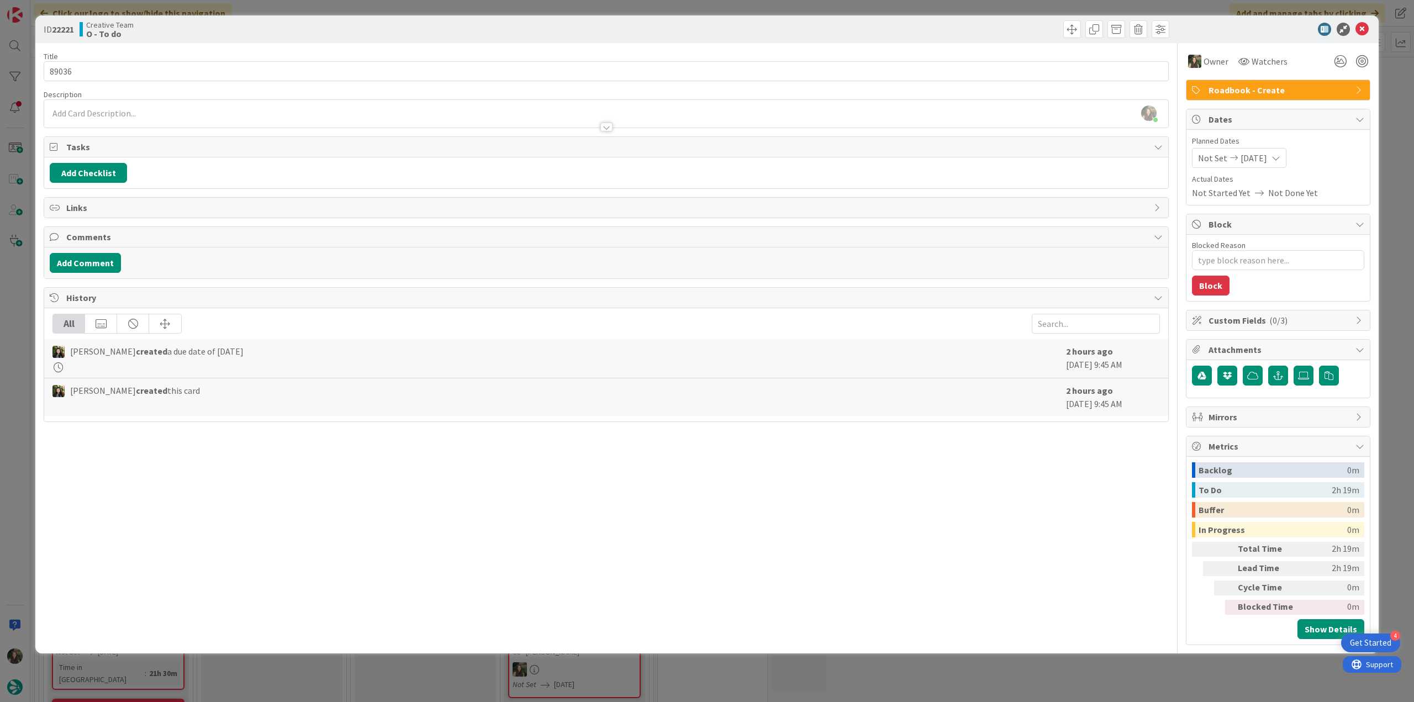
click at [1392, 96] on div "ID 22221 Creative Team O - To do Title 5 / 128 89036 Description Inês Gonçalves…" at bounding box center [707, 351] width 1414 height 702
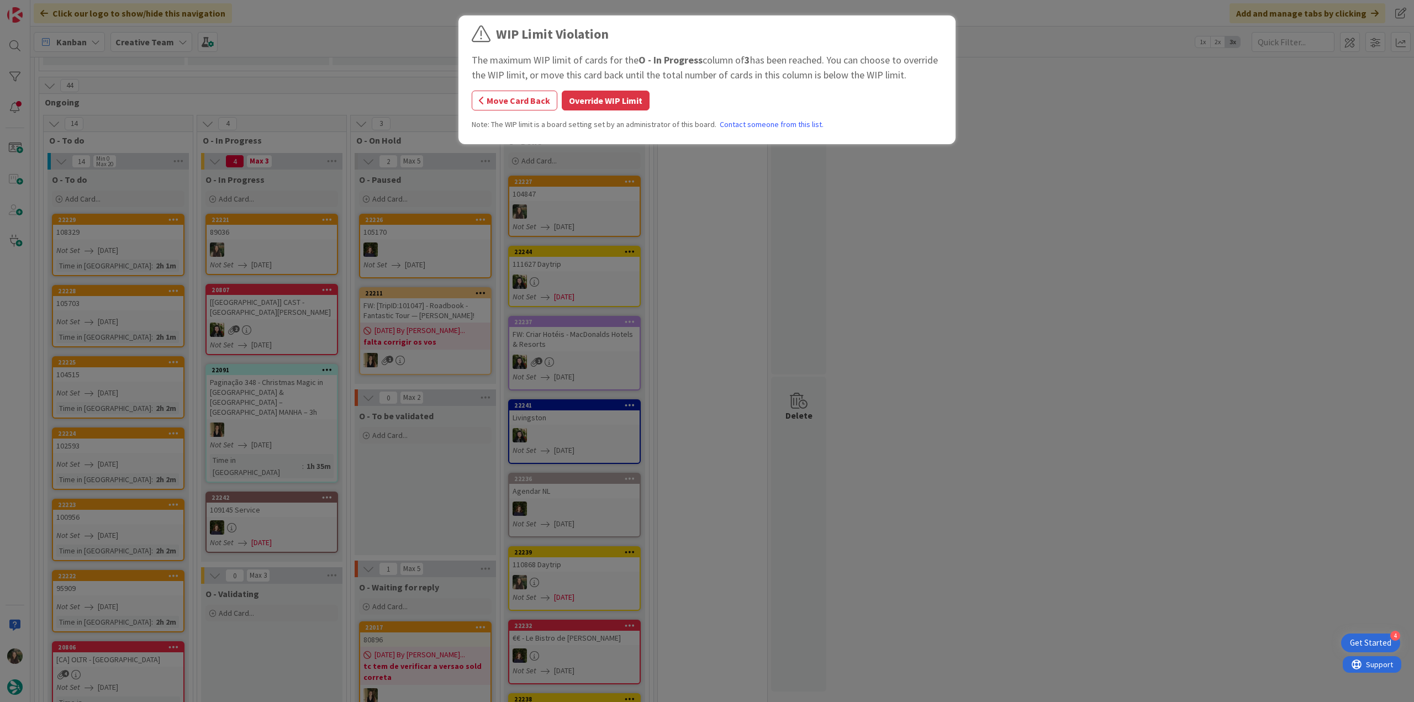
drag, startPoint x: 592, startPoint y: 108, endPoint x: 529, endPoint y: 131, distance: 66.4
click at [592, 108] on button "Override WIP Limit" at bounding box center [606, 101] width 88 height 20
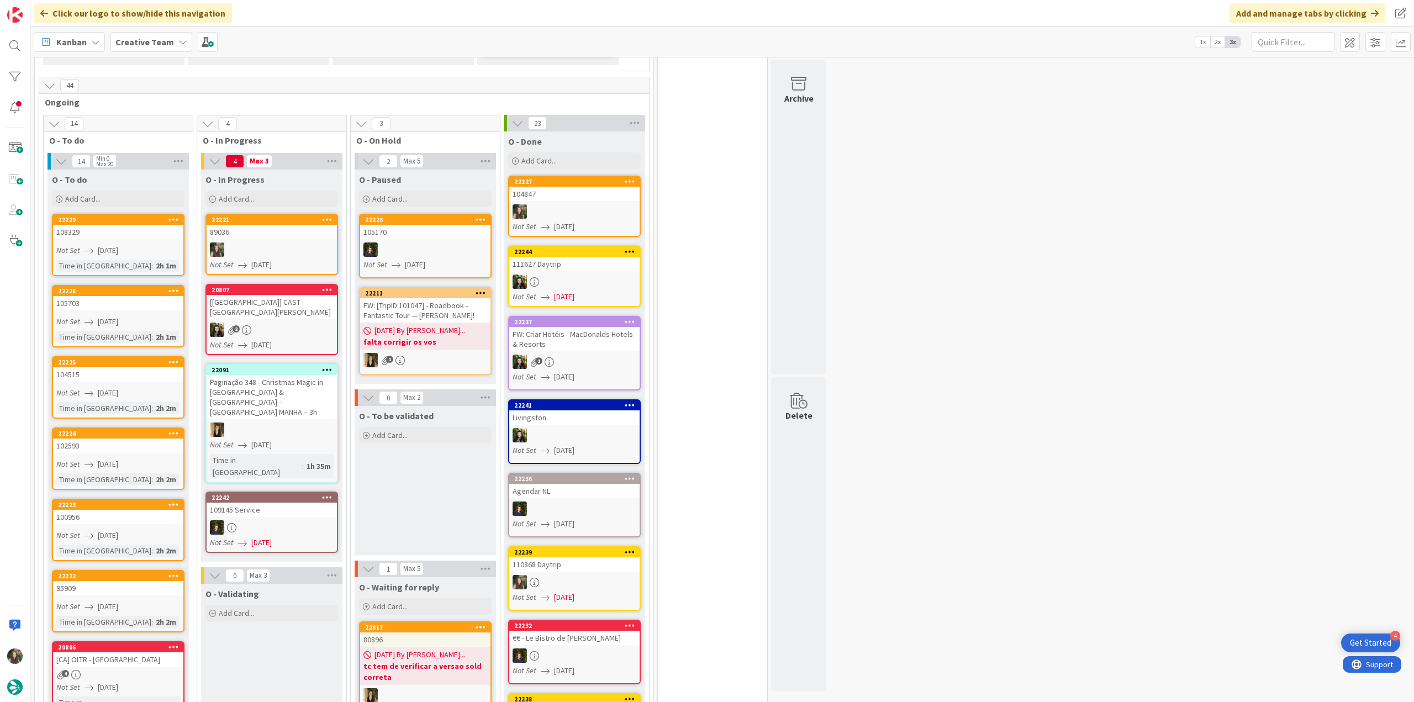
click at [271, 243] on div at bounding box center [272, 250] width 130 height 14
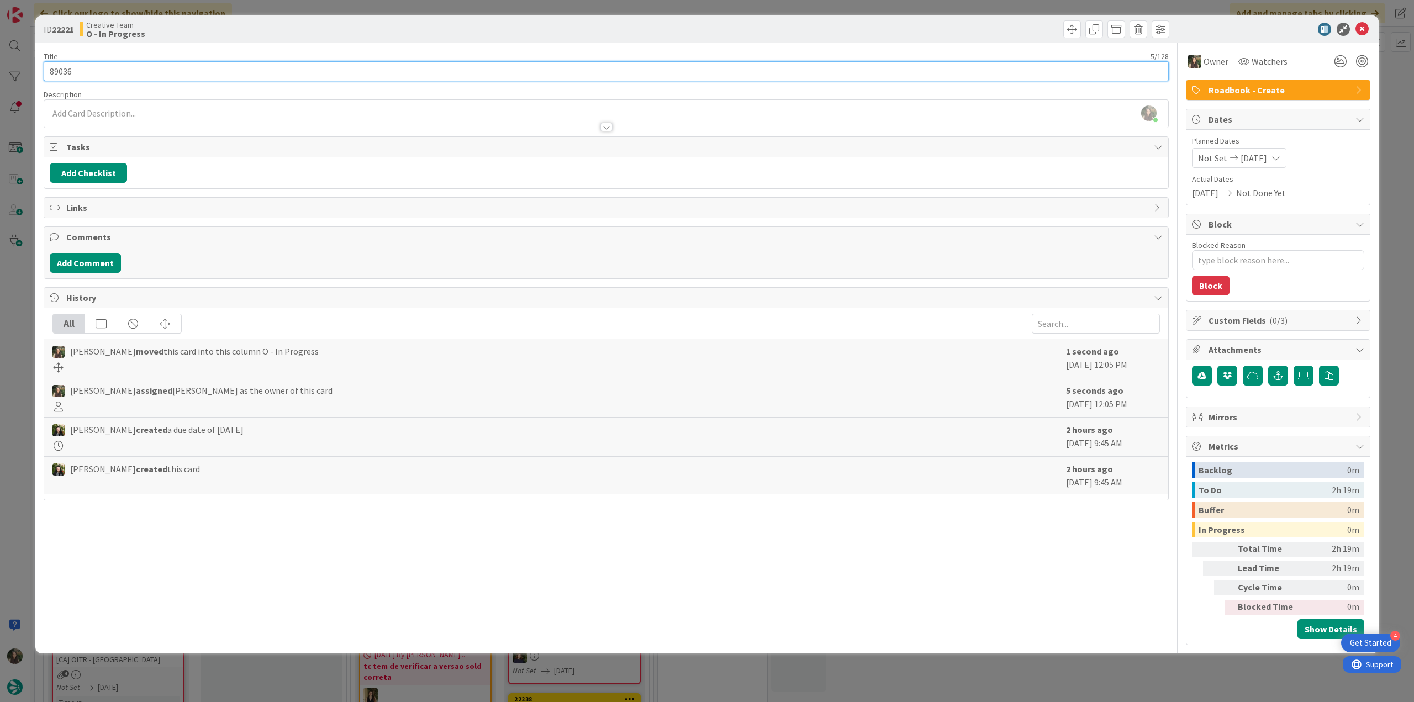
click at [59, 69] on input "89036" at bounding box center [606, 71] width 1125 height 20
type textarea "x"
click at [17, 343] on div "ID 22221 Creative Team O - In Progress Title 5 / 128 89036 Description Inês Gon…" at bounding box center [707, 351] width 1414 height 702
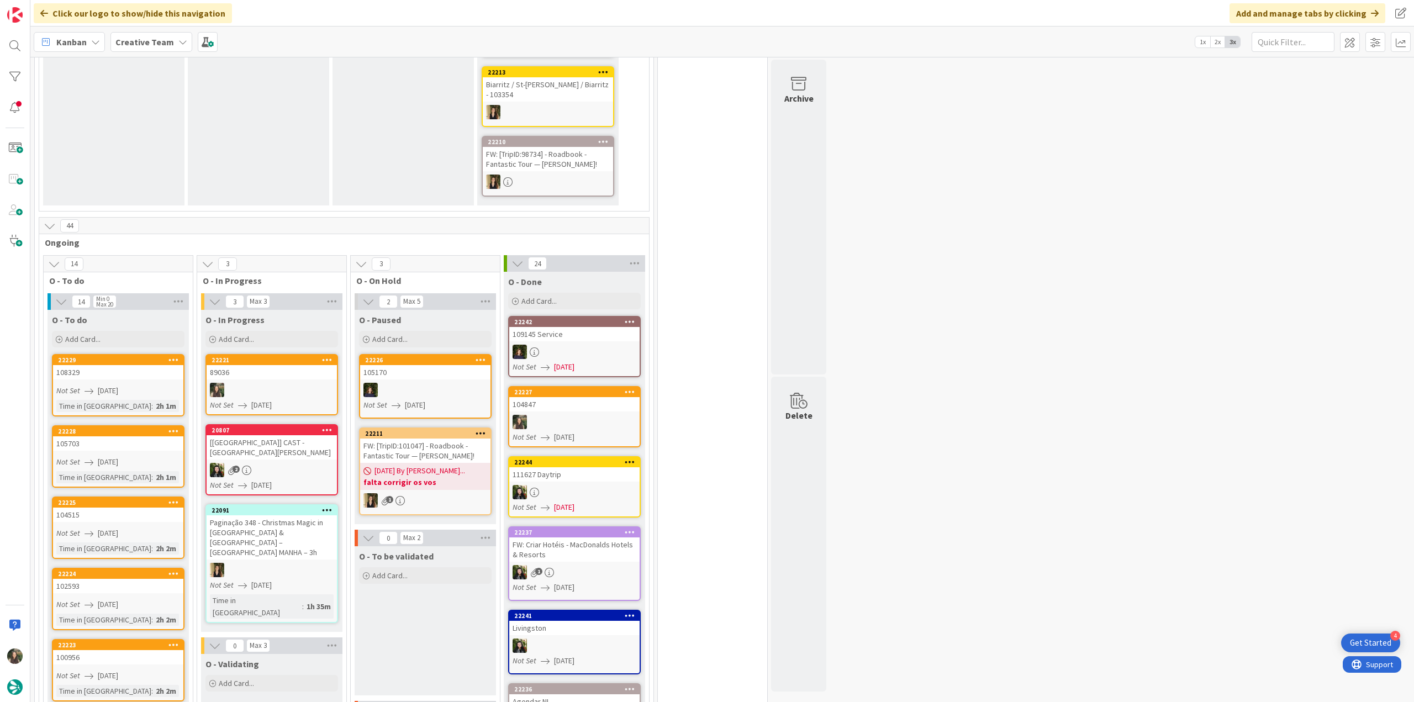
scroll to position [718, 0]
